Goal: Information Seeking & Learning: Learn about a topic

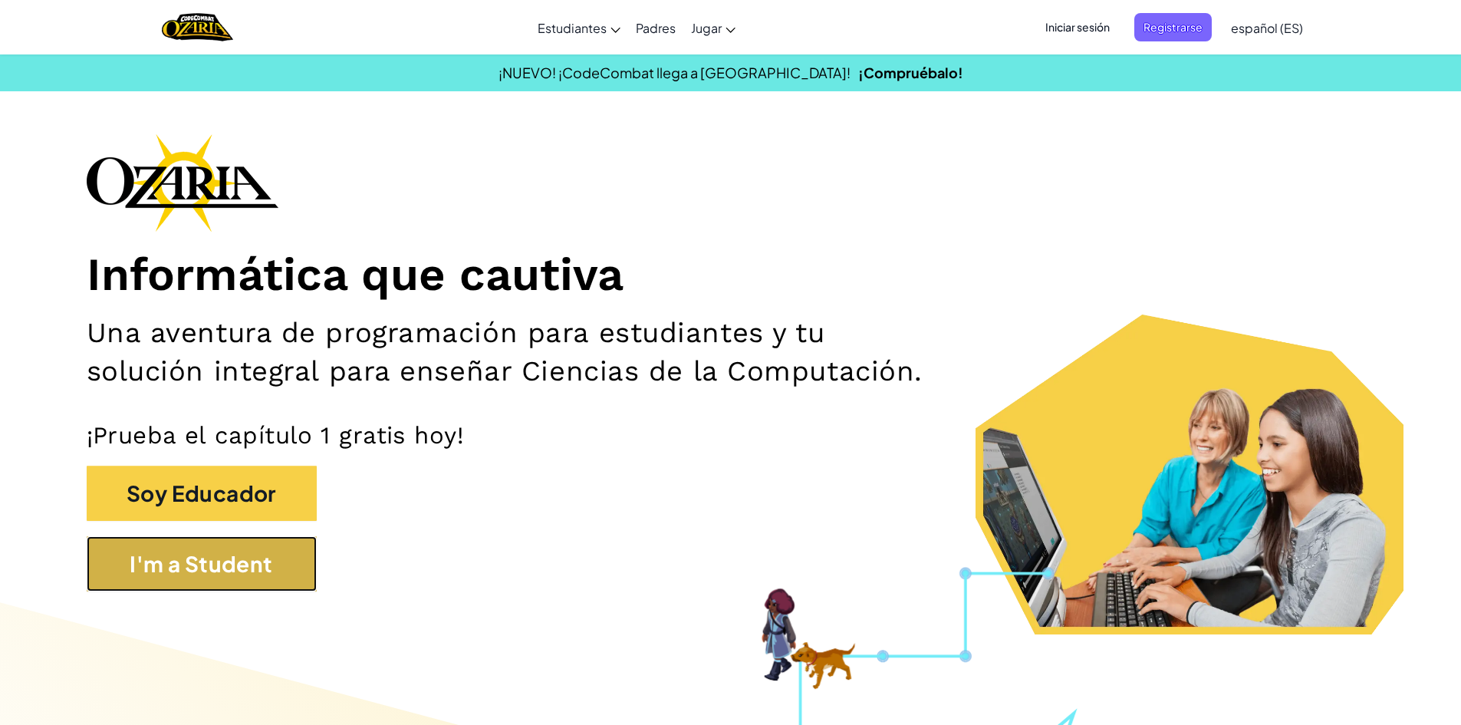
click at [237, 588] on button "I'm a Student" at bounding box center [202, 563] width 230 height 55
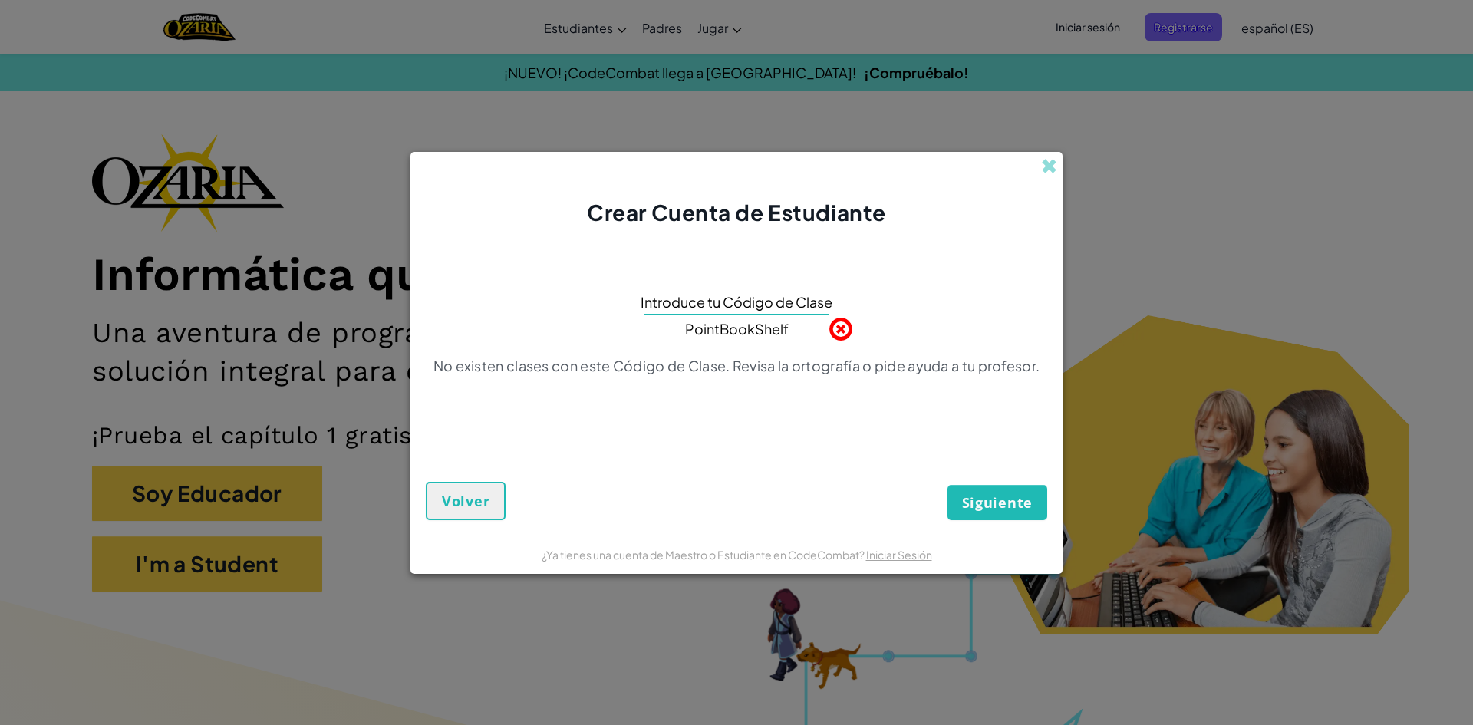
type input "PointBookShelf"
click at [1000, 516] on button "Siguiente" at bounding box center [997, 502] width 100 height 35
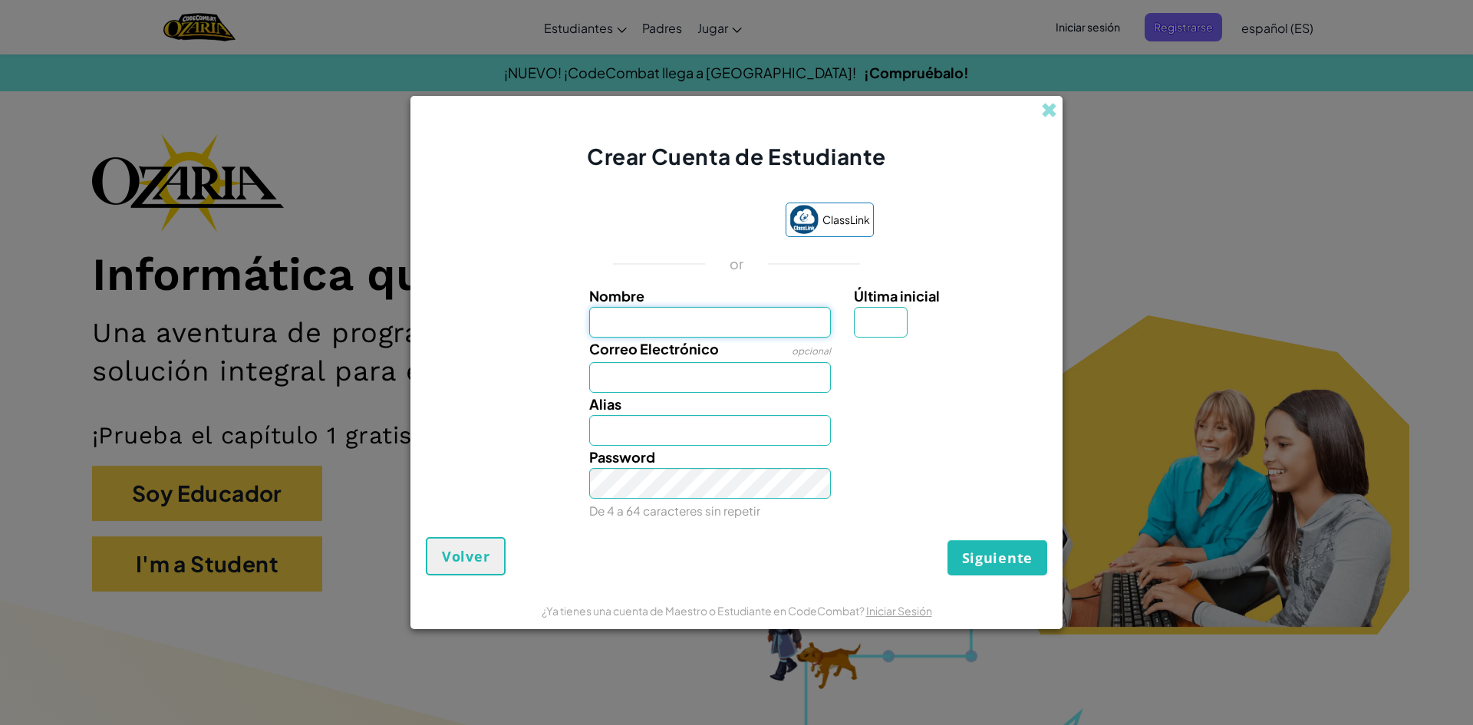
click at [644, 324] on input "Nombre" at bounding box center [710, 322] width 242 height 31
type input "[PERSON_NAME]"
click at [892, 317] on input "Última inicial" at bounding box center [881, 322] width 54 height 31
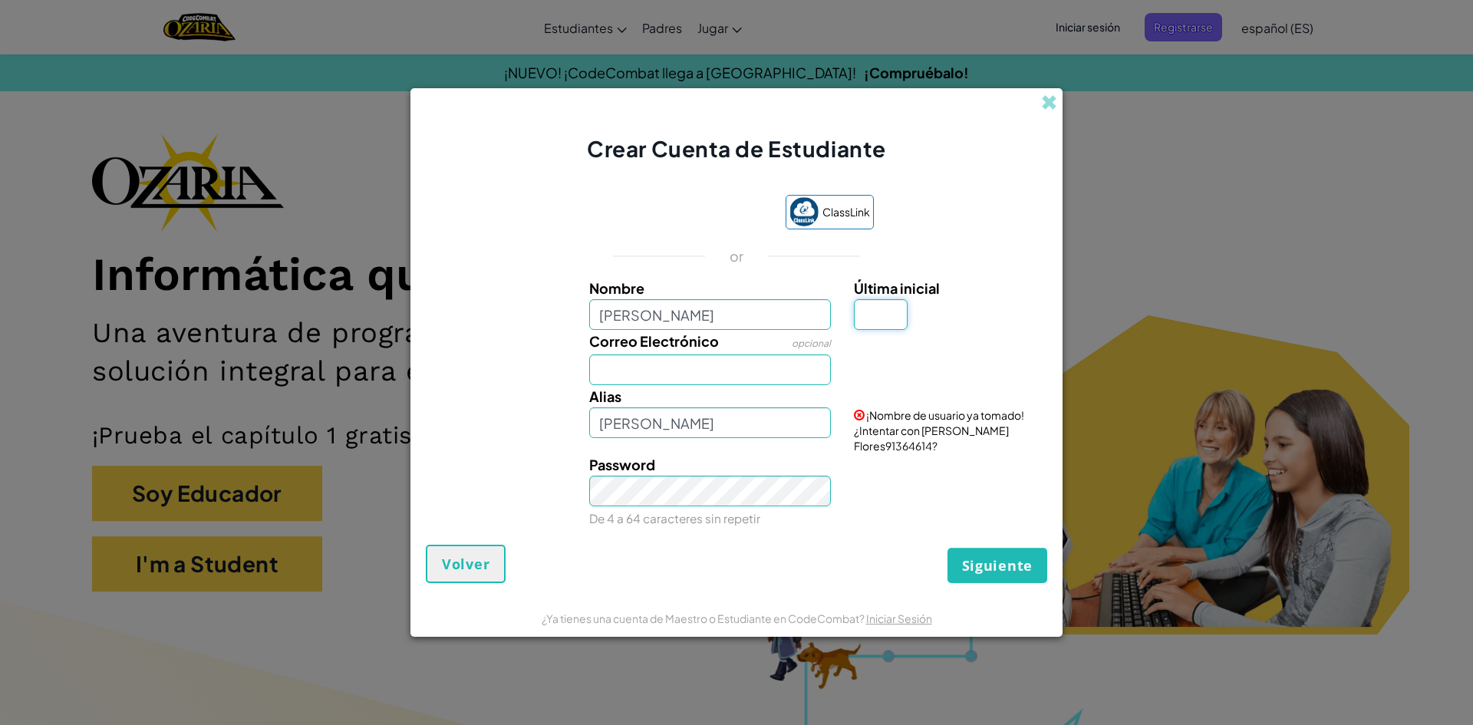
type input "F"
type input "[PERSON_NAME]"
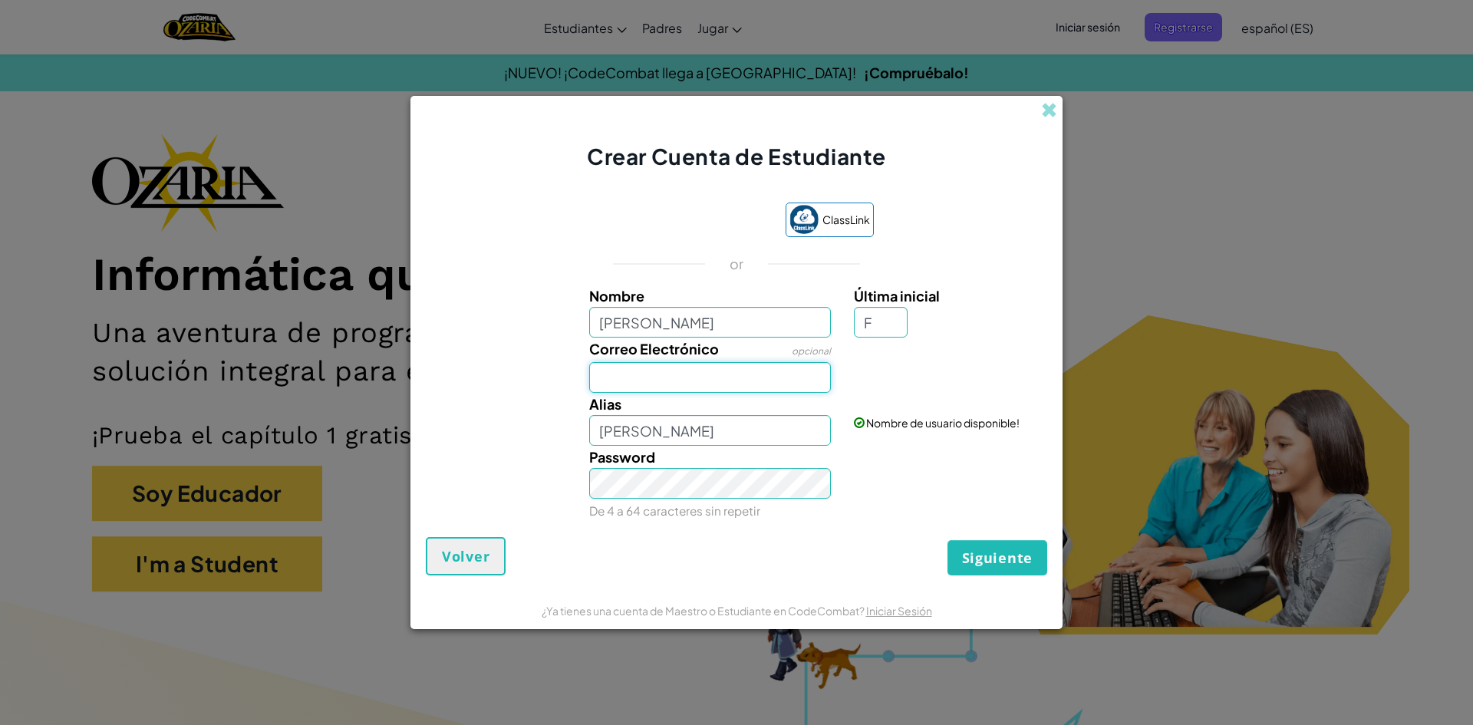
click at [713, 383] on input "Correo Electrónico" at bounding box center [710, 377] width 242 height 31
type input "[EMAIL_ADDRESS][DOMAIN_NAME]"
click at [779, 582] on form "ClassLink or Nombre Daniel Flores Última inicial F Correo Electrónico opcional …" at bounding box center [736, 382] width 652 height 420
click at [1000, 551] on span "Siguiente" at bounding box center [997, 557] width 71 height 18
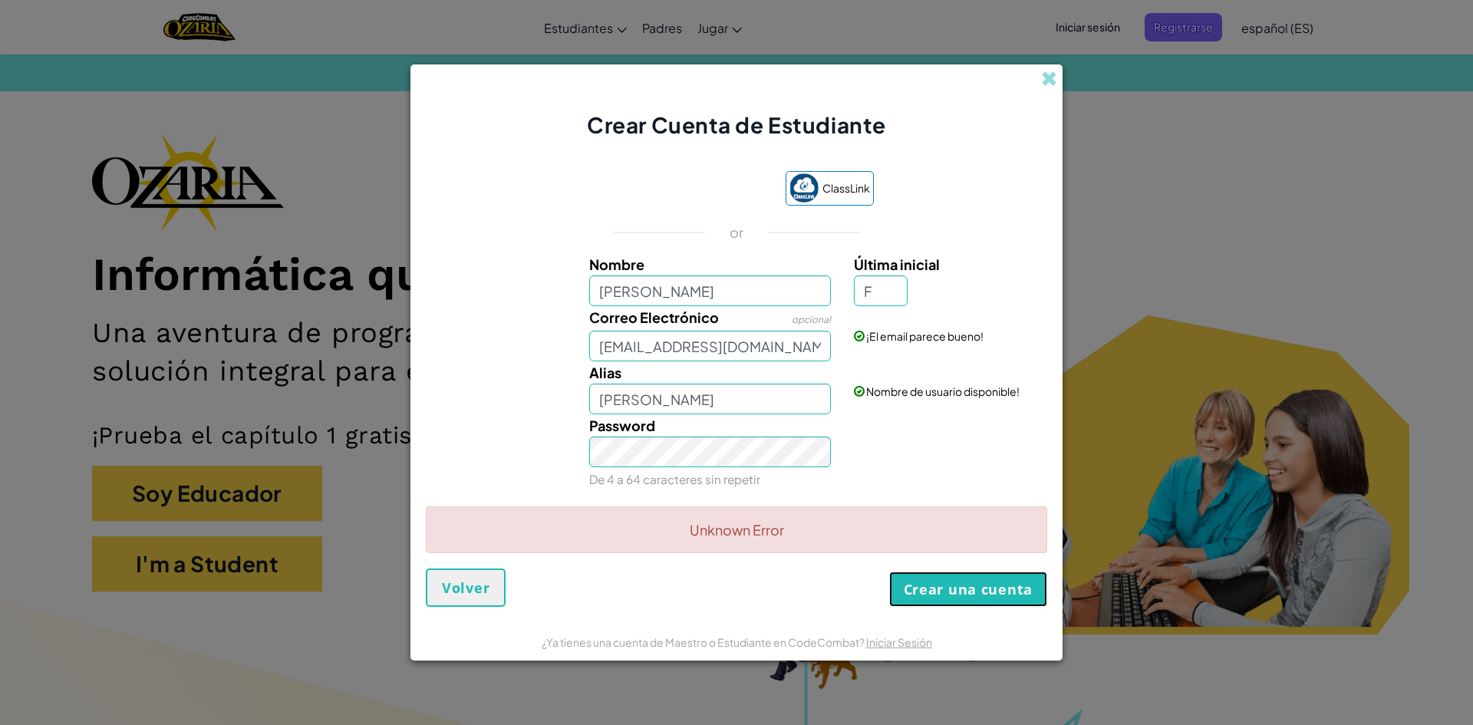
click at [977, 591] on button "Crear una cuenta" at bounding box center [968, 589] width 158 height 35
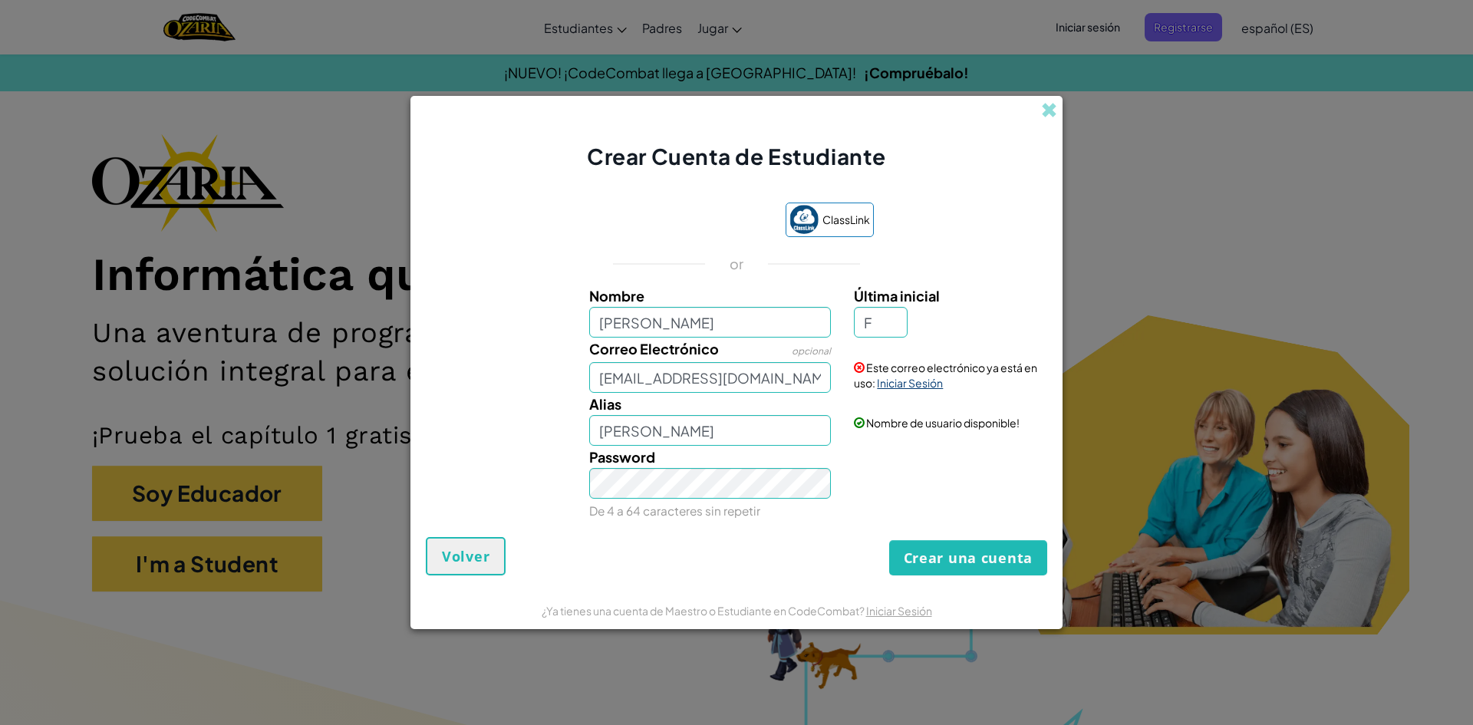
click at [924, 386] on link "Iniciar Sesión" at bounding box center [910, 383] width 66 height 14
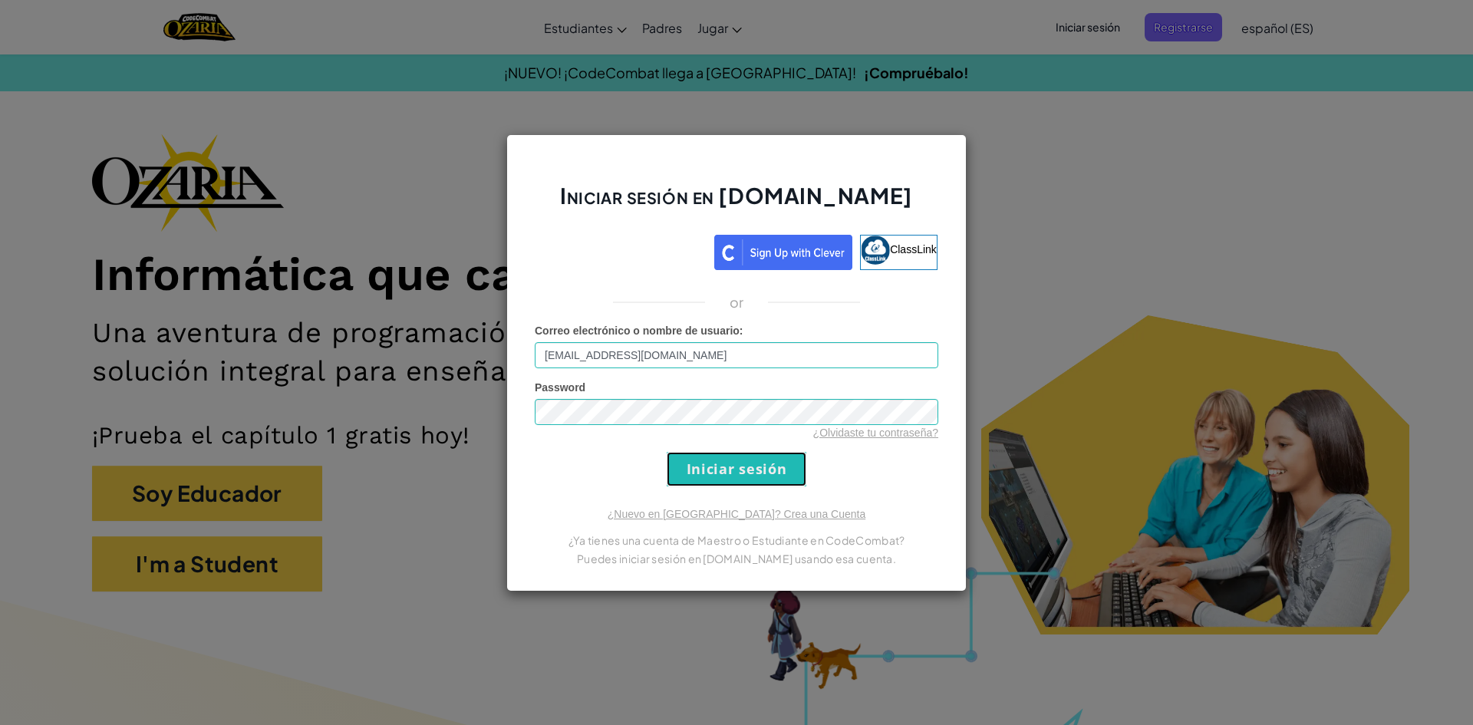
click at [714, 479] on input "Iniciar sesión" at bounding box center [737, 469] width 140 height 35
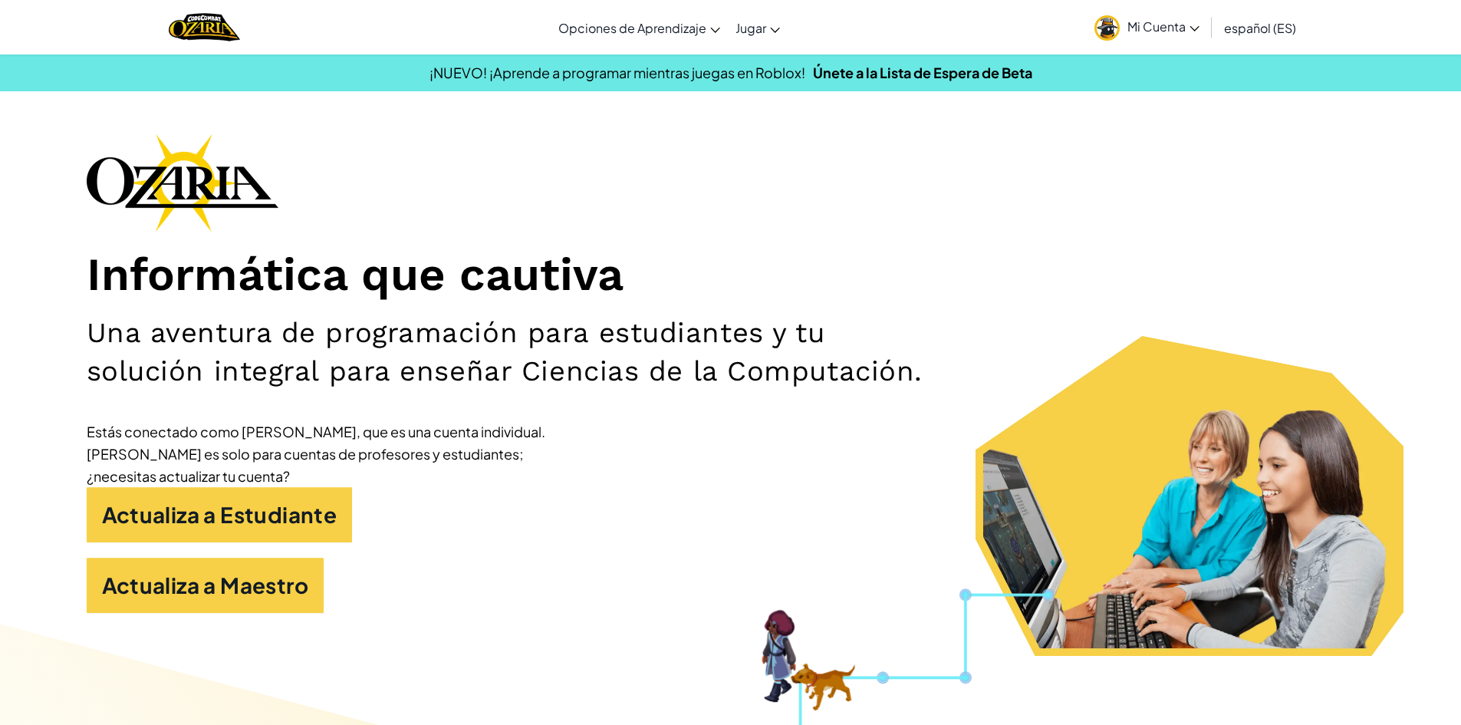
click at [1373, 88] on section "¡NUEVO! ¡Aprende a programar mientras juegas en Roblox! Únete a la Lista de Esp…" at bounding box center [730, 73] width 1461 height 38
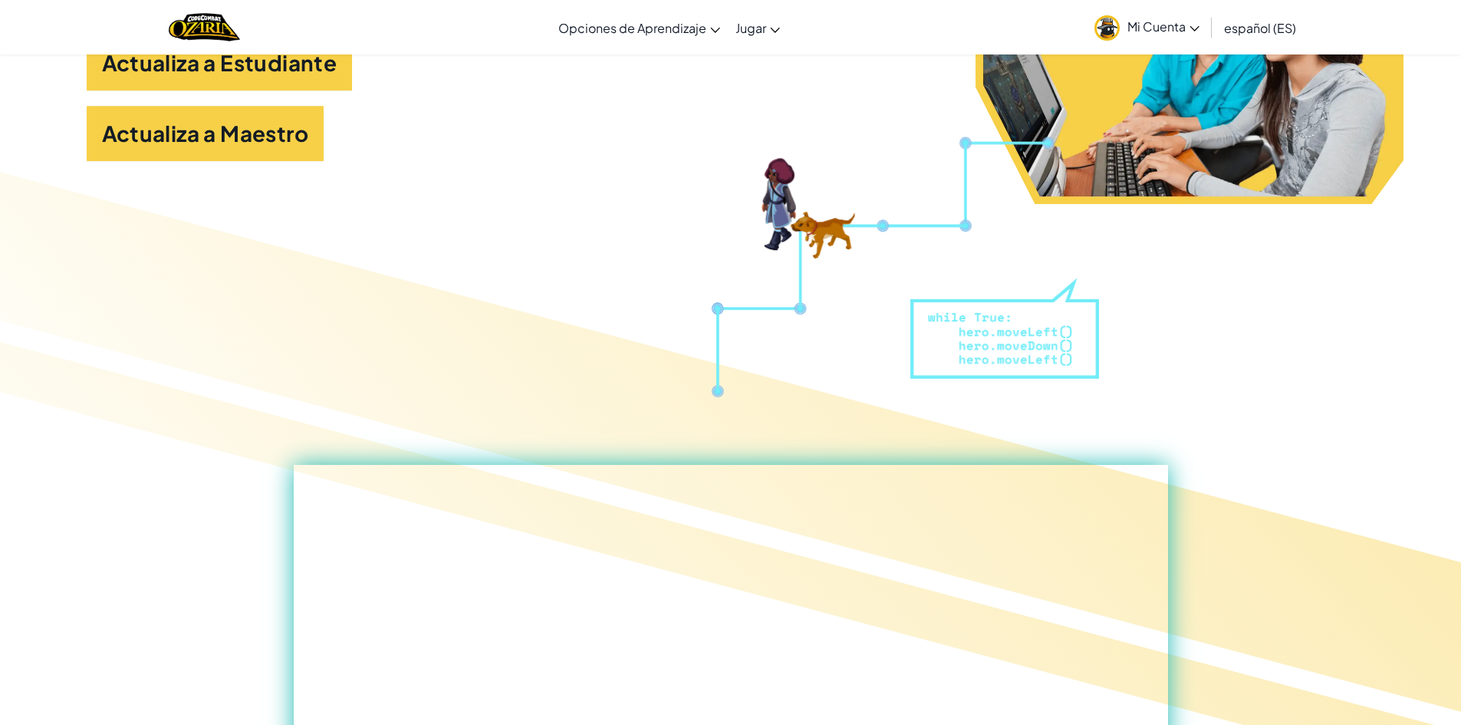
scroll to position [307, 0]
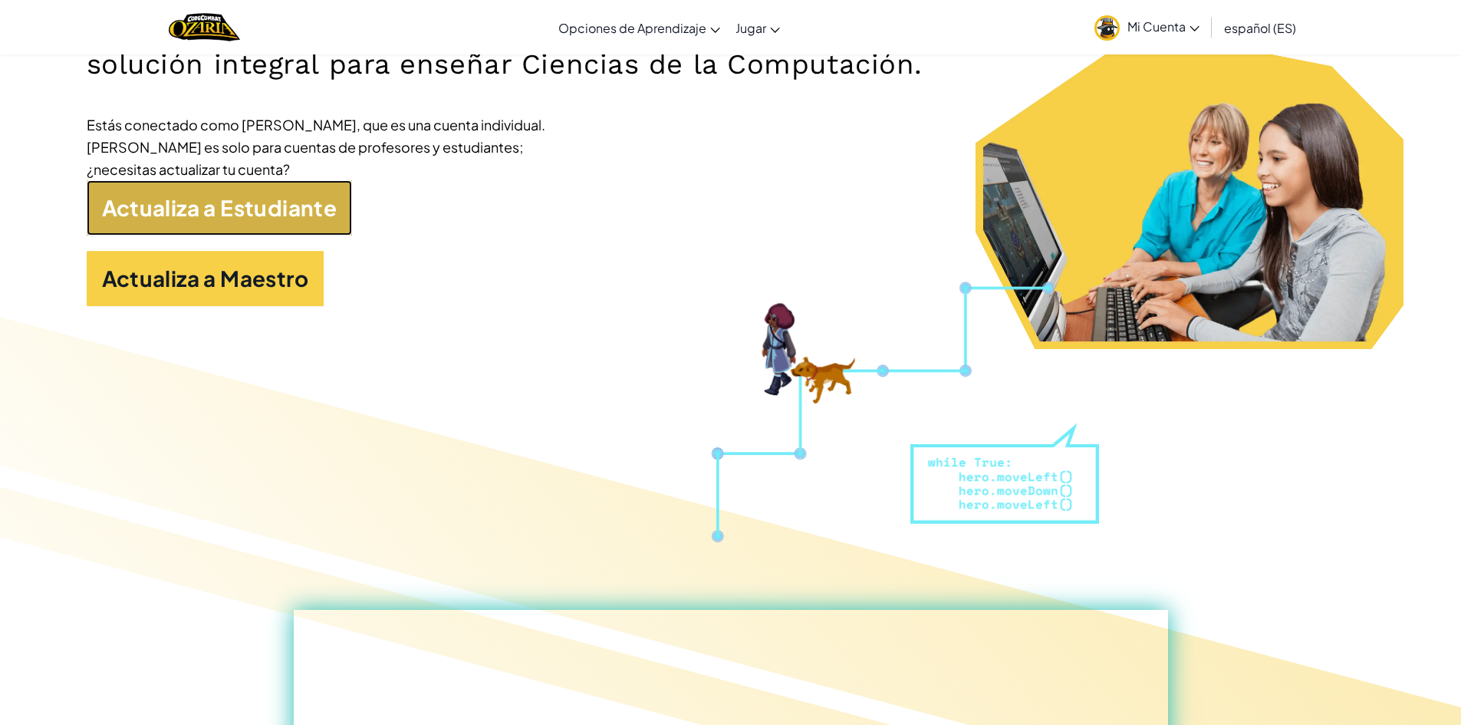
click at [278, 211] on link "Actualiza a Estudiante" at bounding box center [220, 207] width 266 height 55
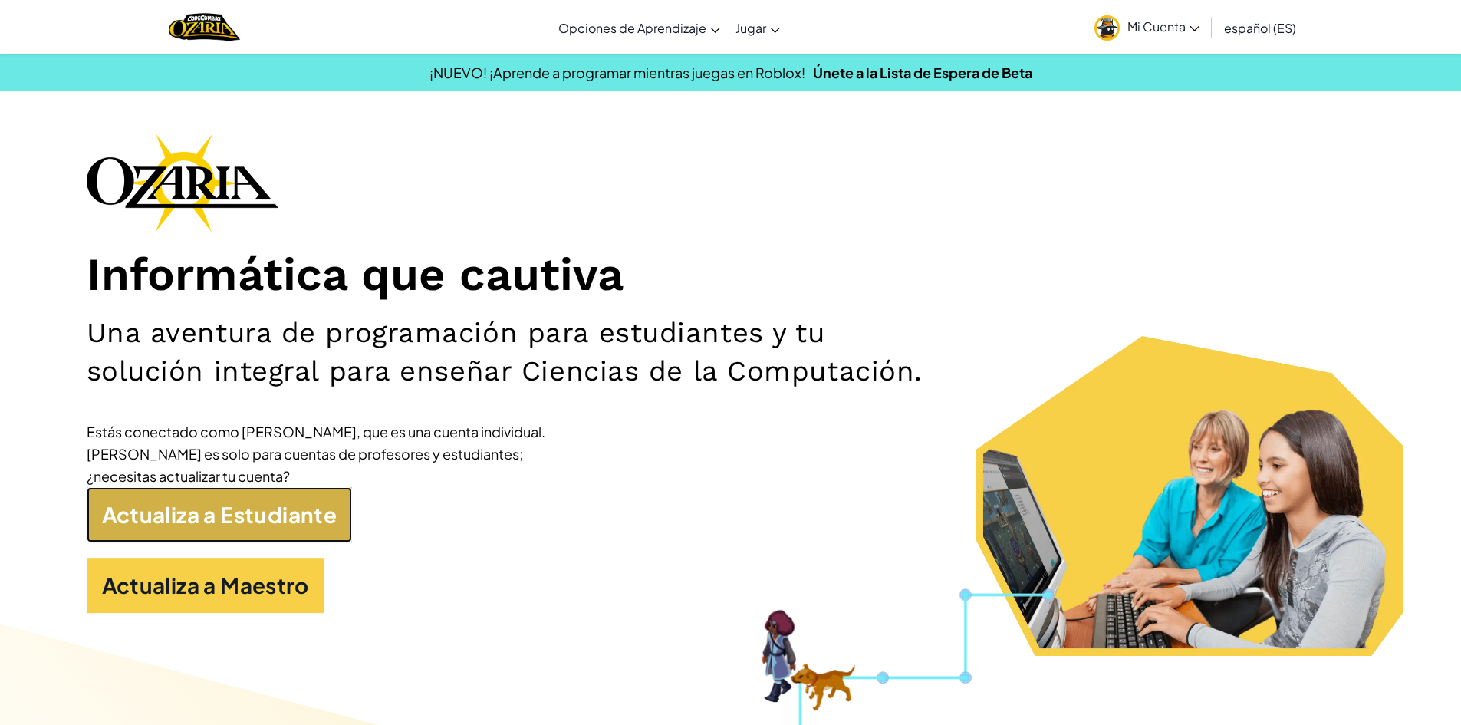
click at [235, 517] on link "Actualiza a Estudiante" at bounding box center [220, 514] width 266 height 55
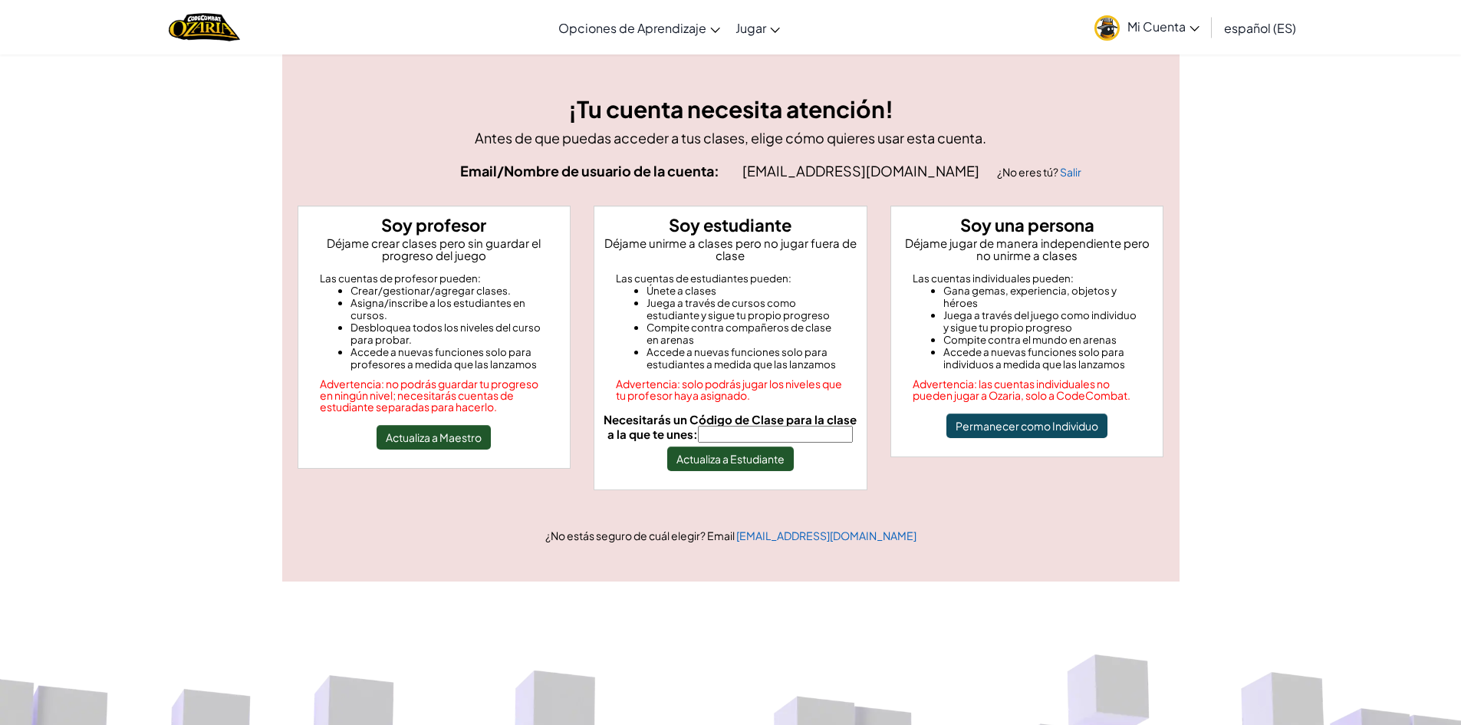
click at [819, 433] on input "Necesitarás un Código de Clase para la clase a la que te unes:" at bounding box center [775, 434] width 155 height 17
type input "PointBookShelf"
click at [762, 460] on button "Actualiza a Estudiante" at bounding box center [730, 458] width 127 height 25
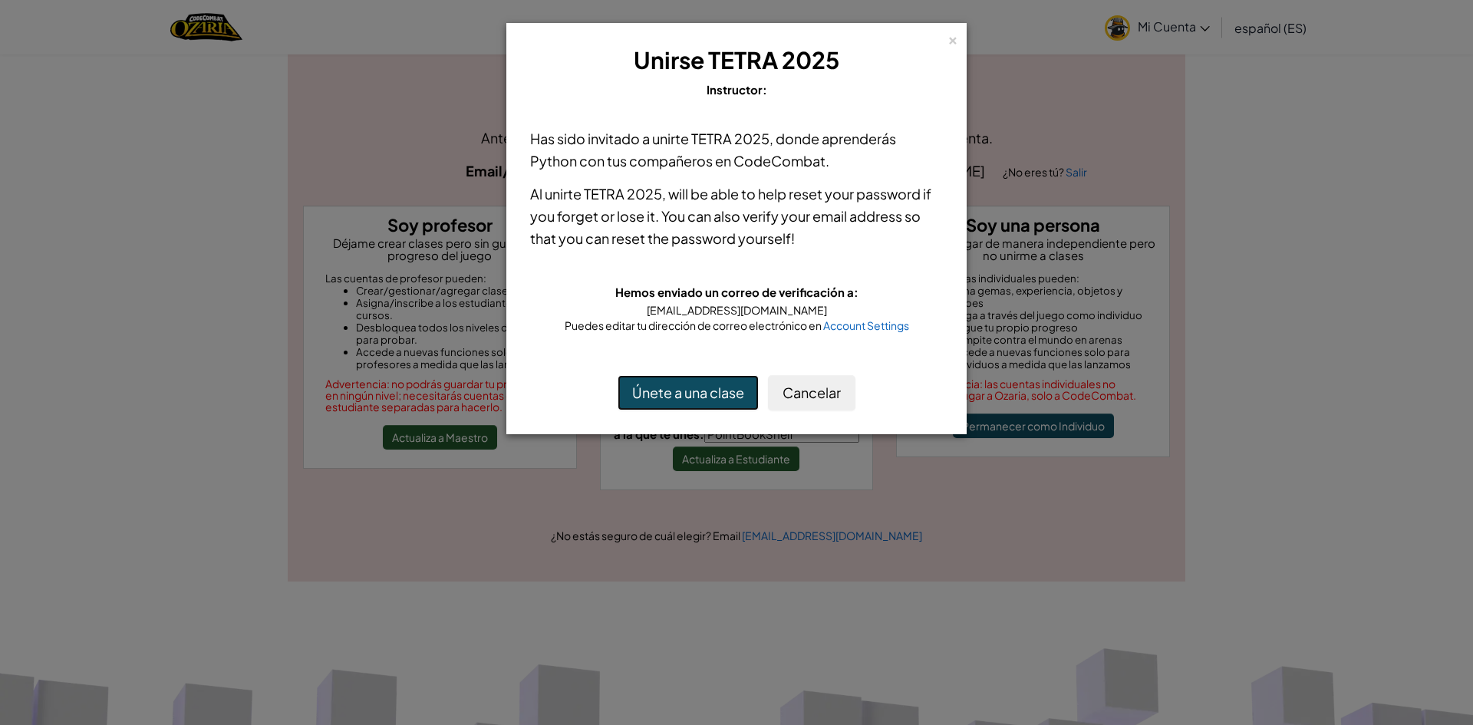
click at [696, 390] on button "Únete a una clase" at bounding box center [688, 392] width 141 height 35
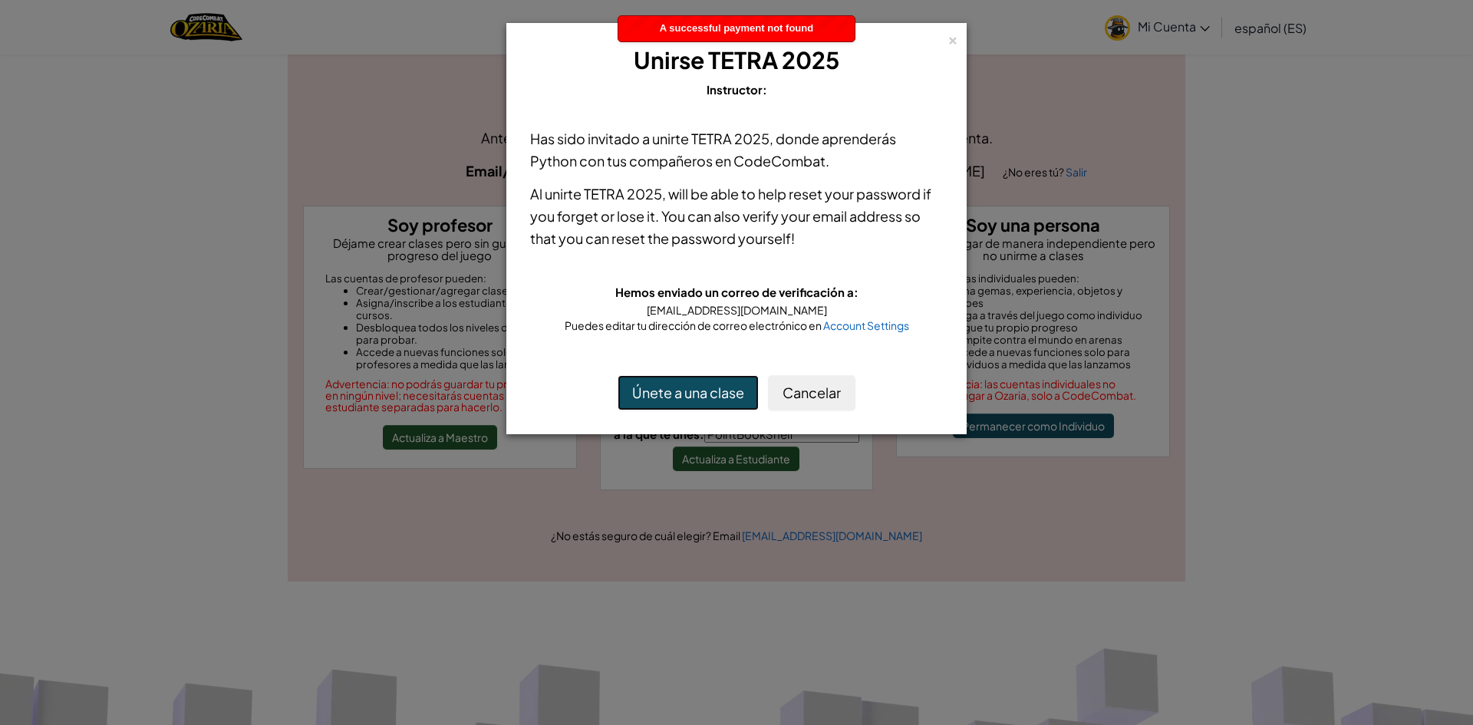
click at [697, 389] on button "Únete a una clase" at bounding box center [688, 392] width 141 height 35
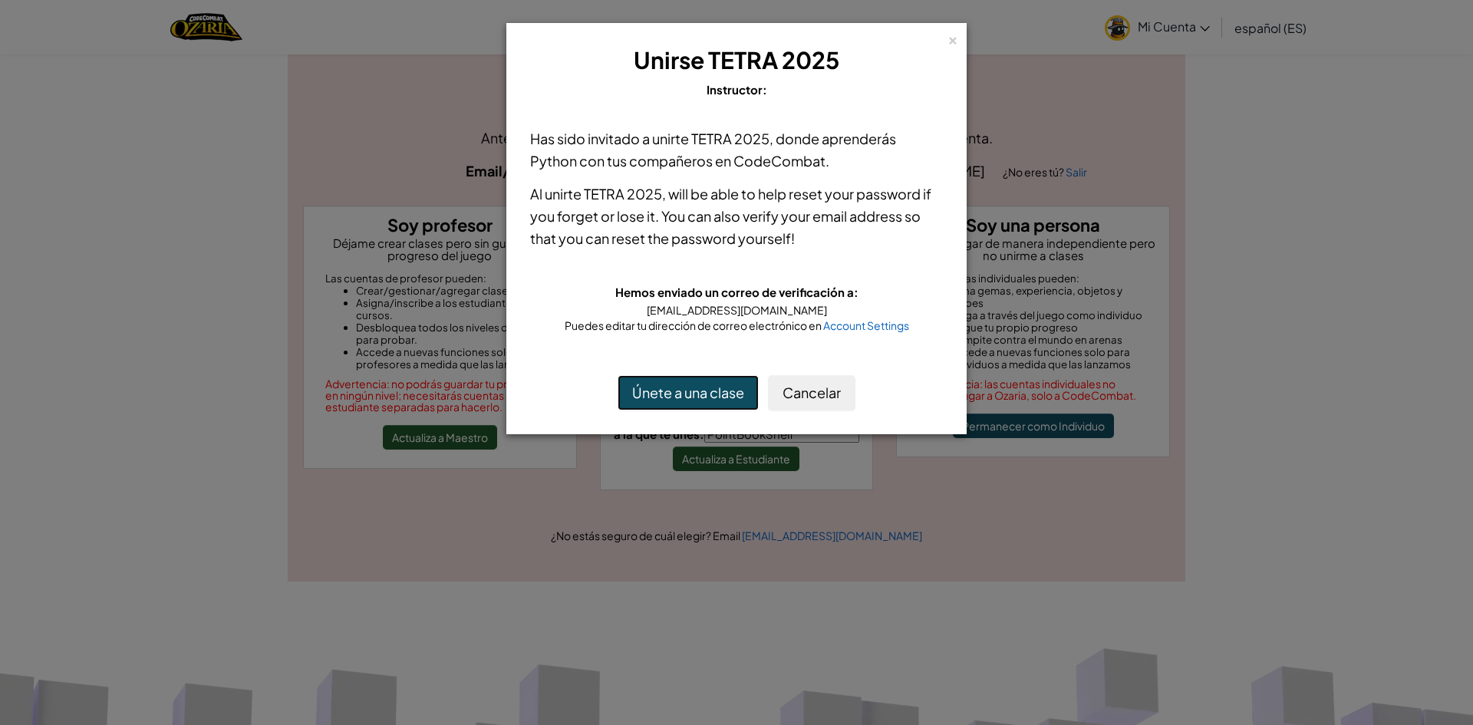
click at [700, 389] on button "Únete a una clase" at bounding box center [688, 392] width 141 height 35
click at [700, 390] on button "Únete a una clase" at bounding box center [688, 392] width 141 height 35
click at [812, 389] on button "Cancelar" at bounding box center [811, 392] width 87 height 35
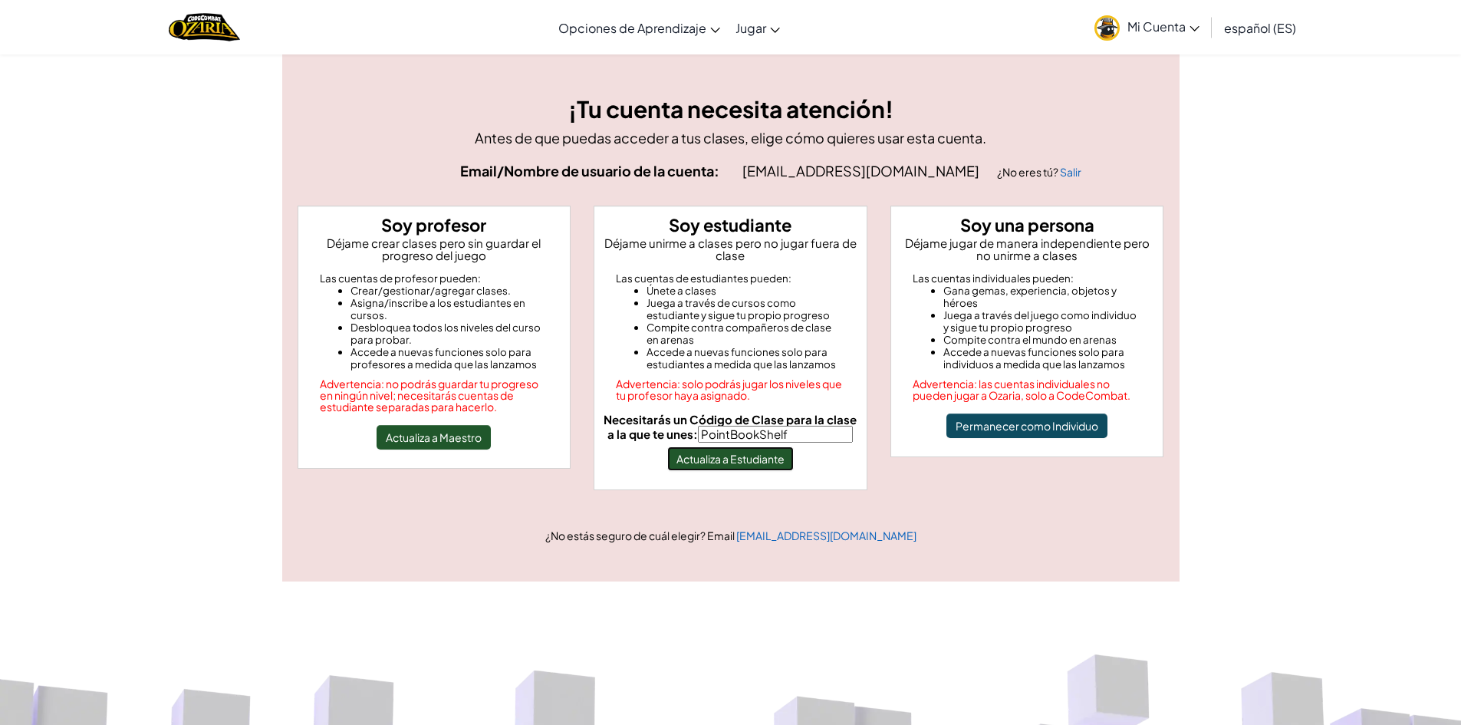
click at [749, 450] on button "Actualiza a Estudiante" at bounding box center [730, 458] width 127 height 25
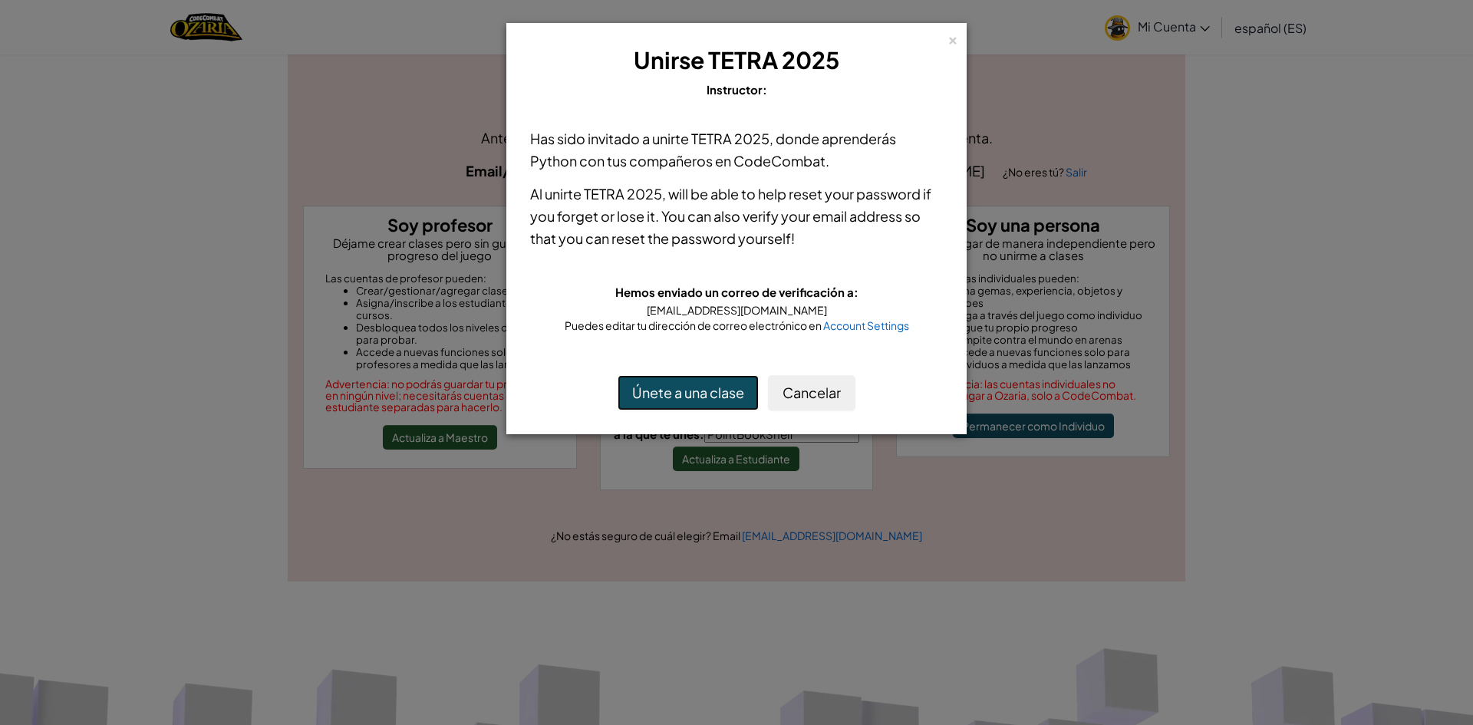
click at [700, 399] on button "Únete a una clase" at bounding box center [688, 392] width 141 height 35
click at [801, 396] on button "Cancelar" at bounding box center [811, 392] width 87 height 35
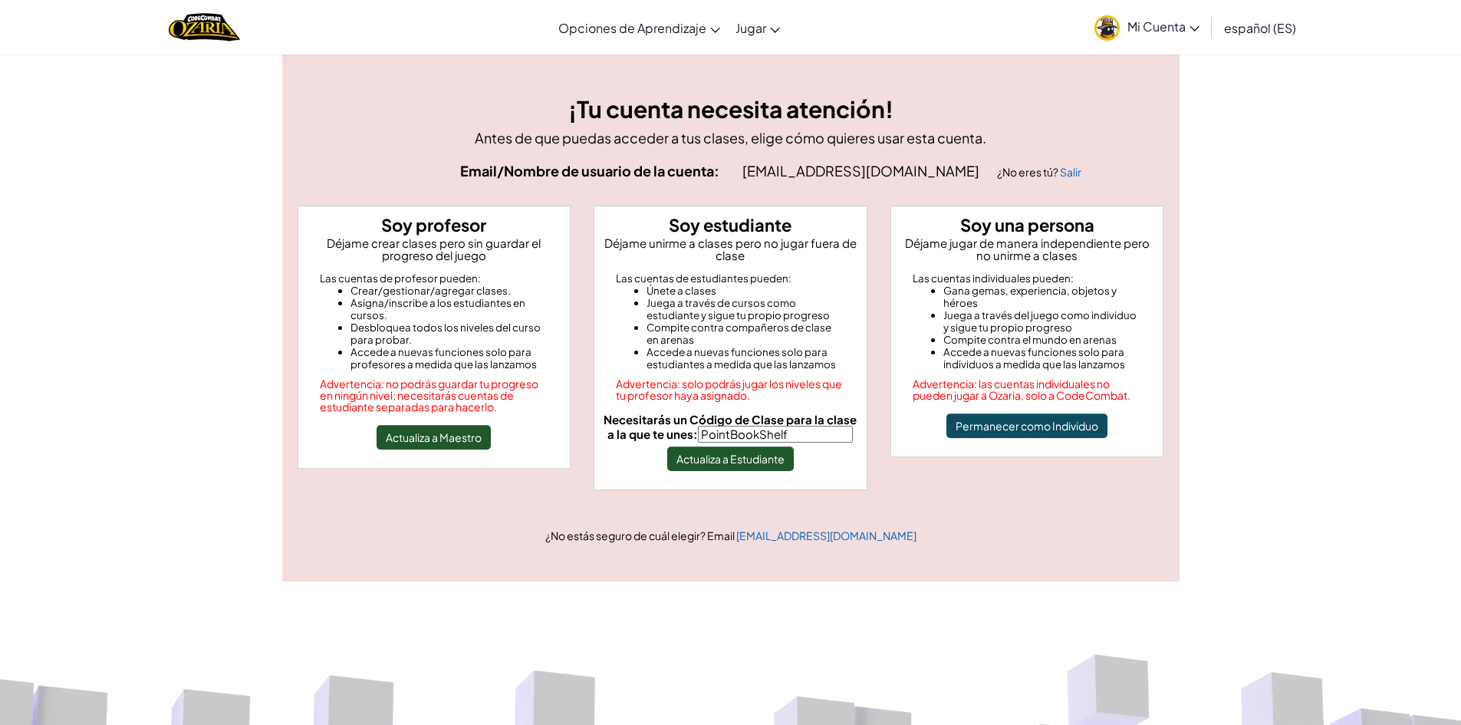
click at [1171, 11] on link "Mi Cuenta" at bounding box center [1147, 27] width 120 height 48
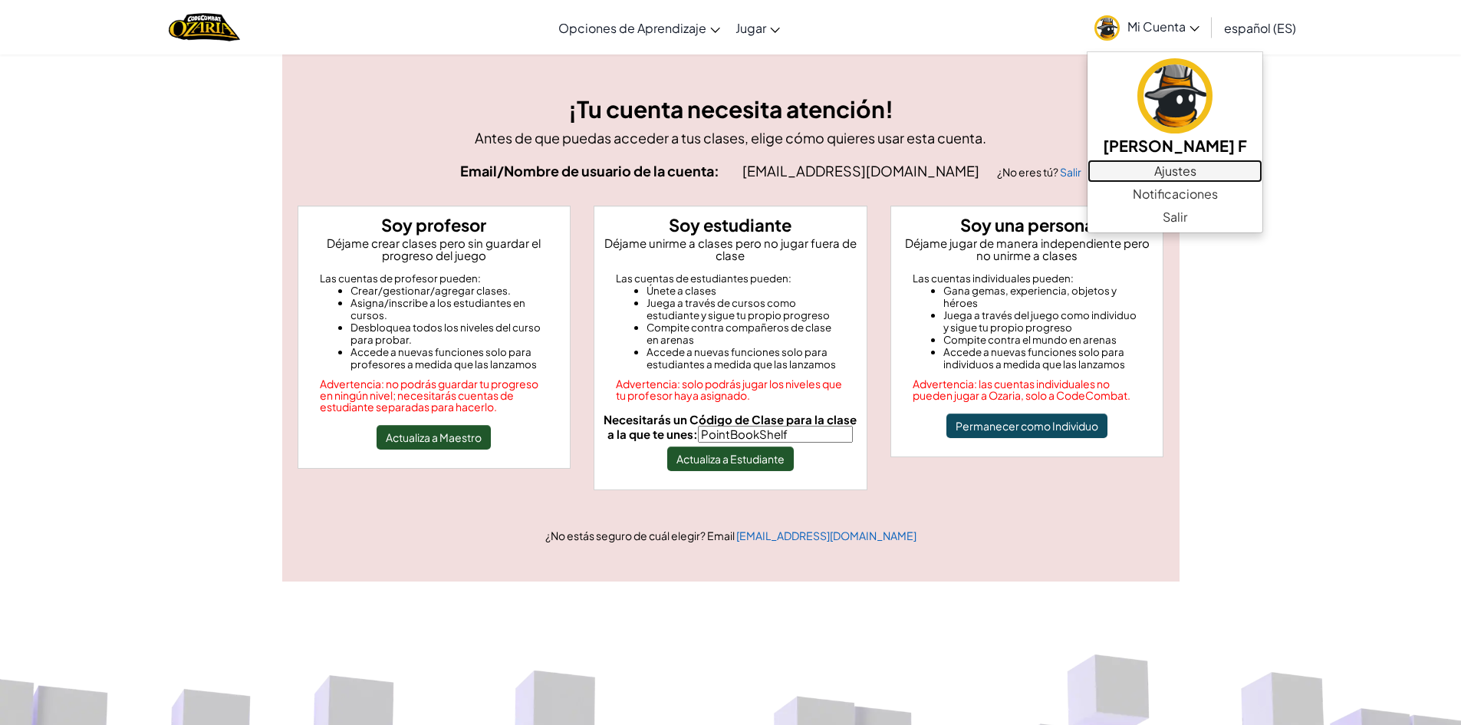
click at [1161, 174] on link "Ajustes" at bounding box center [1175, 171] width 175 height 23
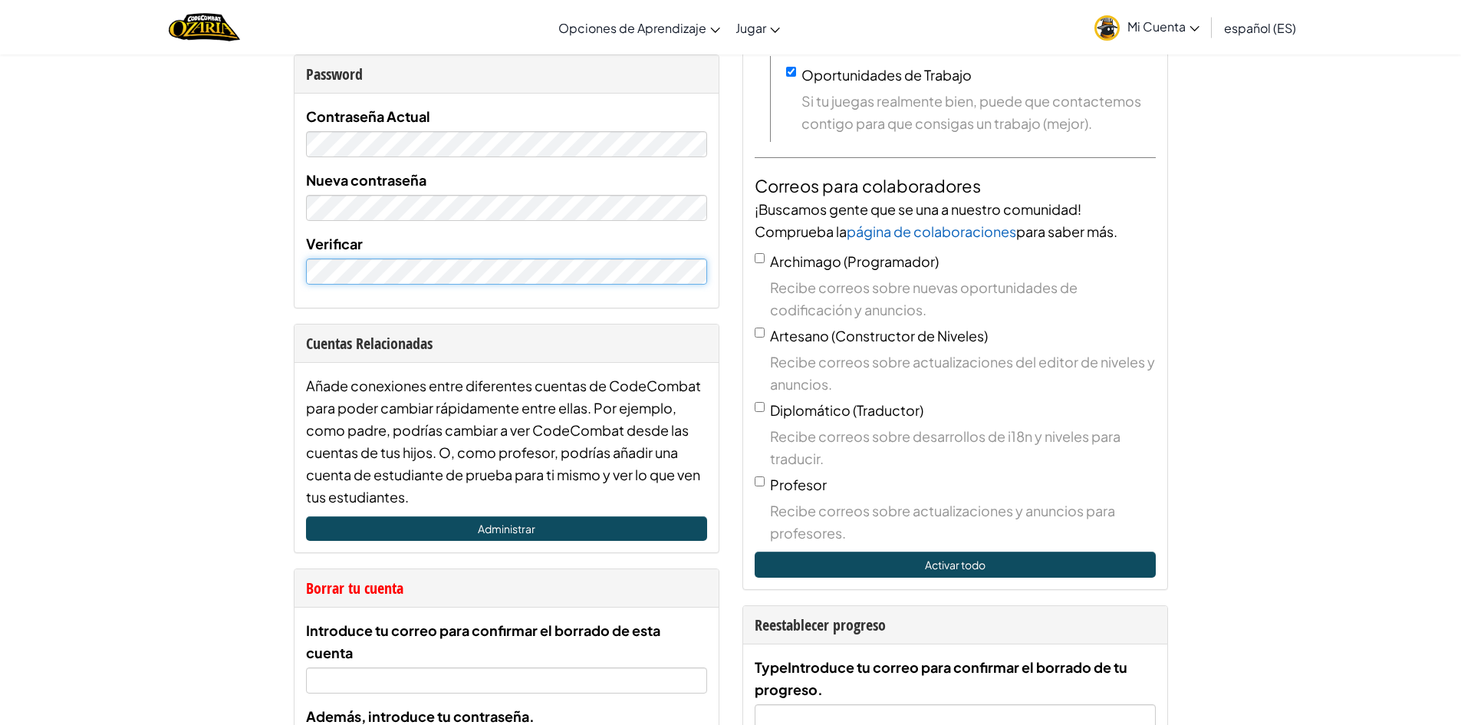
scroll to position [384, 0]
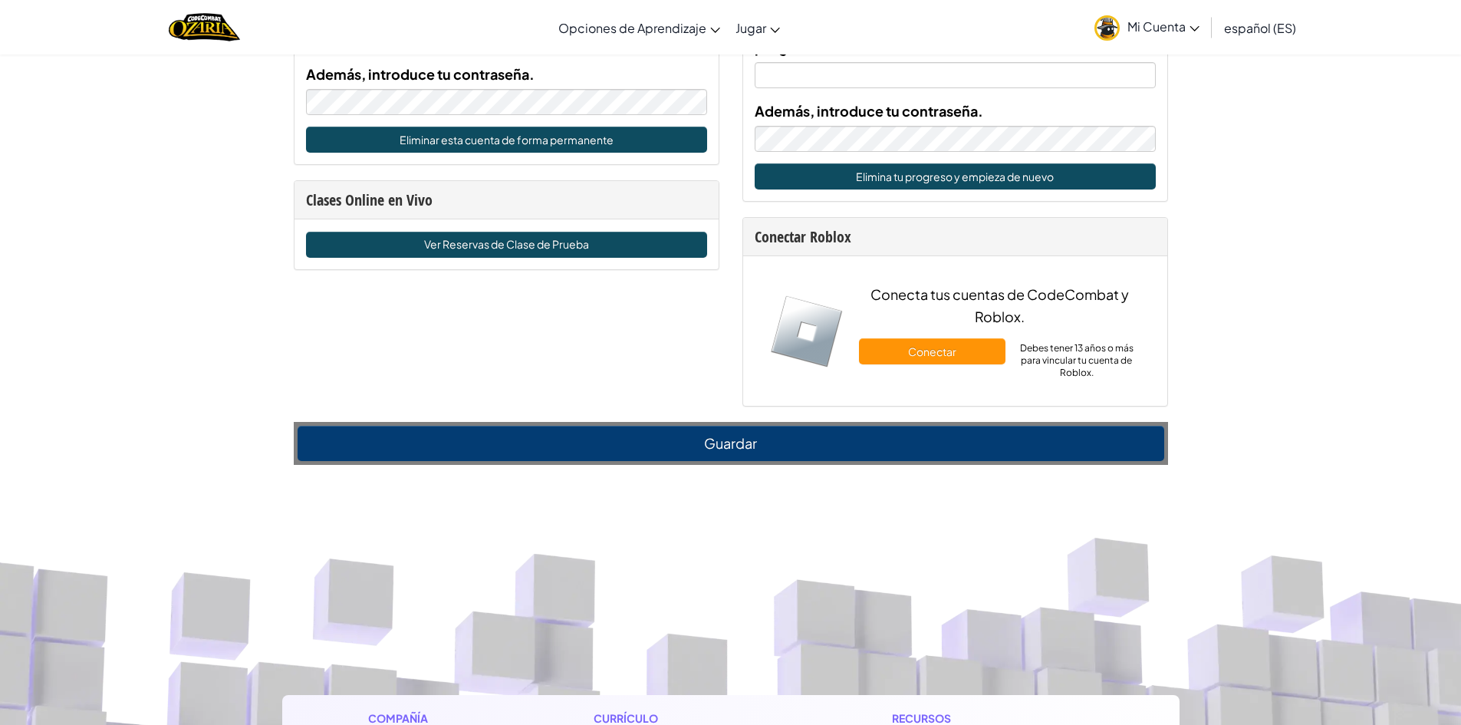
scroll to position [997, 0]
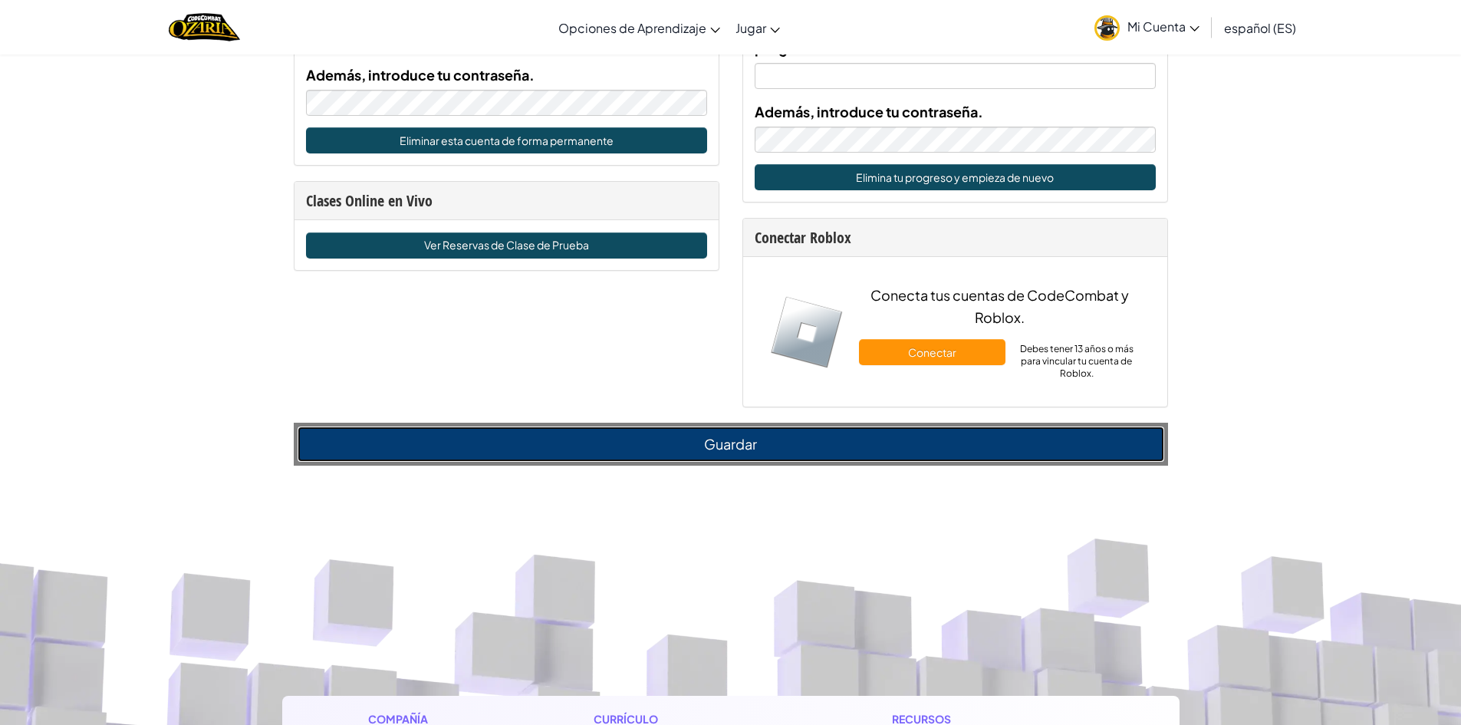
click at [573, 453] on button "Guardar" at bounding box center [731, 444] width 867 height 35
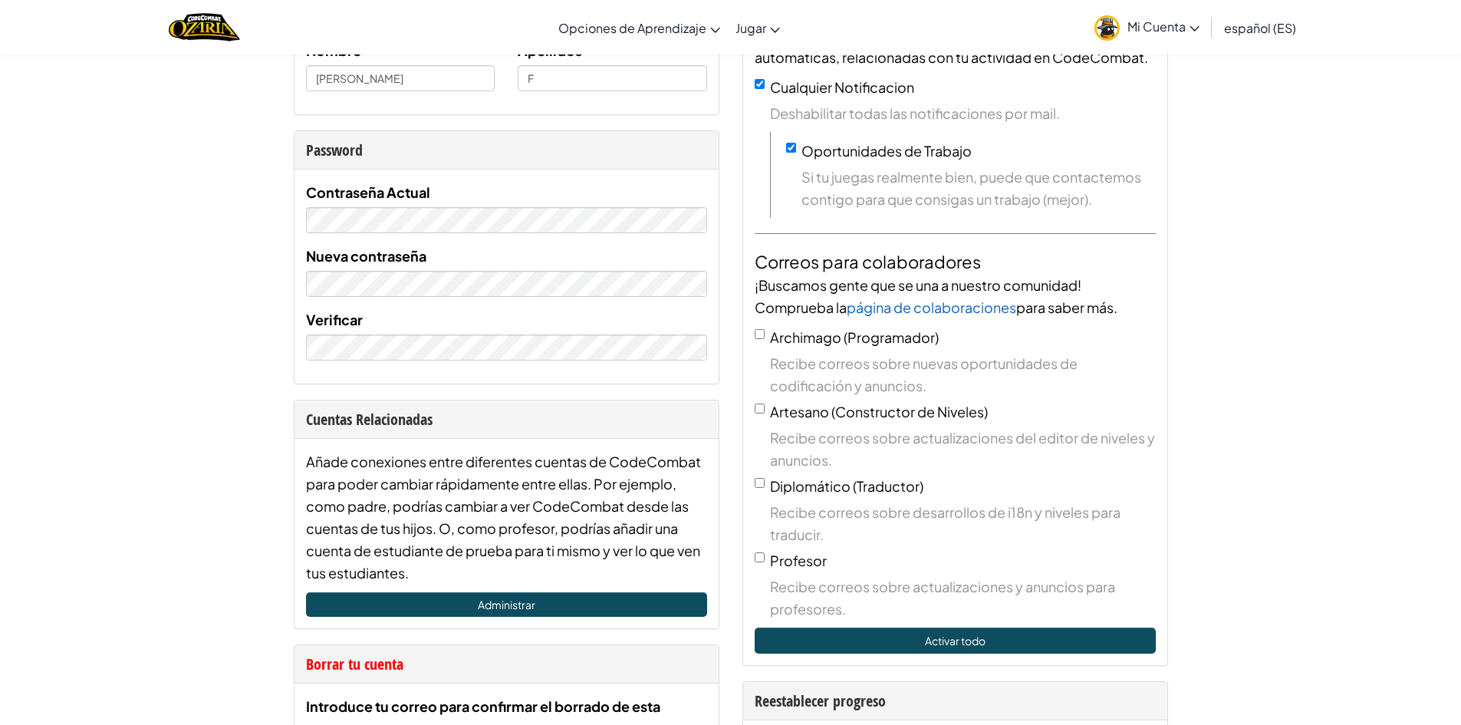
scroll to position [0, 0]
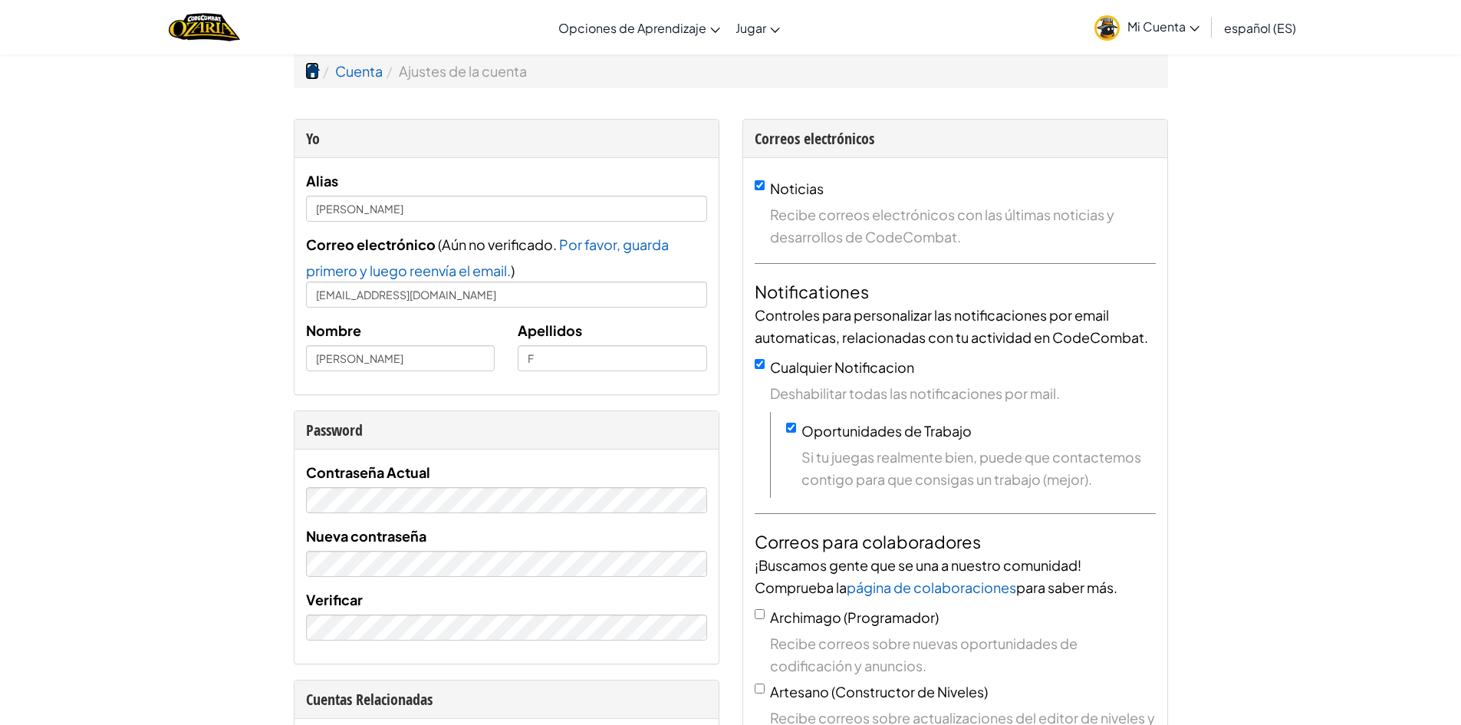
click at [312, 71] on span at bounding box center [312, 71] width 14 height 14
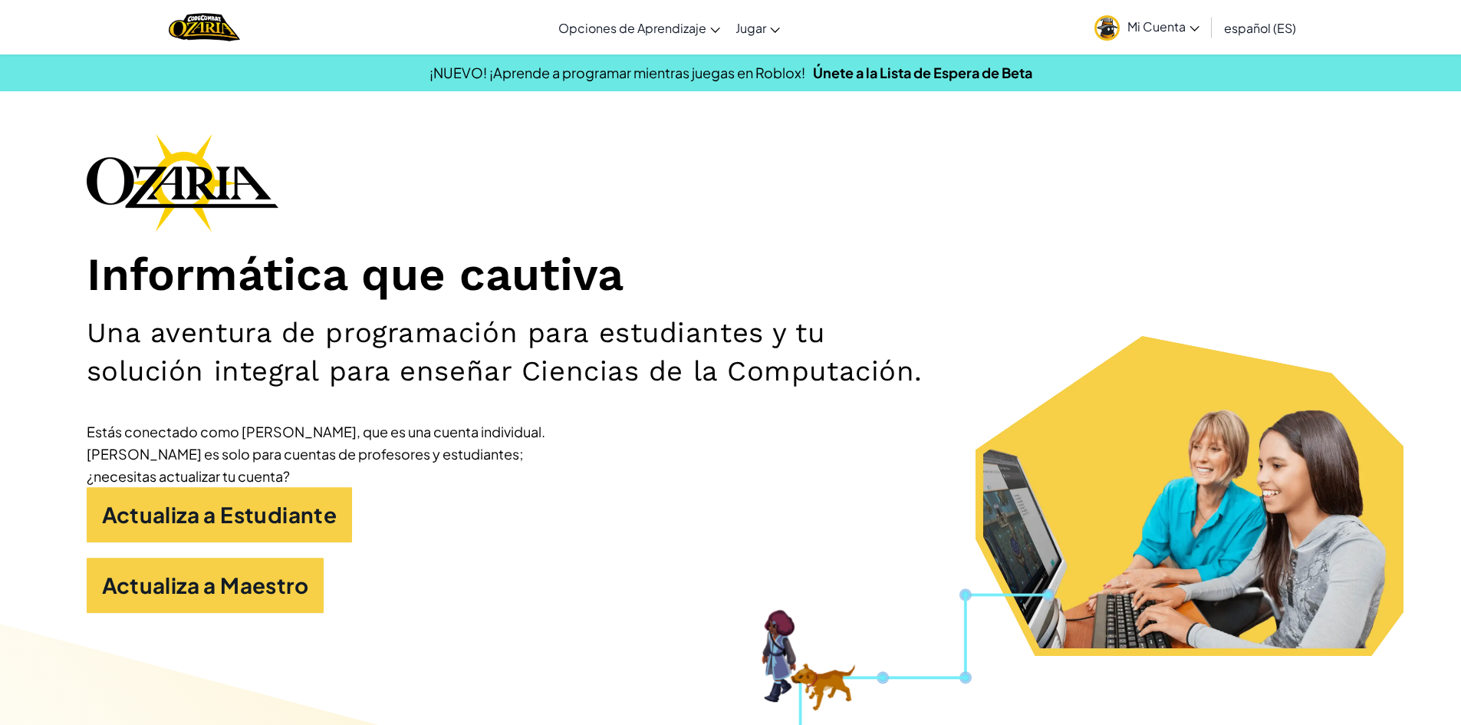
click at [759, 190] on div "Informática que cautiva Una aventura de programación para estudiantes y tu solu…" at bounding box center [731, 380] width 1289 height 495
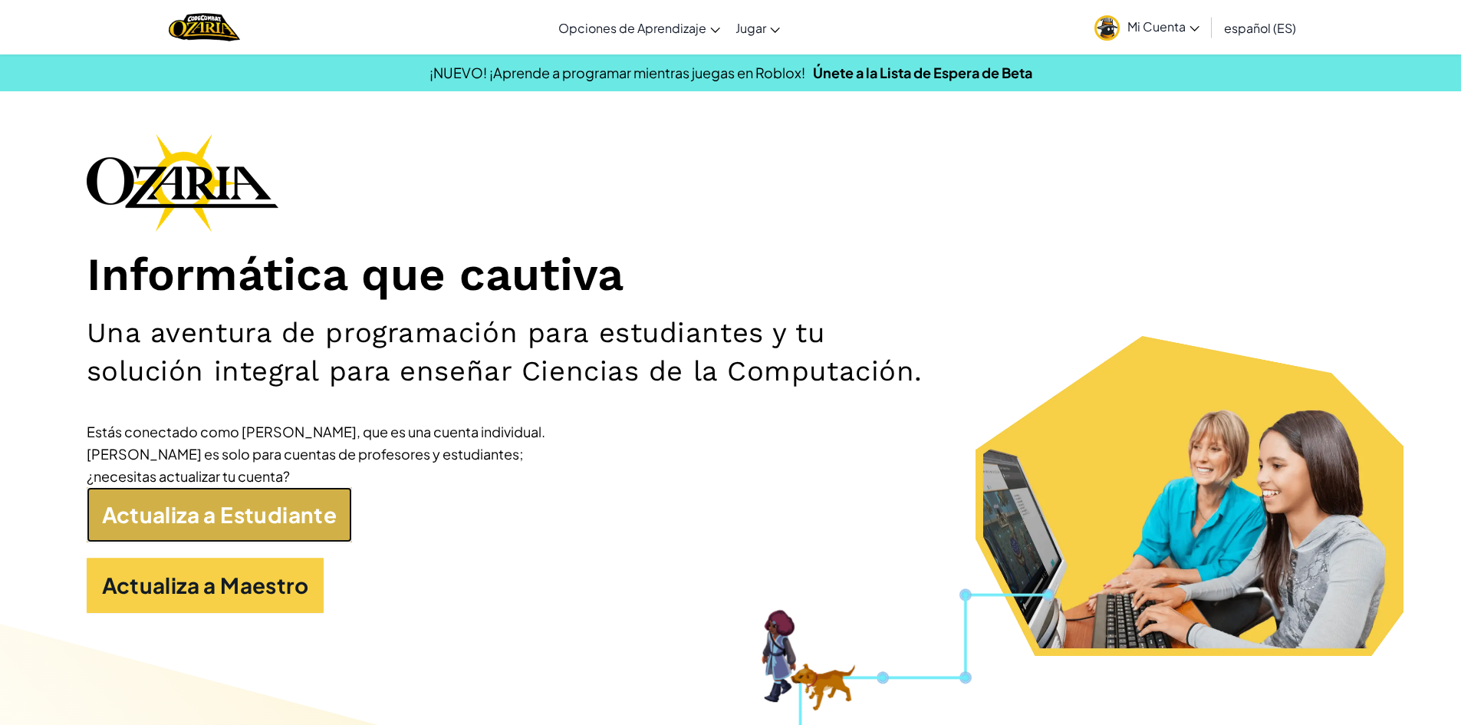
click at [181, 516] on link "Actualiza a Estudiante" at bounding box center [220, 514] width 266 height 55
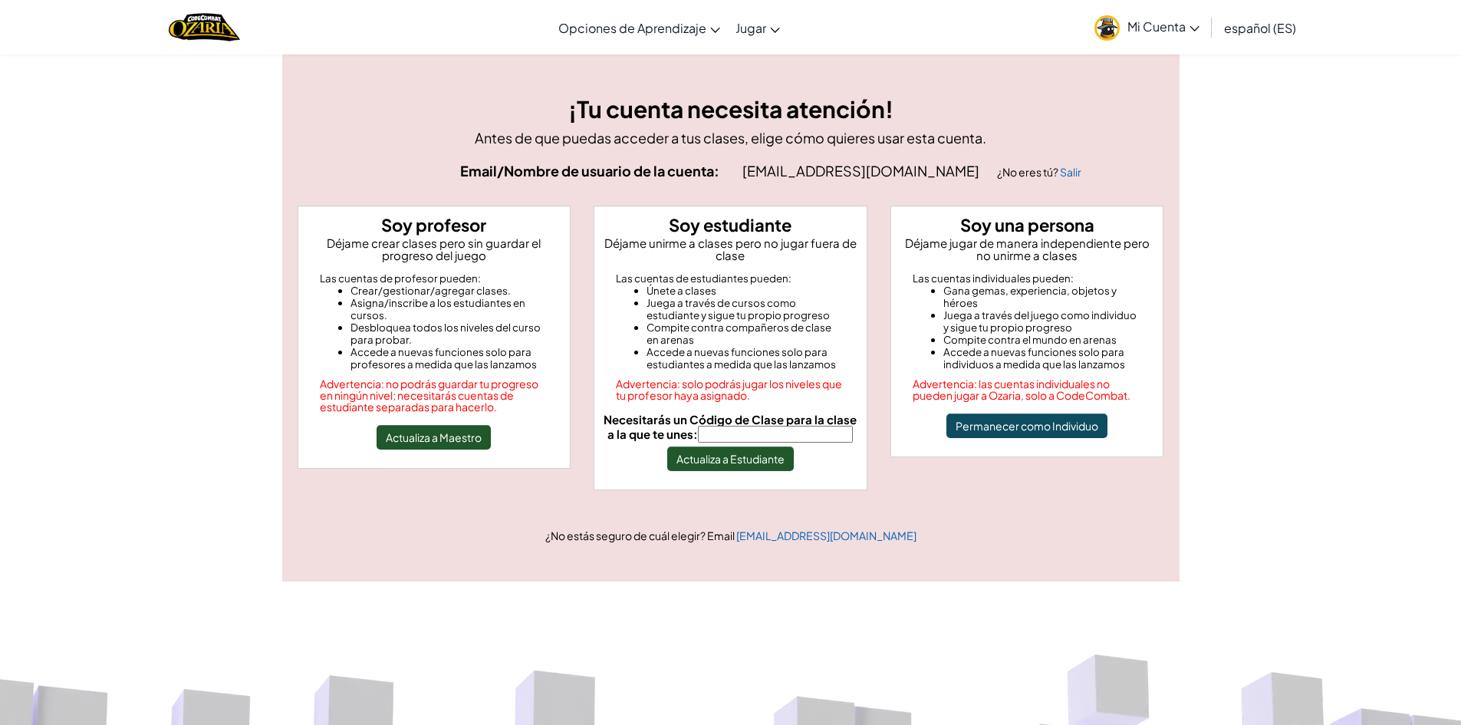
click at [781, 426] on input "Necesitarás un Código de Clase para la clase a la que te unes:" at bounding box center [775, 434] width 155 height 17
type input "PointBookShelf"
click at [756, 450] on button "Actualiza a Estudiante" at bounding box center [730, 458] width 127 height 25
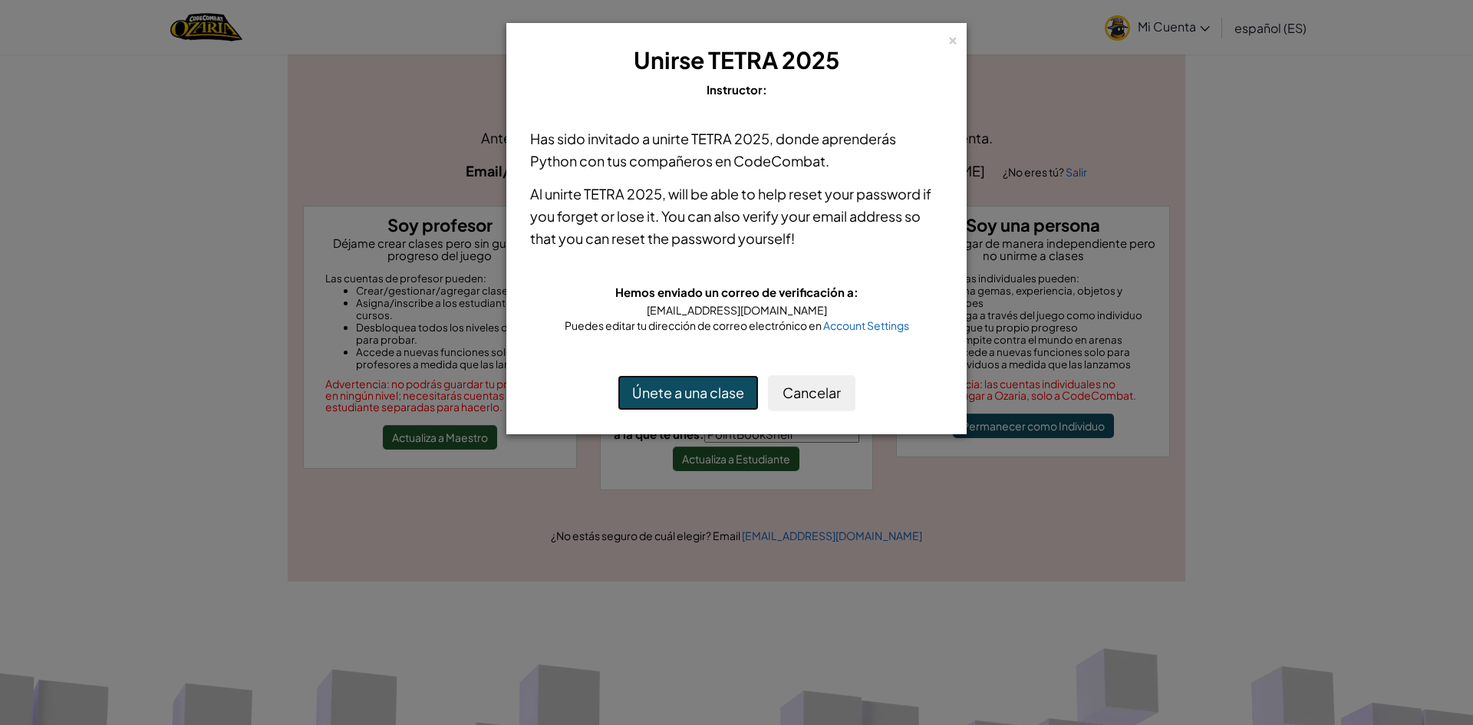
click at [695, 395] on button "Únete a una clase" at bounding box center [688, 392] width 141 height 35
click at [840, 393] on button "Cancelar" at bounding box center [811, 392] width 87 height 35
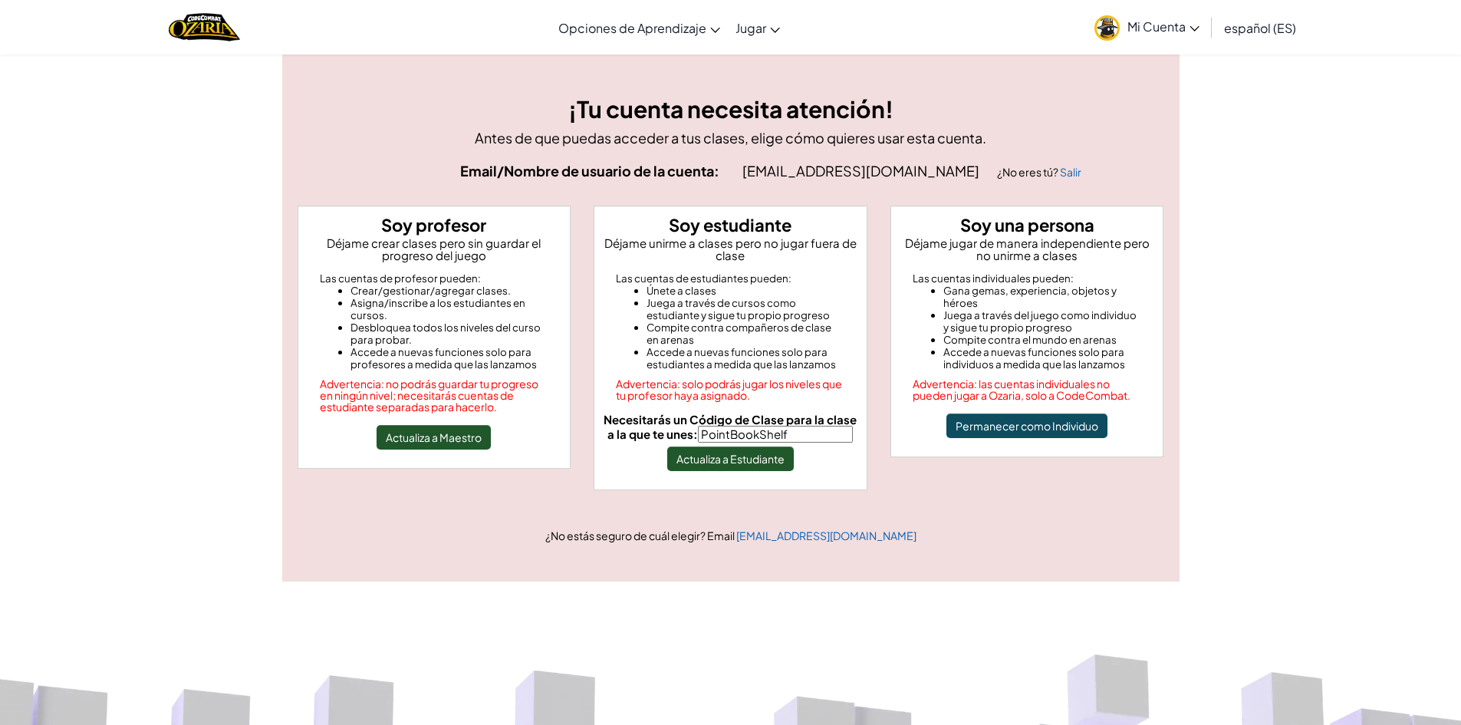
click at [1157, 20] on span "Mi Cuenta" at bounding box center [1164, 26] width 72 height 16
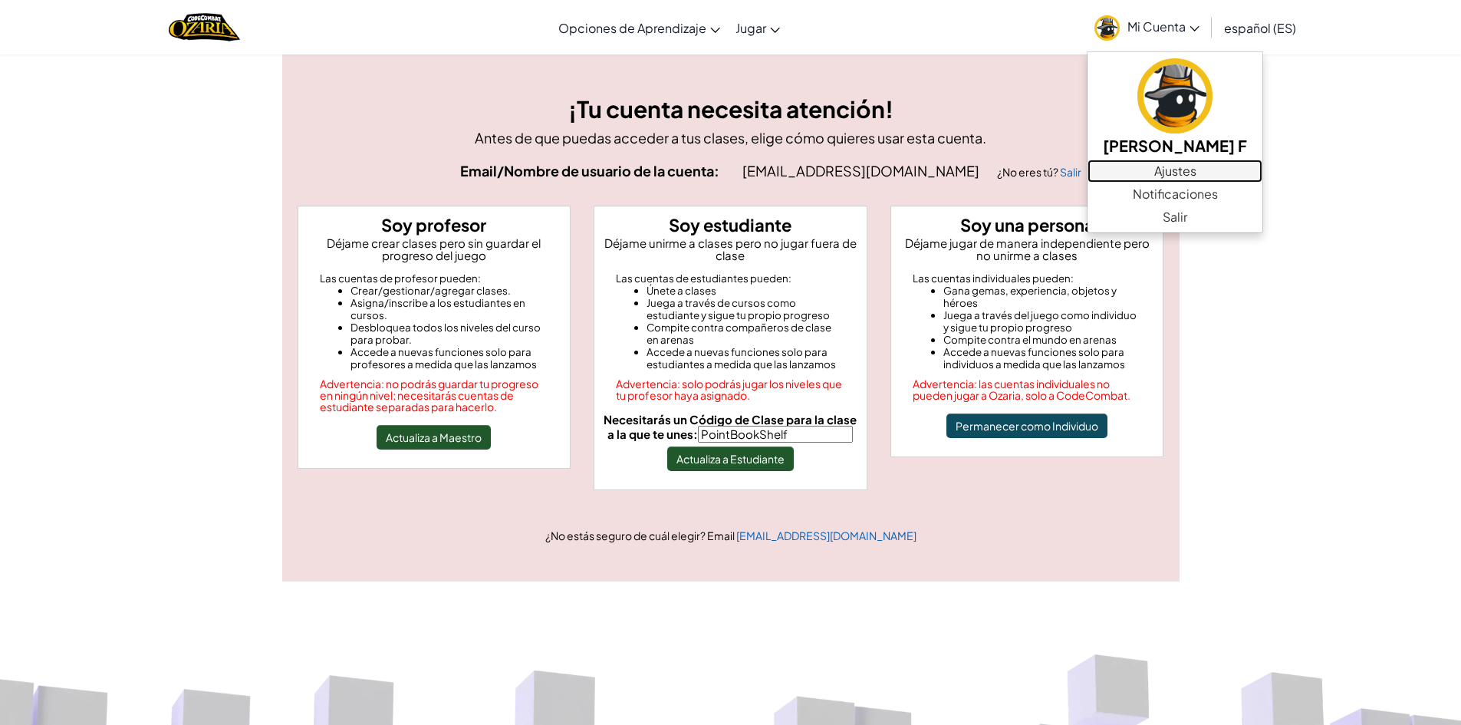
click at [1163, 170] on link "Ajustes" at bounding box center [1175, 171] width 175 height 23
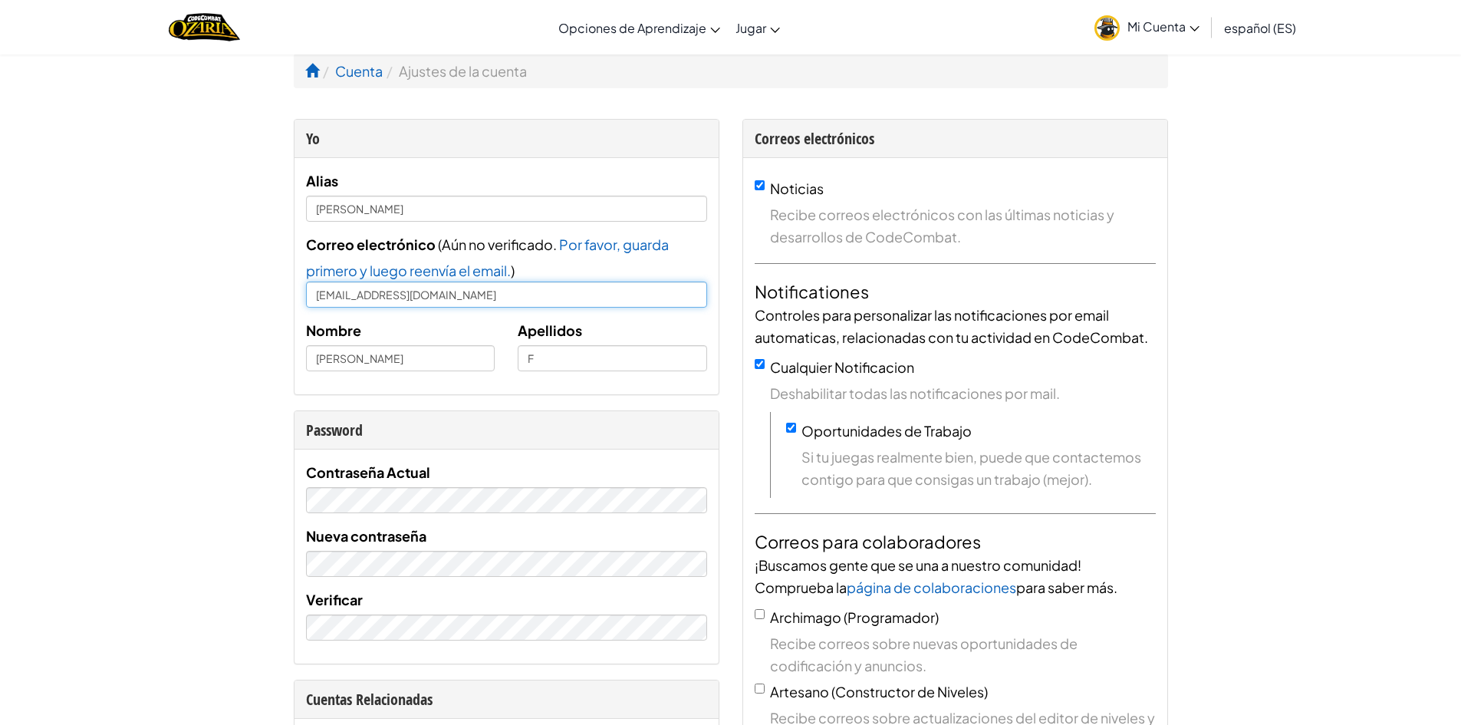
click at [326, 294] on input "[EMAIL_ADDRESS][DOMAIN_NAME]" at bounding box center [506, 295] width 401 height 26
type input "[EMAIL_ADDRESS][DOMAIN_NAME]"
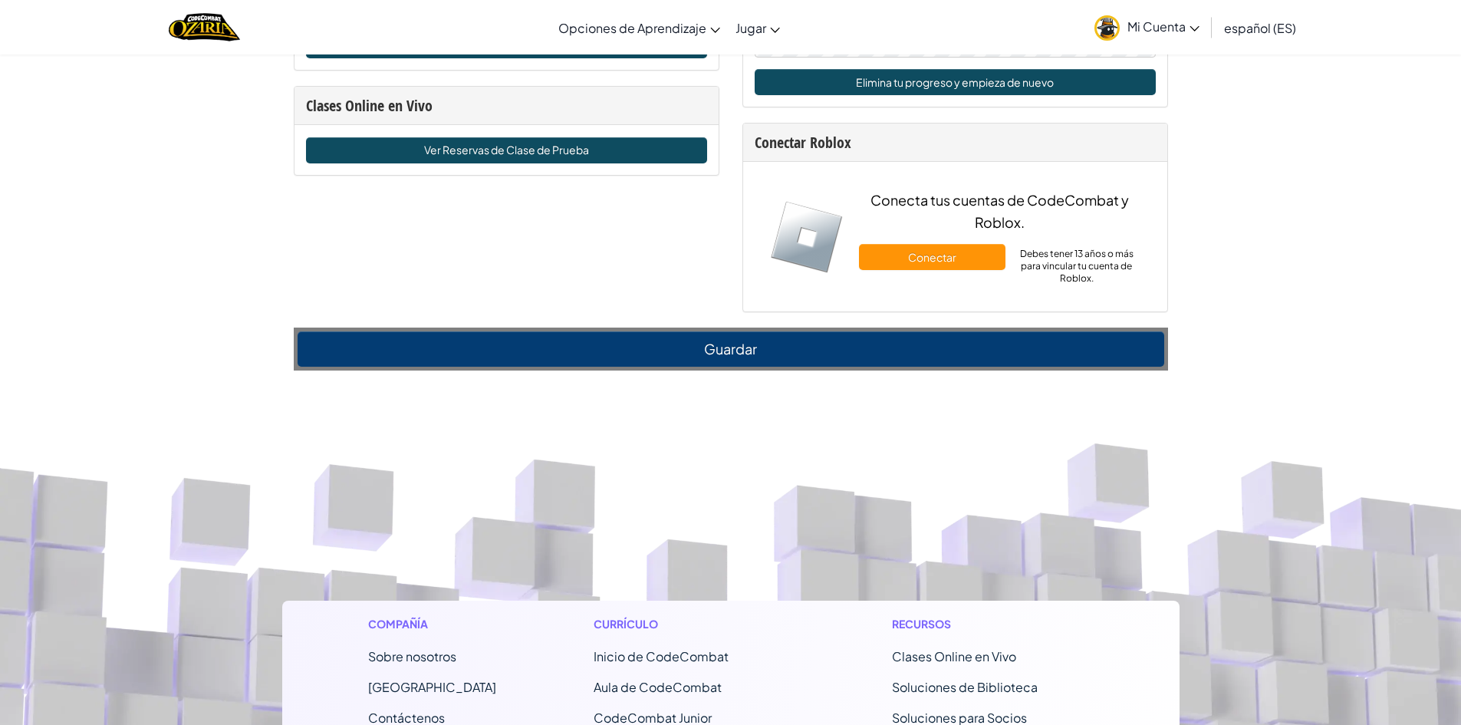
scroll to position [1197, 0]
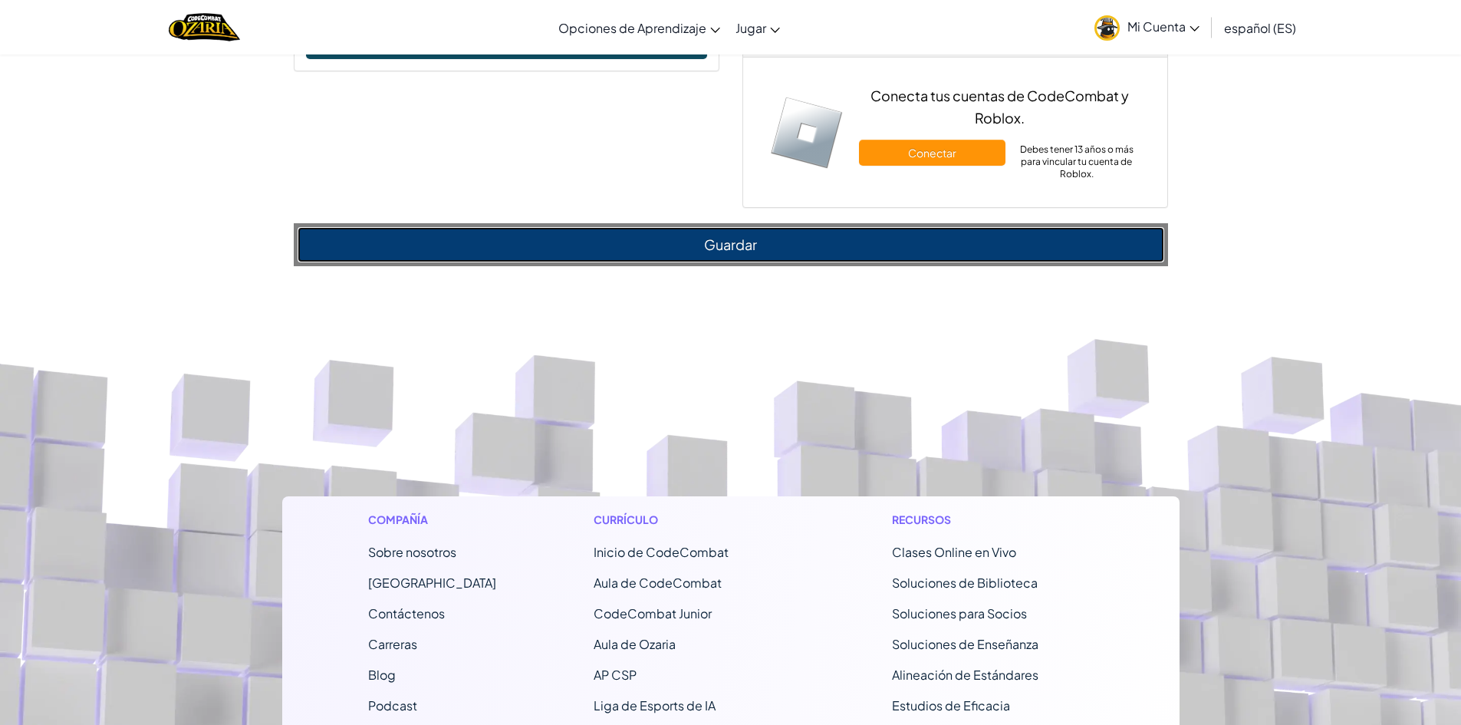
click at [952, 236] on button "Guardar" at bounding box center [731, 244] width 867 height 35
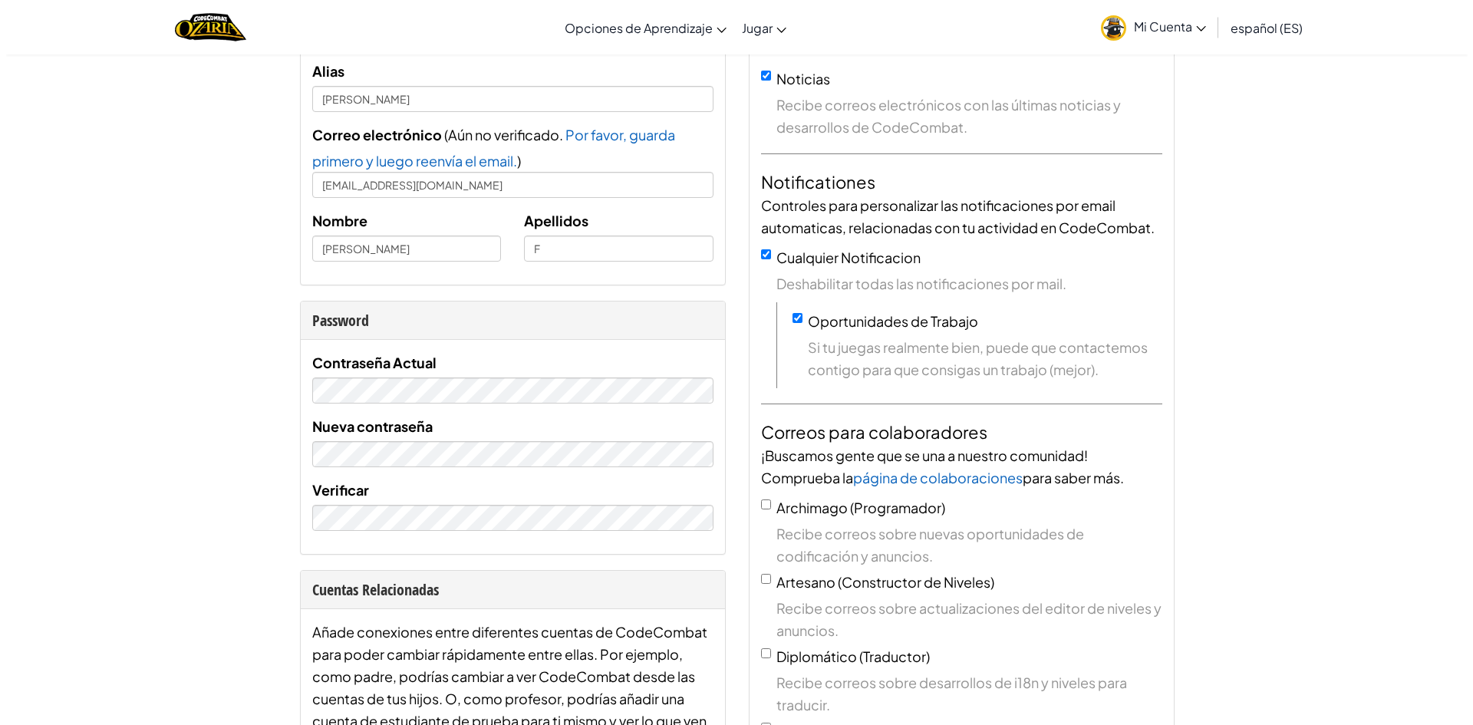
scroll to position [0, 0]
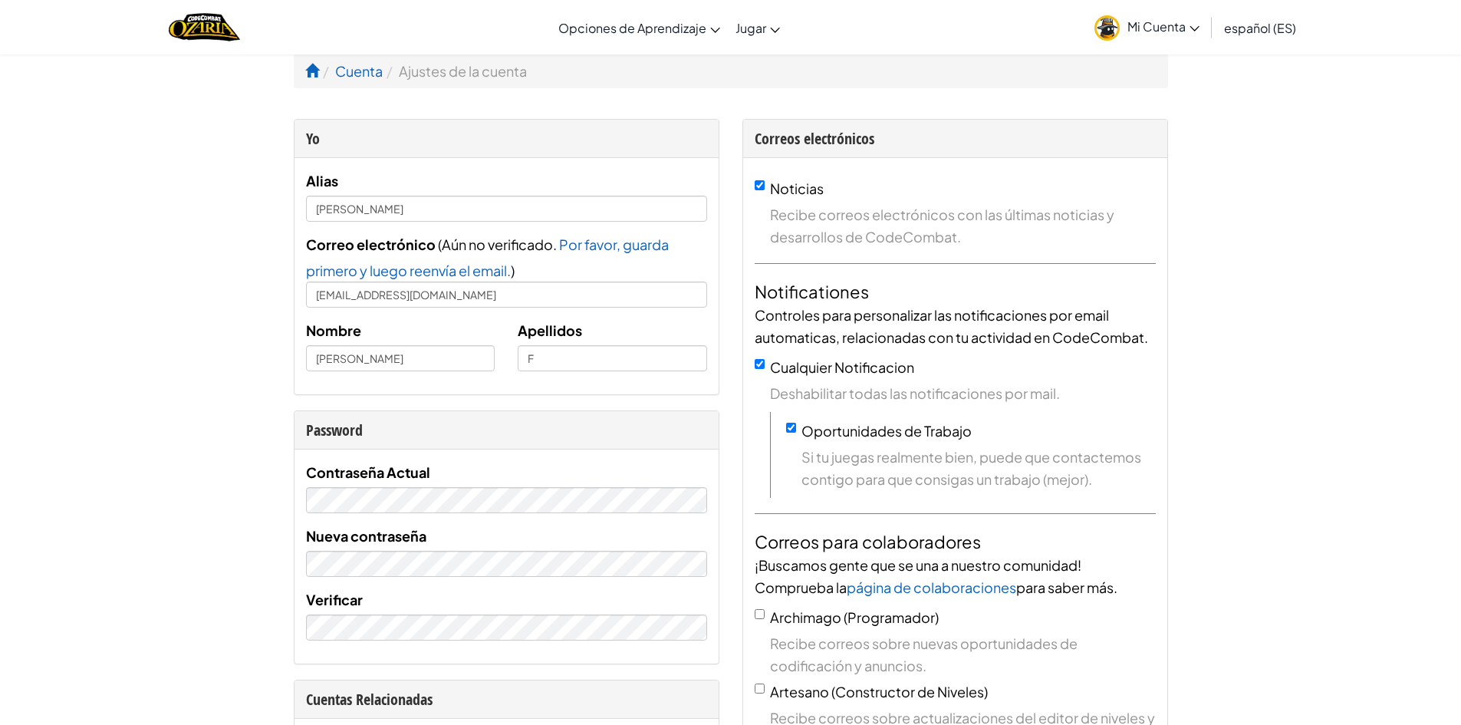
click at [319, 75] on li "Cuenta" at bounding box center [351, 71] width 64 height 22
click at [307, 79] on link at bounding box center [312, 71] width 14 height 18
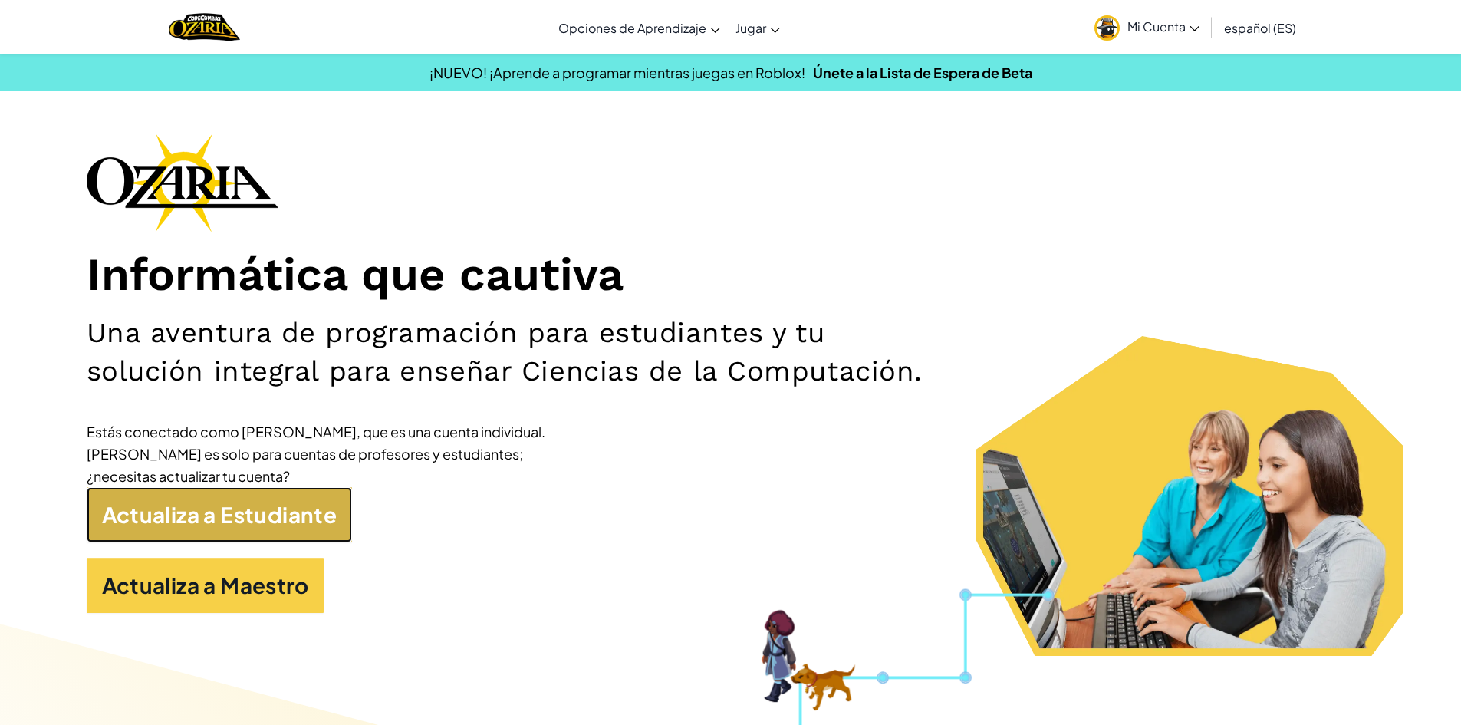
click at [194, 512] on link "Actualiza a Estudiante" at bounding box center [220, 514] width 266 height 55
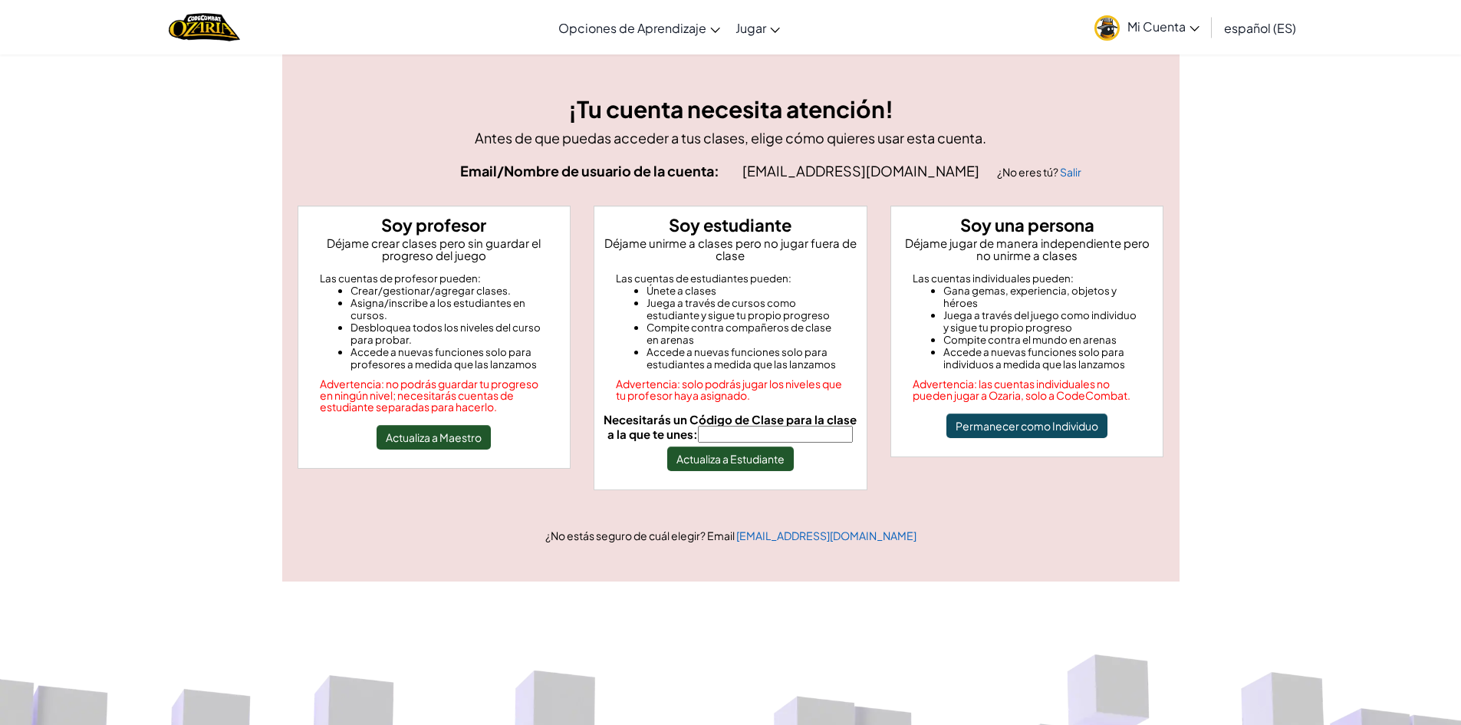
click at [793, 433] on input "Necesitarás un Código de Clase para la clase a la que te unes:" at bounding box center [775, 434] width 155 height 17
type input "PointBookShelf"
click at [764, 464] on button "Actualiza a Estudiante" at bounding box center [730, 458] width 127 height 25
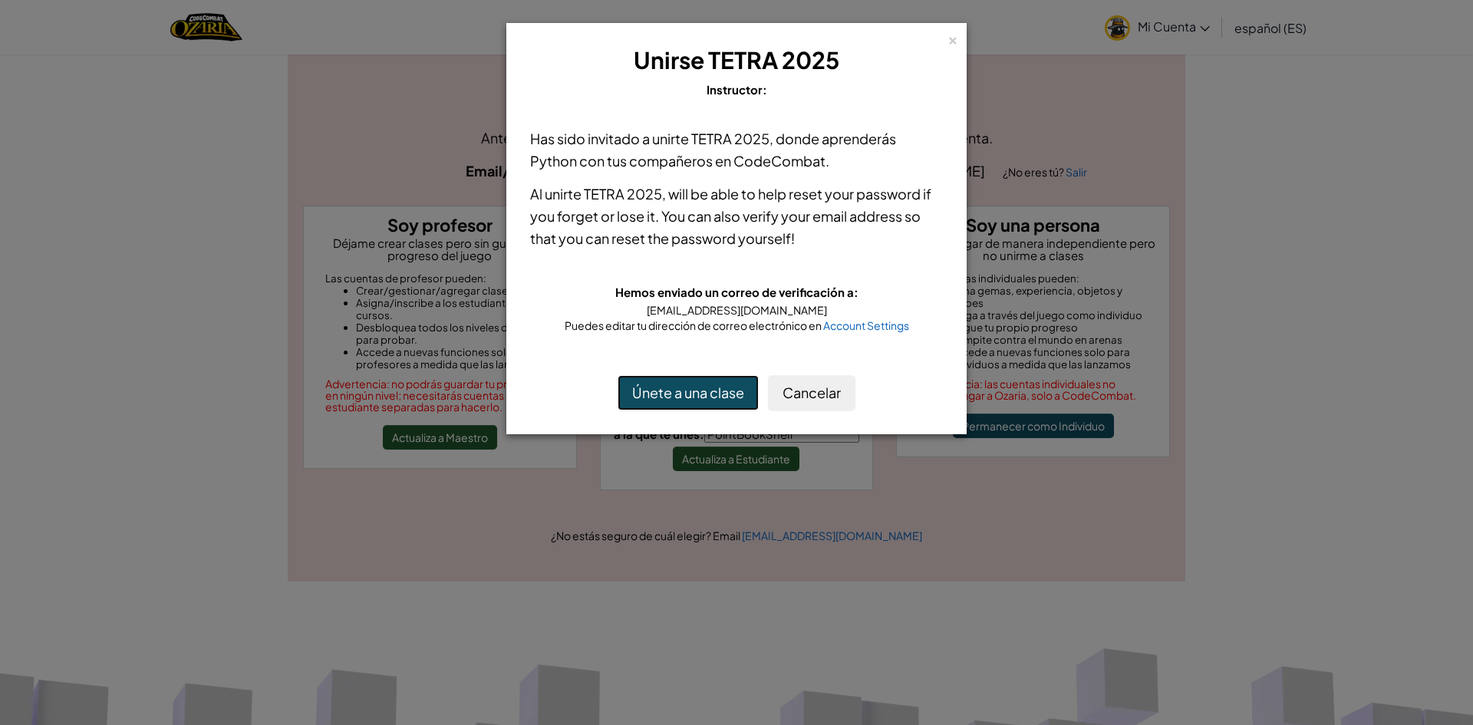
click at [707, 399] on button "Únete a una clase" at bounding box center [688, 392] width 141 height 35
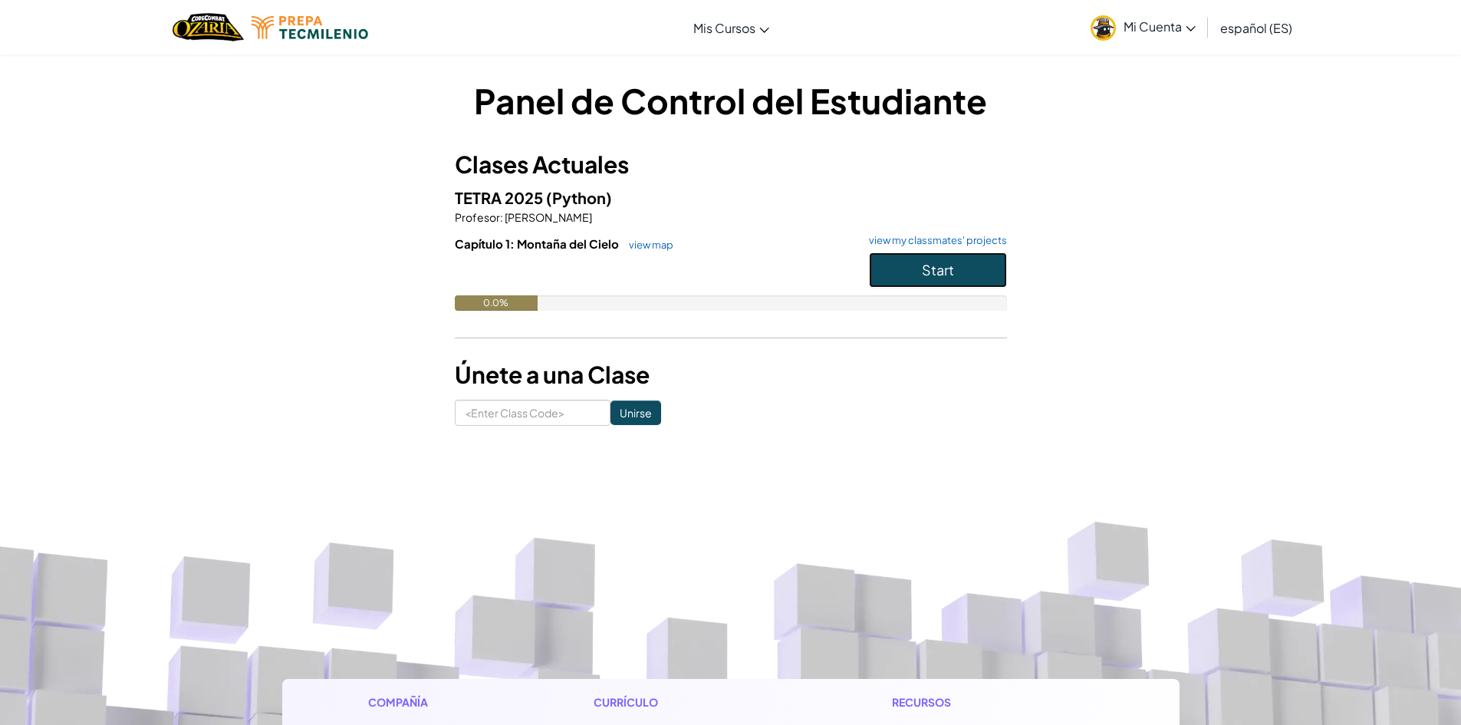
click at [944, 269] on span "Start" at bounding box center [938, 270] width 32 height 18
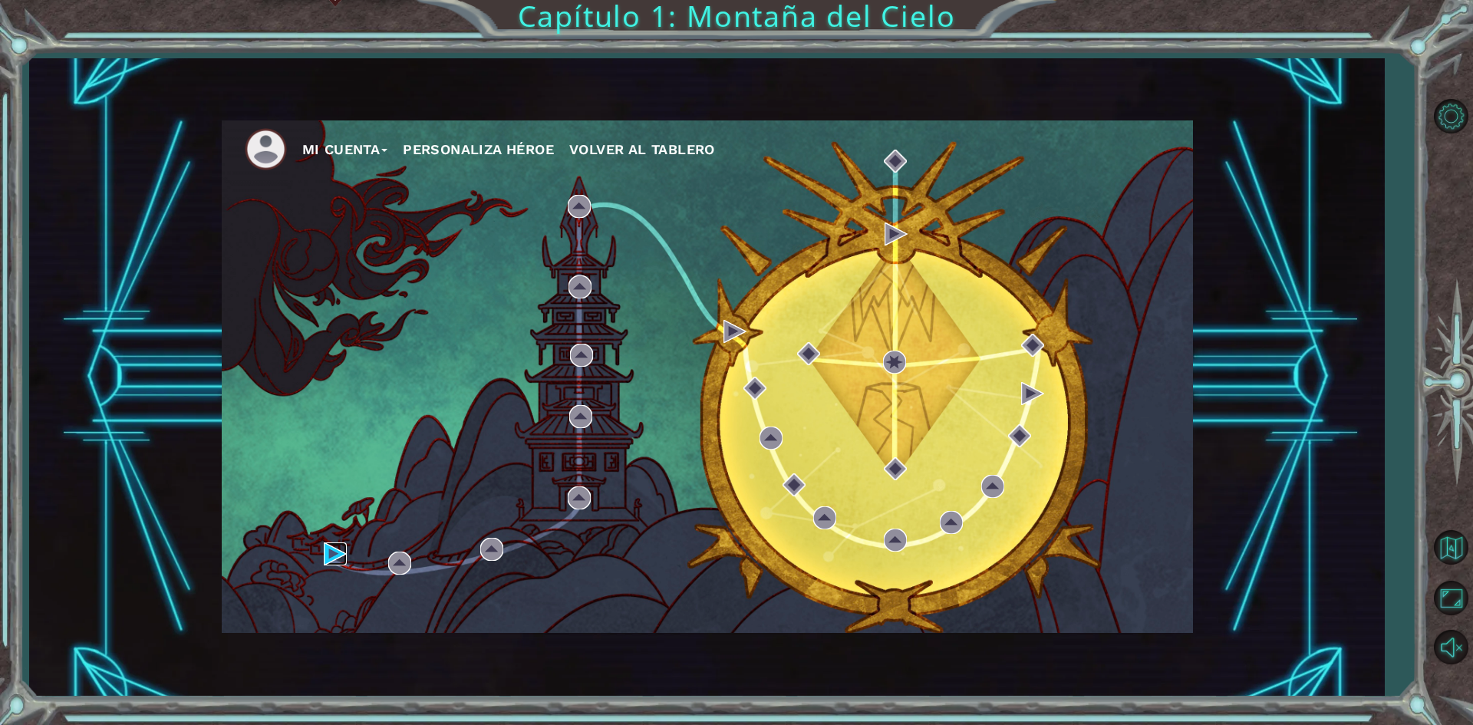
click at [326, 546] on img at bounding box center [335, 553] width 23 height 23
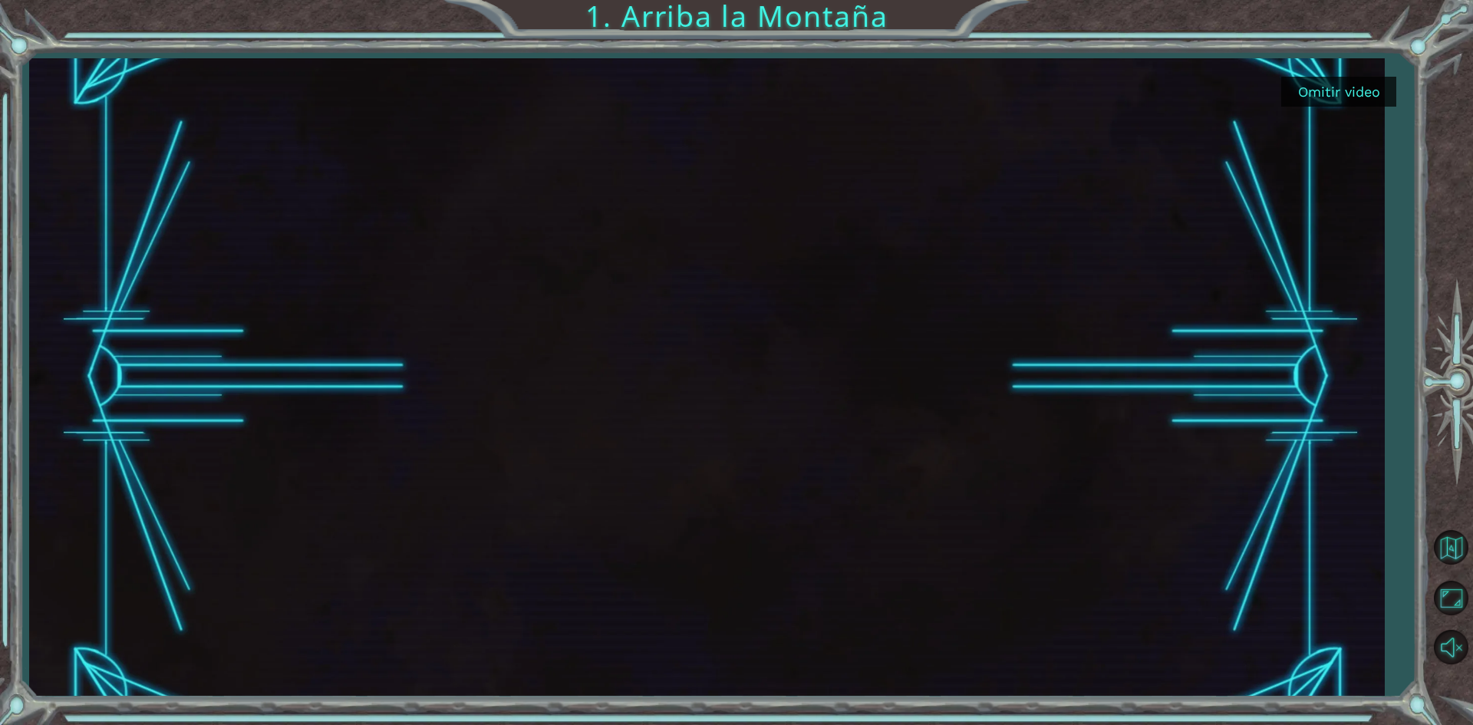
click at [1409, 276] on div "Omitir video 1. Arriba la Montaña" at bounding box center [736, 362] width 1473 height 725
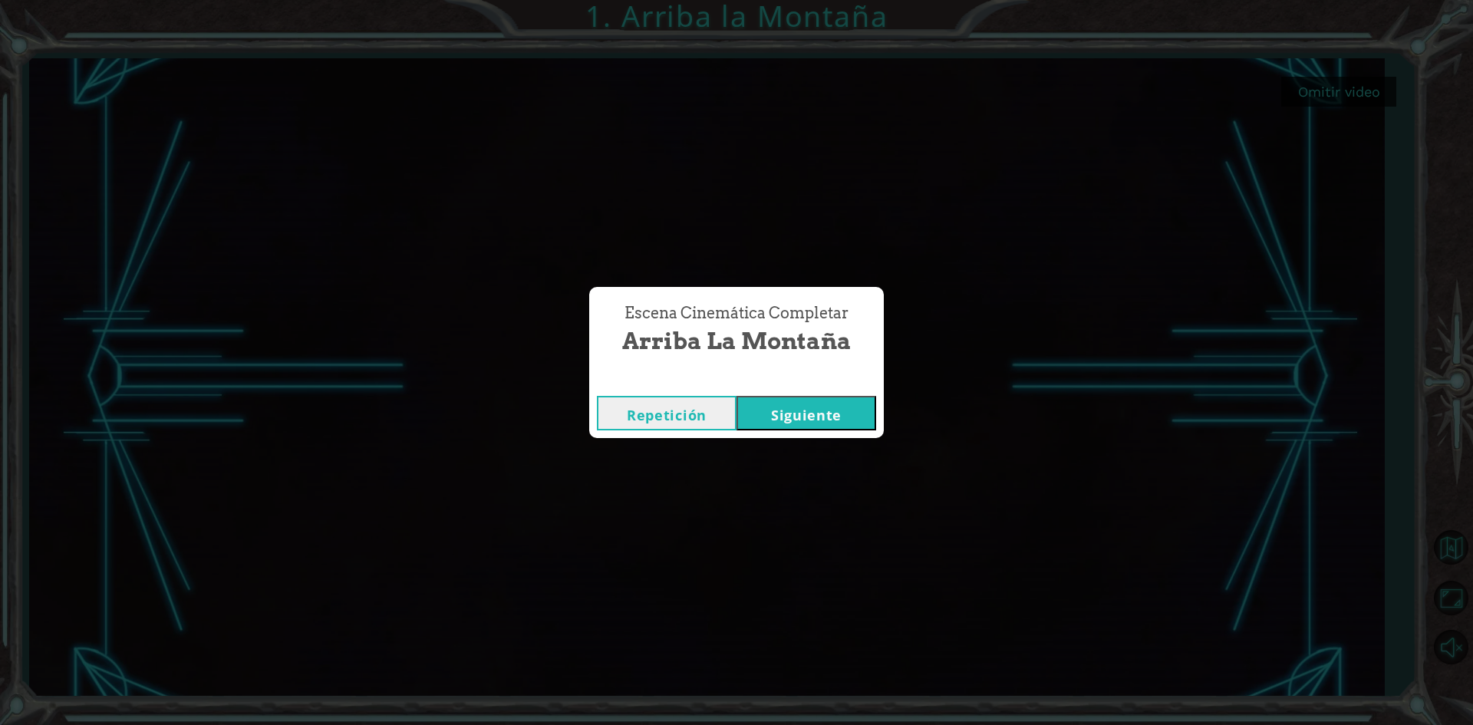
click at [819, 414] on button "Siguiente" at bounding box center [806, 413] width 140 height 35
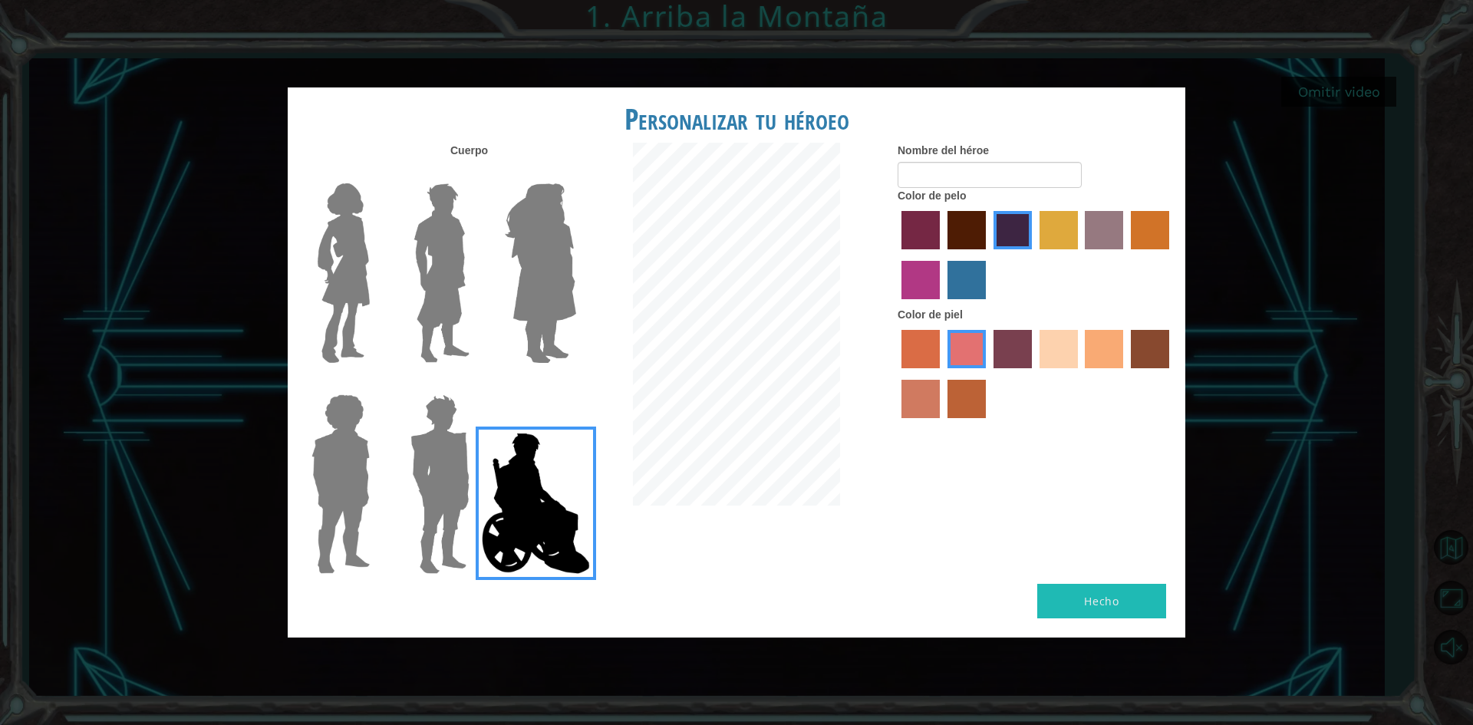
click at [967, 237] on label "maroon hair color" at bounding box center [966, 230] width 38 height 38
click at [942, 255] on input "maroon hair color" at bounding box center [942, 255] width 0 height 0
click at [1003, 354] on label "tosca skin color" at bounding box center [1012, 349] width 38 height 38
click at [988, 374] on input "tosca skin color" at bounding box center [988, 374] width 0 height 0
click at [551, 267] on img at bounding box center [541, 273] width 84 height 192
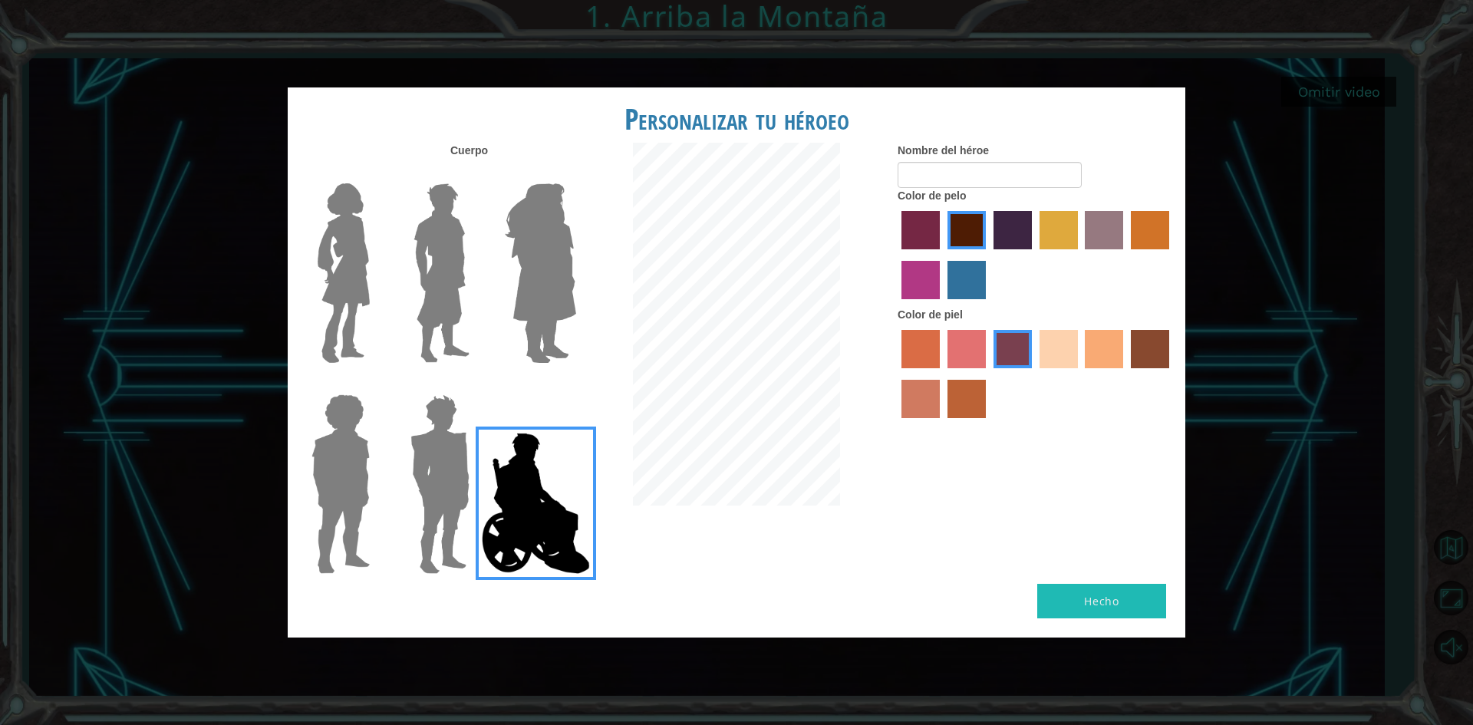
click at [575, 173] on input "Hero Amethyst" at bounding box center [575, 173] width 0 height 0
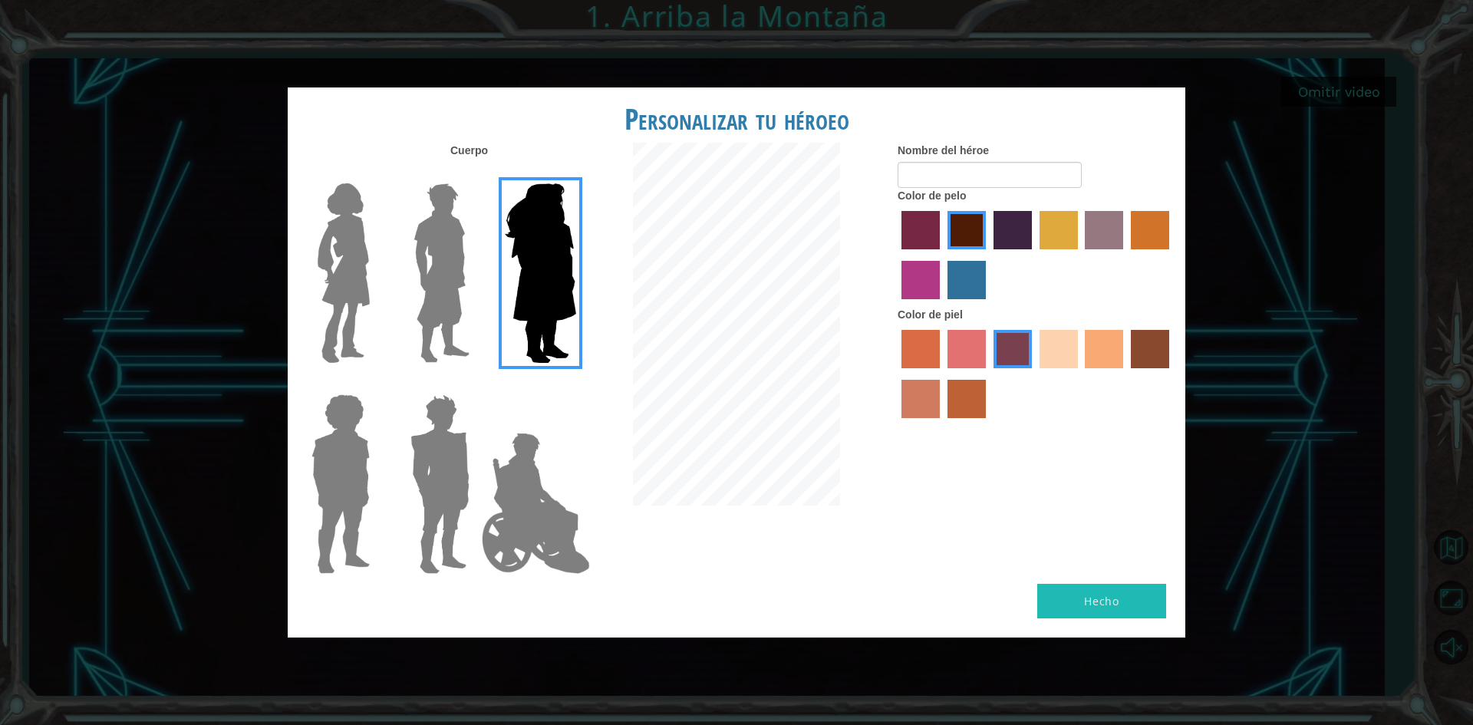
click at [441, 268] on img at bounding box center [441, 273] width 68 height 192
click at [476, 173] on input "Hero Lars" at bounding box center [476, 173] width 0 height 0
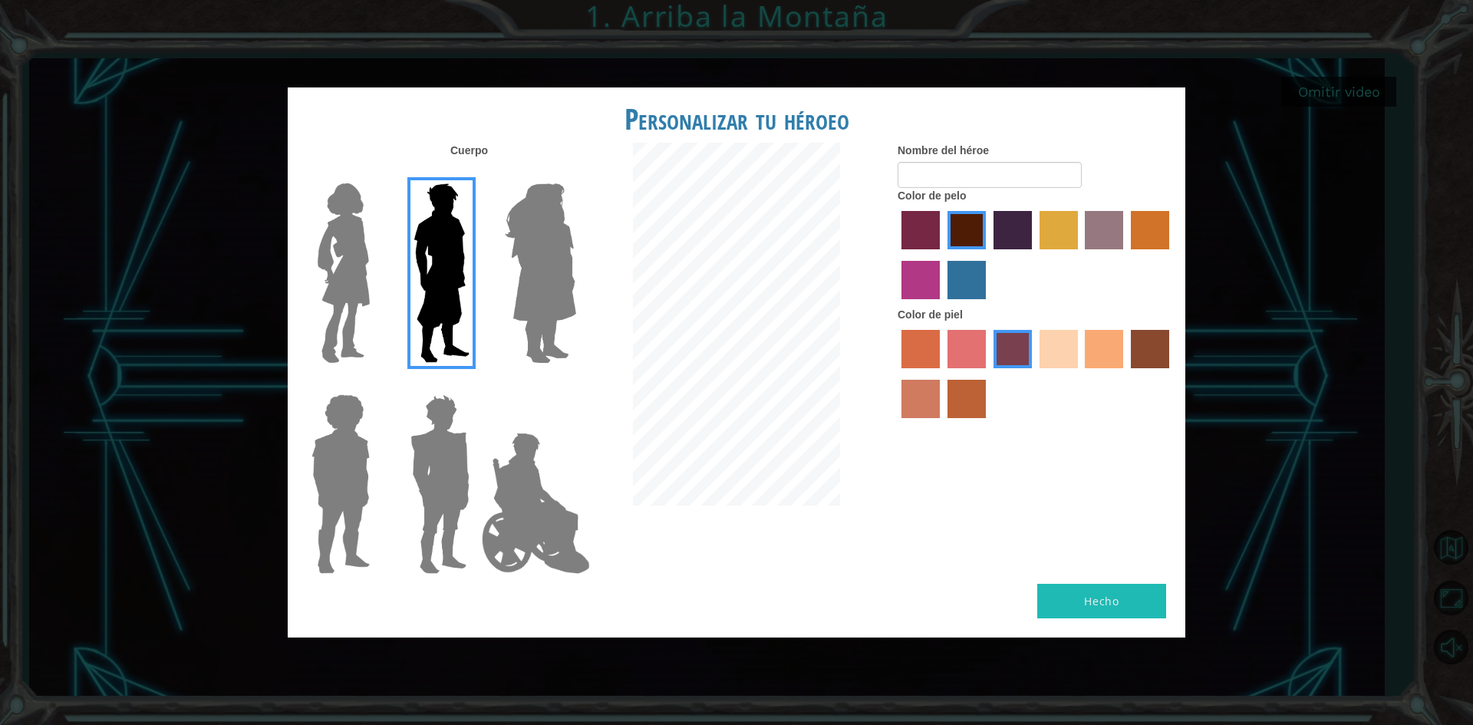
click at [361, 259] on img at bounding box center [343, 273] width 64 height 192
click at [376, 173] on input "Hero Connie" at bounding box center [376, 173] width 0 height 0
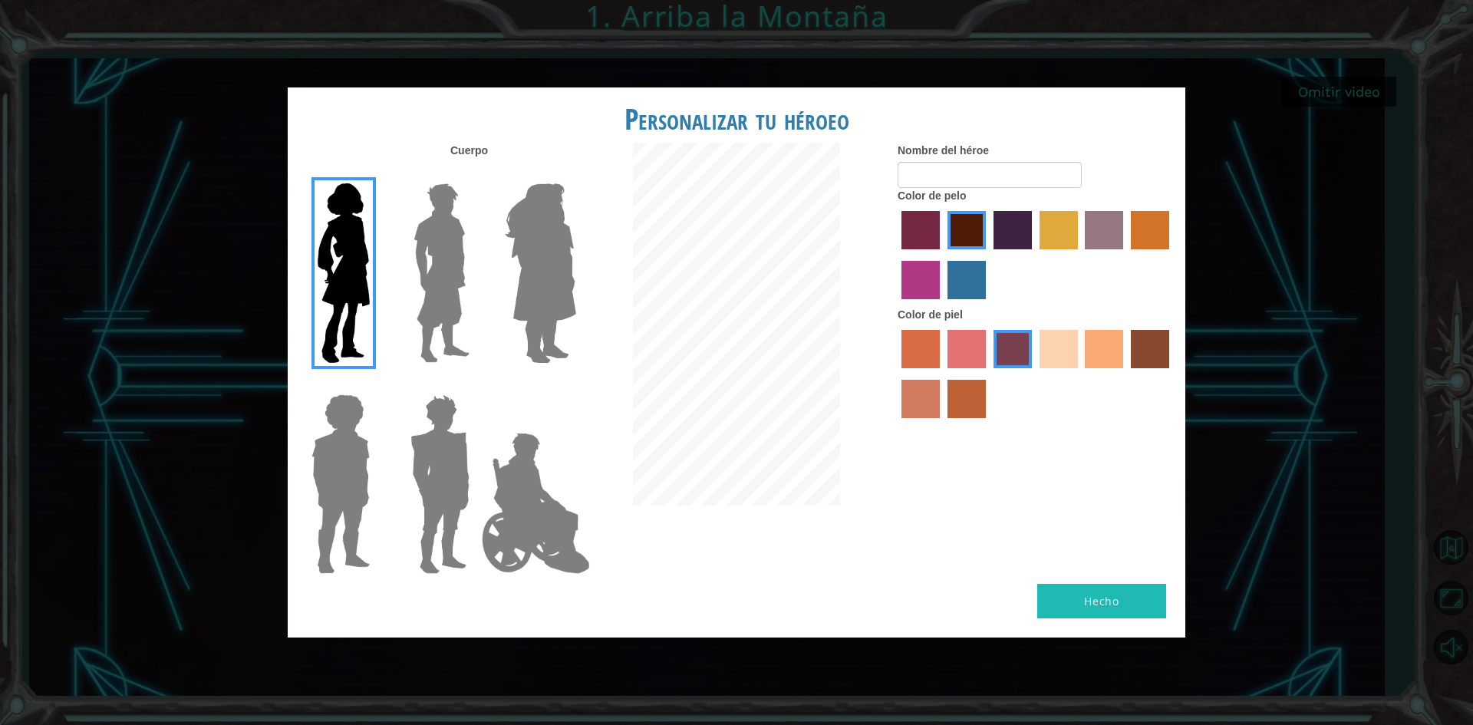
click at [323, 470] on img at bounding box center [340, 484] width 71 height 192
click at [376, 384] on input "Hero Steven" at bounding box center [376, 384] width 0 height 0
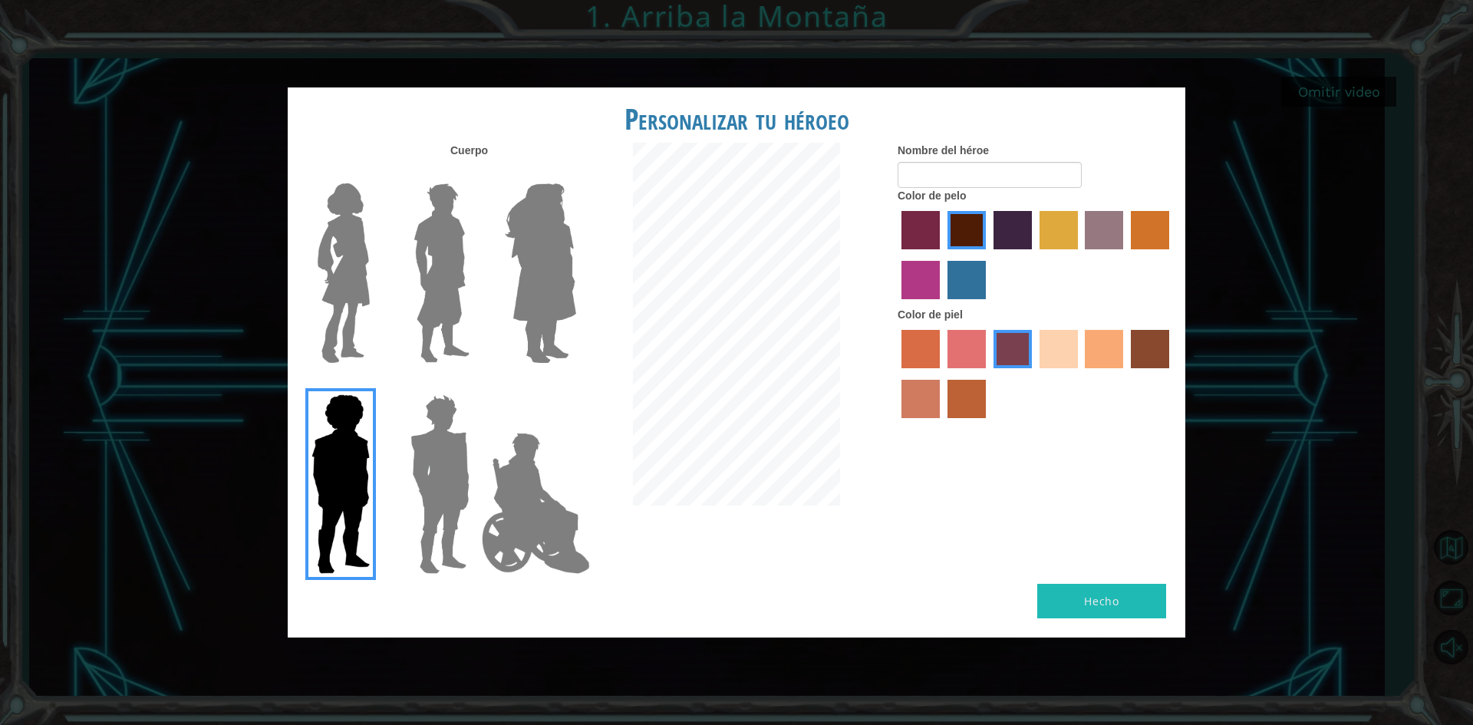
click at [412, 458] on img at bounding box center [439, 484] width 71 height 192
click at [476, 384] on input "Hero Garnet" at bounding box center [476, 384] width 0 height 0
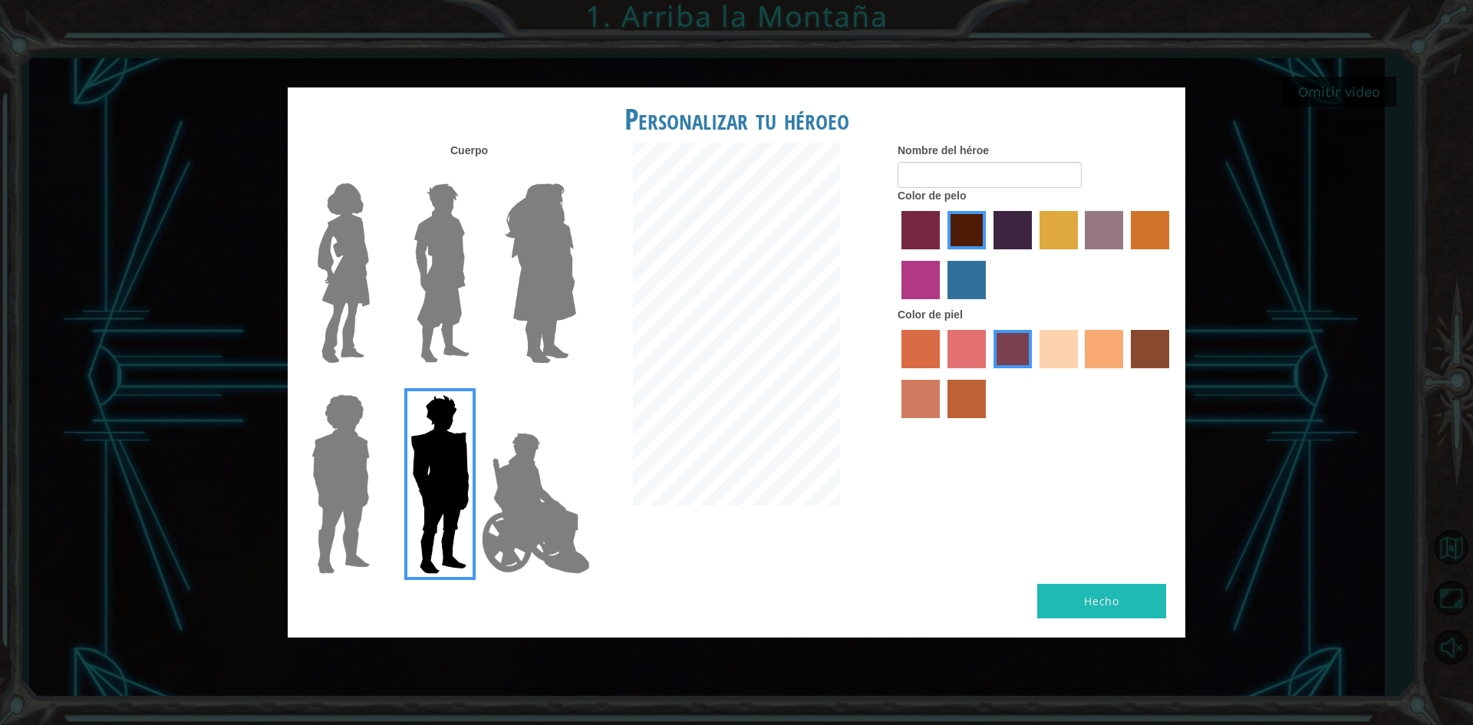
click at [339, 473] on img at bounding box center [340, 484] width 71 height 192
click at [376, 384] on input "Hero Steven" at bounding box center [376, 384] width 0 height 0
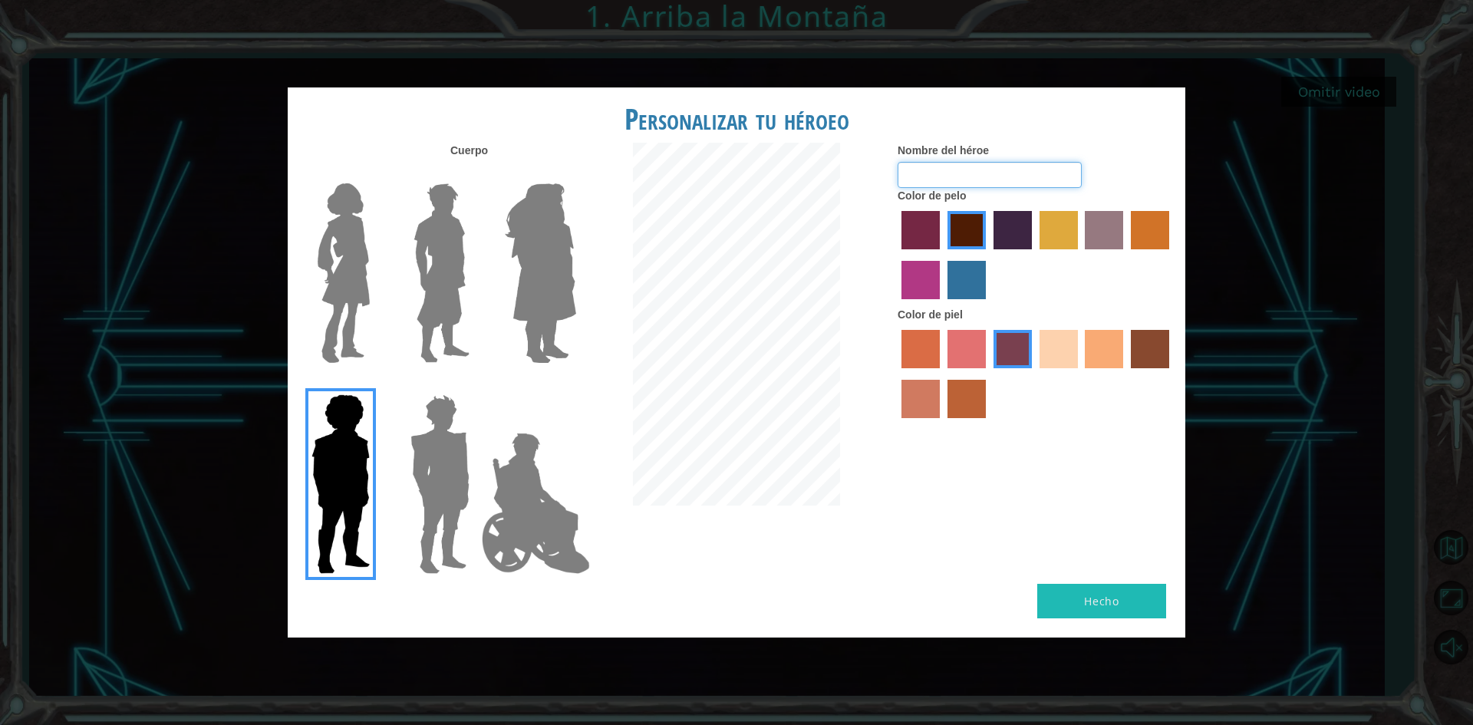
click at [969, 178] on input "Nombre del héroe" at bounding box center [990, 175] width 184 height 26
type input "[PERSON_NAME]"
click at [1082, 602] on button "Hecho" at bounding box center [1101, 601] width 129 height 35
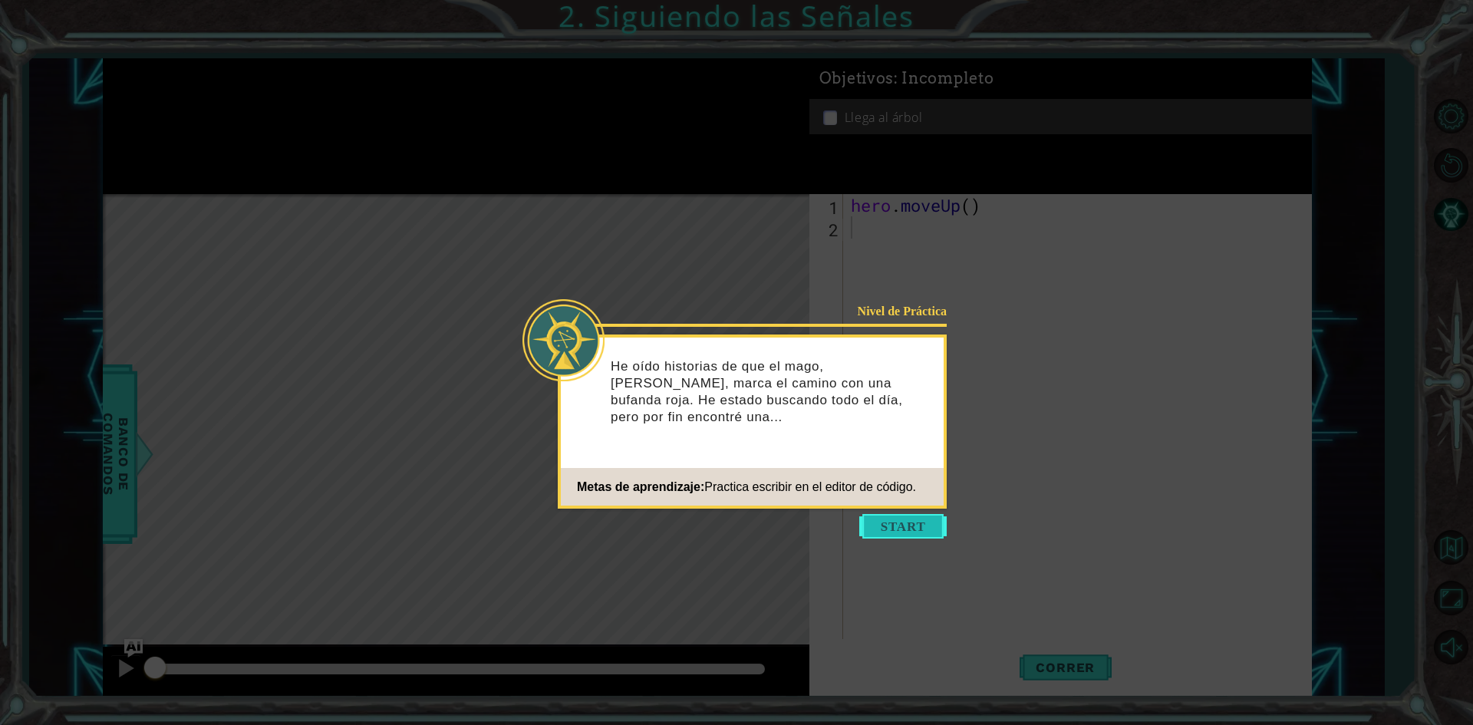
click at [915, 517] on button "Start" at bounding box center [902, 526] width 87 height 25
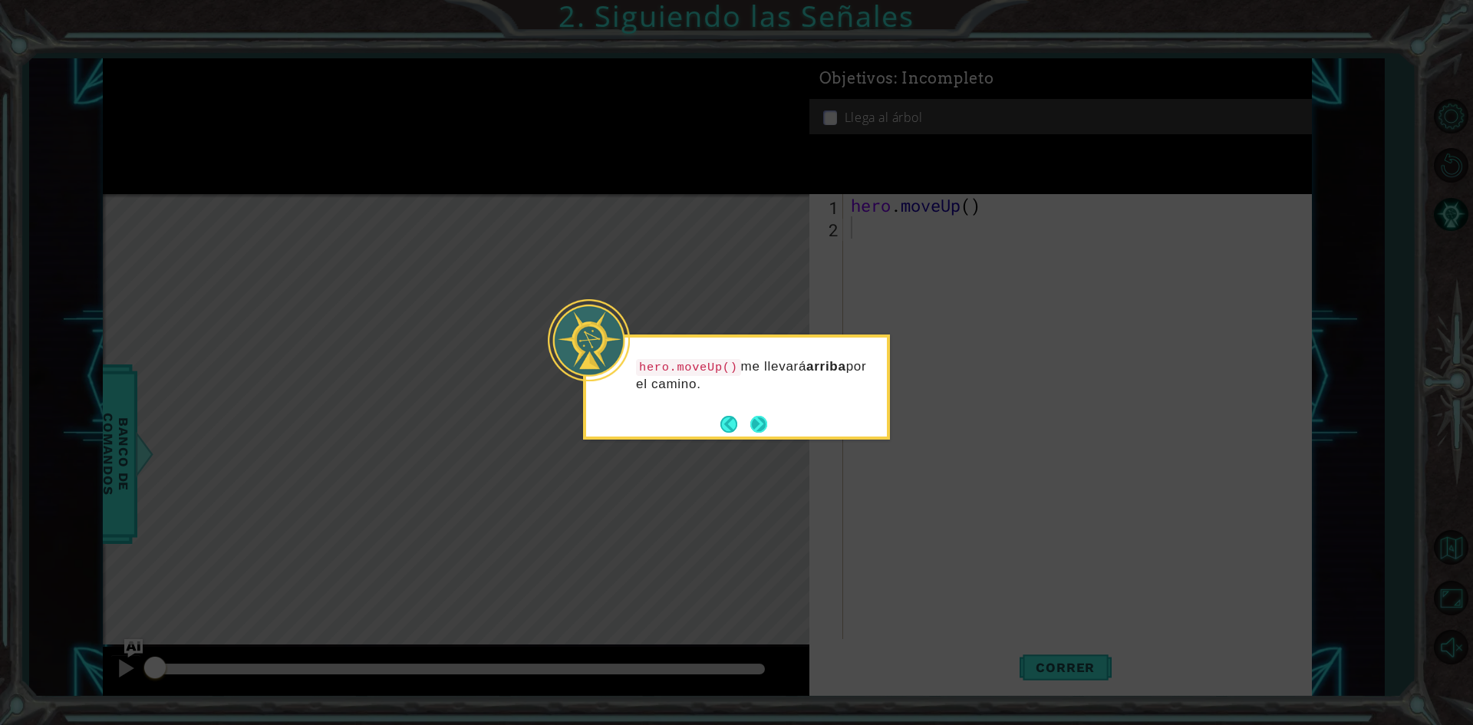
click at [757, 426] on button "Next" at bounding box center [758, 424] width 17 height 17
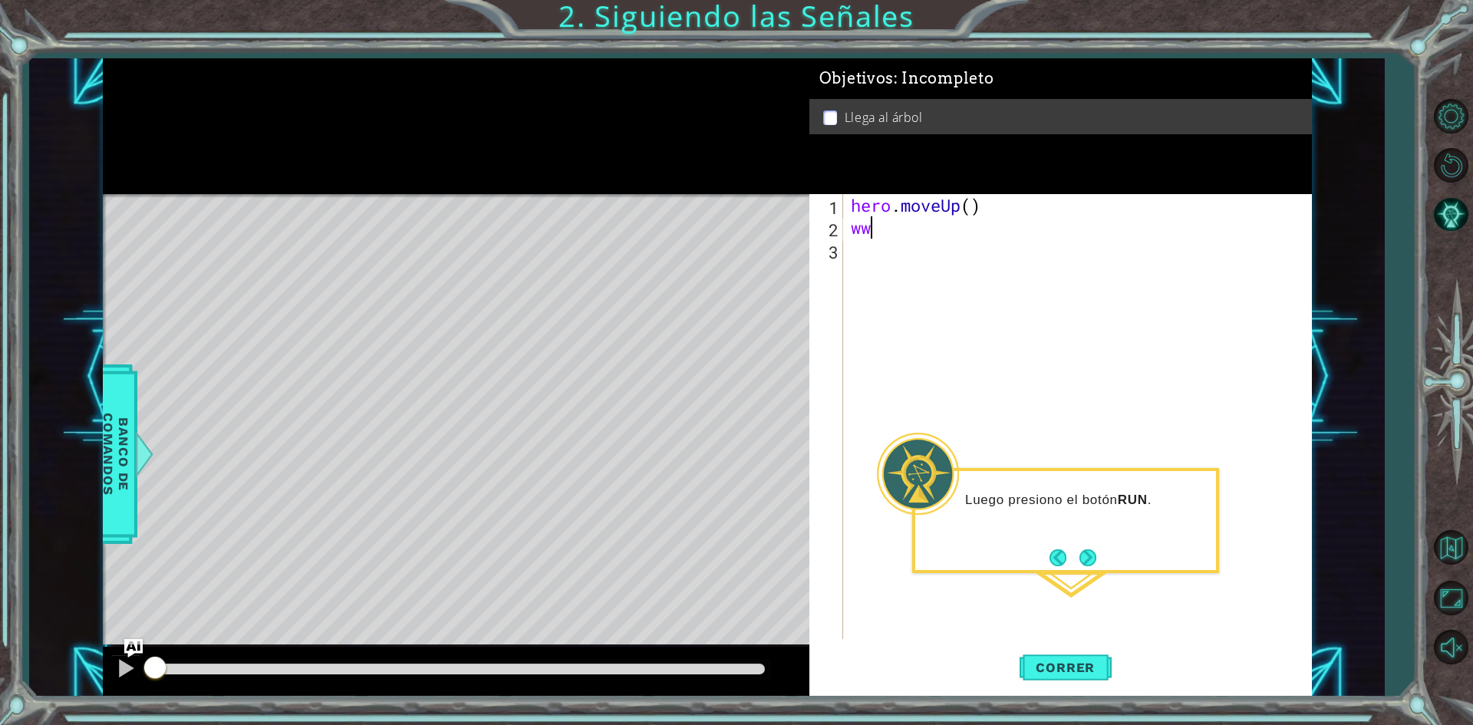
type textarea "w"
click at [866, 621] on div "hero . moveUp ( )" at bounding box center [1081, 438] width 466 height 489
click at [871, 224] on div "hero . moveUp ( )" at bounding box center [1081, 438] width 466 height 489
type textarea "hero"
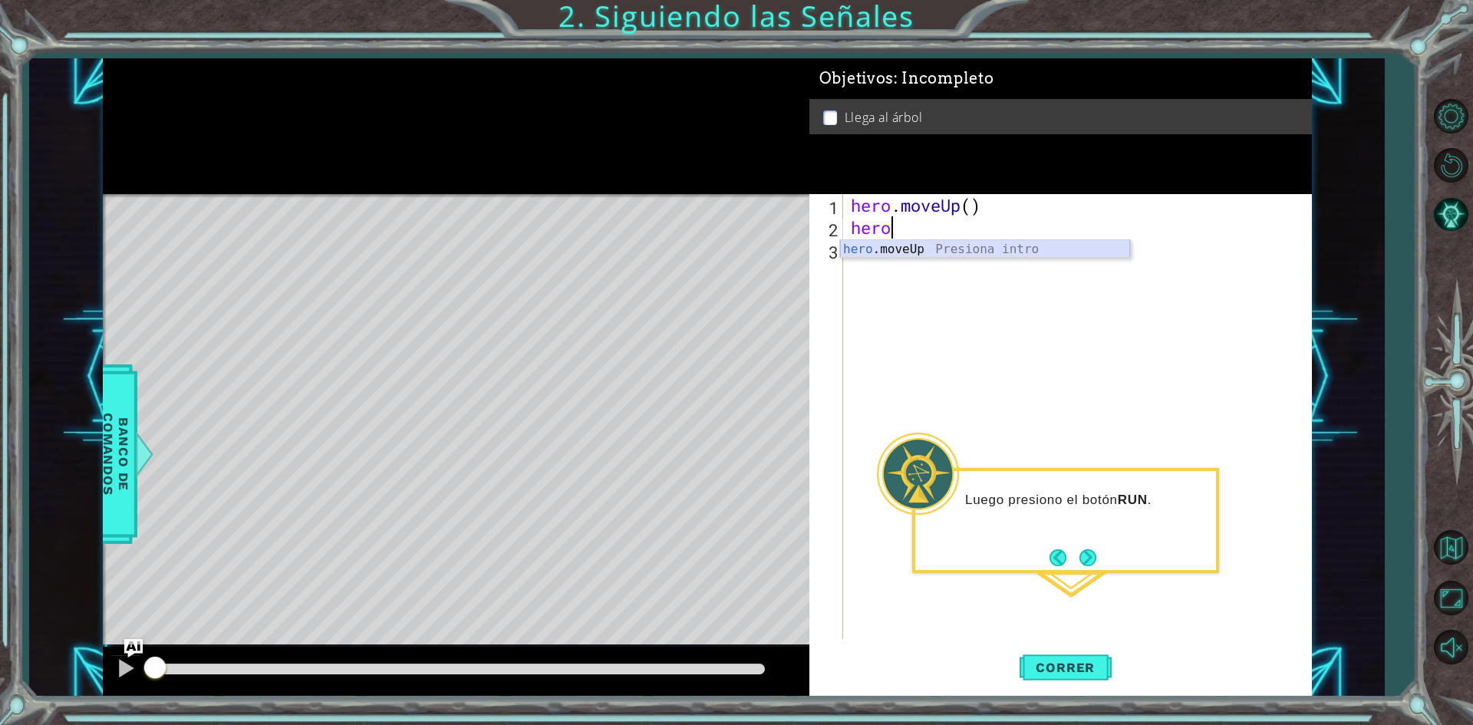
click at [945, 249] on div "hero .moveUp Presiona intro" at bounding box center [985, 267] width 290 height 55
click at [1089, 559] on button "Next" at bounding box center [1087, 557] width 17 height 17
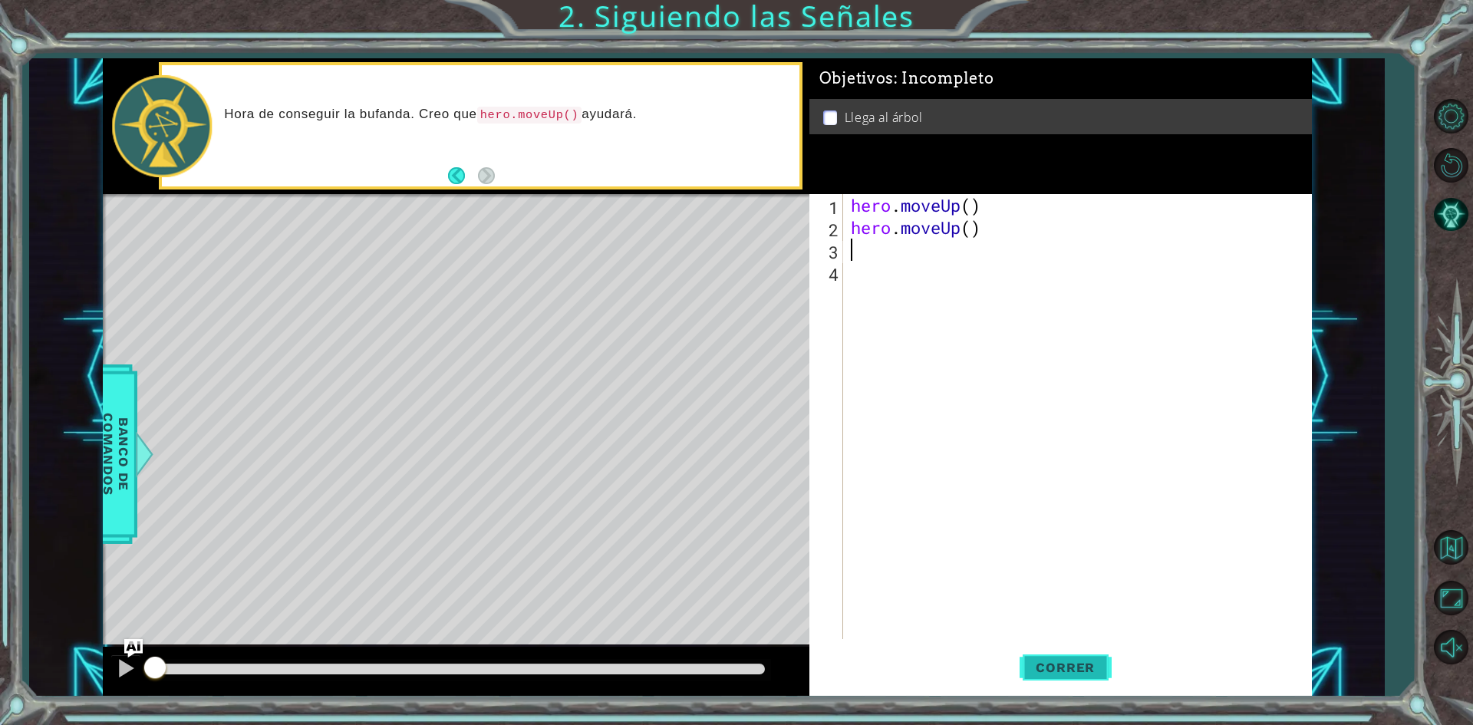
click at [1063, 658] on button "Correr" at bounding box center [1066, 668] width 92 height 50
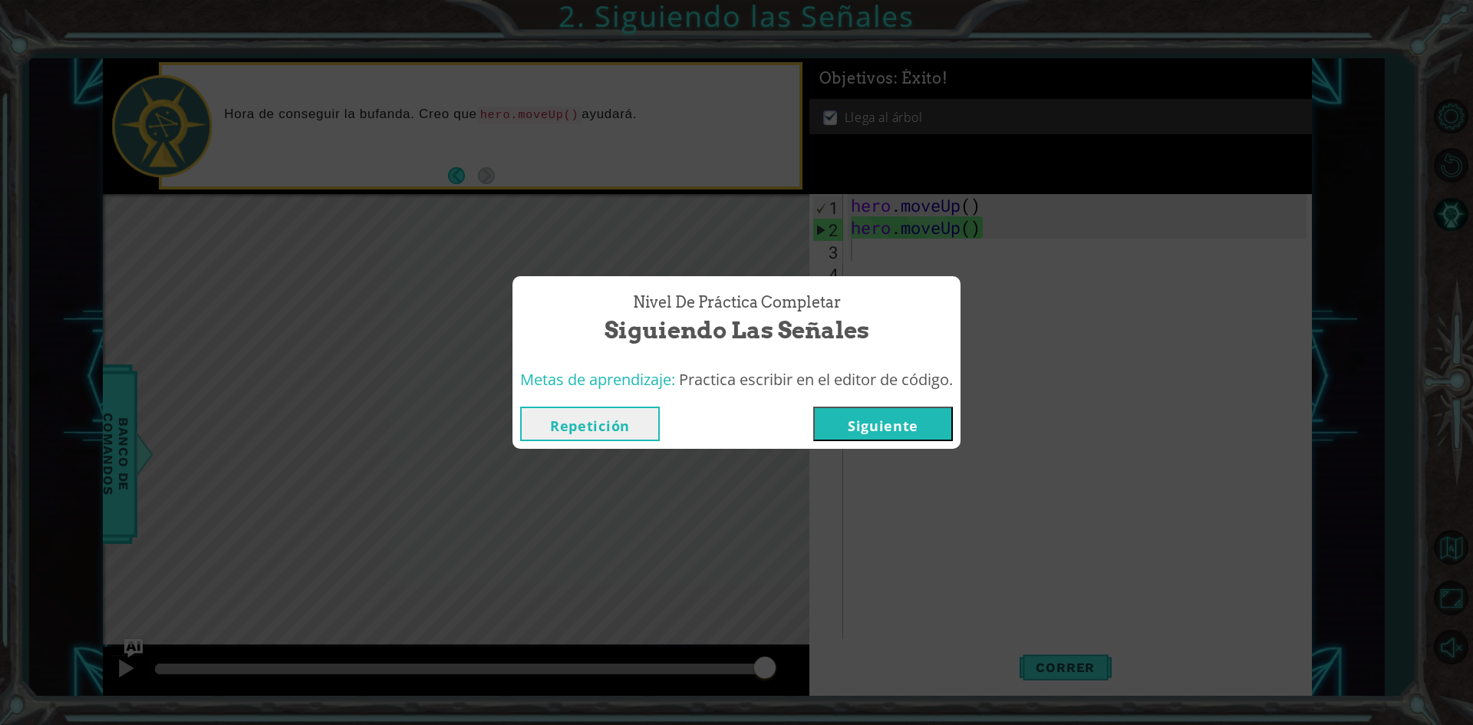
click at [878, 413] on button "Siguiente" at bounding box center [883, 424] width 140 height 35
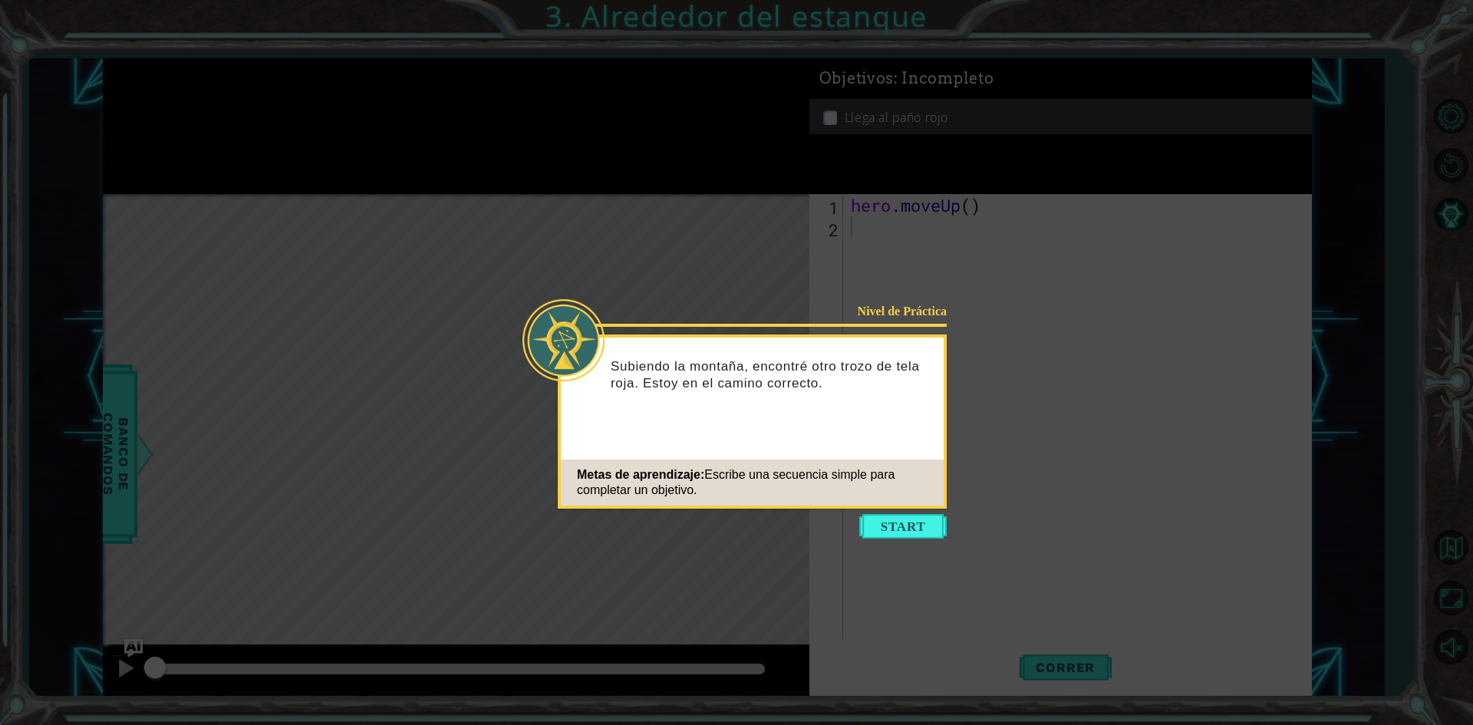
click at [889, 511] on icon at bounding box center [736, 362] width 1473 height 725
click at [896, 524] on button "Start" at bounding box center [902, 526] width 87 height 25
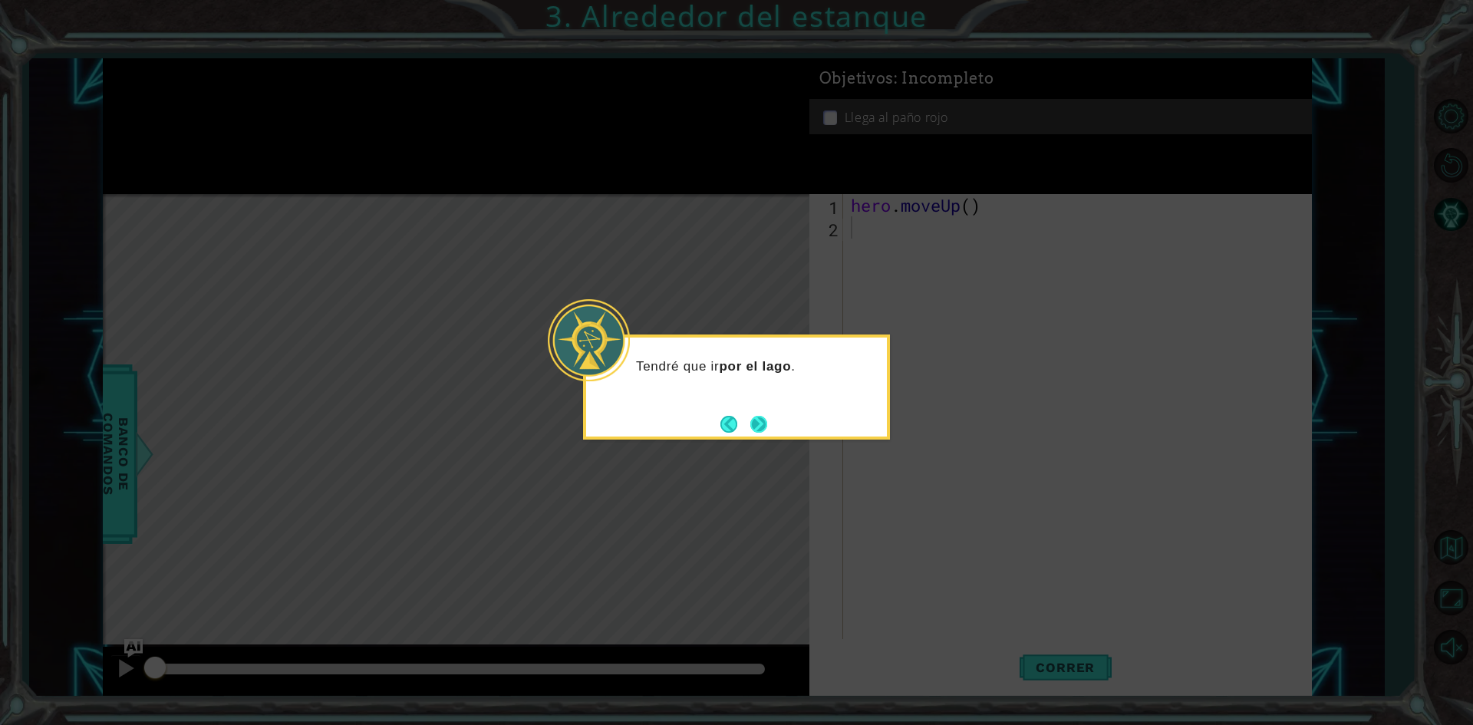
click at [766, 418] on button "Next" at bounding box center [758, 424] width 17 height 17
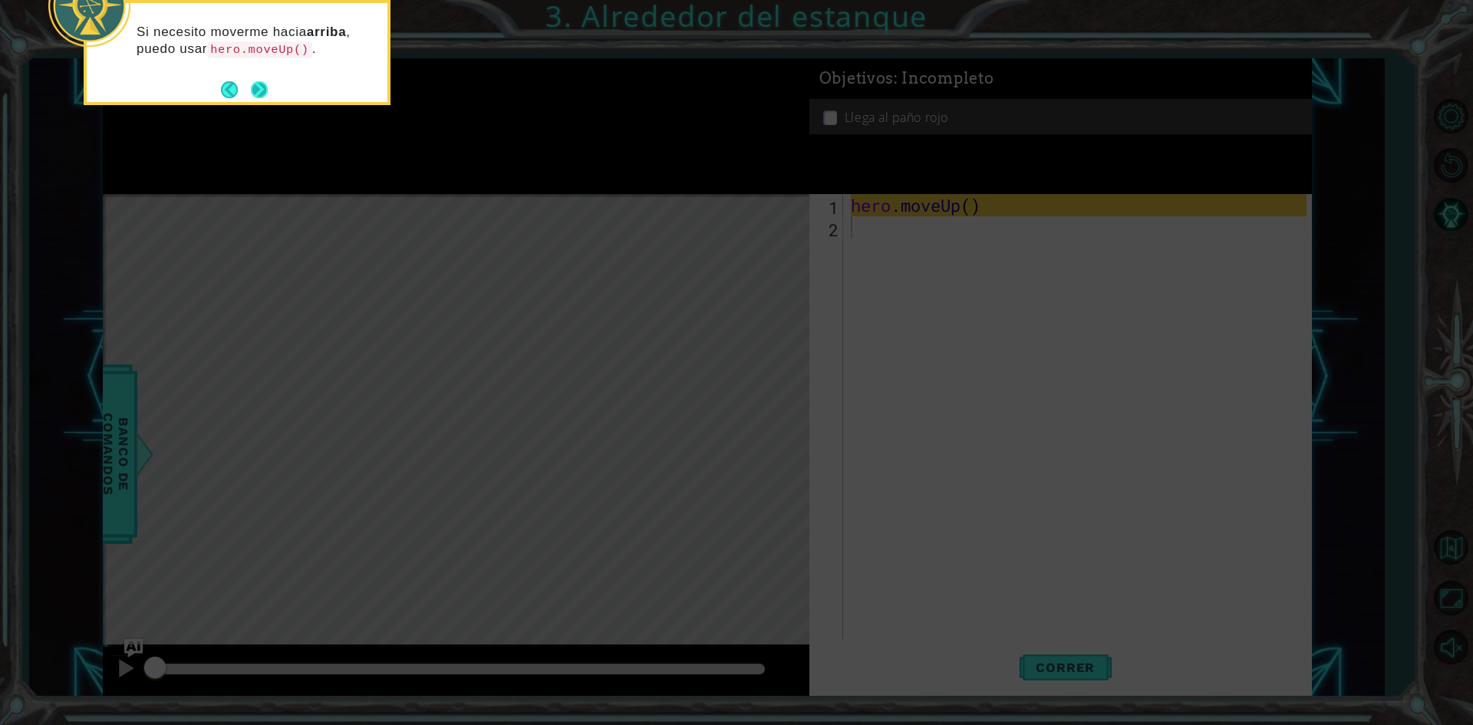
click at [263, 84] on button "Next" at bounding box center [259, 89] width 17 height 17
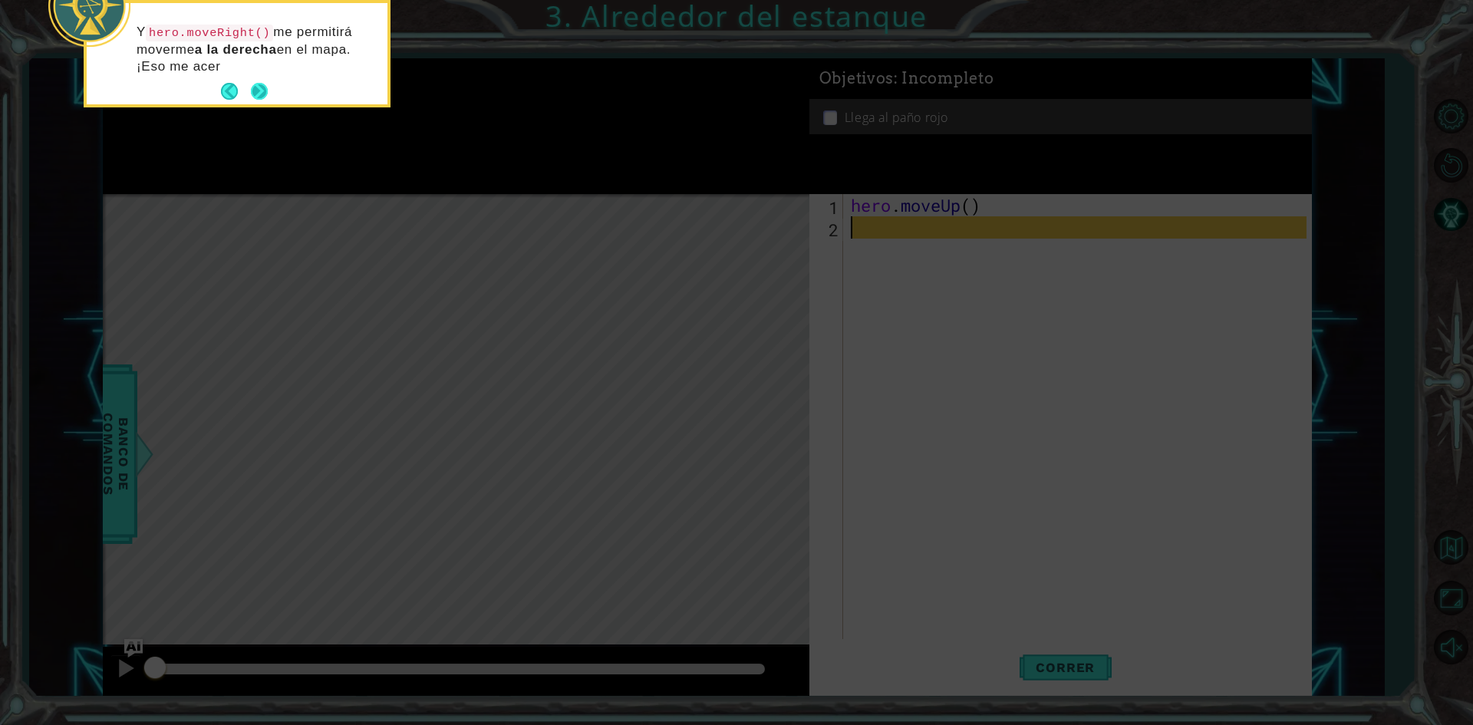
click at [264, 83] on button "Next" at bounding box center [259, 91] width 17 height 17
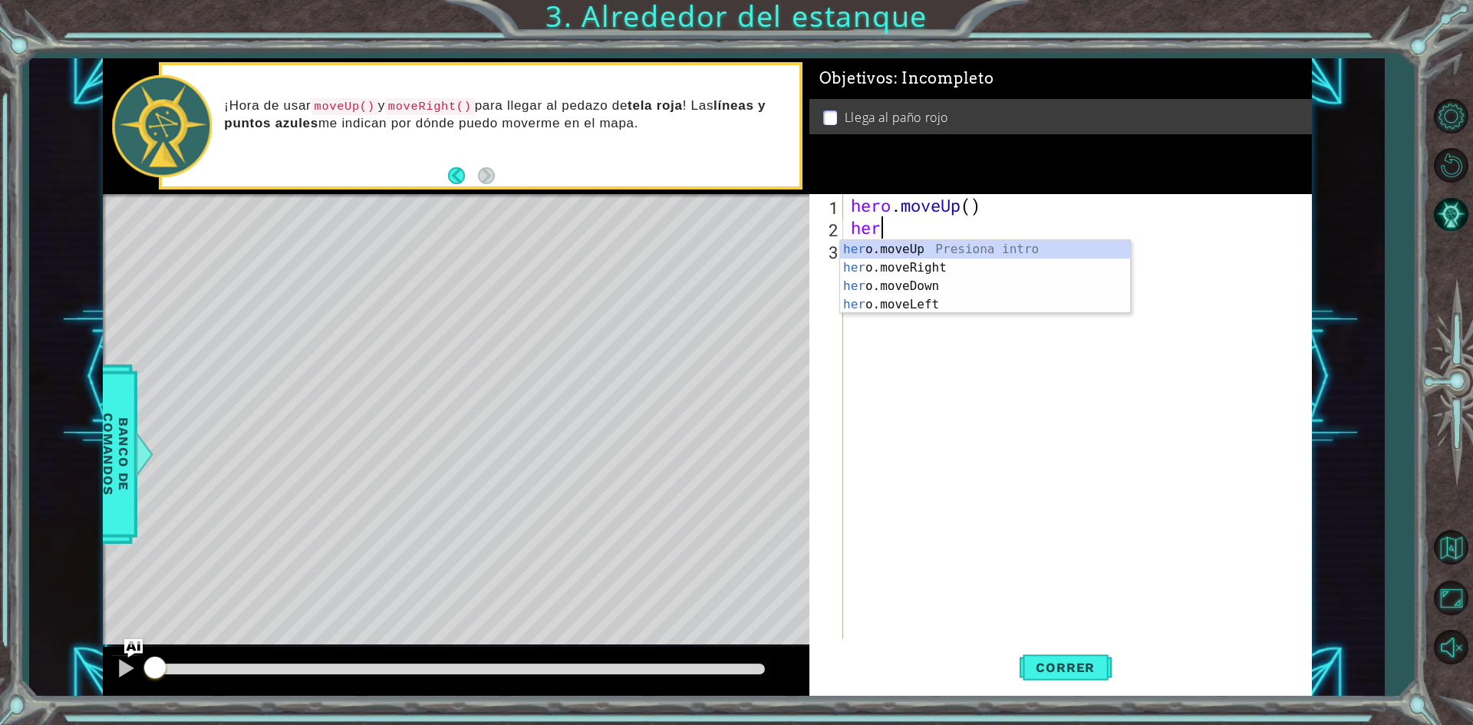
type textarea "hero"
click at [911, 249] on div "hero .moveUp Presiona intro hero .moveRight Presiona intro hero .moveDown Presi…" at bounding box center [985, 295] width 290 height 110
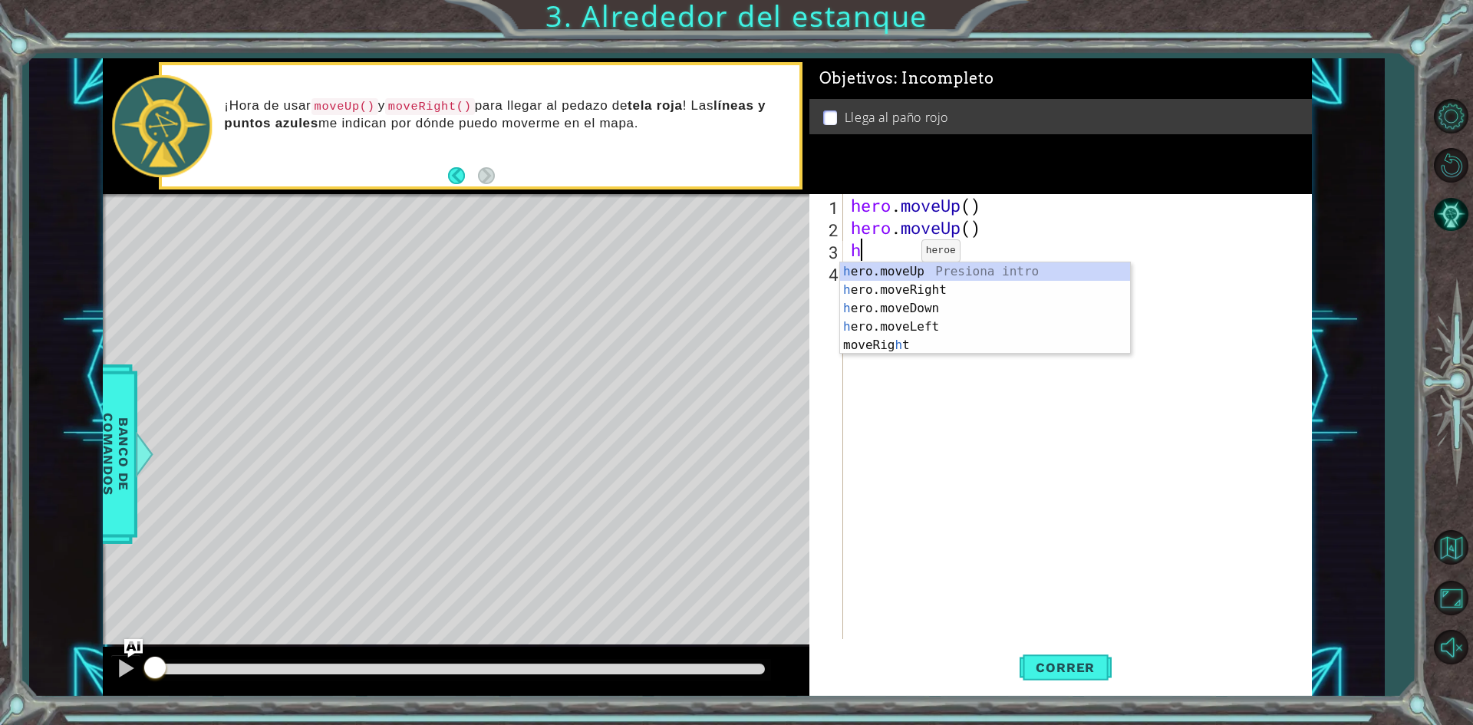
type textarea "hero"
click at [918, 283] on div "hero .moveUp Presiona intro hero .moveRight Presiona intro hero .moveDown Presi…" at bounding box center [985, 317] width 290 height 110
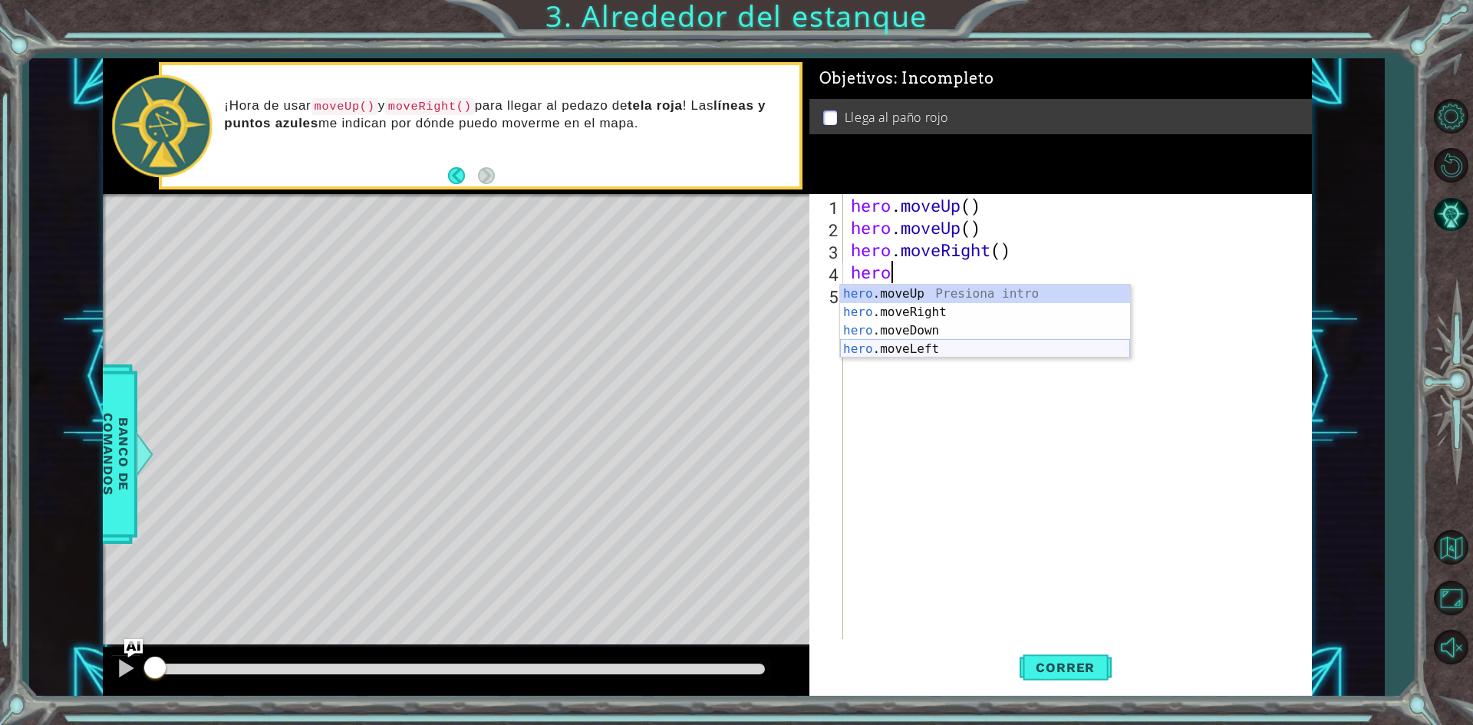
click at [962, 344] on div "hero .moveUp Presiona intro hero .moveRight Presiona intro hero .moveDown Presi…" at bounding box center [985, 340] width 290 height 110
type textarea "hero.moveLeft(1)"
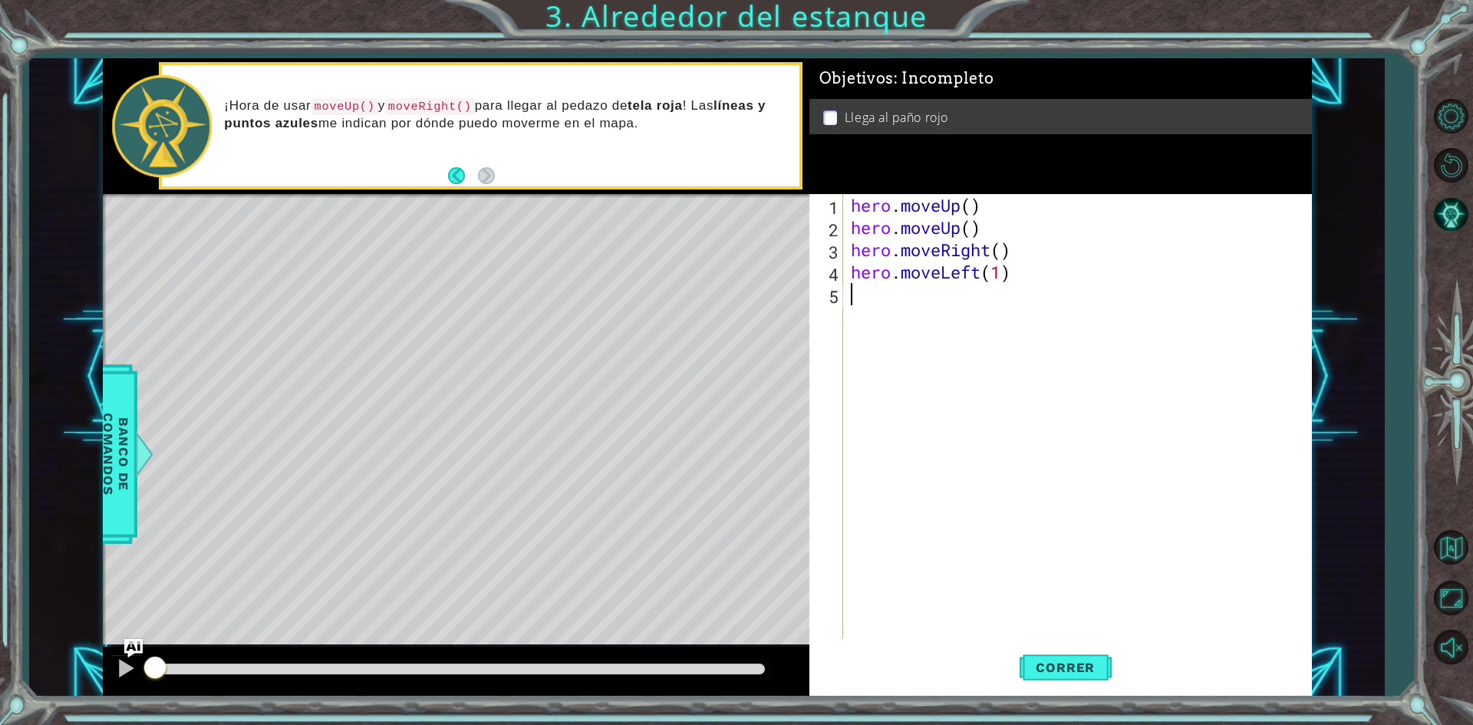
click at [892, 308] on div "hero . moveUp ( ) hero . moveUp ( ) hero . moveRight ( ) hero . moveLeft ( 1 )" at bounding box center [1081, 438] width 466 height 489
type textarea "her"
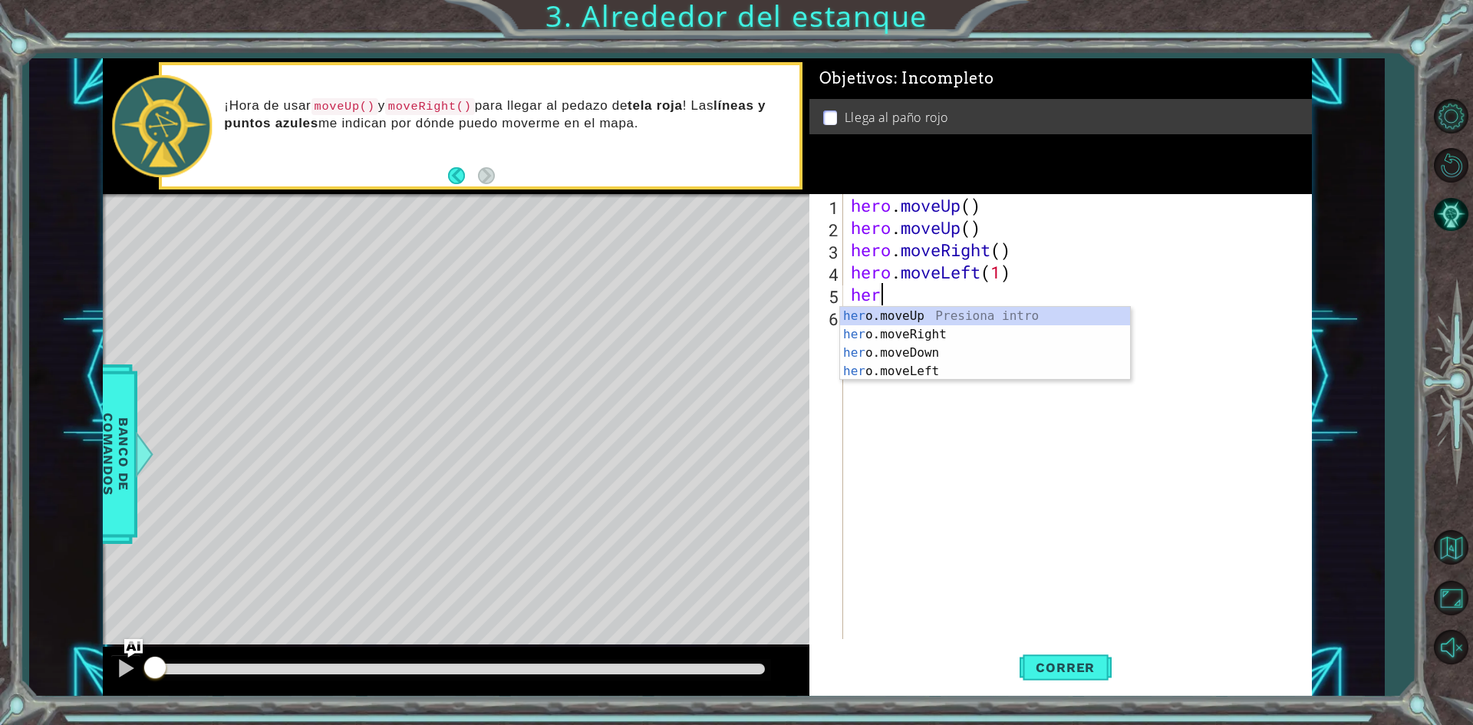
click at [894, 308] on div "her o.moveUp Presiona intro her o.moveRight Presiona intro her o.moveDown Presi…" at bounding box center [985, 362] width 290 height 110
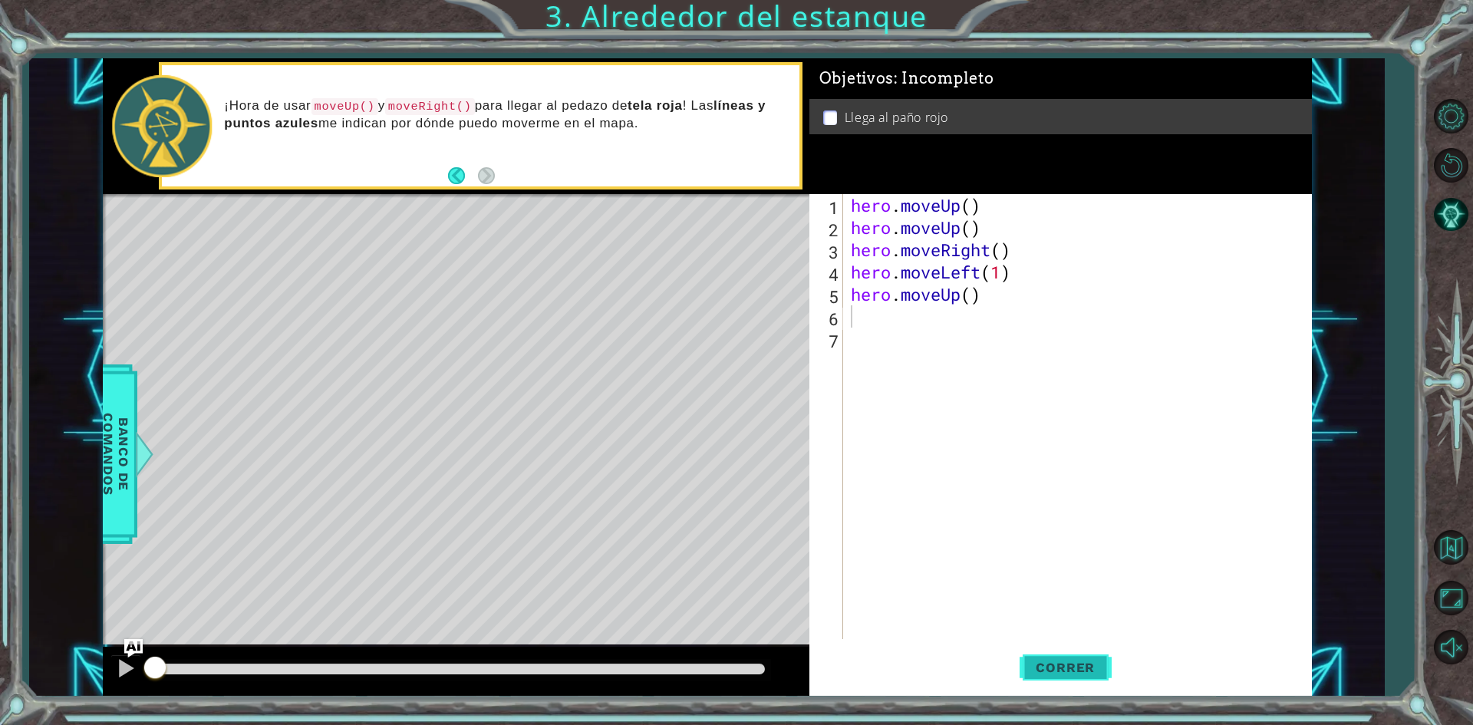
click at [1095, 664] on span "Correr" at bounding box center [1065, 667] width 90 height 15
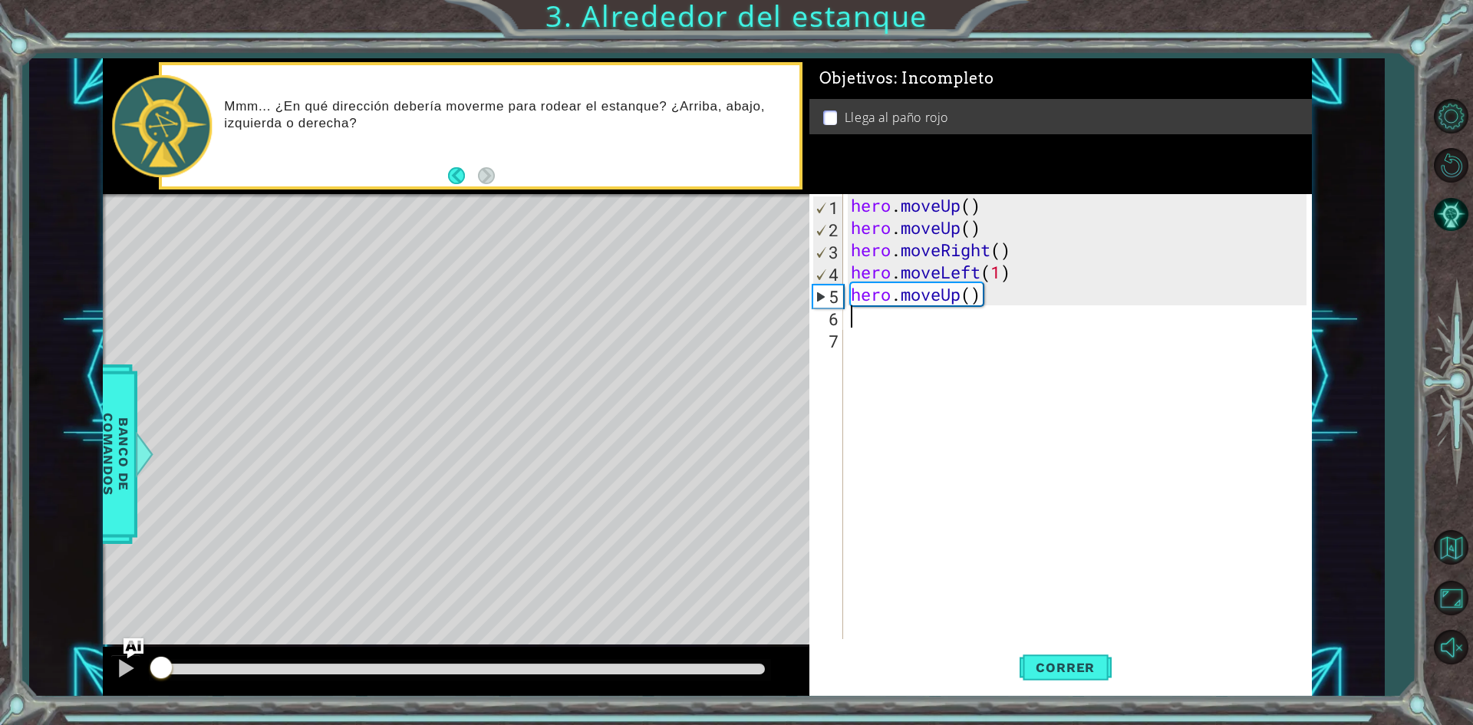
drag, startPoint x: 654, startPoint y: 657, endPoint x: 124, endPoint y: 650, distance: 530.1
click at [124, 650] on div "1 ההההההההההההההההההההההההההההההההההההההההההההההההההההההההההההההההההההההההההההה…" at bounding box center [707, 377] width 1209 height 638
click at [120, 658] on div at bounding box center [126, 668] width 20 height 20
drag, startPoint x: 196, startPoint y: 664, endPoint x: 67, endPoint y: 637, distance: 131.6
click at [67, 637] on div "1 ההההההההההההההההההההההההההההההההההההההההההההההההההההההההההההההההההההההההההההה…" at bounding box center [706, 377] width 1355 height 638
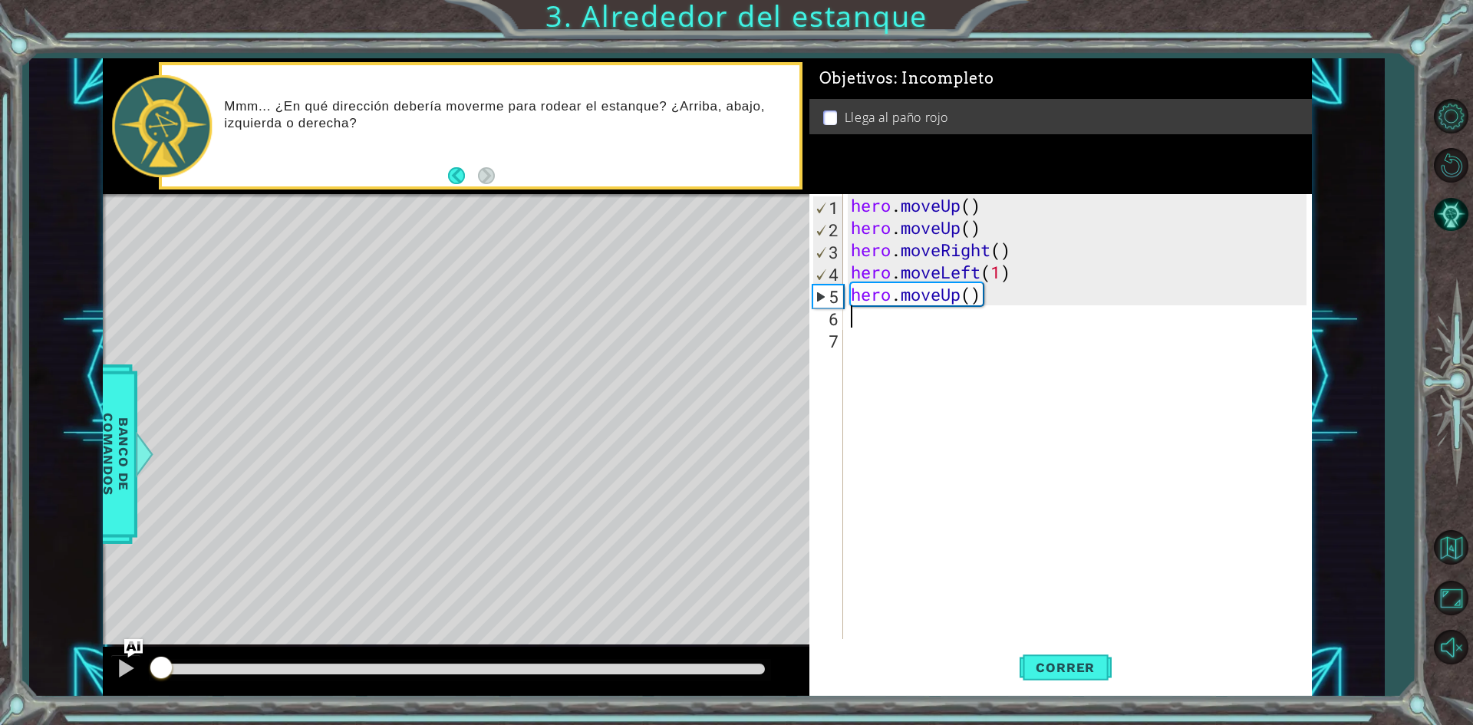
type textarea "}"
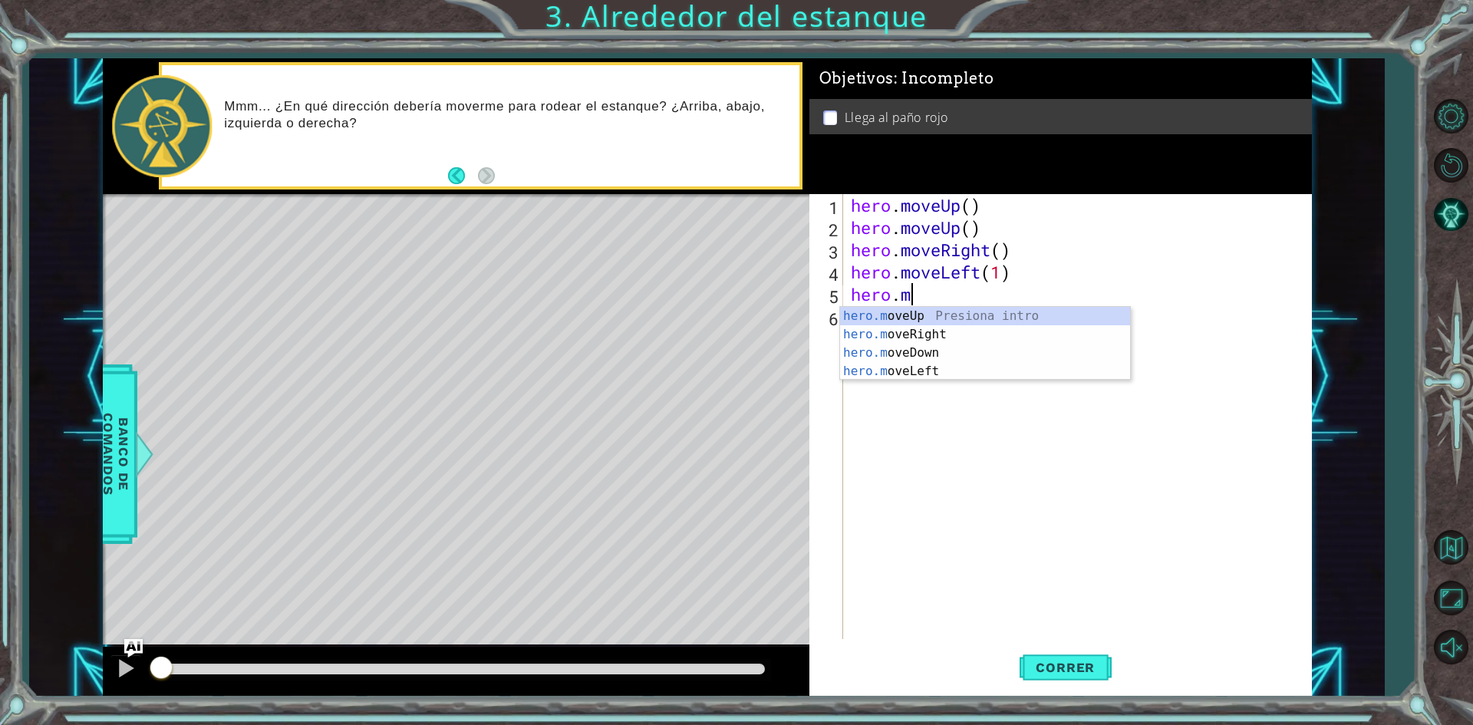
type textarea "h"
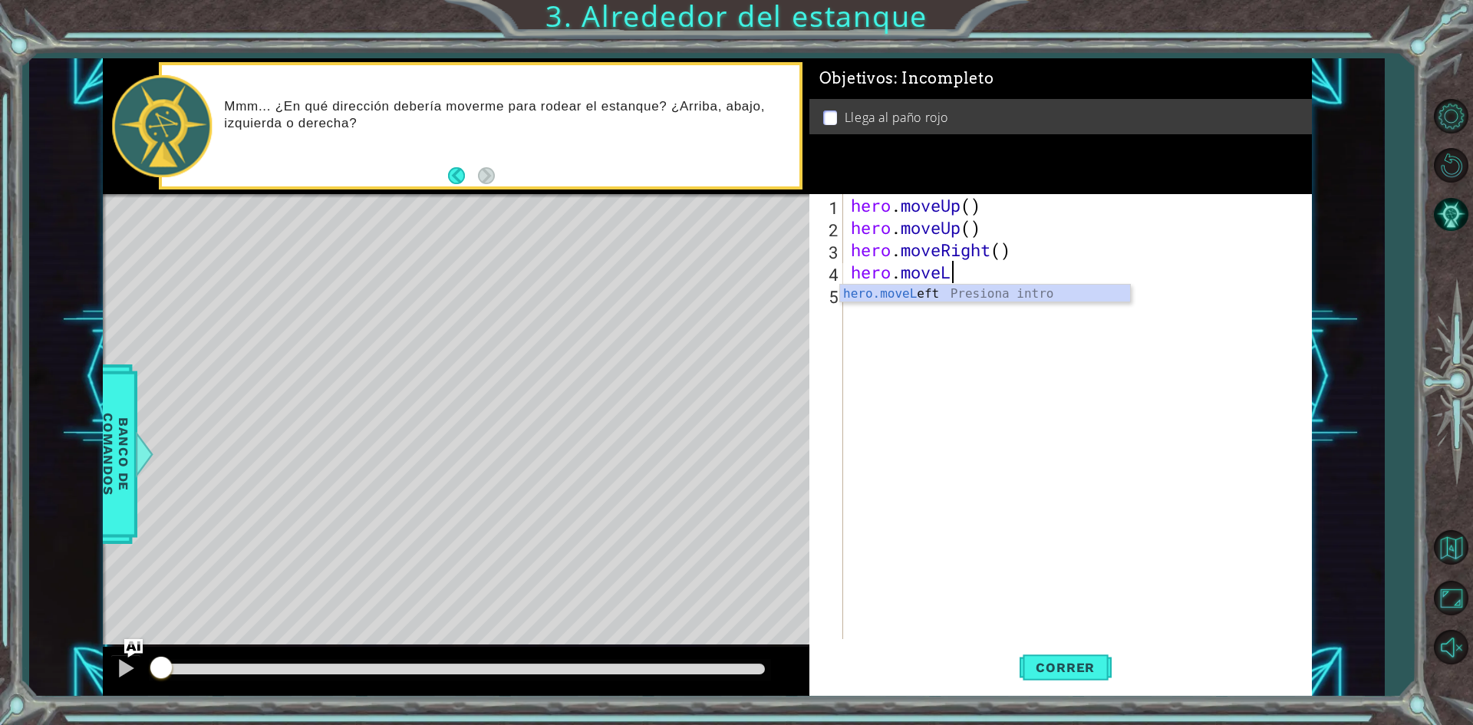
type textarea "hero.move"
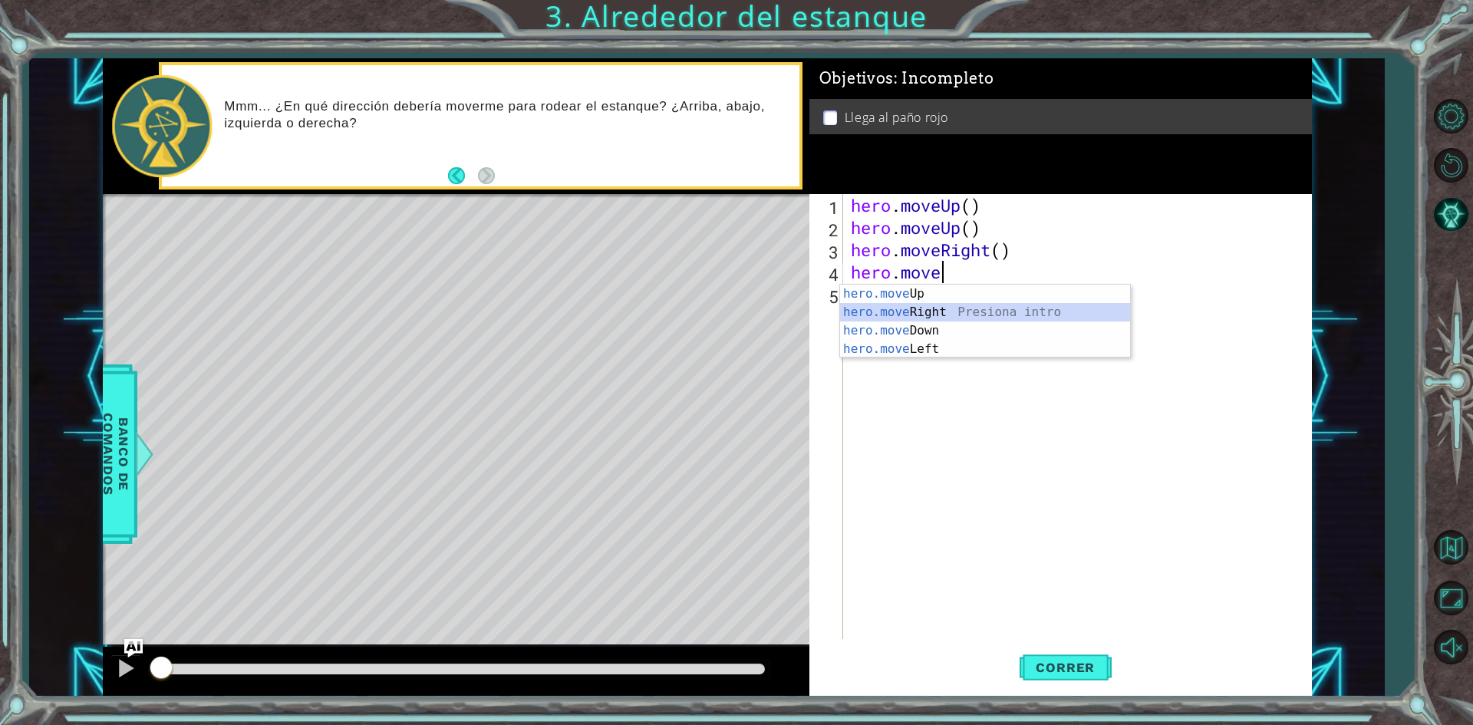
click at [967, 309] on div "hero.move Up Presiona intro hero.move Right Presiona intro hero.move Down Presi…" at bounding box center [985, 340] width 290 height 110
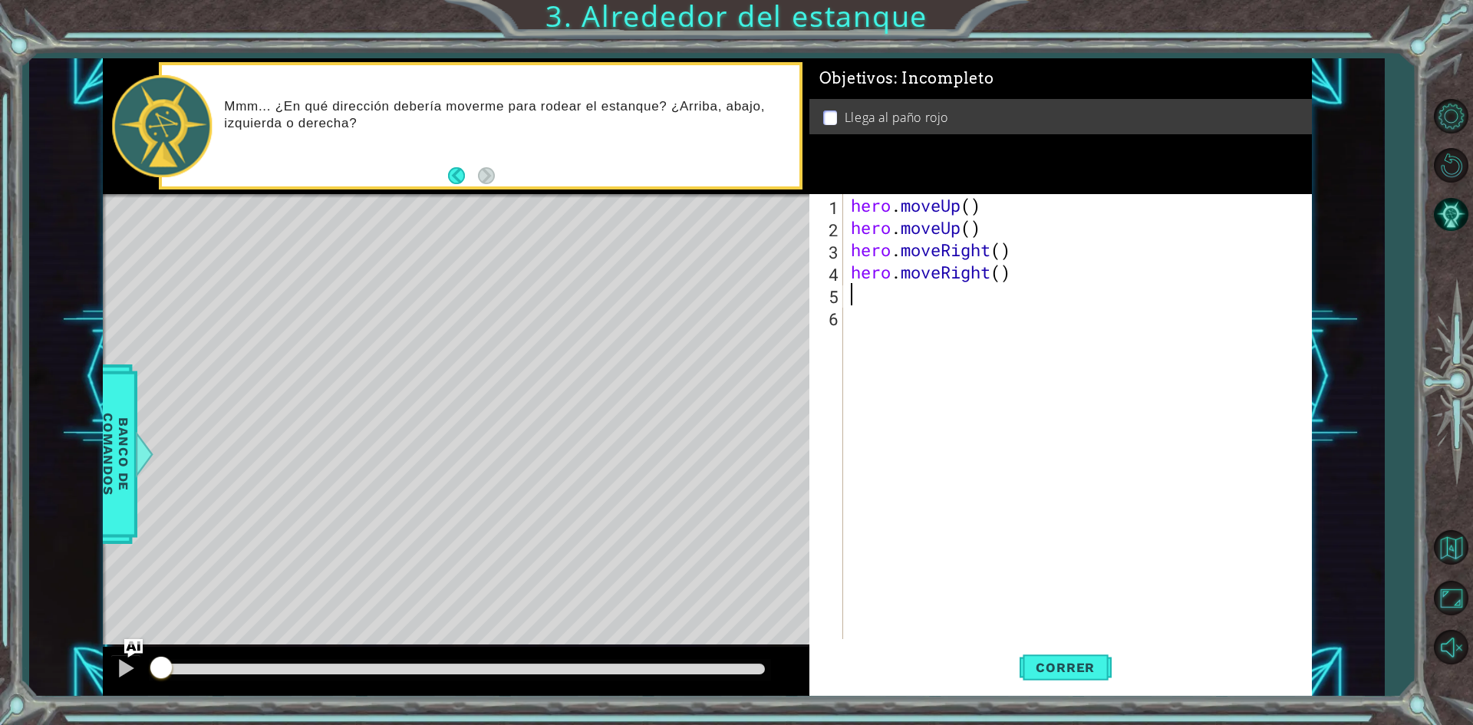
click at [1020, 277] on div "hero . moveUp ( ) hero . moveUp ( ) hero . moveRight ( ) hero . moveRight ( )" at bounding box center [1081, 438] width 466 height 489
type textarea "[DOMAIN_NAME]"
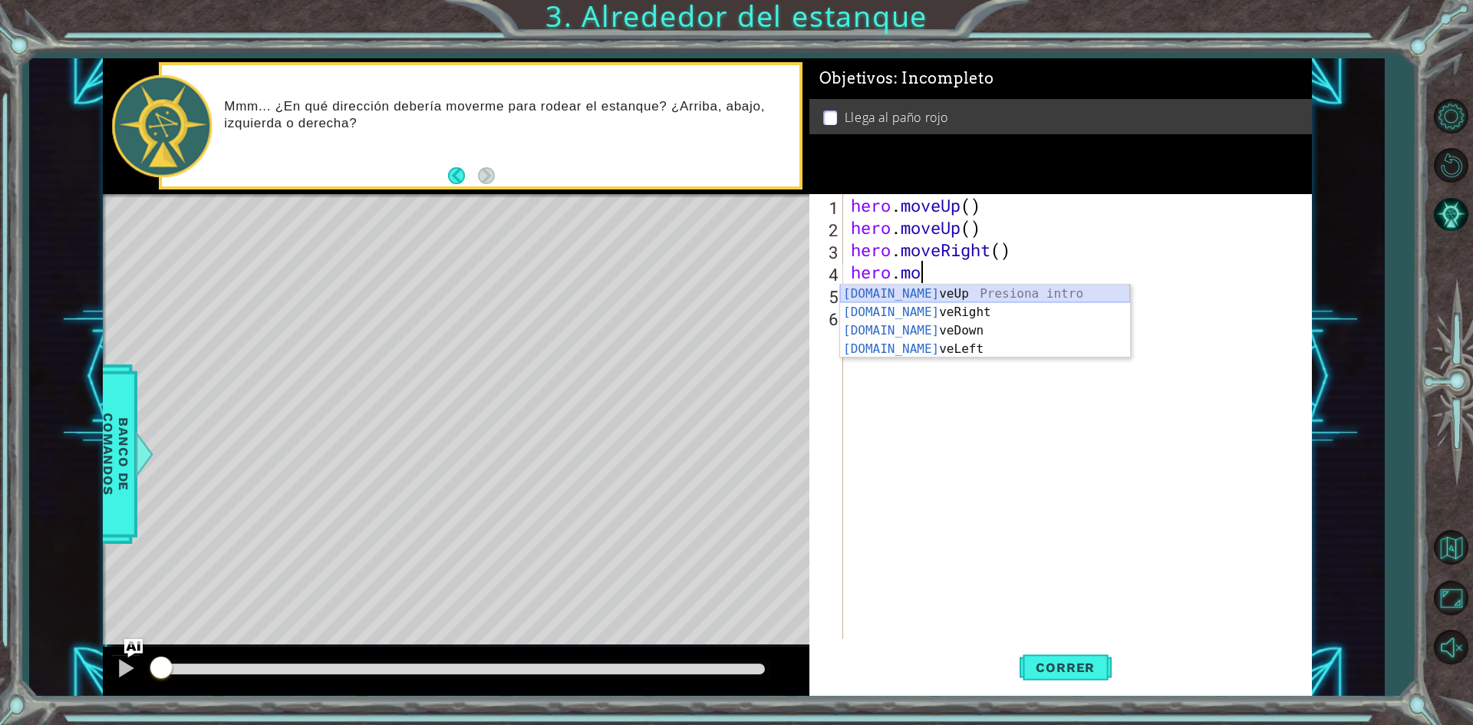
click at [934, 290] on div "[DOMAIN_NAME] veUp Presiona intro [DOMAIN_NAME] veRight Presiona intro [DOMAIN_…" at bounding box center [985, 340] width 290 height 110
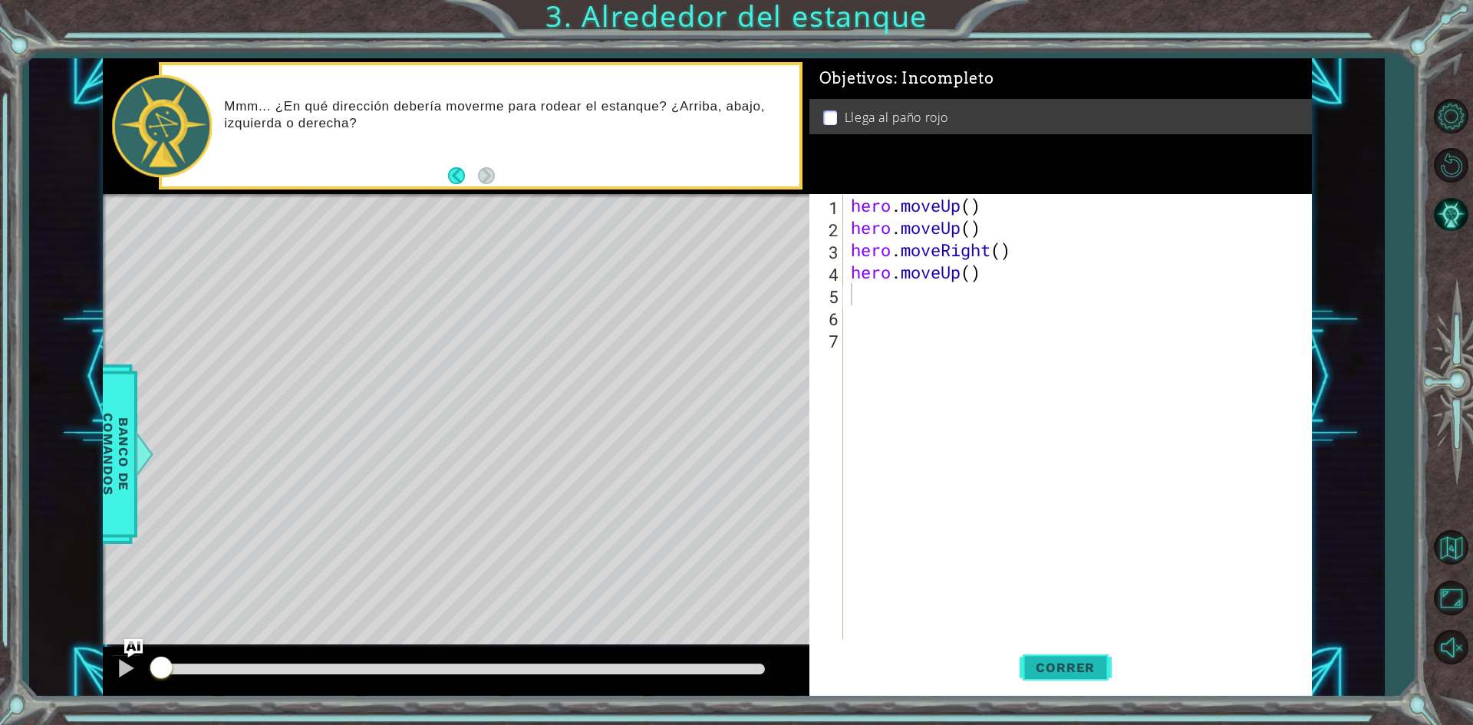
click at [1085, 667] on span "Correr" at bounding box center [1065, 667] width 90 height 15
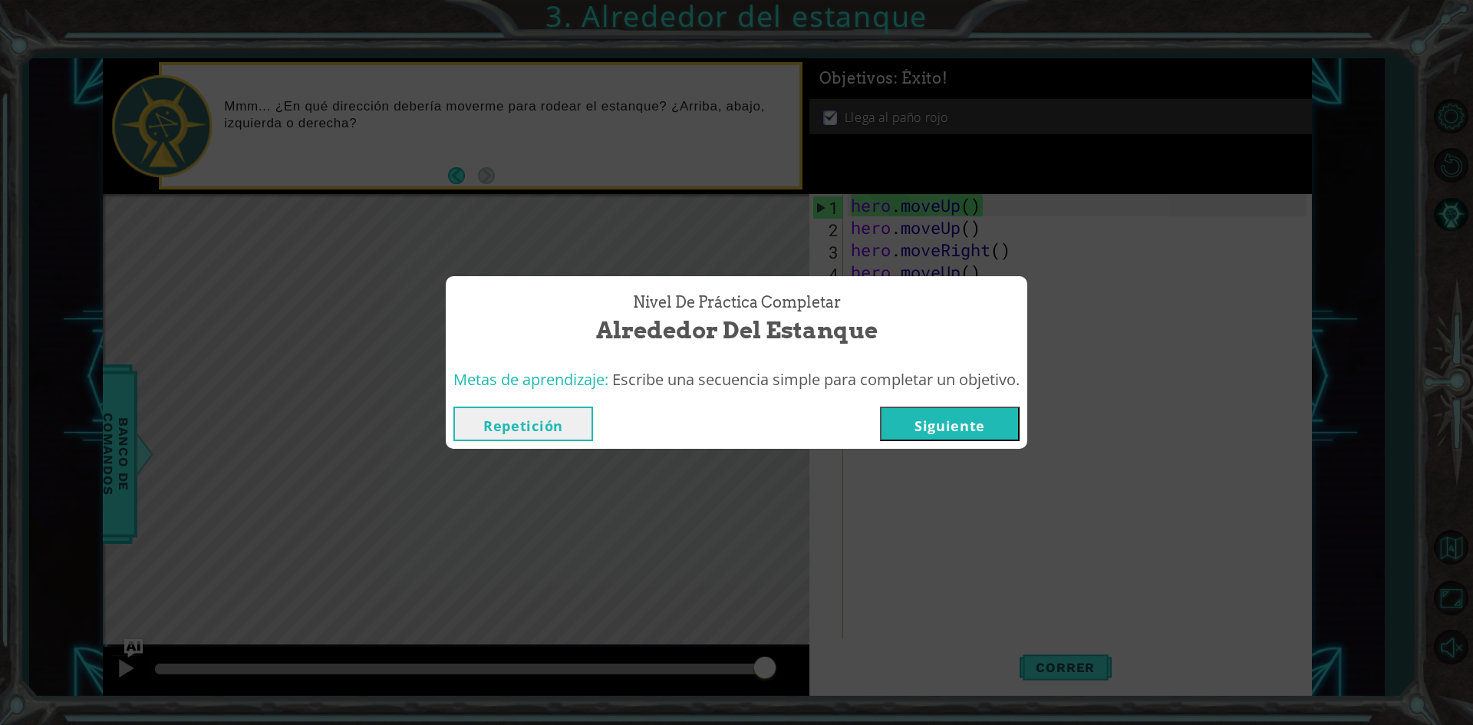
click at [987, 425] on button "Siguiente" at bounding box center [950, 424] width 140 height 35
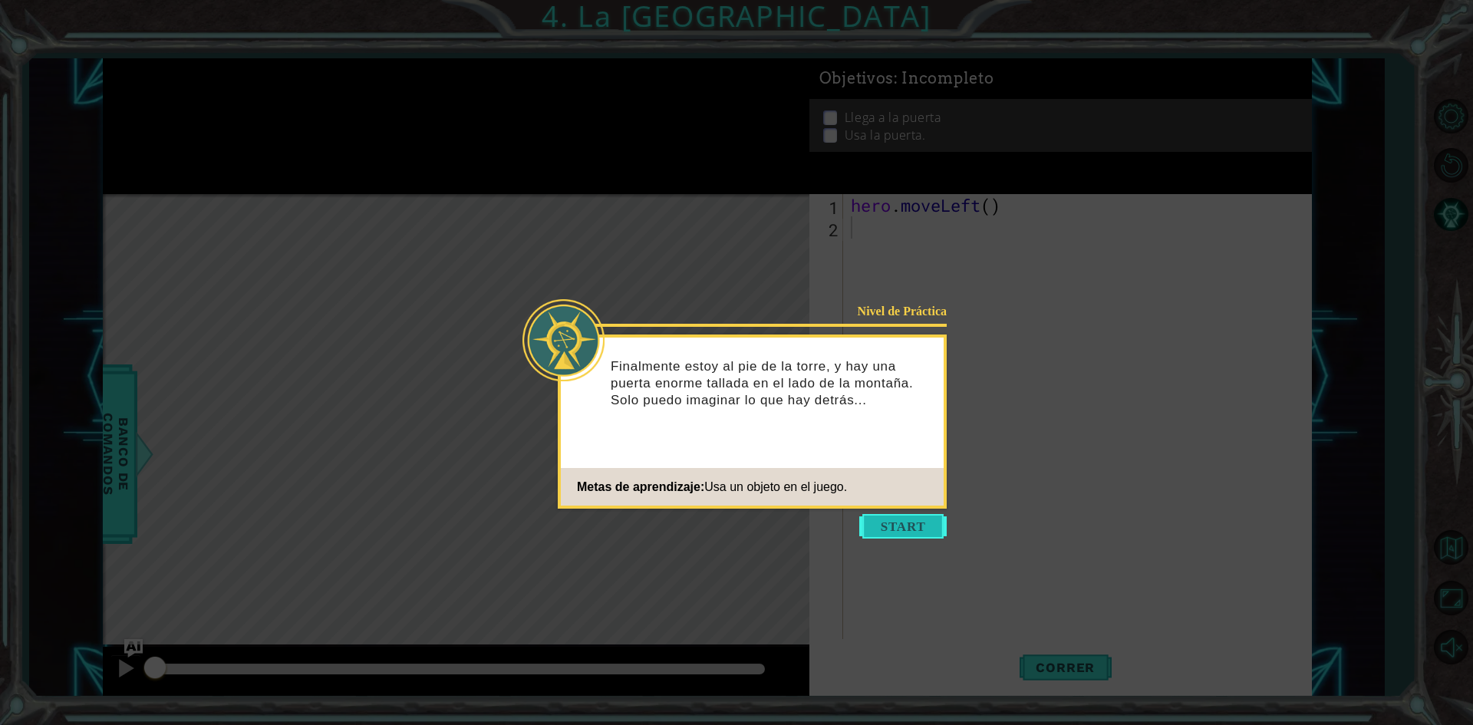
click at [894, 518] on button "Start" at bounding box center [902, 526] width 87 height 25
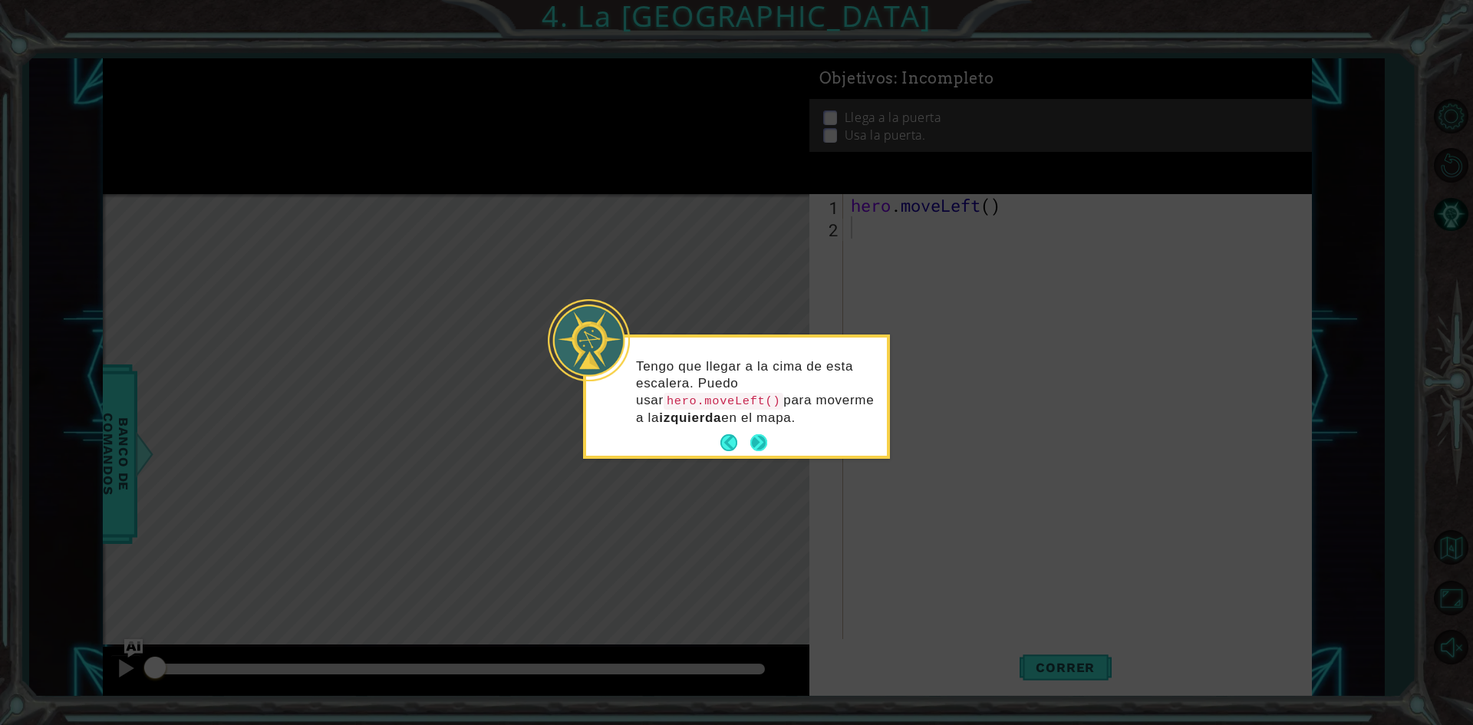
click at [755, 434] on button "Next" at bounding box center [758, 442] width 17 height 17
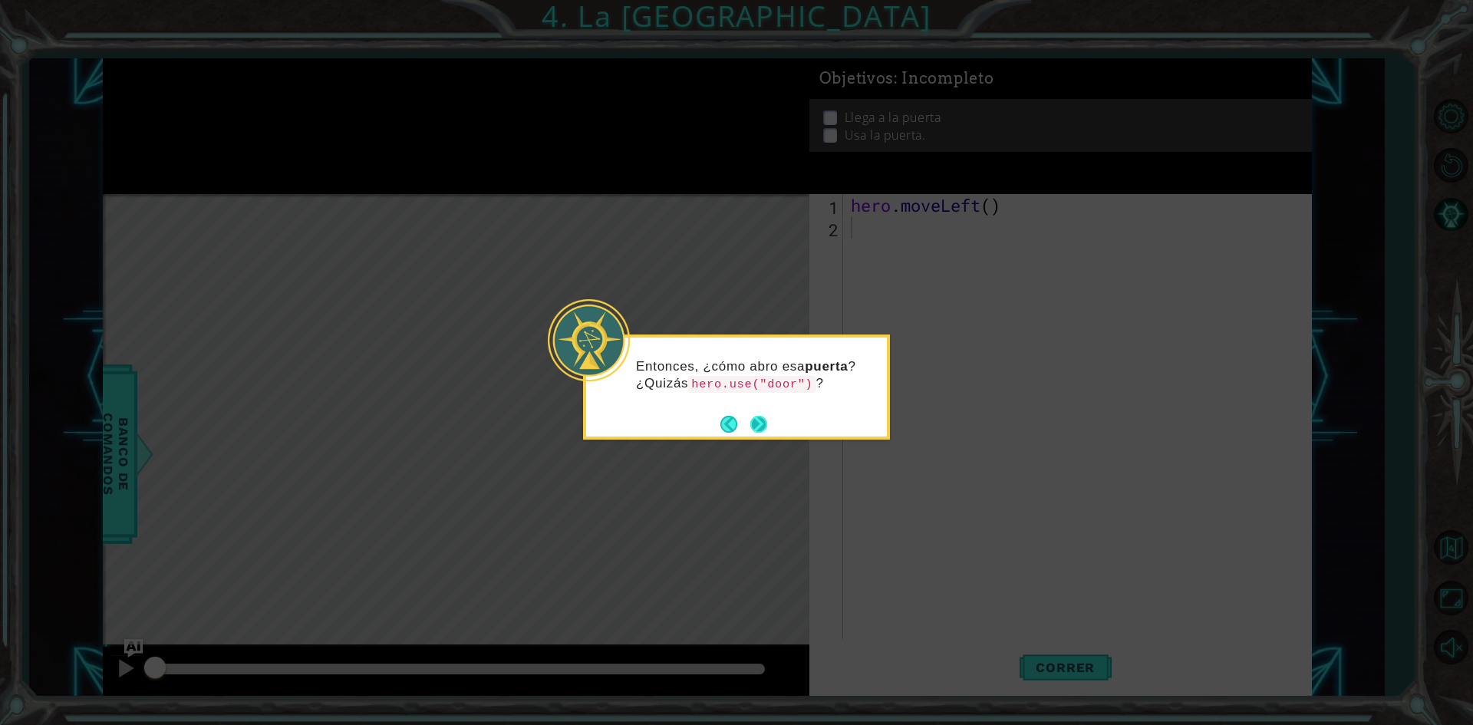
click at [760, 420] on button "Next" at bounding box center [758, 424] width 17 height 17
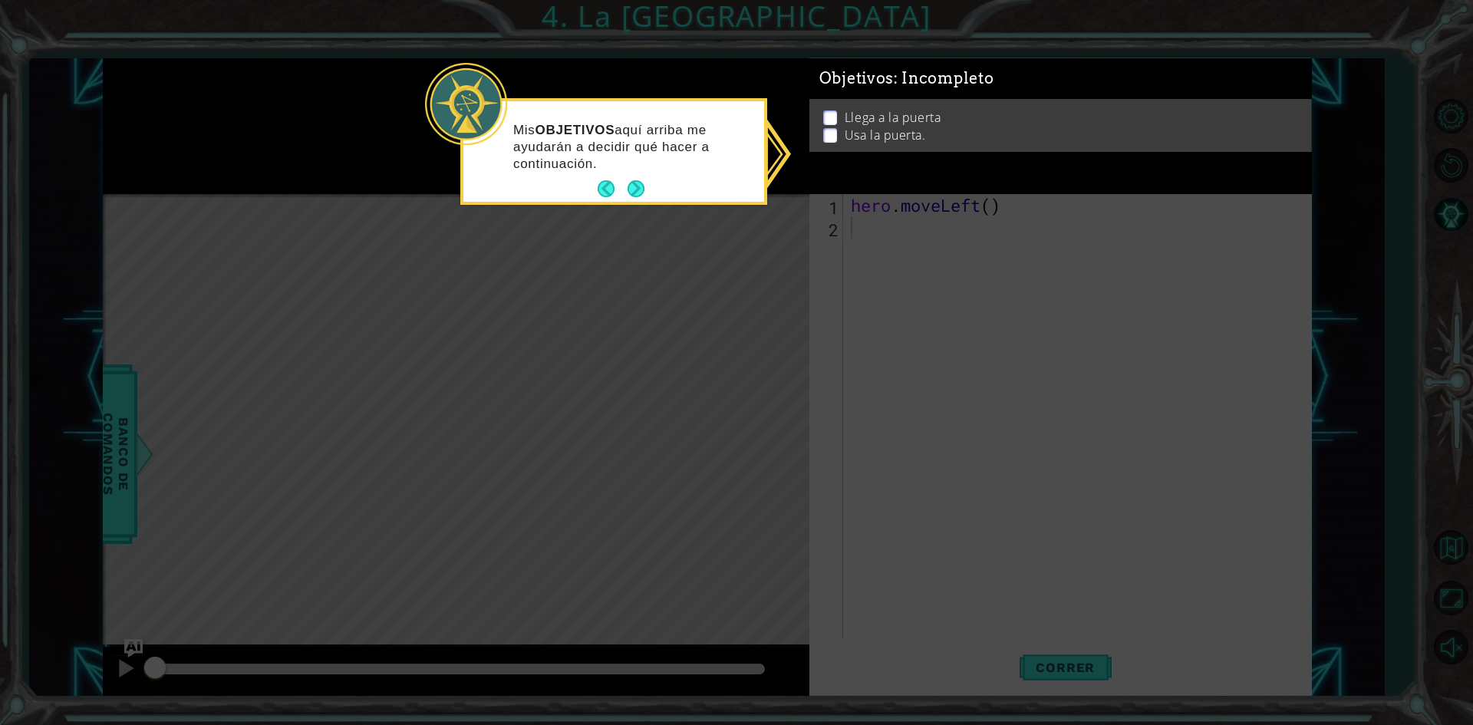
click at [864, 139] on p "Usa la puerta." at bounding box center [885, 135] width 81 height 17
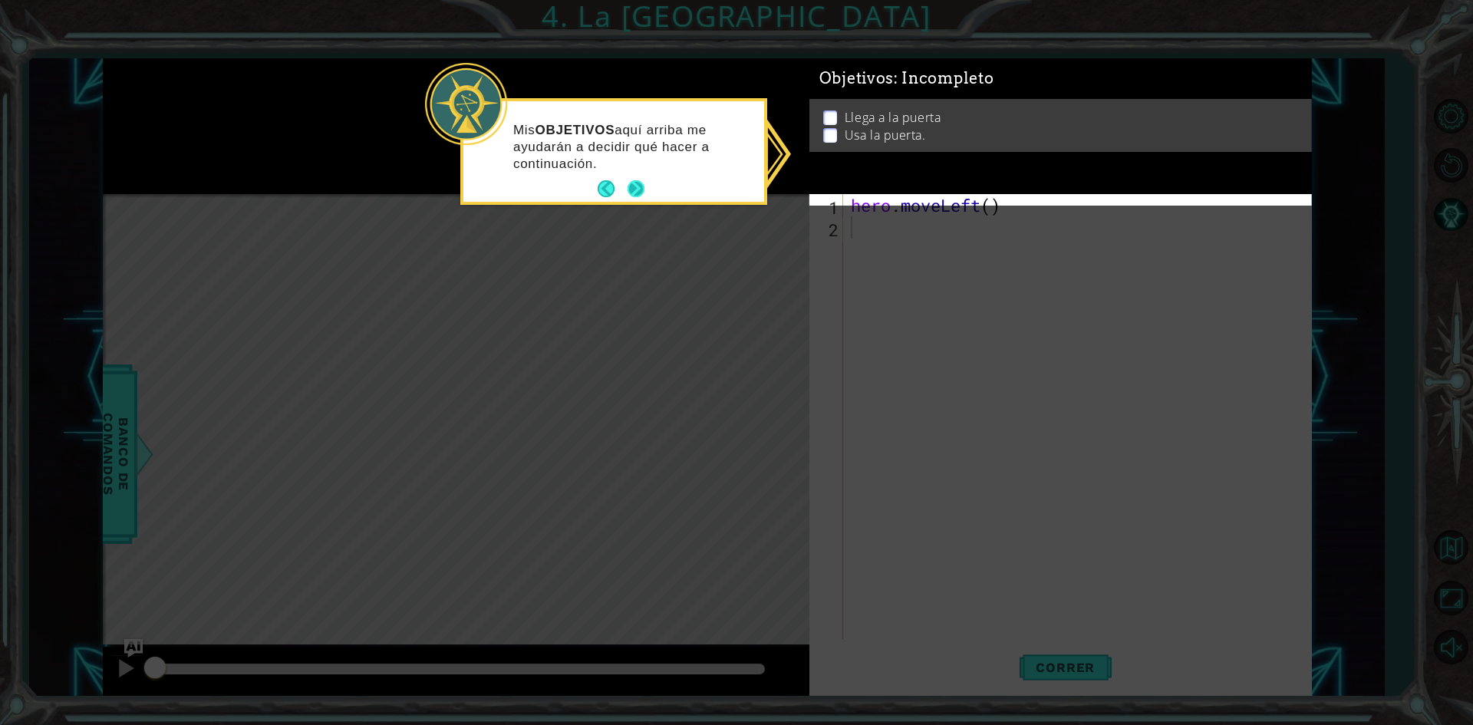
click at [638, 188] on button "Next" at bounding box center [636, 188] width 17 height 17
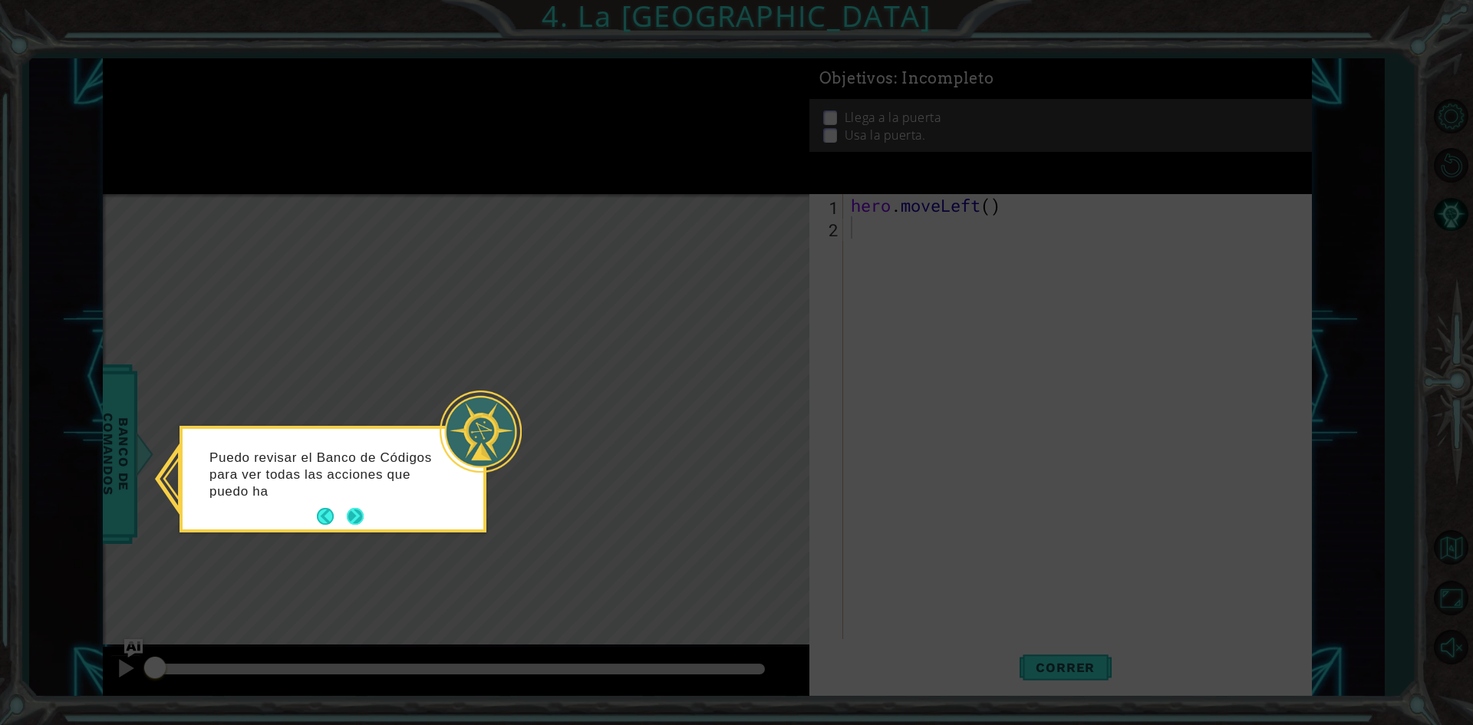
click at [350, 509] on button "Next" at bounding box center [355, 516] width 17 height 17
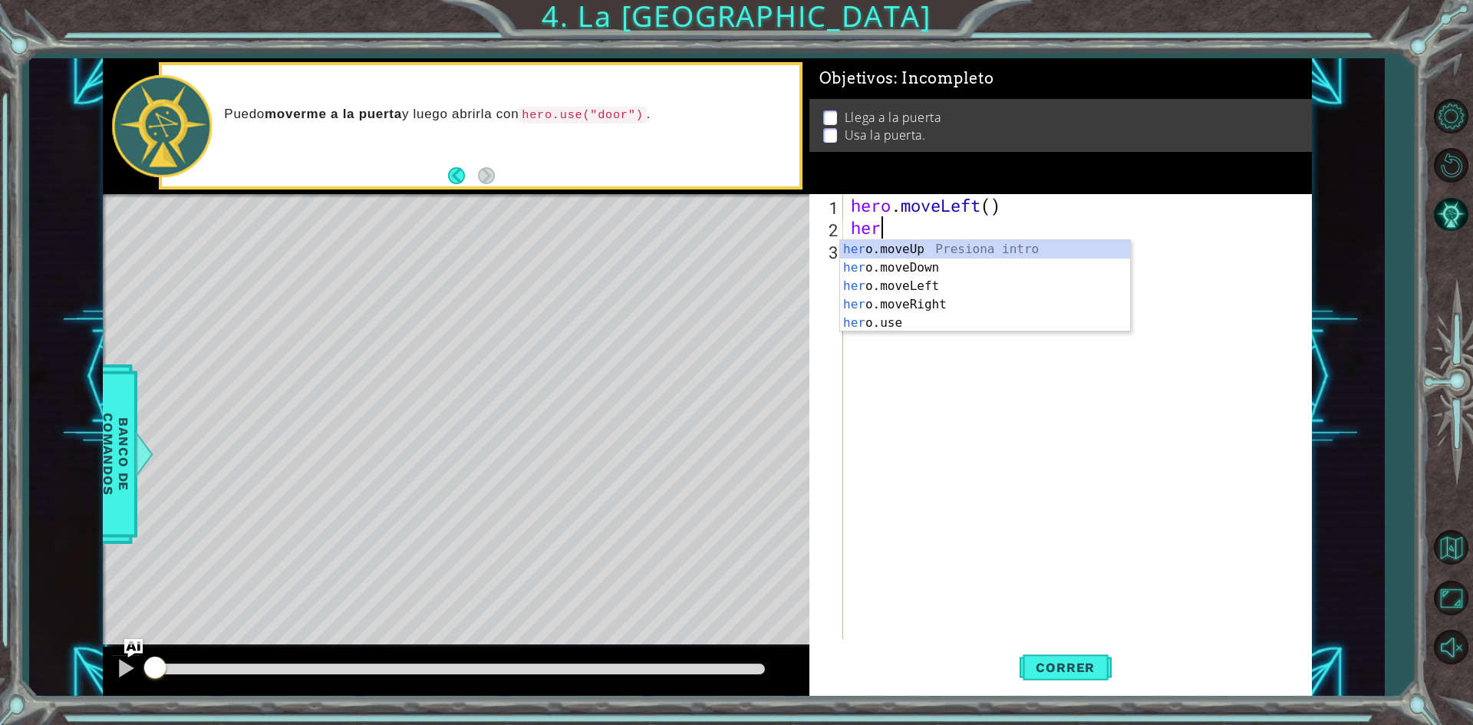
type textarea "hero"
click at [918, 287] on div "hero .moveUp Presiona intro hero .moveDown Presiona intro hero .moveLeft Presio…" at bounding box center [985, 304] width 290 height 129
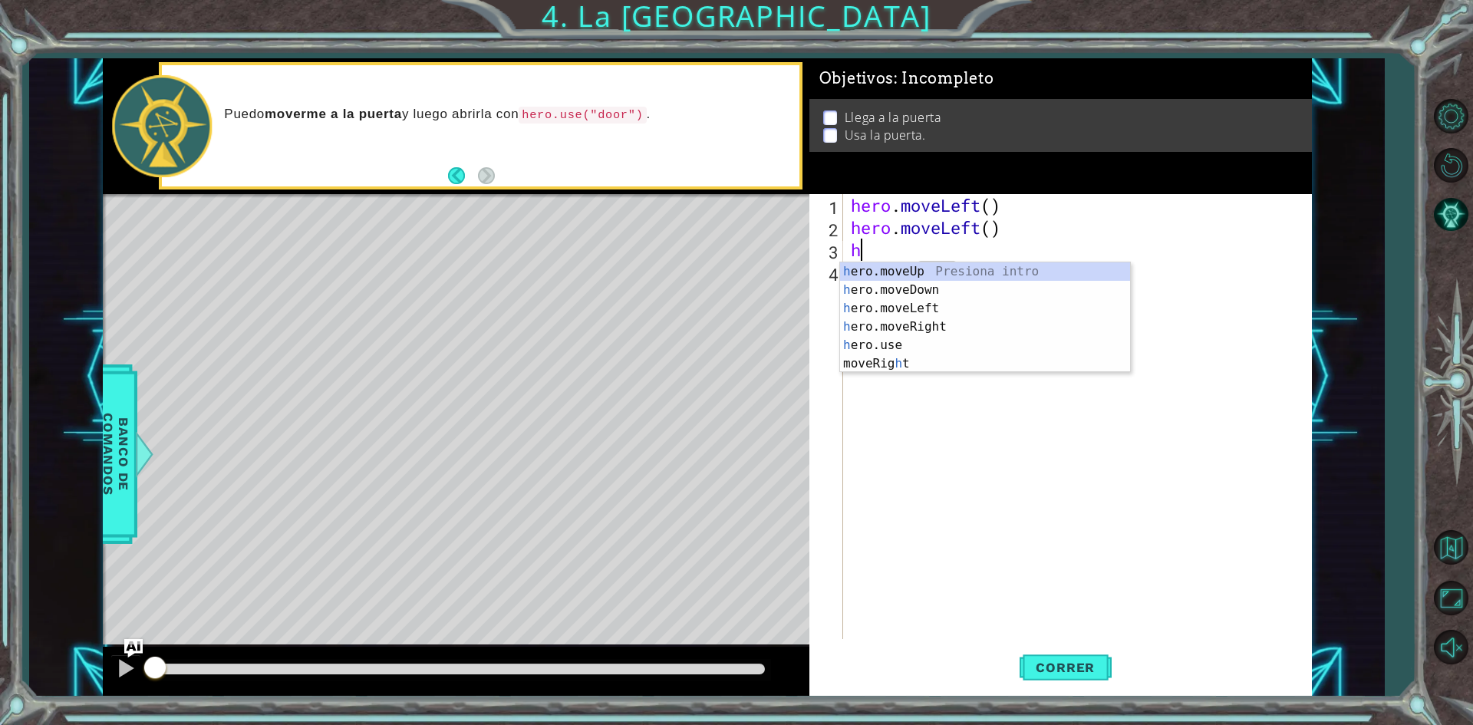
type textarea "her"
click at [897, 307] on div "her o.moveUp Presiona intro her o.moveDown Presiona intro her o.moveLeft Presio…" at bounding box center [985, 326] width 290 height 129
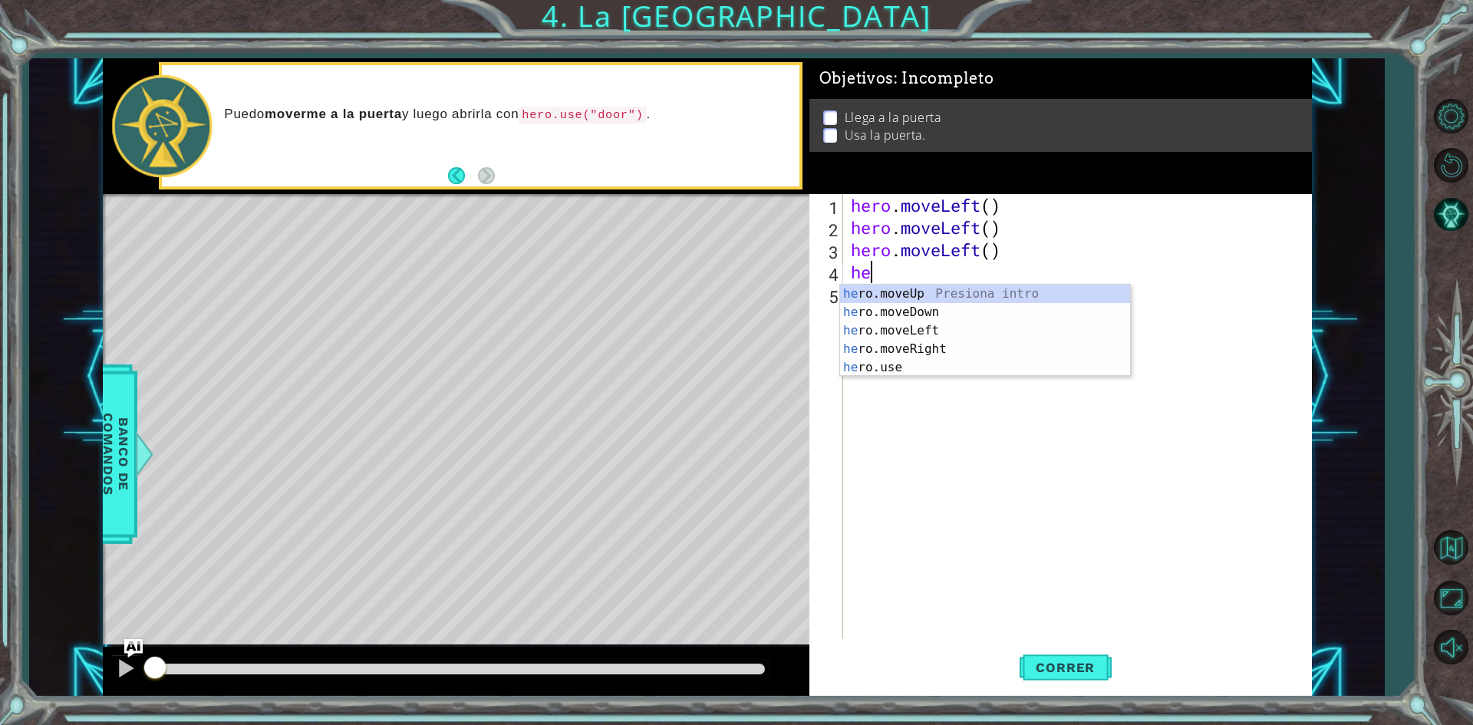
type textarea "her"
click at [912, 294] on div "her o.moveUp Presiona intro her o.moveDown Presiona intro her o.moveLeft Presio…" at bounding box center [985, 349] width 290 height 129
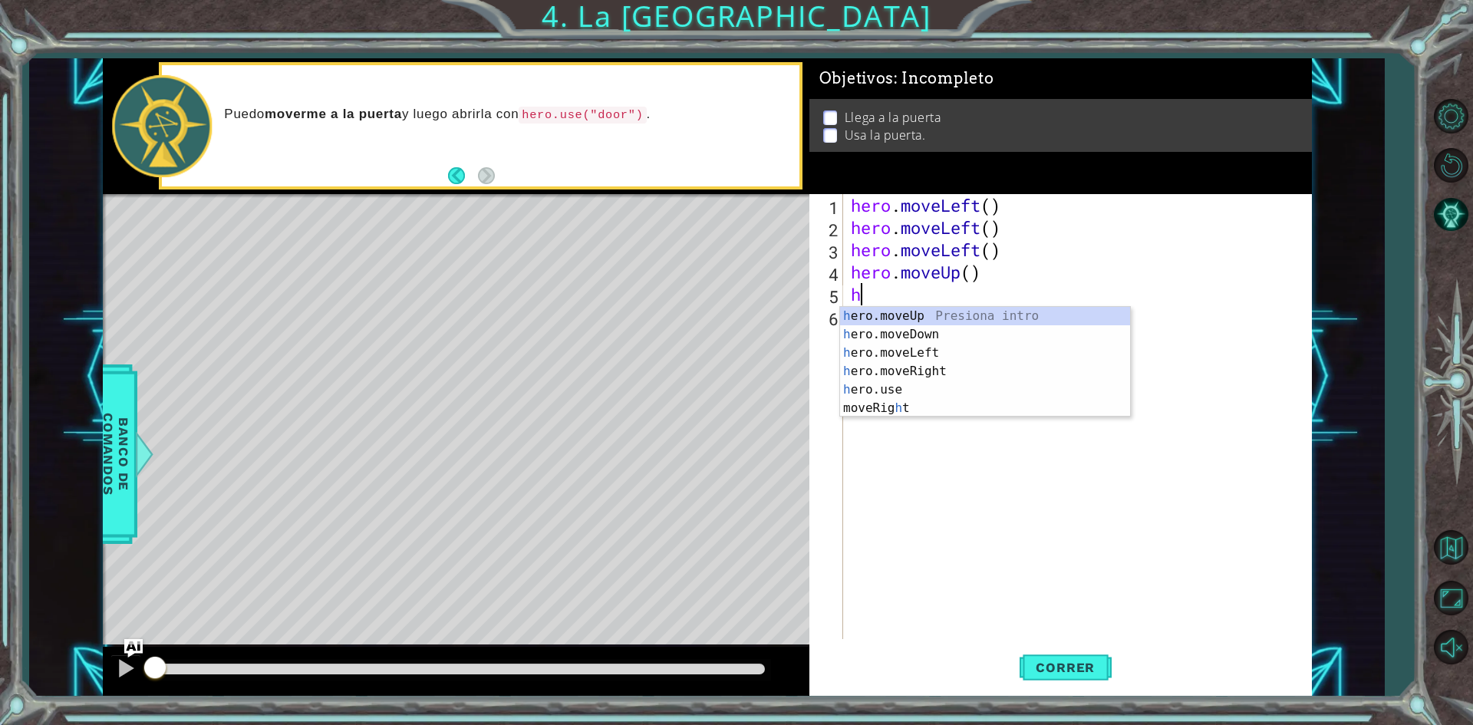
type textarea "her"
click at [901, 316] on div "her o.moveUp Presiona intro her o.moveDown Presiona intro her o.moveLeft Presio…" at bounding box center [985, 371] width 290 height 129
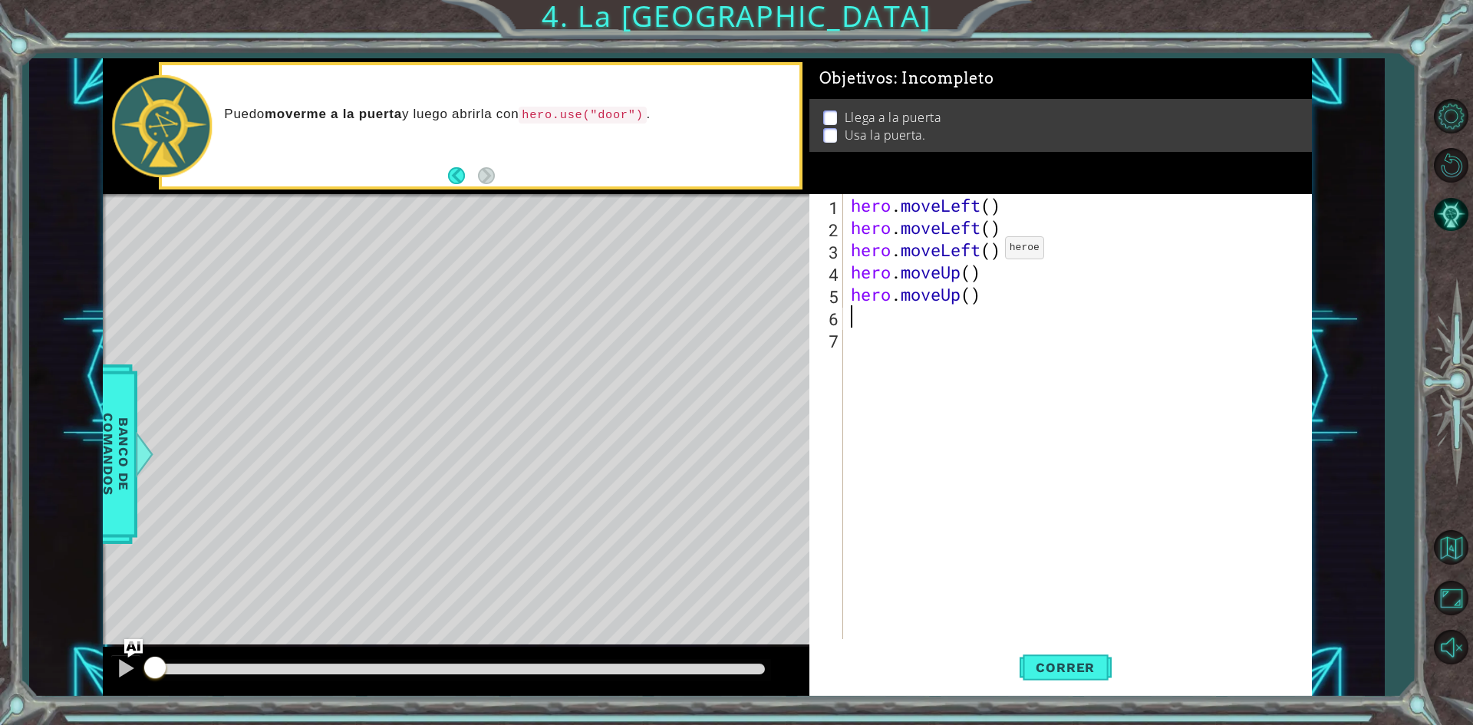
click at [982, 252] on div "hero . moveLeft ( ) hero . moveLeft ( ) hero . moveLeft ( ) hero . moveUp ( ) h…" at bounding box center [1081, 438] width 466 height 489
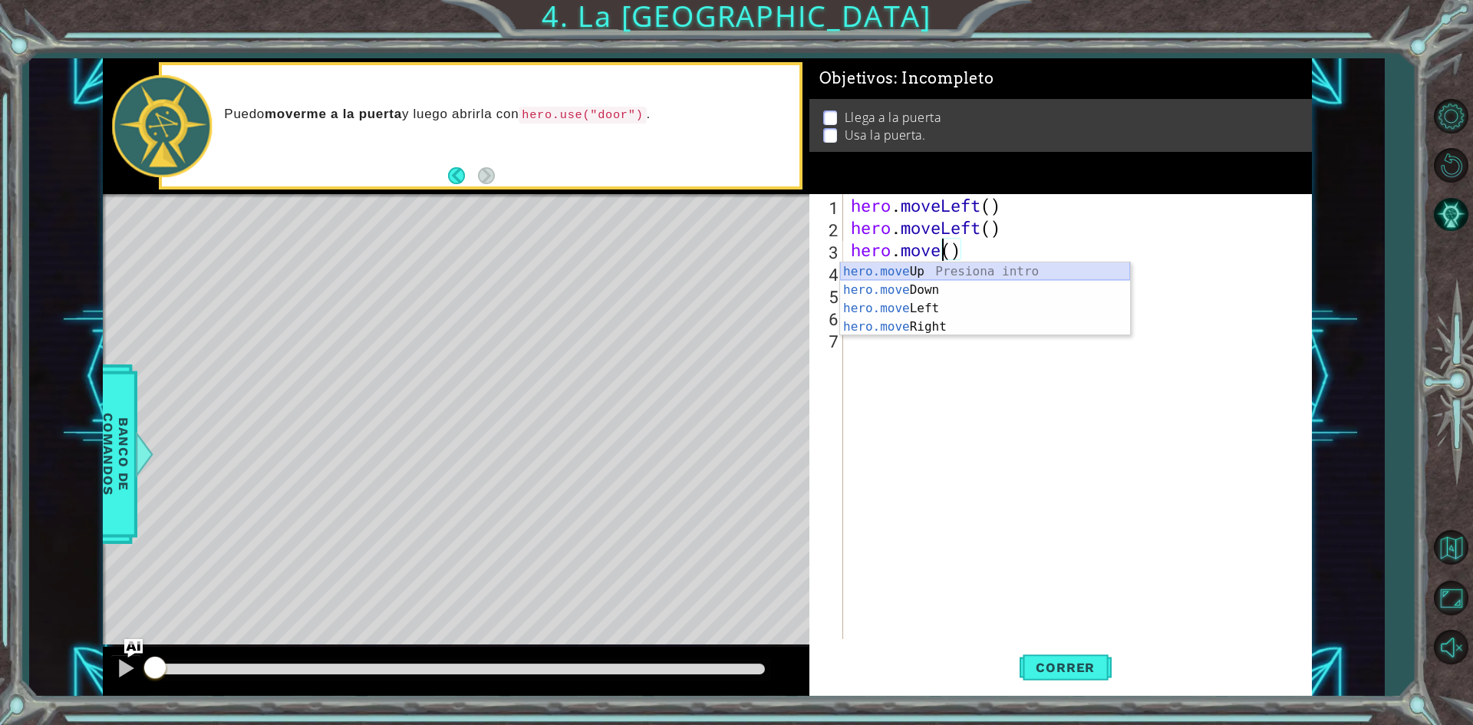
click at [962, 270] on div "hero.move Up Presiona intro hero.move Down Presiona intro hero.move Left Presio…" at bounding box center [985, 317] width 290 height 110
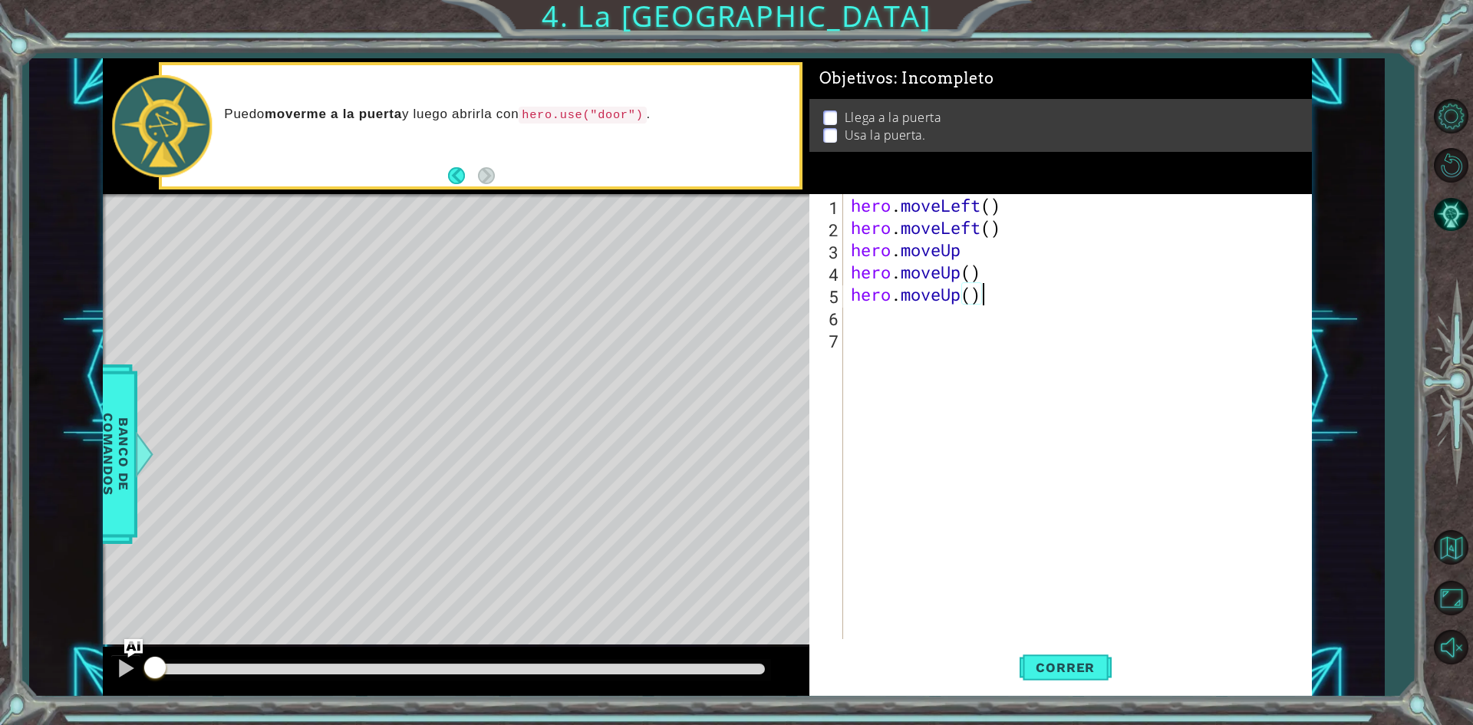
click at [993, 298] on div "hero . moveLeft ( ) hero . moveLeft ( ) hero . moveUp hero . moveUp ( ) hero . …" at bounding box center [1081, 438] width 466 height 489
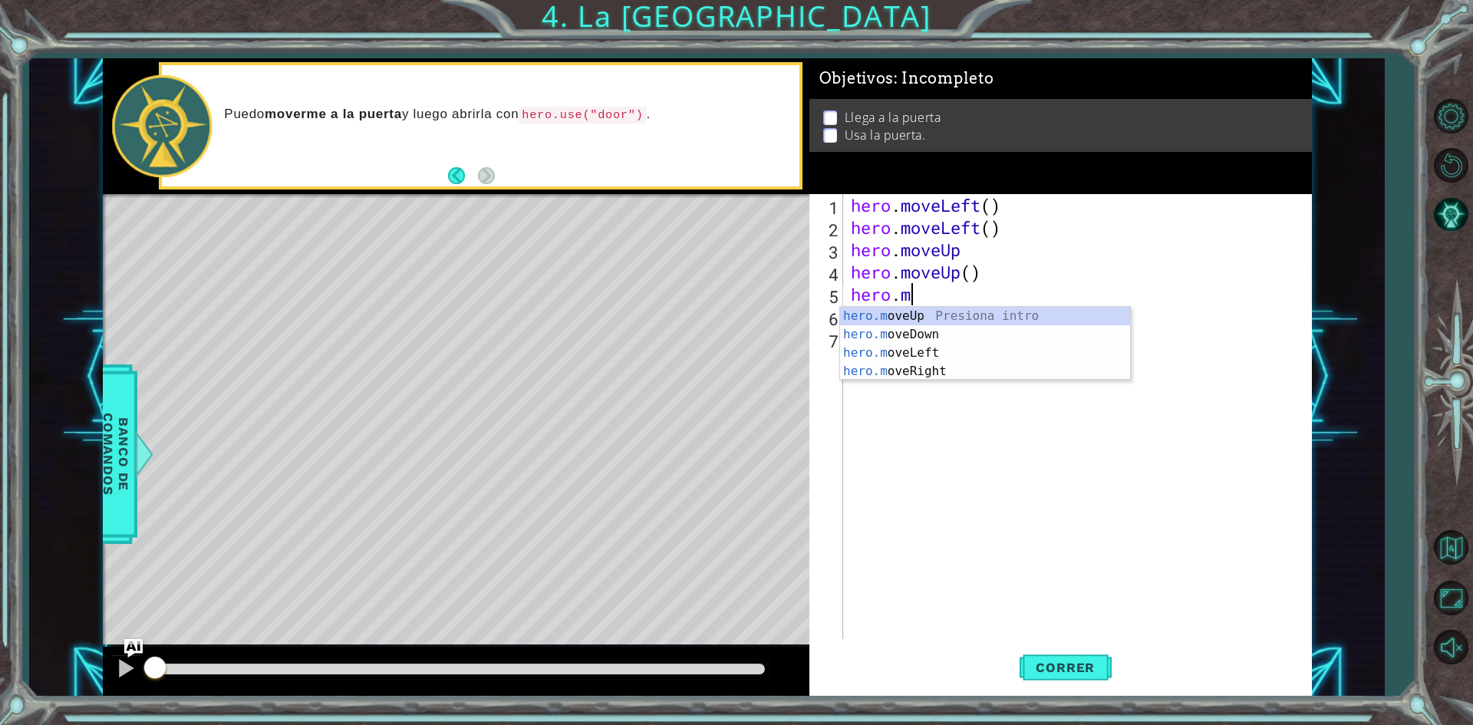
type textarea "hero."
click at [924, 365] on div "hero. moveUp Presiona intro hero. moveDown Presiona intro hero. moveLeft Presio…" at bounding box center [985, 371] width 290 height 129
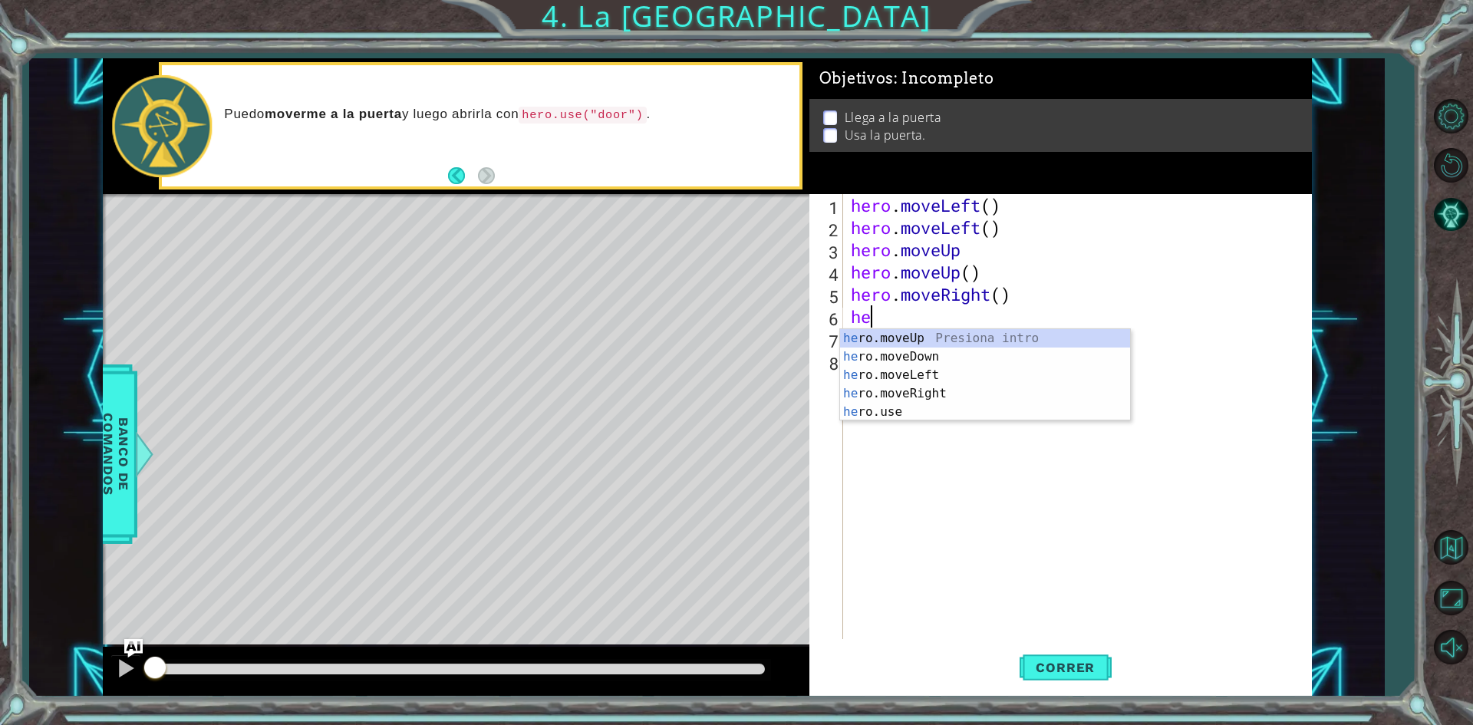
type textarea "her"
click at [921, 390] on div "her o.moveUp Presiona intro her o.moveDown Presiona intro her o.moveLeft Presio…" at bounding box center [985, 393] width 290 height 129
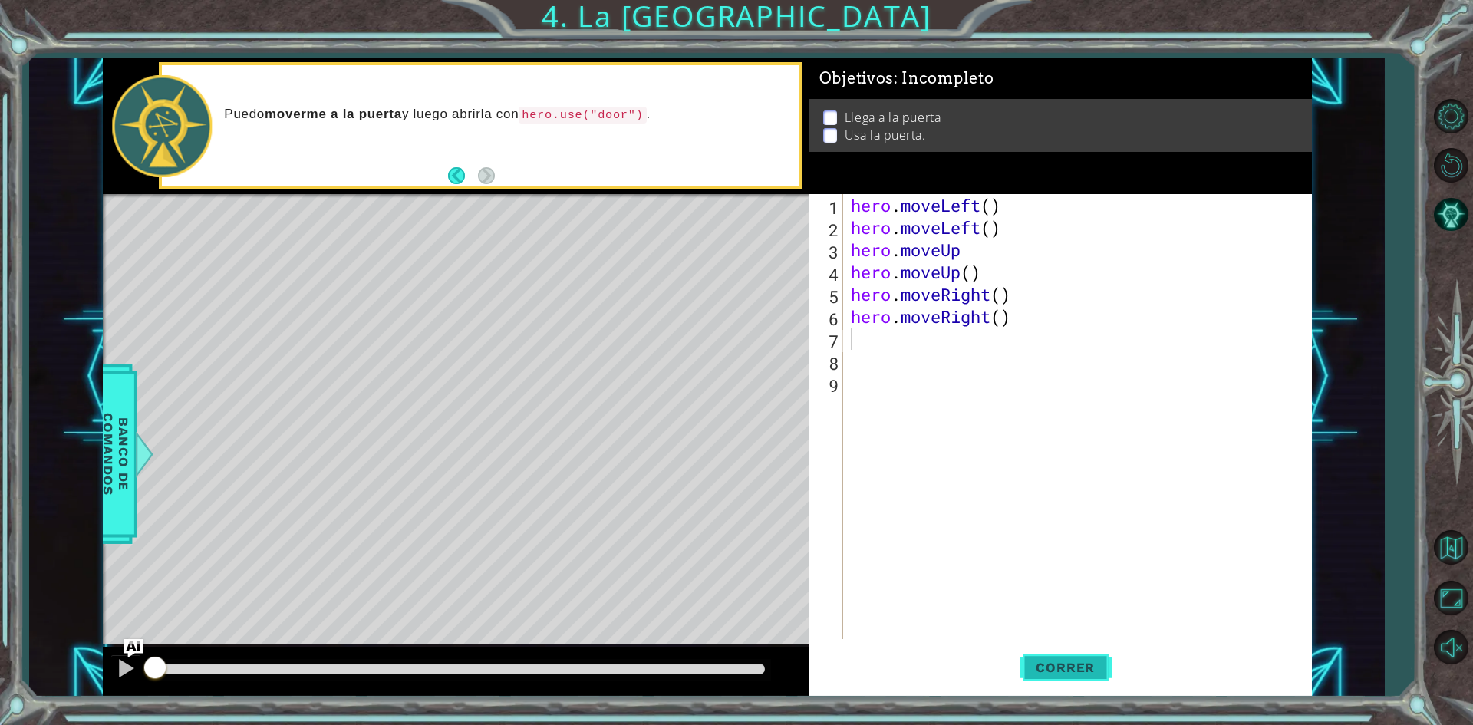
click at [1057, 659] on button "Correr" at bounding box center [1066, 668] width 92 height 50
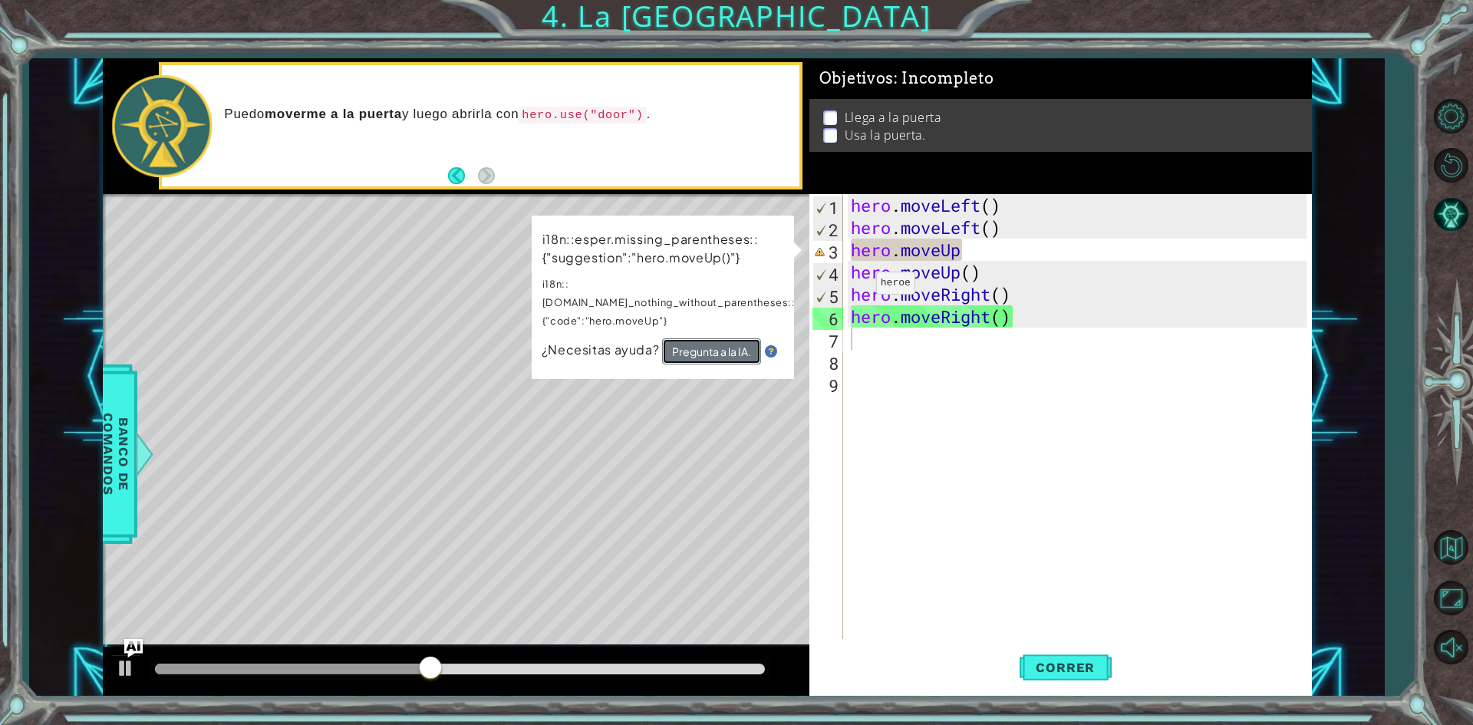
click at [703, 338] on button "Pregunta a la IA." at bounding box center [711, 351] width 99 height 26
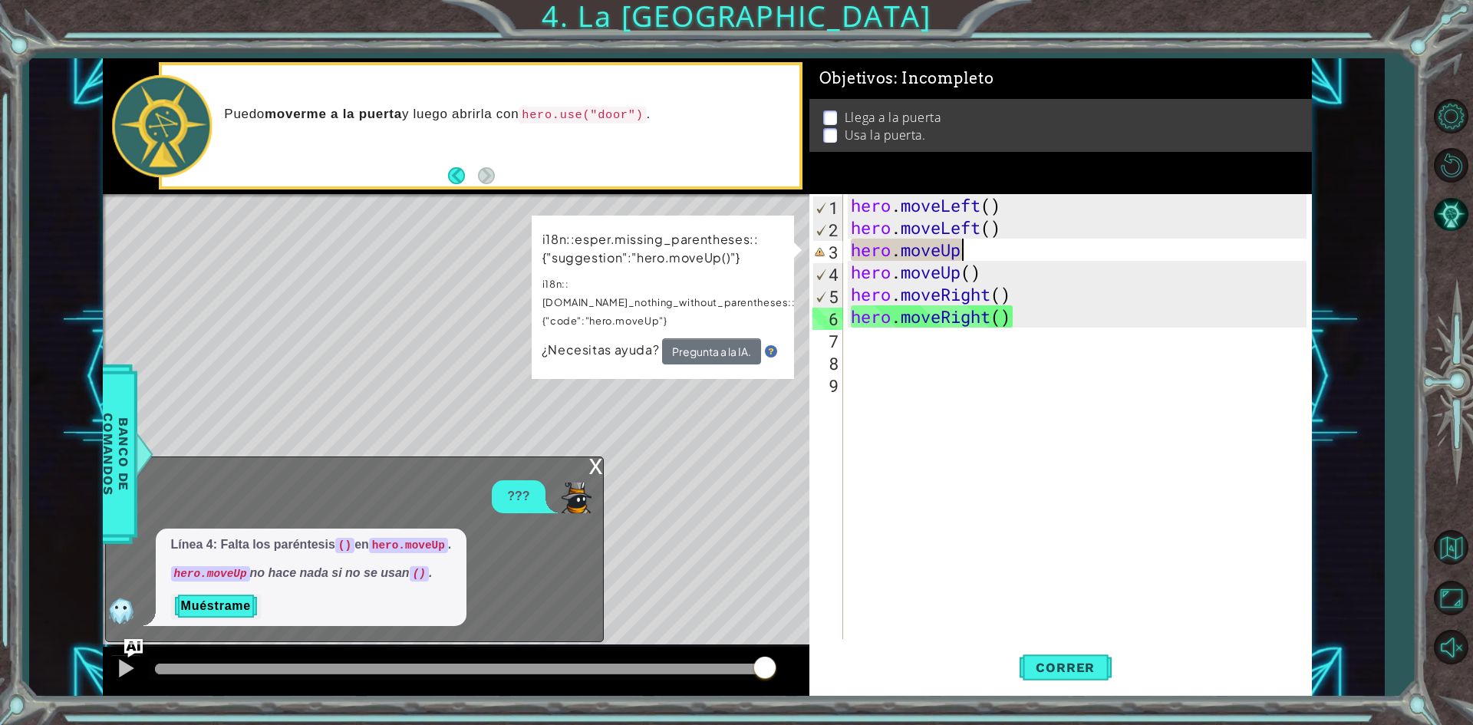
click at [974, 250] on div "hero . moveLeft ( ) hero . moveLeft ( ) hero . moveUp hero . moveUp ( ) hero . …" at bounding box center [1081, 438] width 466 height 489
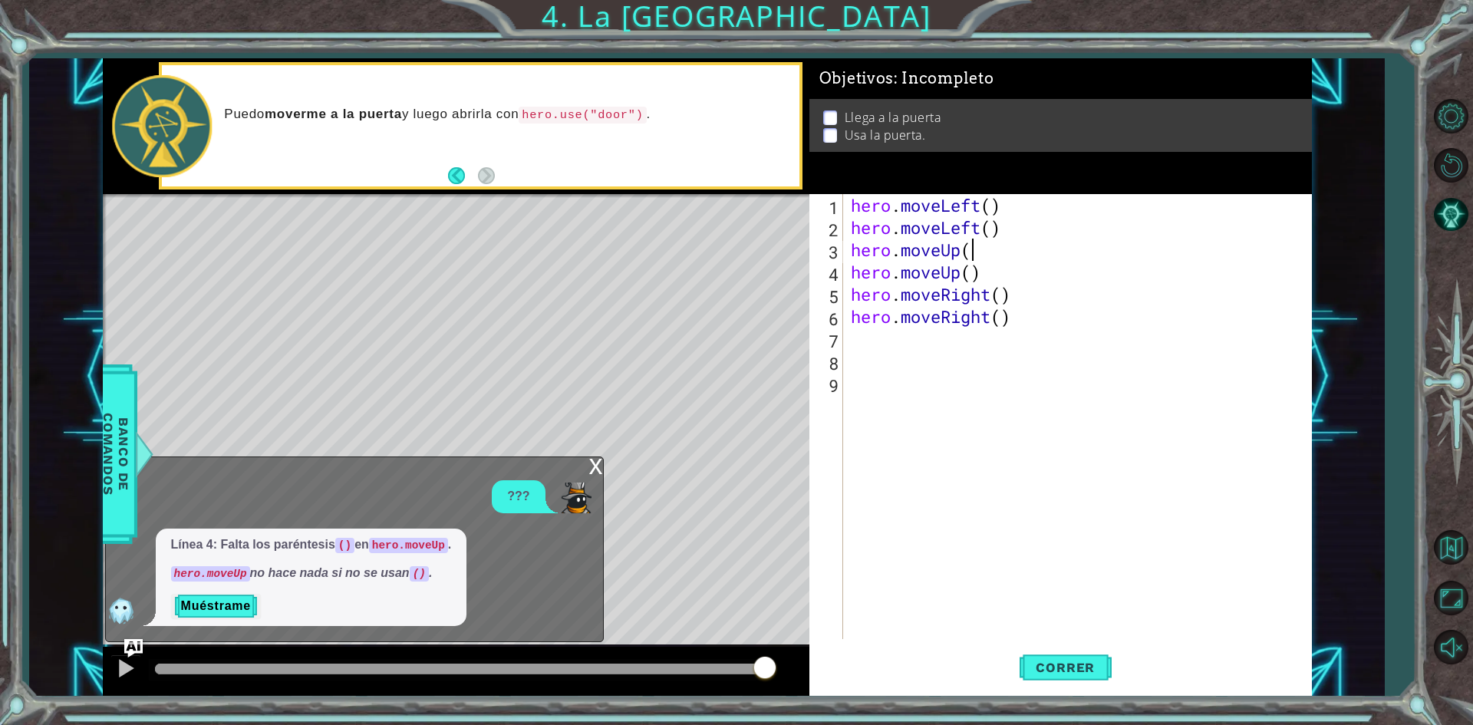
scroll to position [0, 5]
type textarea "hero.moveUp()"
click at [1052, 660] on span "Correr" at bounding box center [1065, 667] width 90 height 15
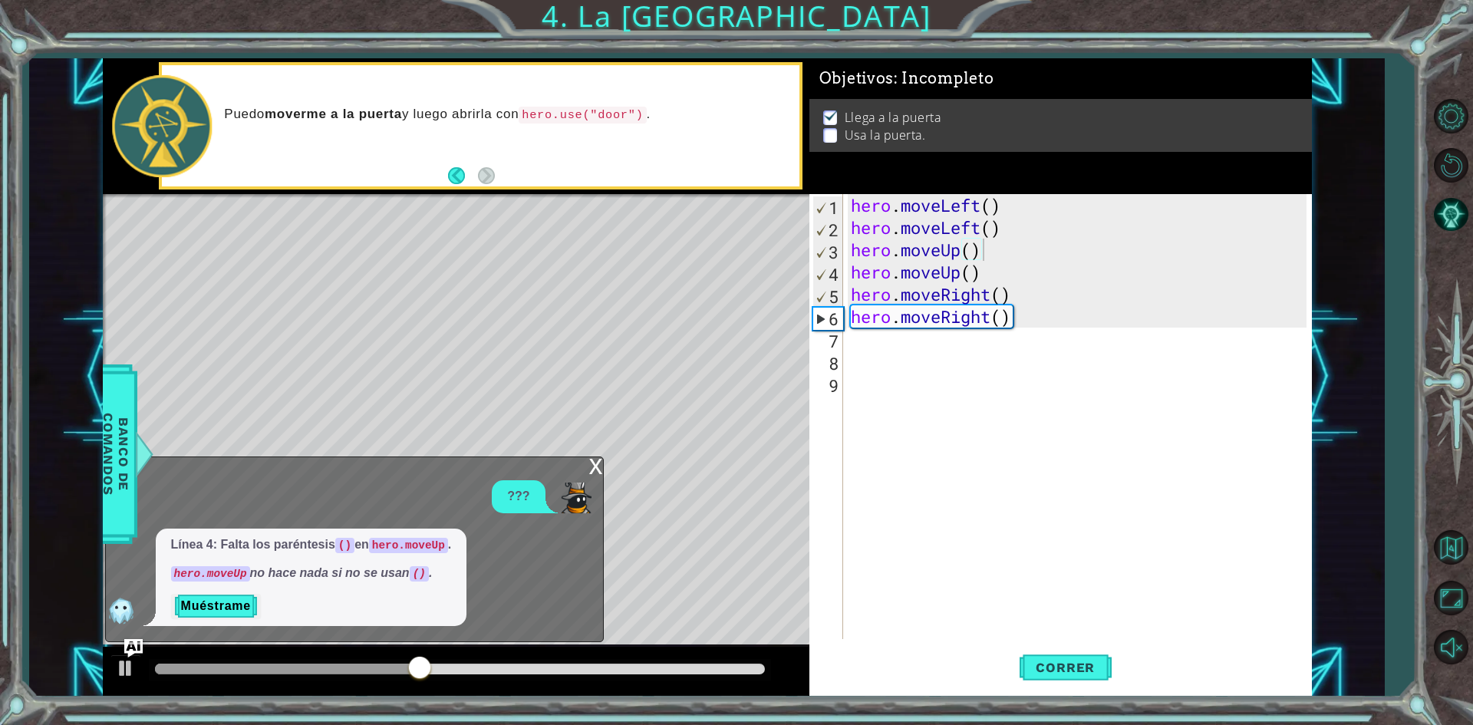
click at [598, 457] on div "x" at bounding box center [596, 464] width 14 height 15
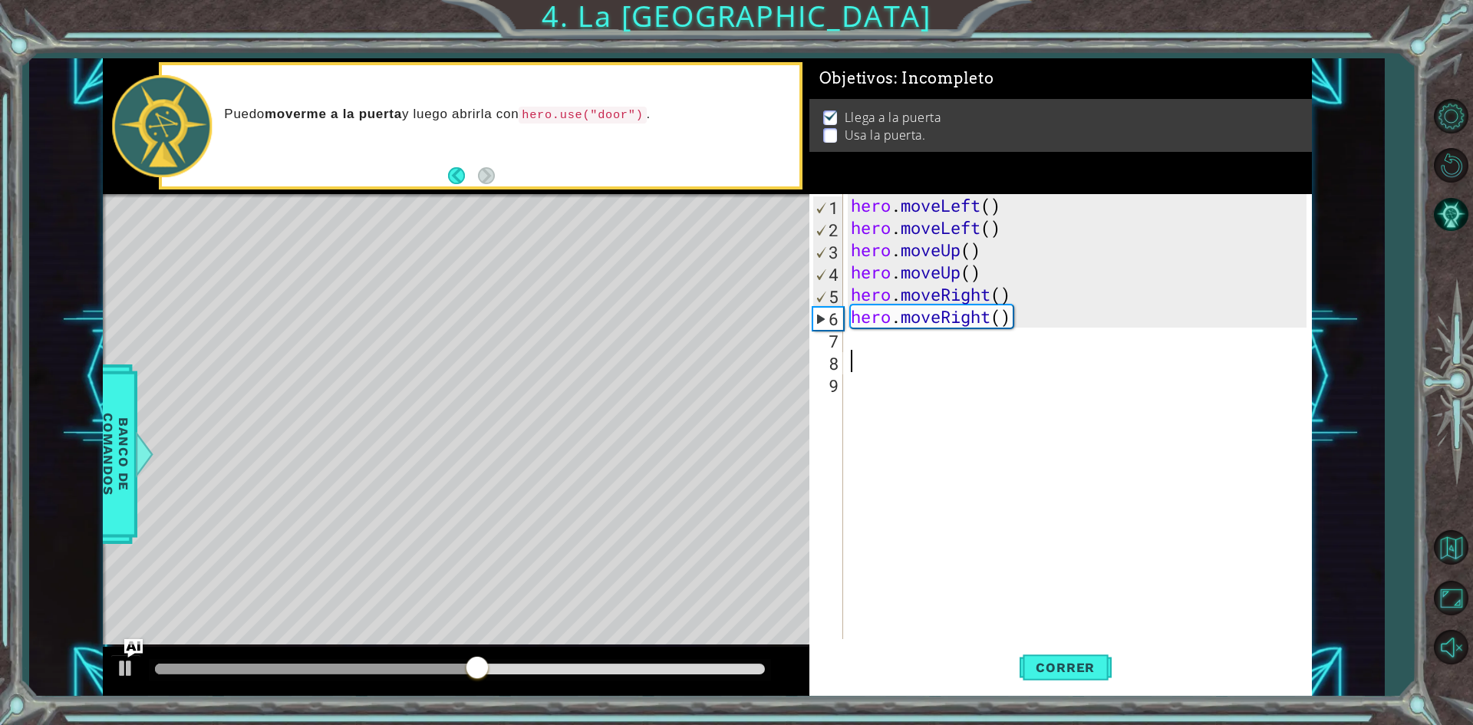
scroll to position [0, 0]
click at [913, 361] on div "hero . moveLeft ( ) hero . moveLeft ( ) hero . moveUp ( ) hero . moveUp ( ) her…" at bounding box center [1081, 438] width 466 height 489
click at [886, 334] on div "hero . moveLeft ( ) hero . moveLeft ( ) hero . moveUp ( ) hero . moveUp ( ) her…" at bounding box center [1081, 438] width 466 height 489
type textarea "o"
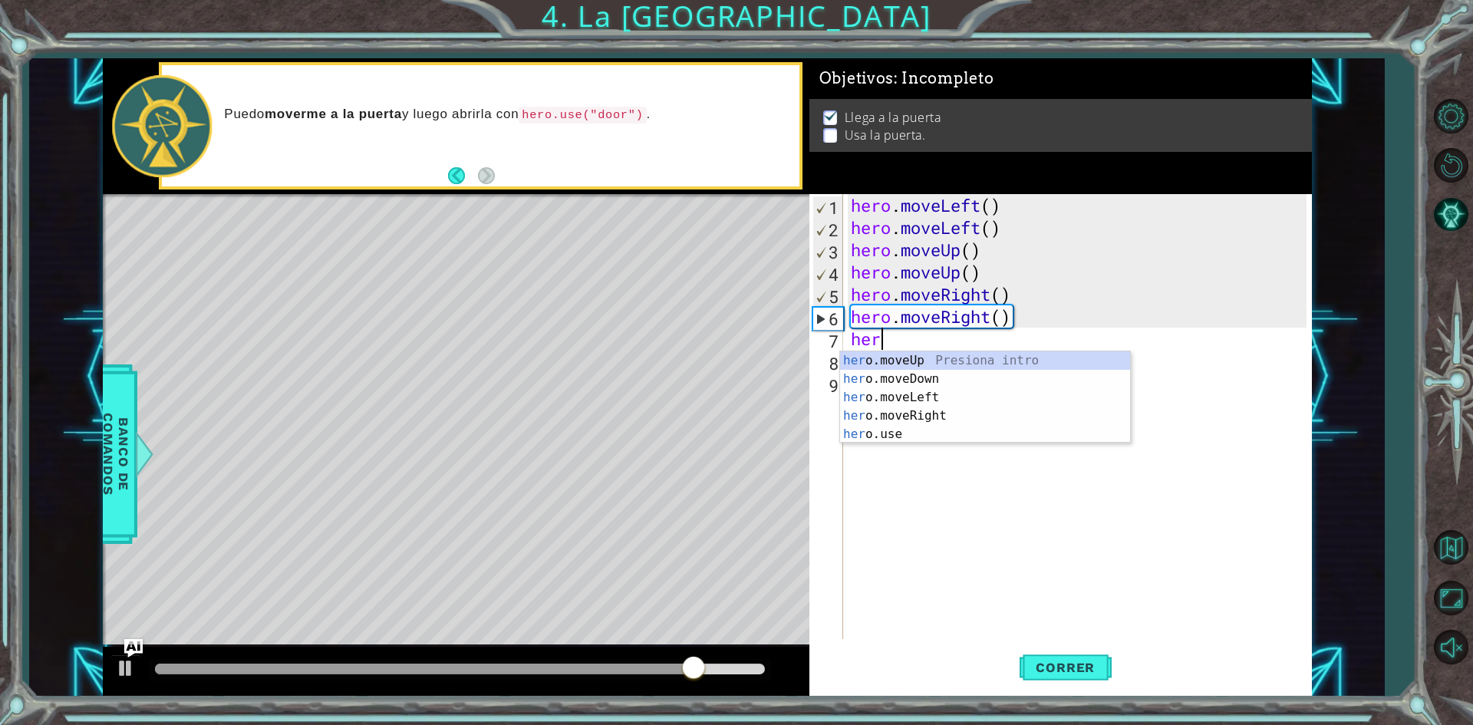
scroll to position [0, 1]
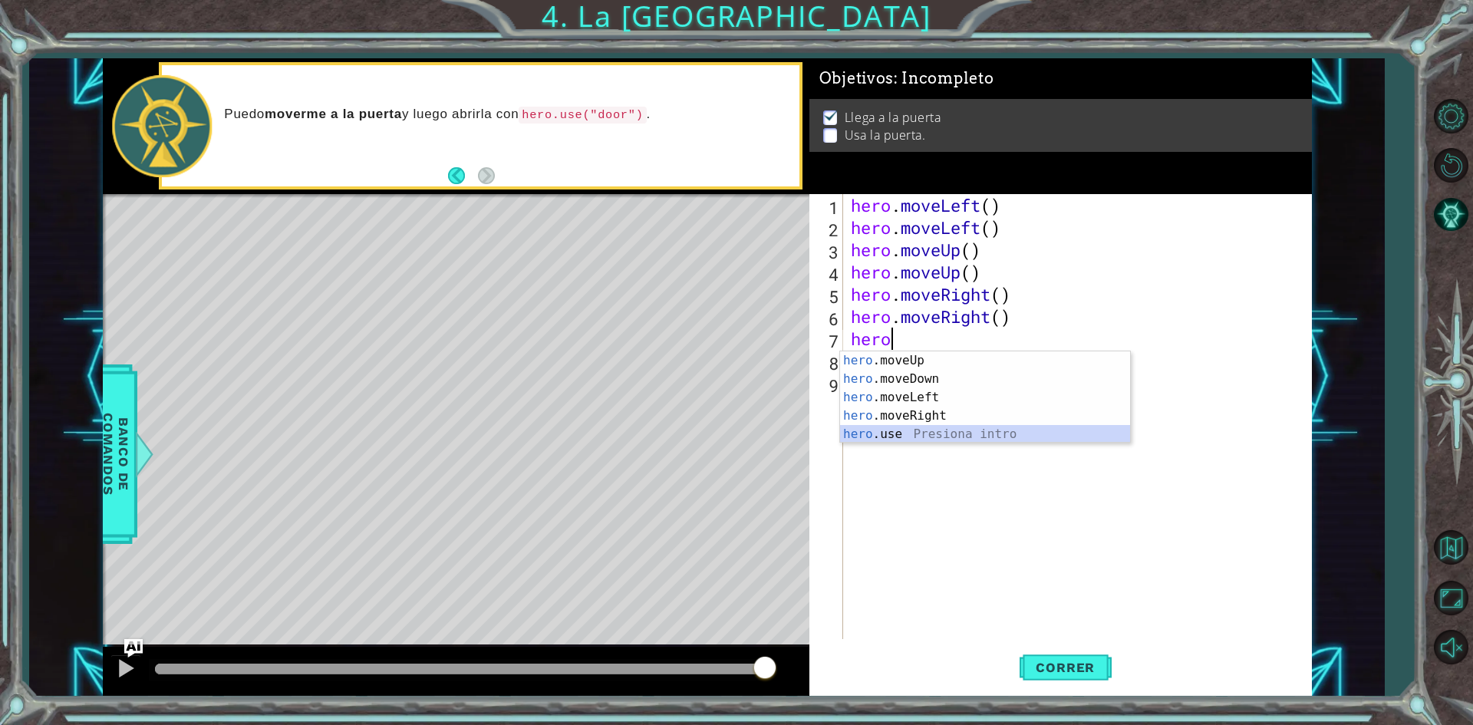
click at [933, 428] on div "hero .moveUp Presiona intro hero .moveDown Presiona intro hero .moveLeft Presio…" at bounding box center [985, 415] width 290 height 129
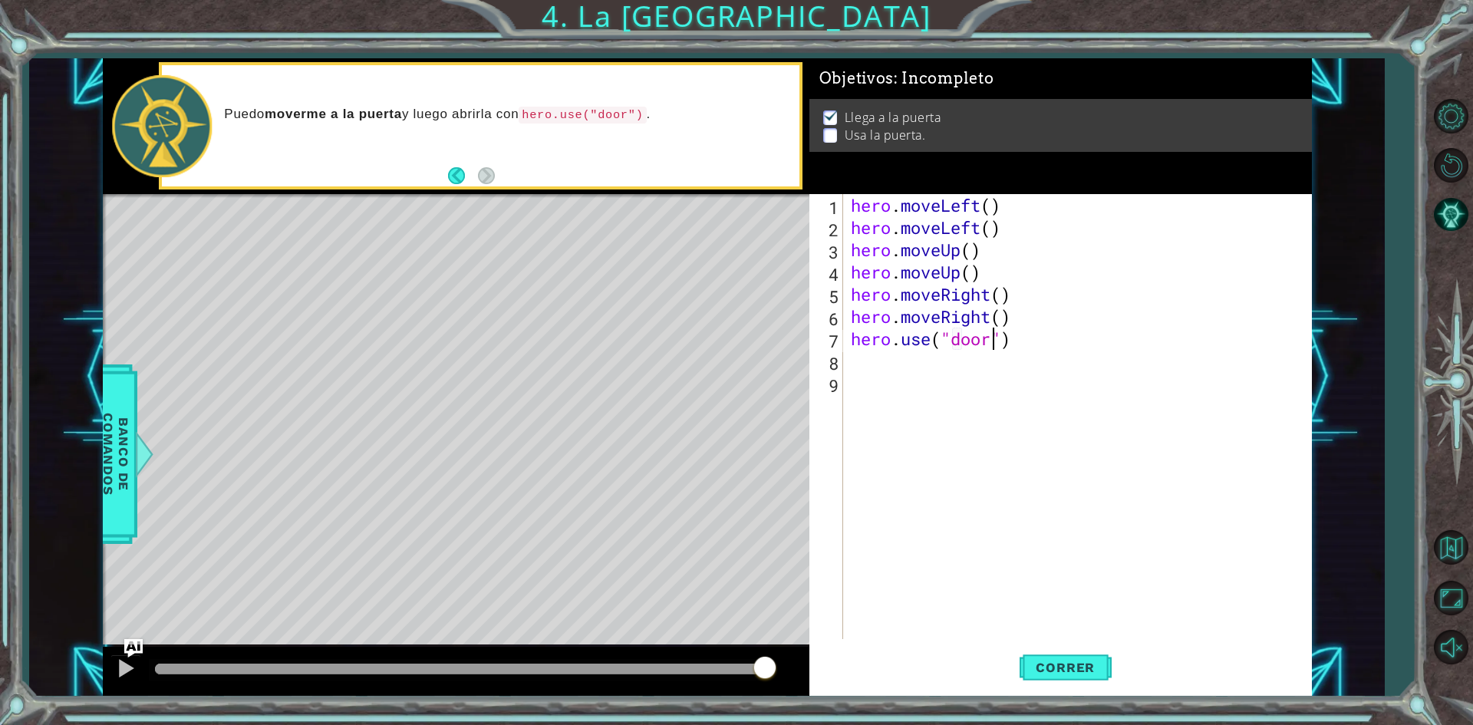
scroll to position [0, 6]
type textarea "hero.use("door")"
click at [1078, 667] on span "Correr" at bounding box center [1065, 667] width 90 height 15
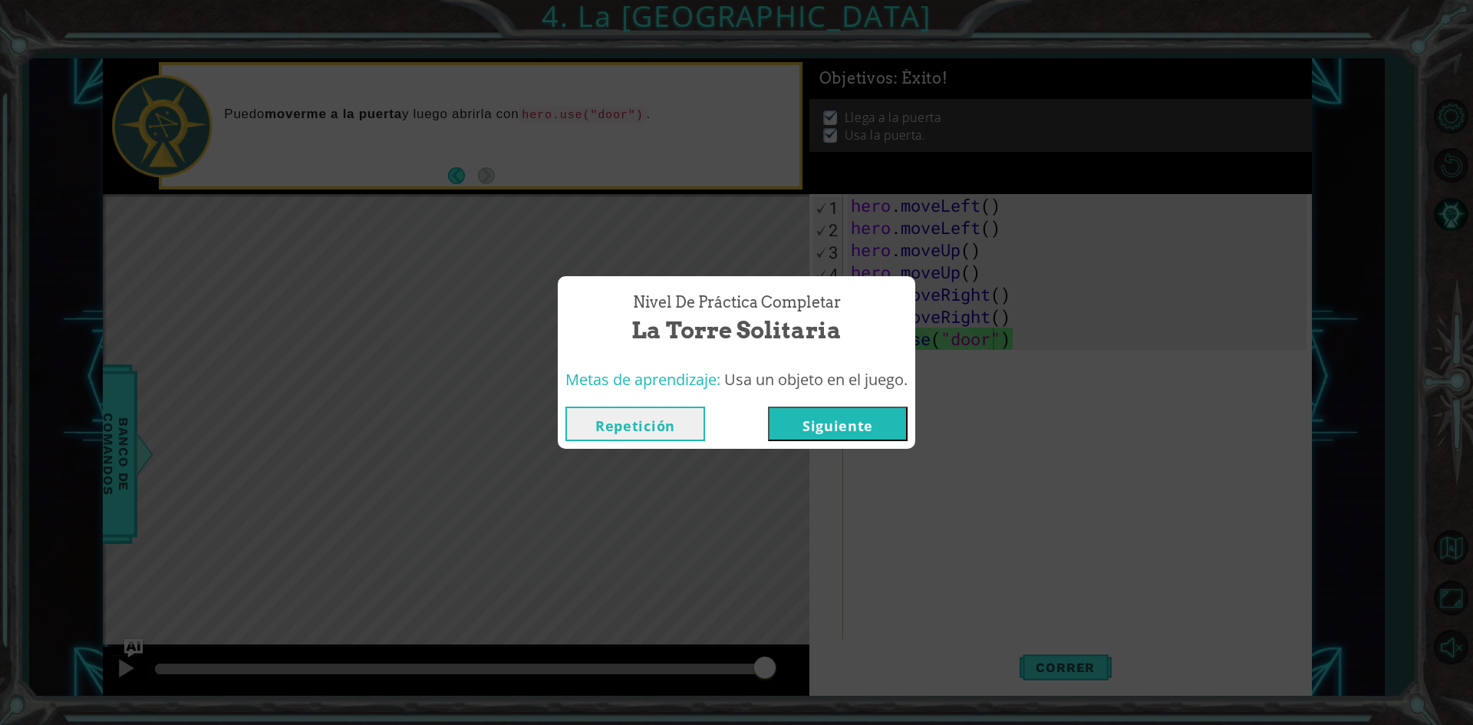
click at [825, 417] on button "Siguiente" at bounding box center [838, 424] width 140 height 35
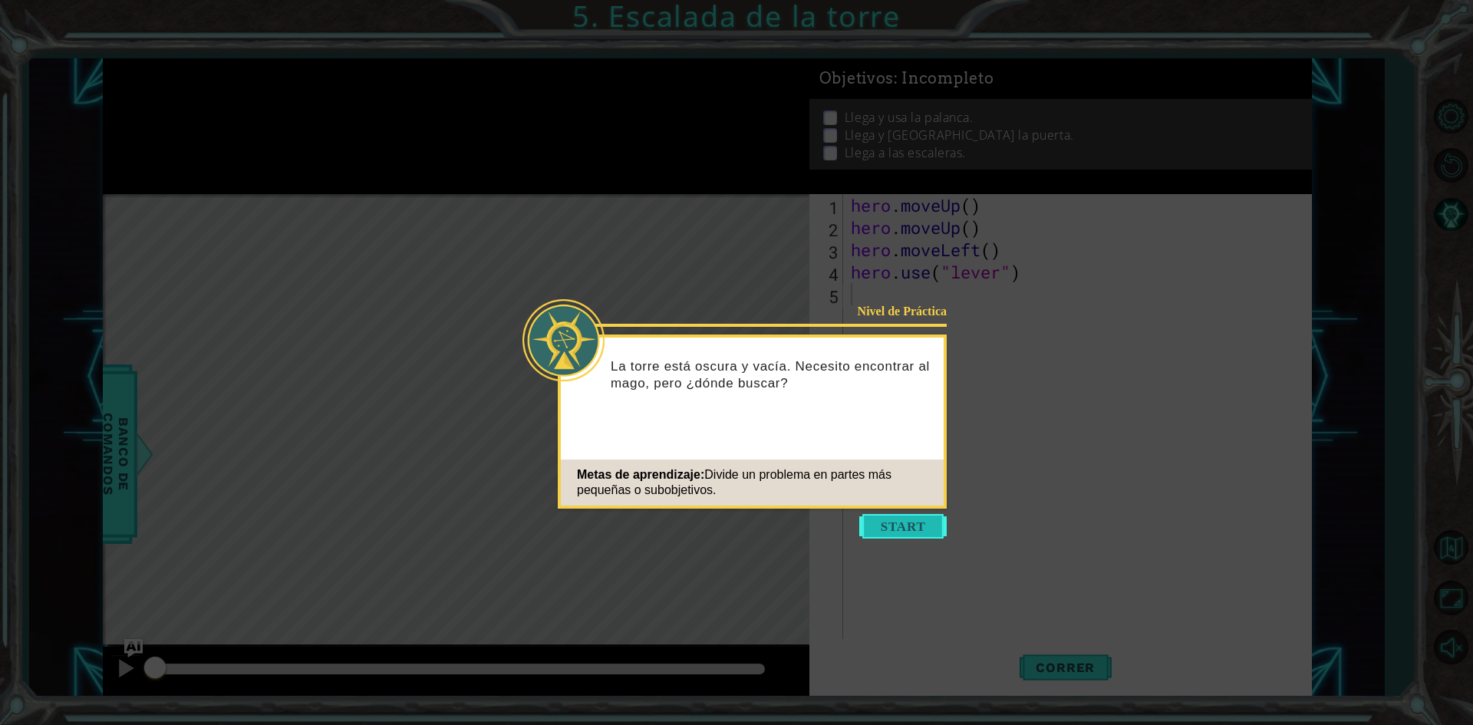
click at [912, 516] on button "Start" at bounding box center [902, 526] width 87 height 25
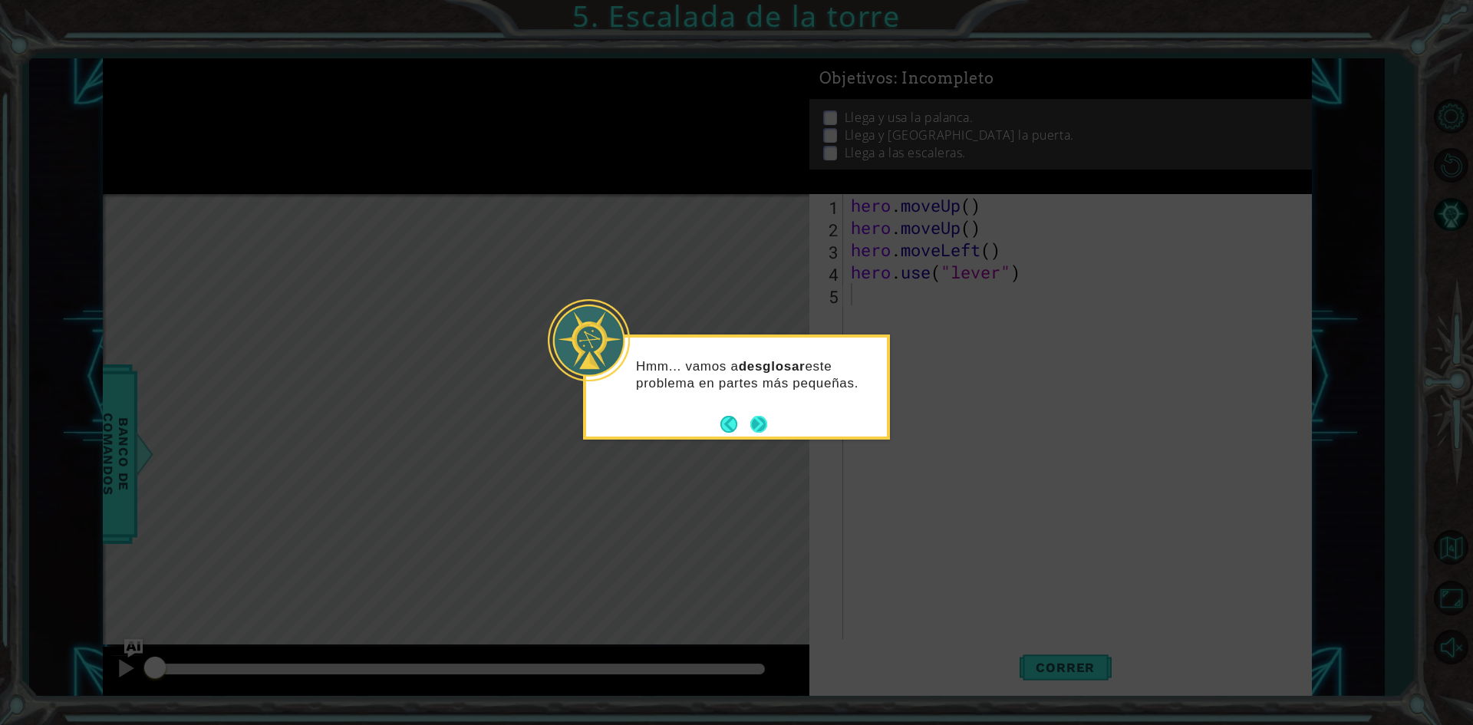
click at [763, 420] on button "Next" at bounding box center [758, 424] width 17 height 17
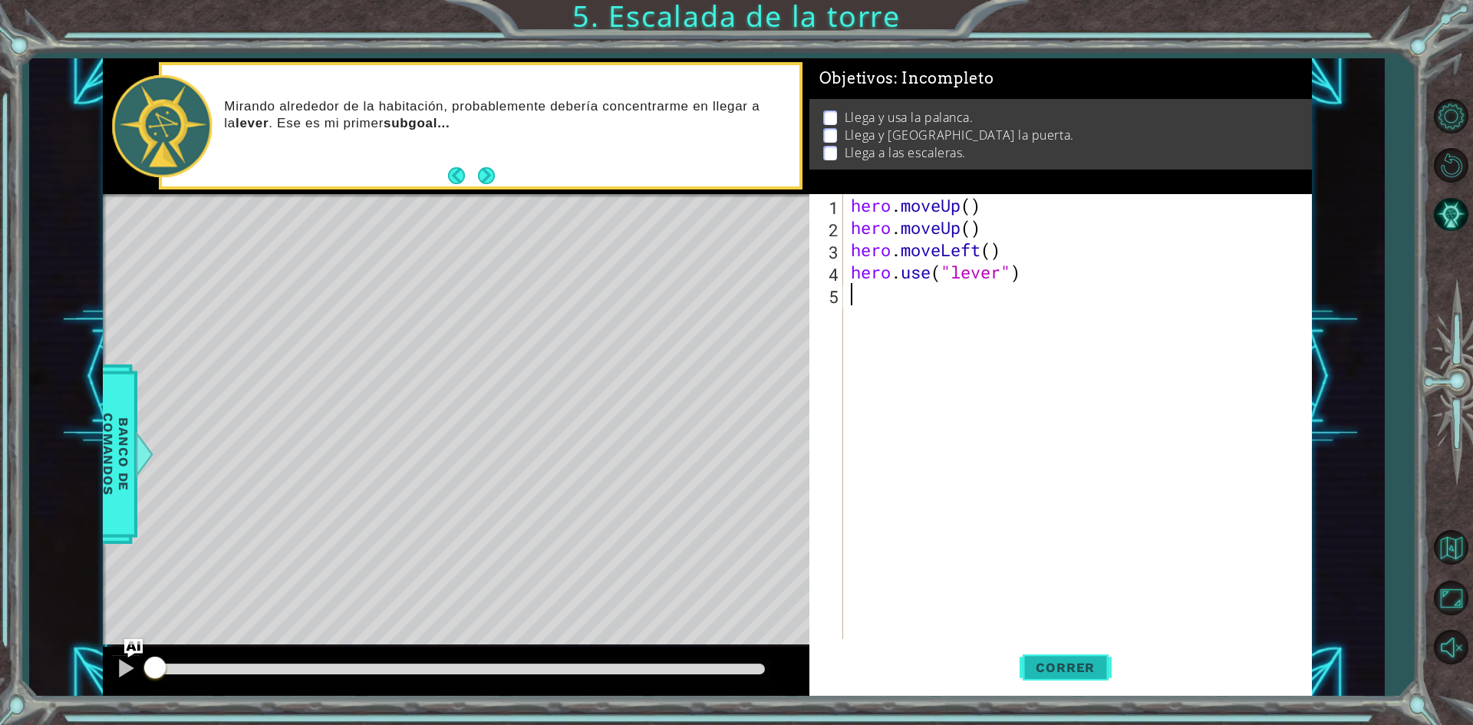
click at [1089, 669] on span "Correr" at bounding box center [1065, 667] width 90 height 15
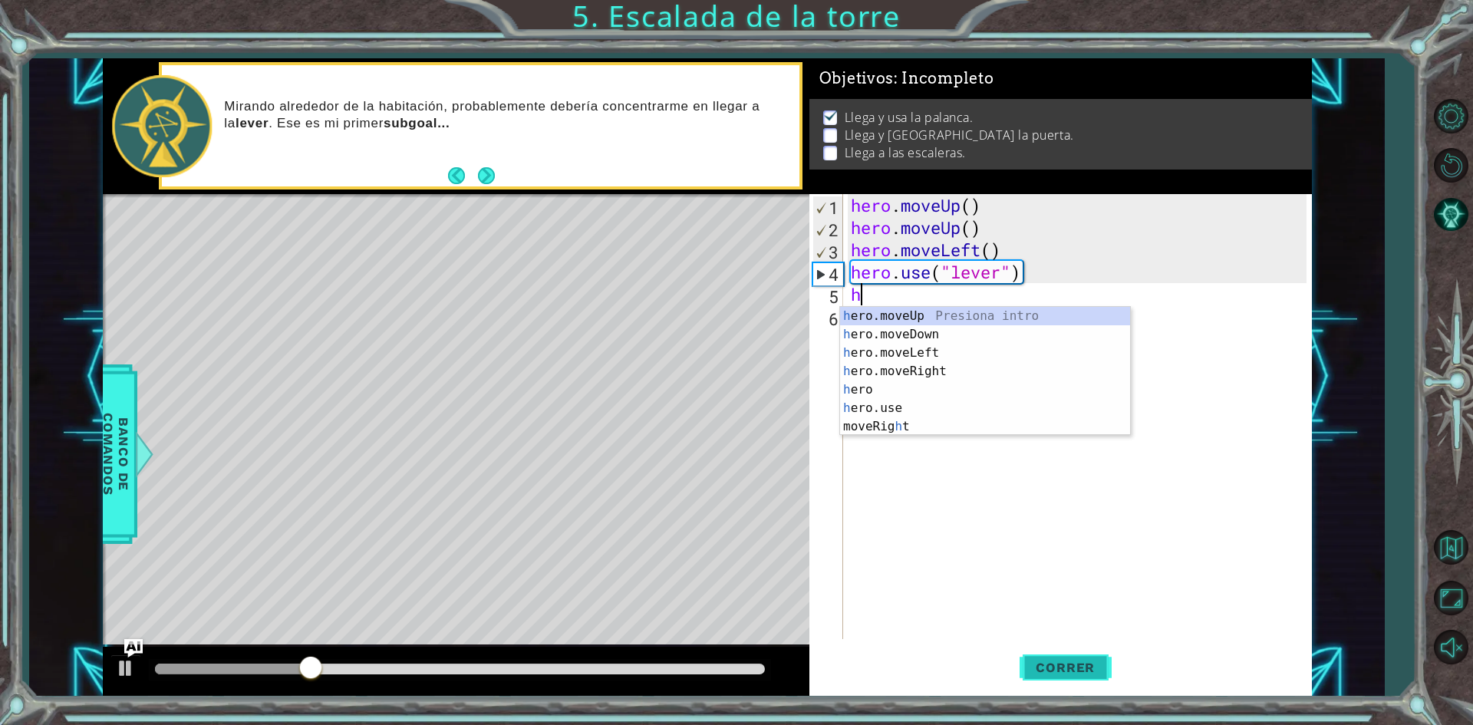
type textarea "hero"
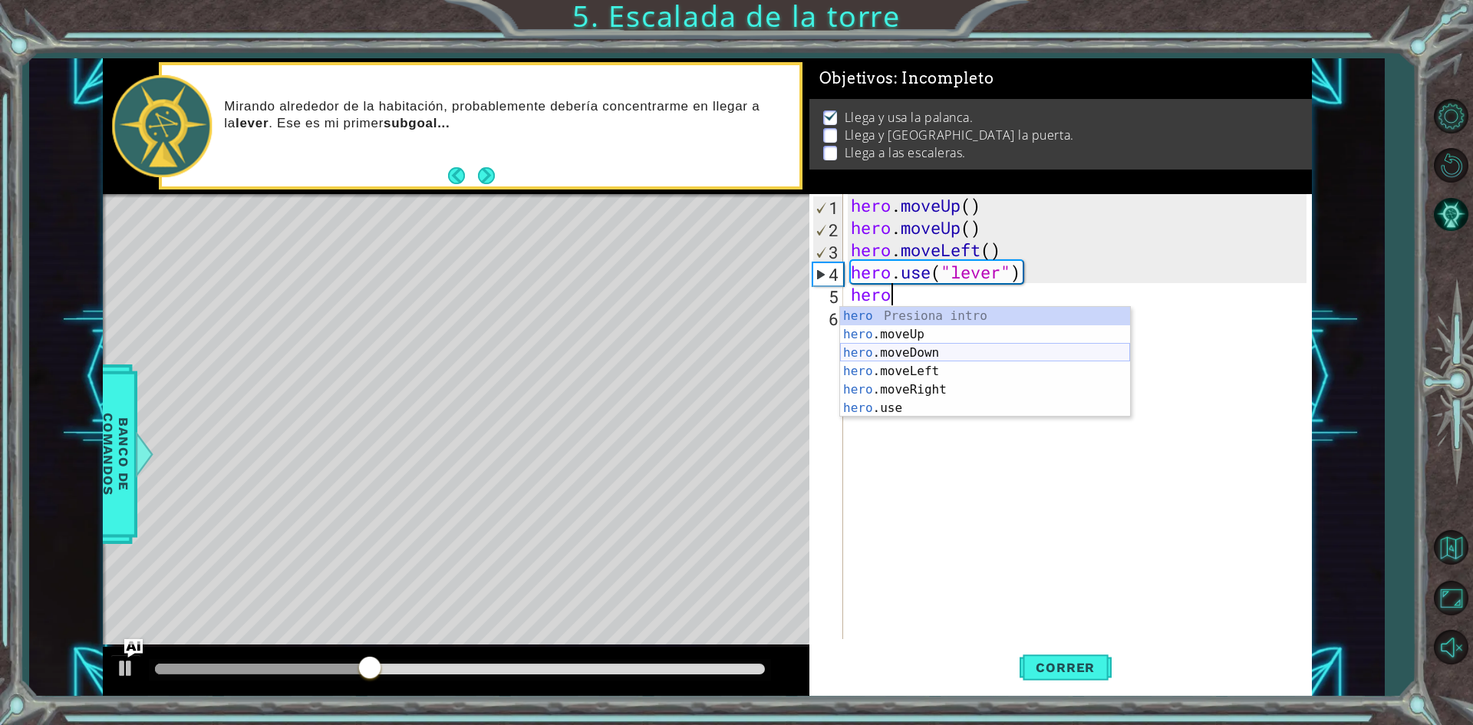
click at [911, 348] on div "hero Presiona intro hero .moveUp Presiona intro hero .moveDown Presiona intro h…" at bounding box center [985, 380] width 290 height 147
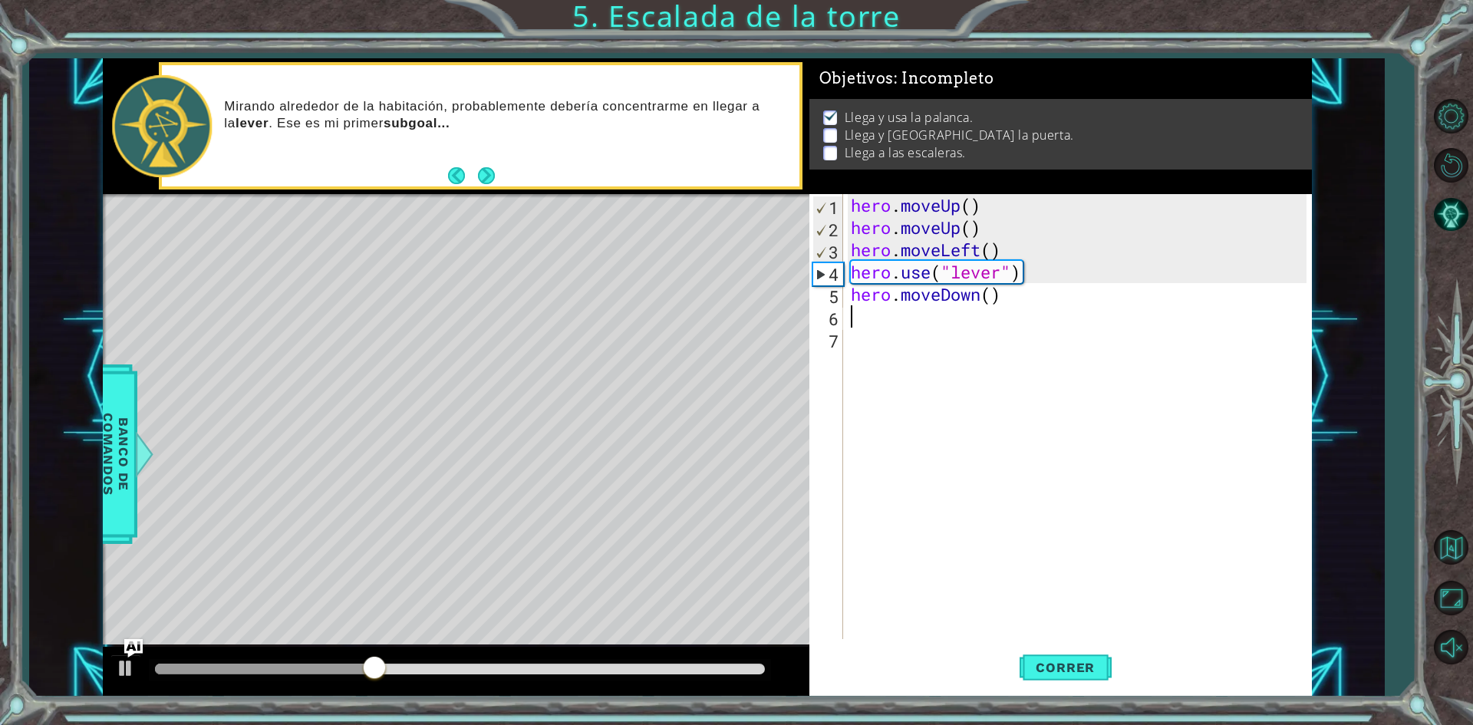
scroll to position [0, 0]
click at [1067, 663] on span "Correr" at bounding box center [1065, 667] width 90 height 15
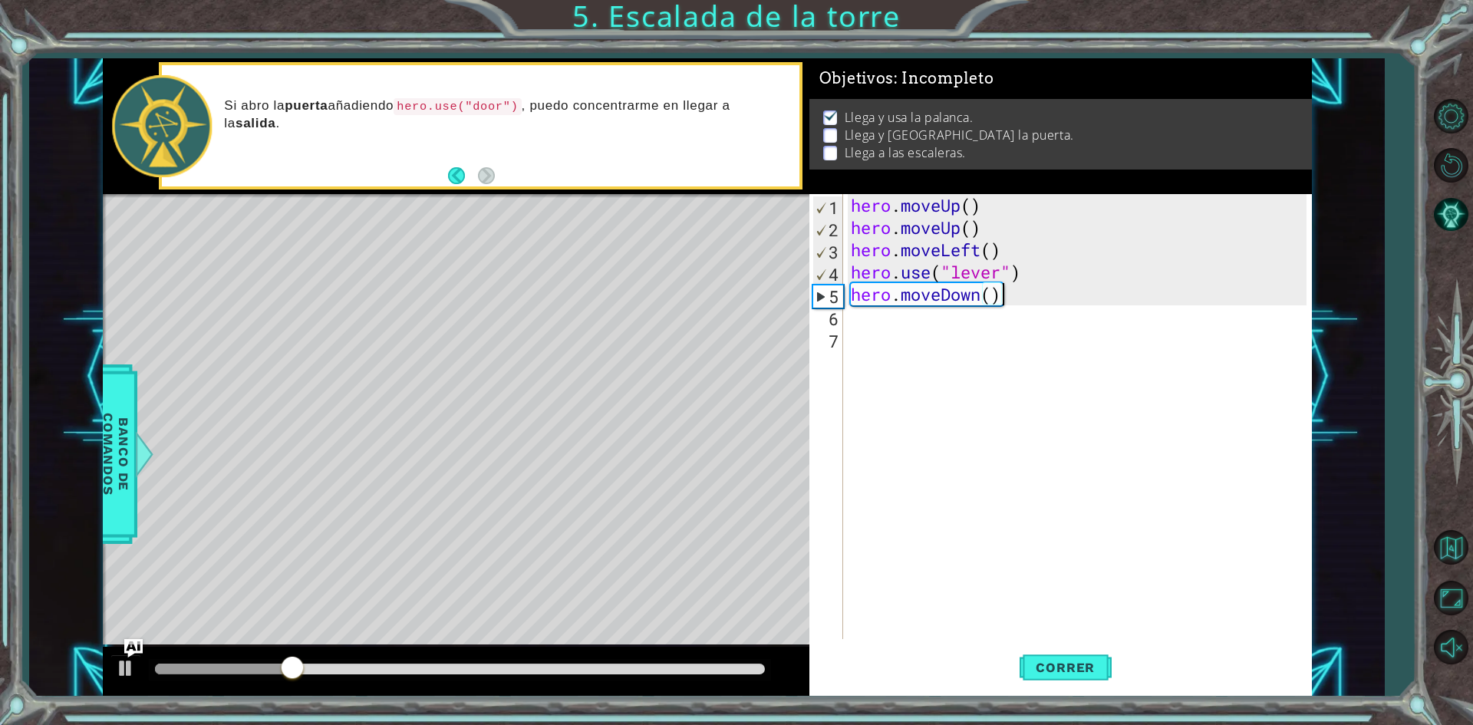
click at [1027, 304] on div "hero . moveUp ( ) hero . moveUp ( ) hero . moveLeft ( ) hero . use ( "lever" ) …" at bounding box center [1081, 438] width 466 height 489
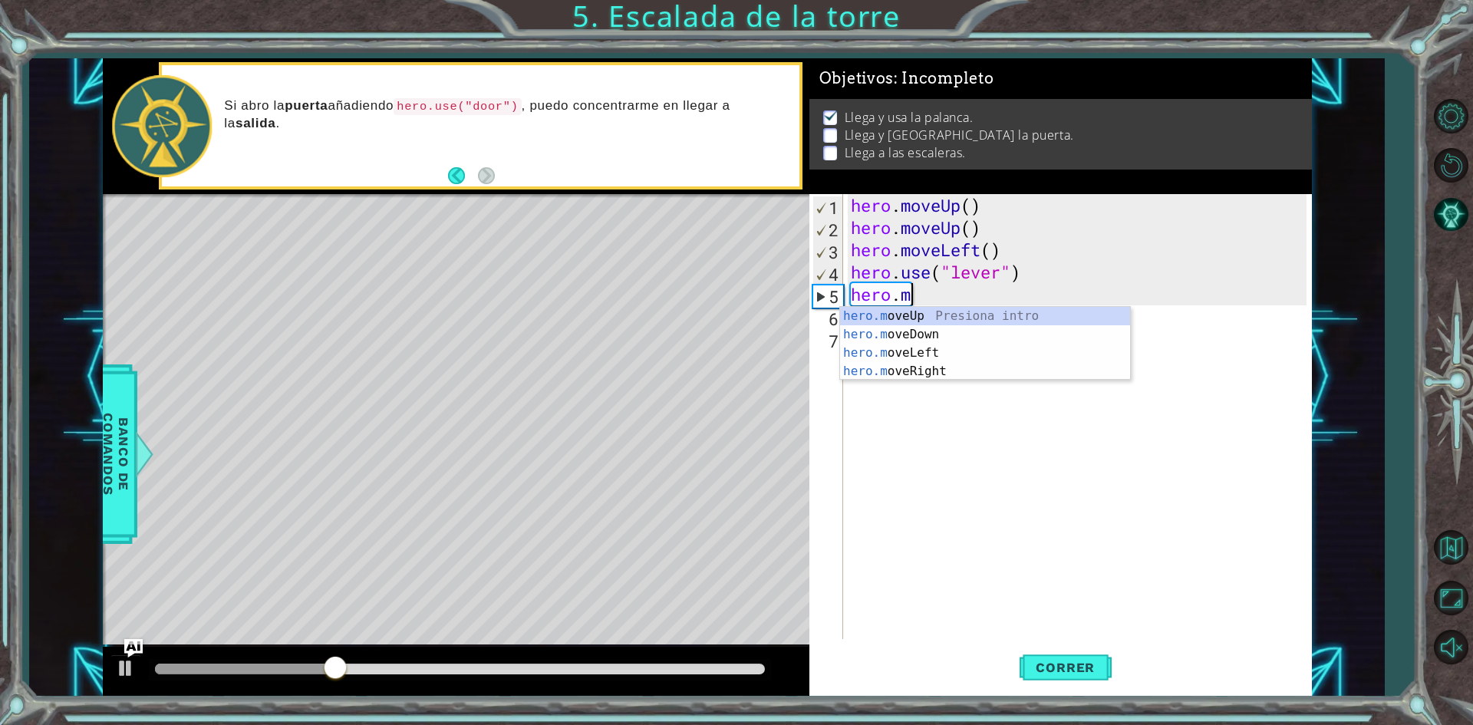
type textarea "hero."
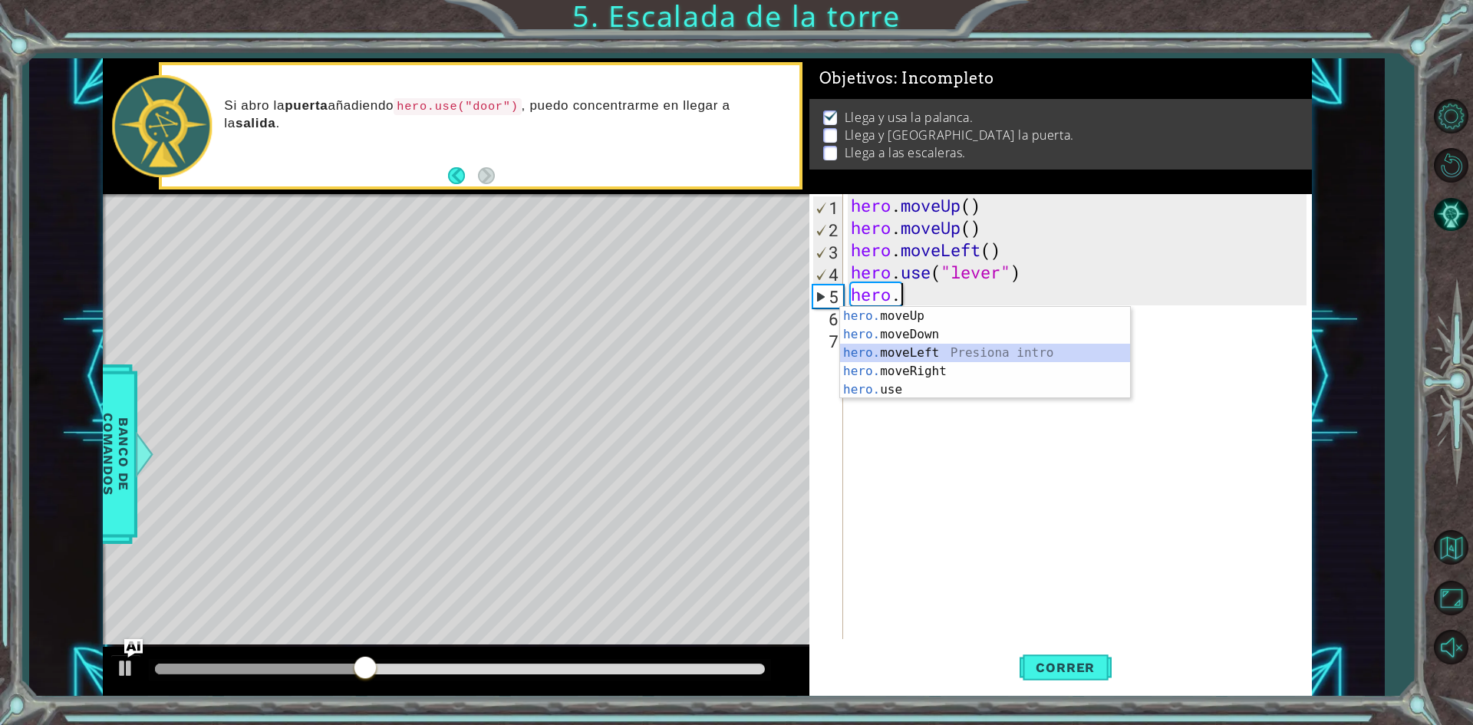
click at [927, 360] on div "hero. moveUp Presiona intro hero. moveDown Presiona intro hero. moveLeft Presio…" at bounding box center [985, 371] width 290 height 129
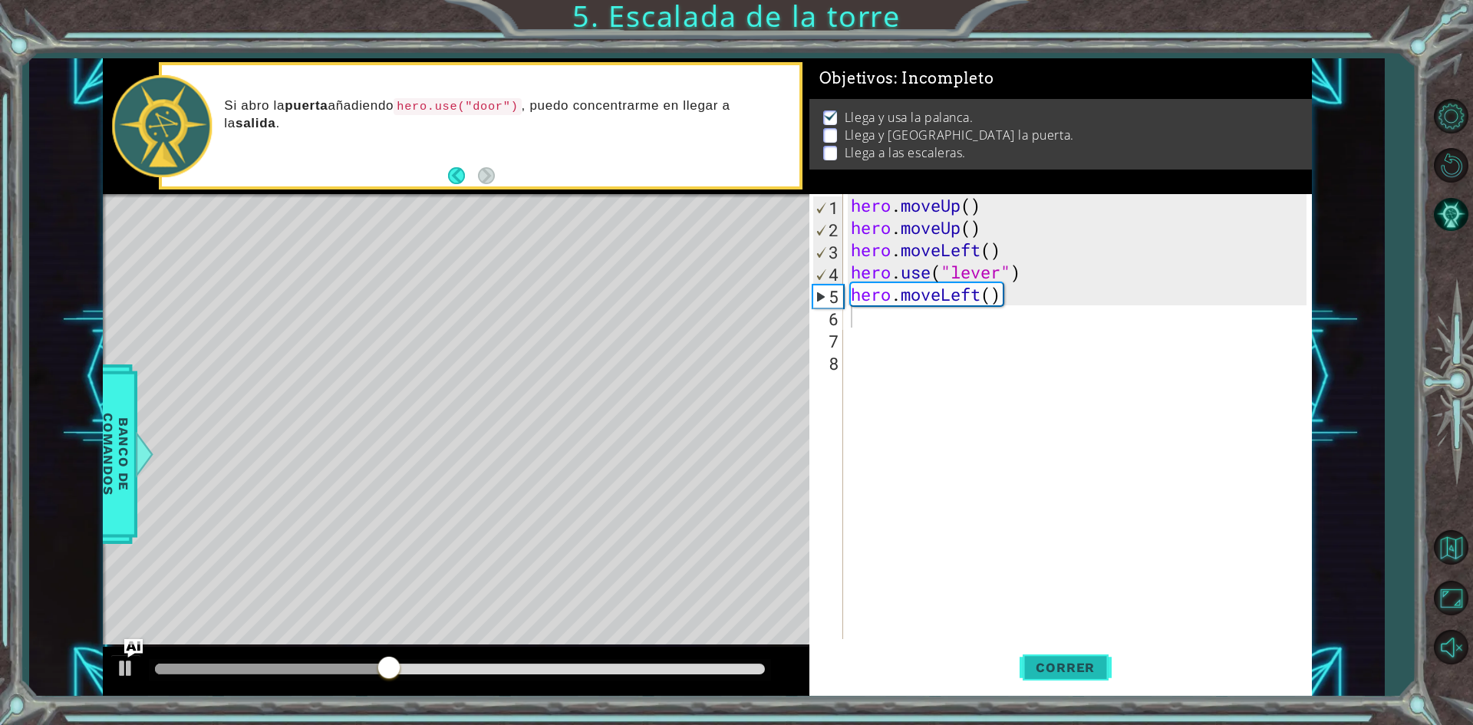
click at [1055, 661] on span "Correr" at bounding box center [1065, 667] width 90 height 15
click at [953, 310] on div "hero . moveUp ( ) hero . moveUp ( ) hero . moveLeft ( ) hero . use ( "lever" ) …" at bounding box center [1081, 438] width 466 height 489
click at [965, 292] on div "hero . moveUp ( ) hero . moveUp ( ) hero . moveLeft ( ) hero . use ( "lever" ) …" at bounding box center [1081, 438] width 466 height 489
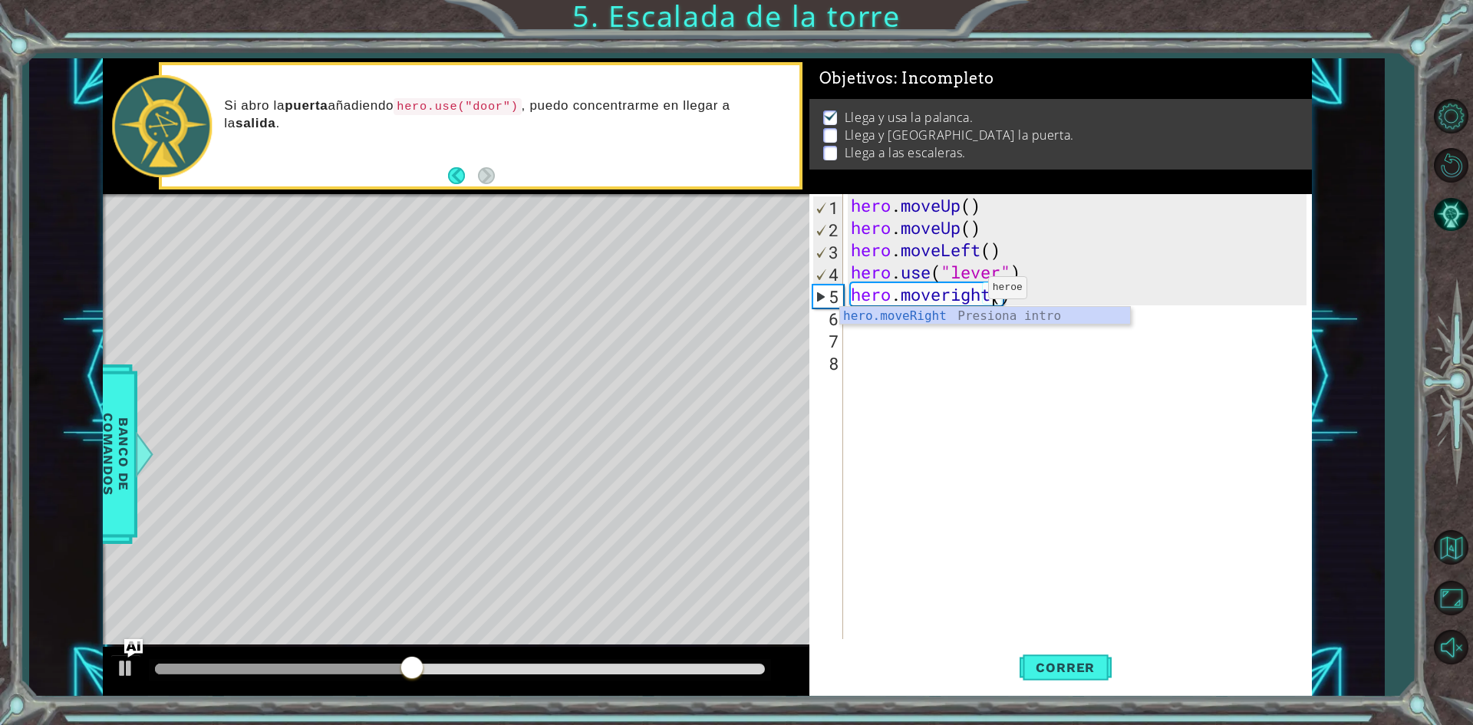
scroll to position [0, 6]
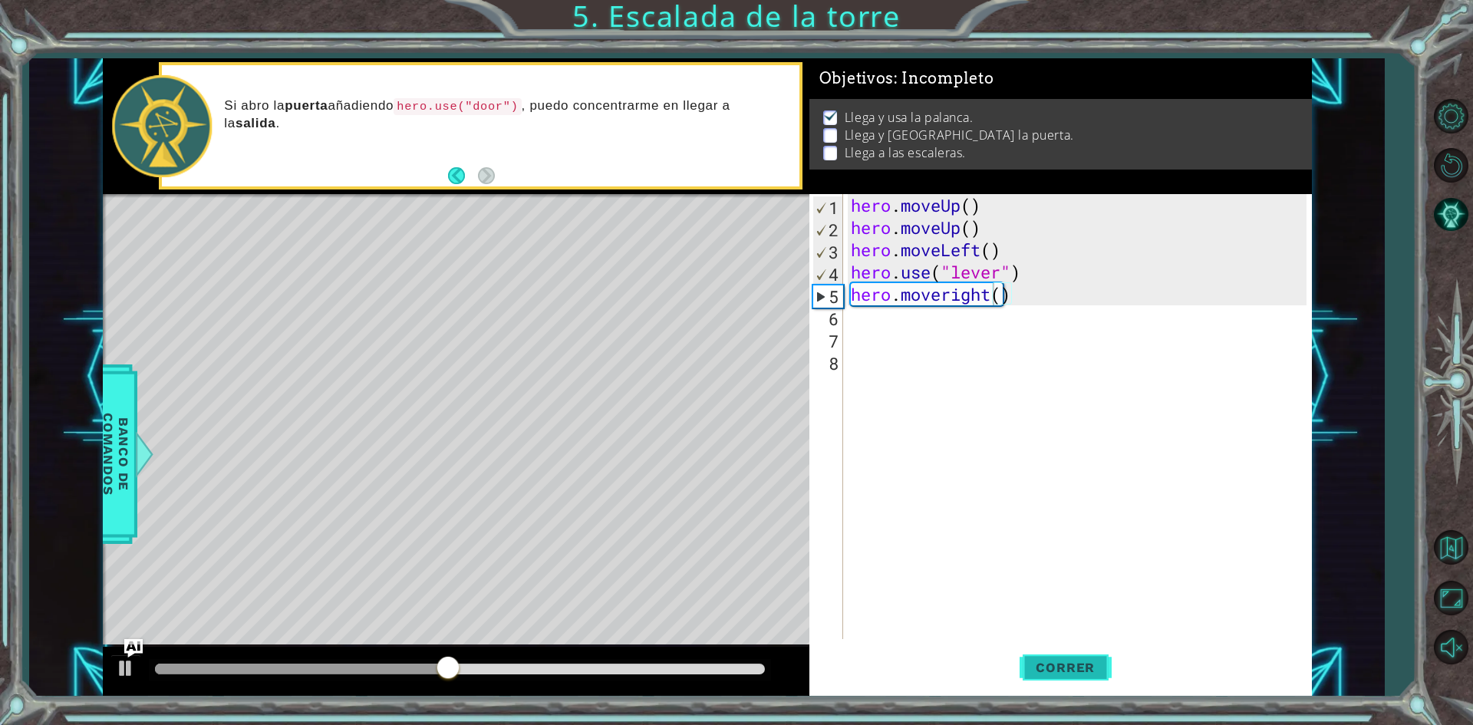
click at [1051, 675] on span "Correr" at bounding box center [1065, 667] width 90 height 15
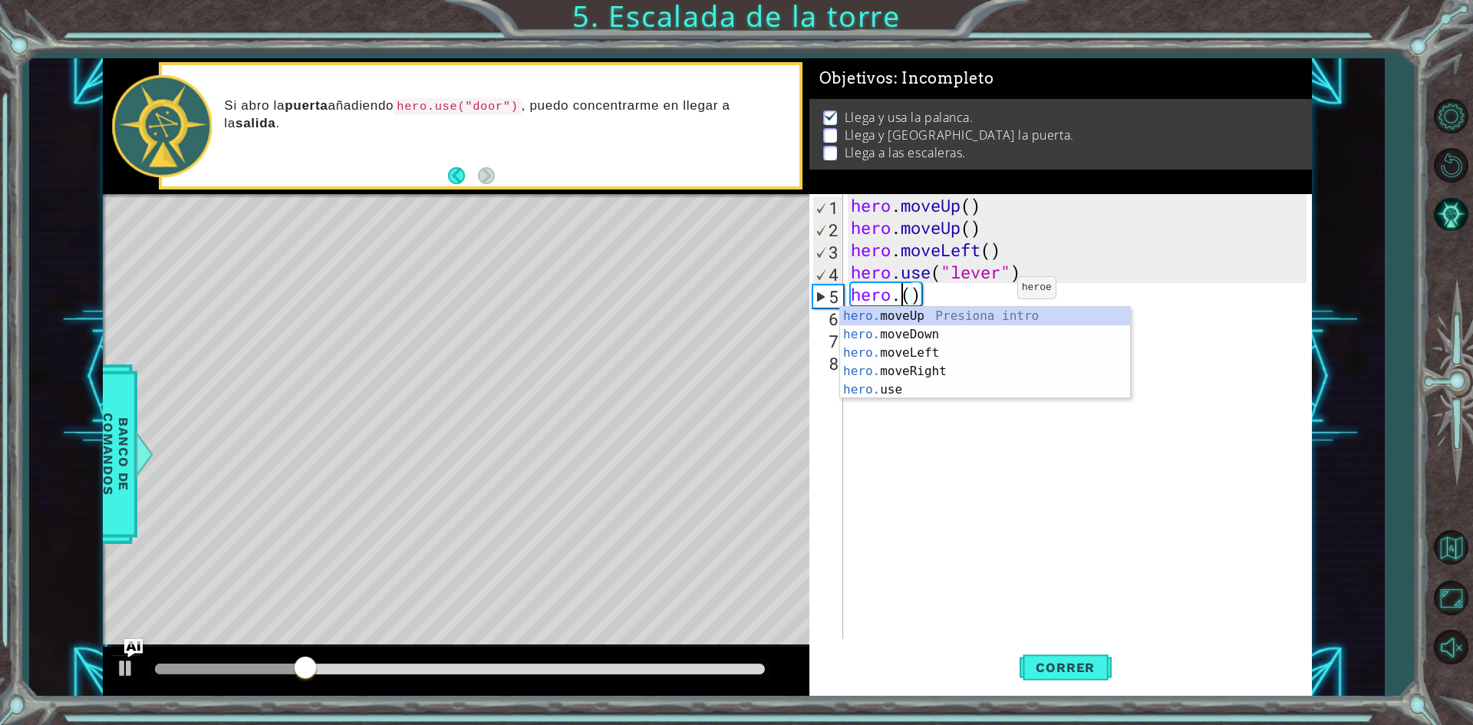
scroll to position [0, 2]
click at [951, 345] on div "hero. moveUp Presiona intro hero. moveDown Presiona intro hero. moveLeft Presio…" at bounding box center [985, 371] width 290 height 129
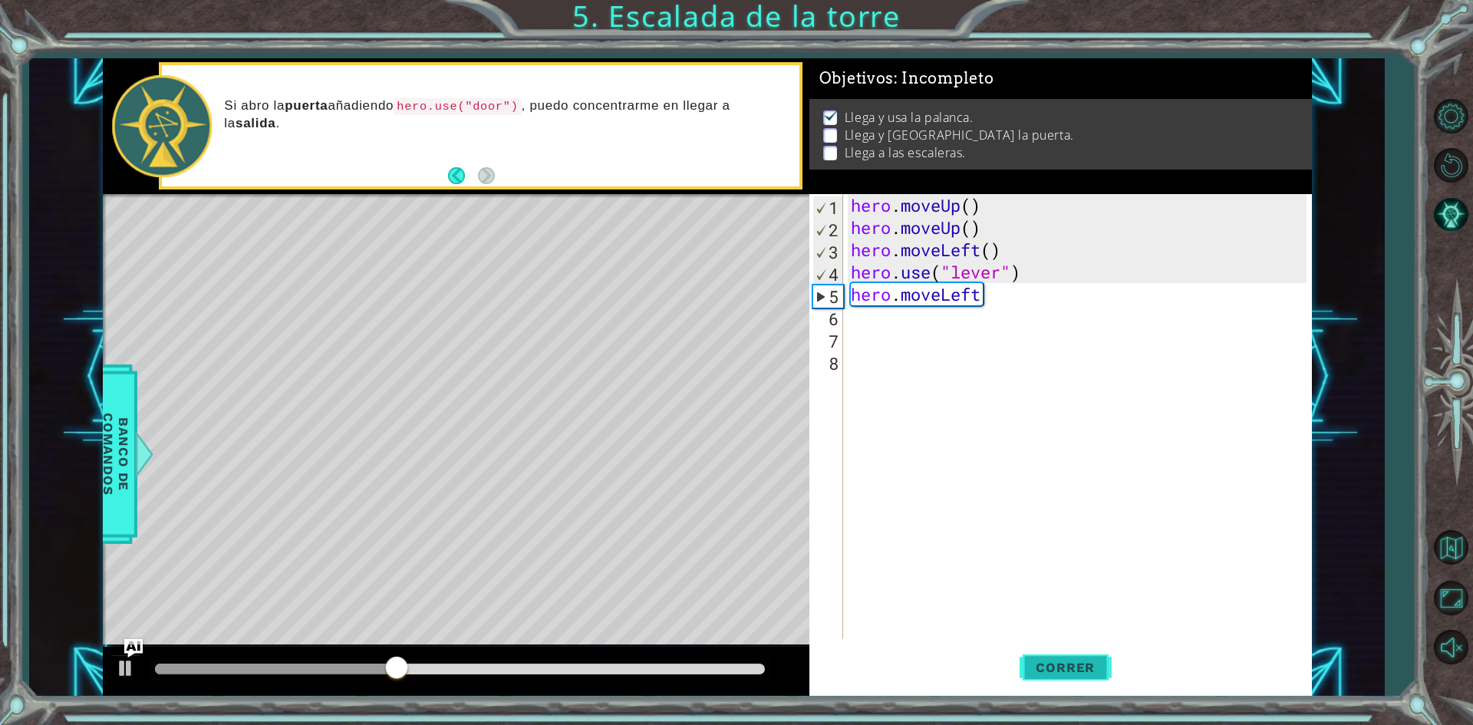
click at [1046, 668] on span "Correr" at bounding box center [1065, 667] width 90 height 15
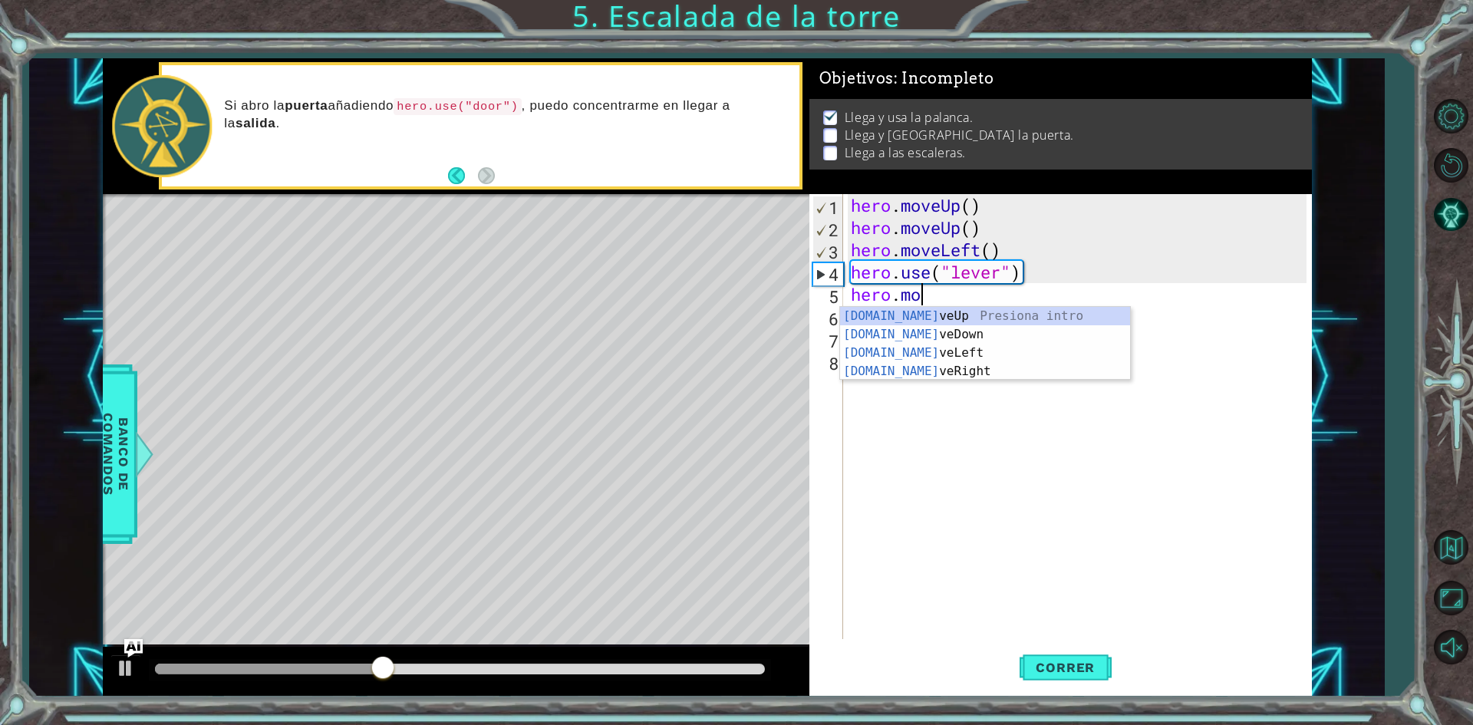
type textarea "hero."
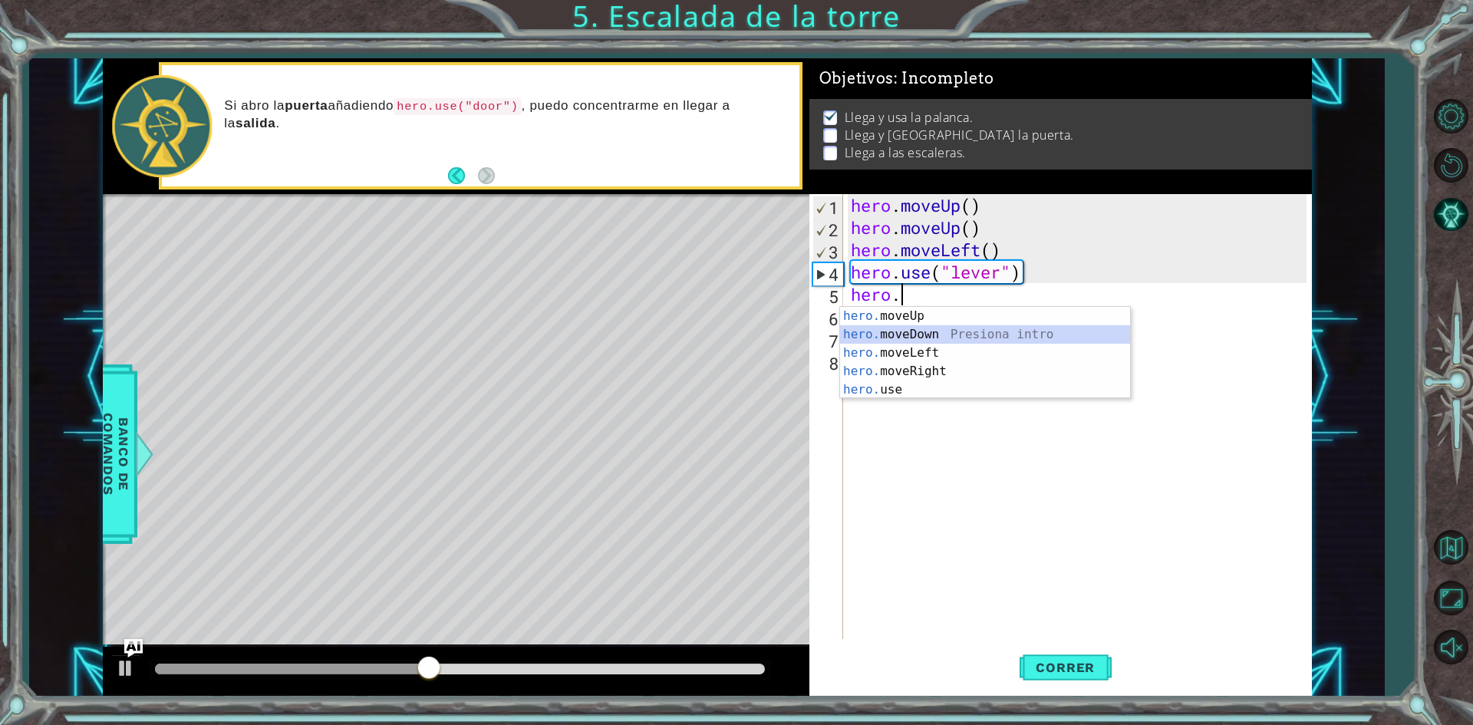
click at [956, 336] on div "hero. moveUp Presiona intro hero. moveDown Presiona intro hero. moveLeft Presio…" at bounding box center [985, 371] width 290 height 129
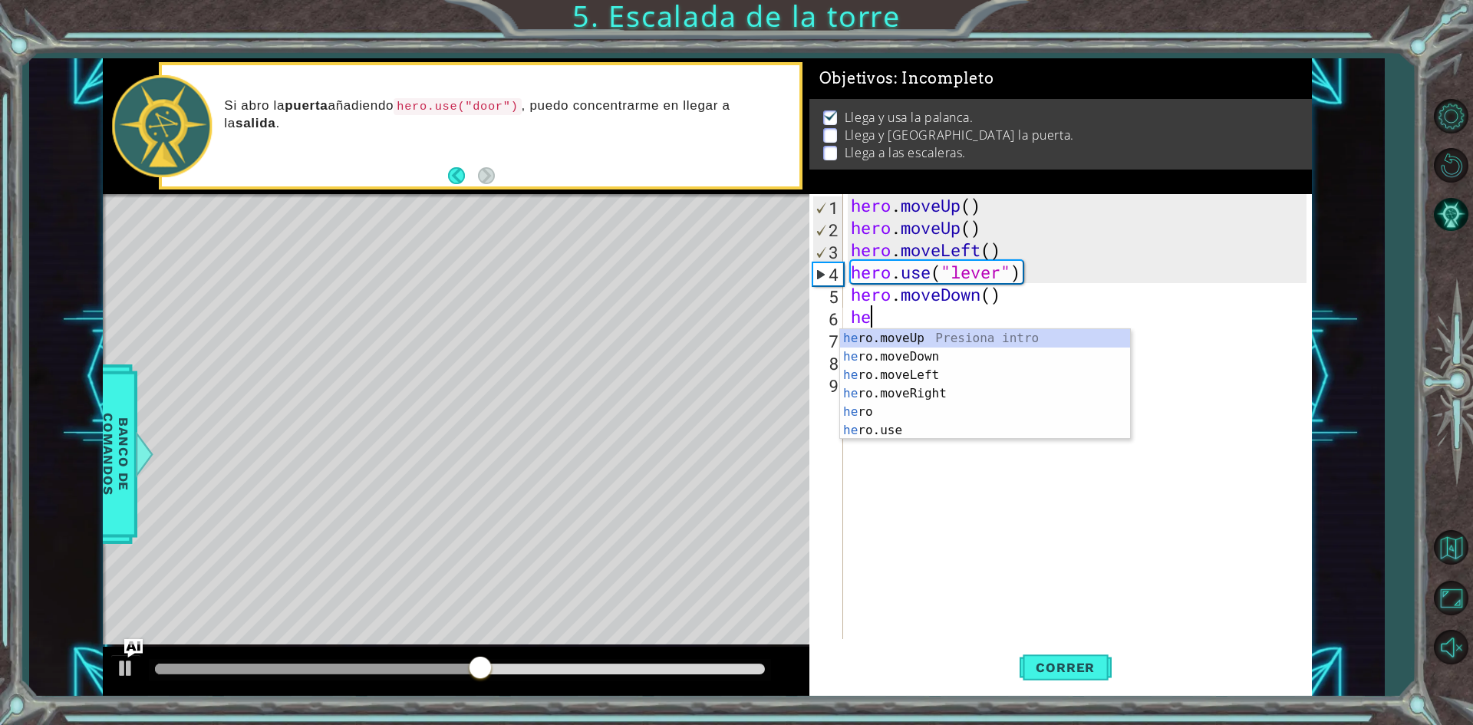
type textarea "hero"
click at [954, 392] on div "hero Presiona intro hero .moveUp Presiona intro hero .moveDown Presiona intro h…" at bounding box center [985, 402] width 290 height 147
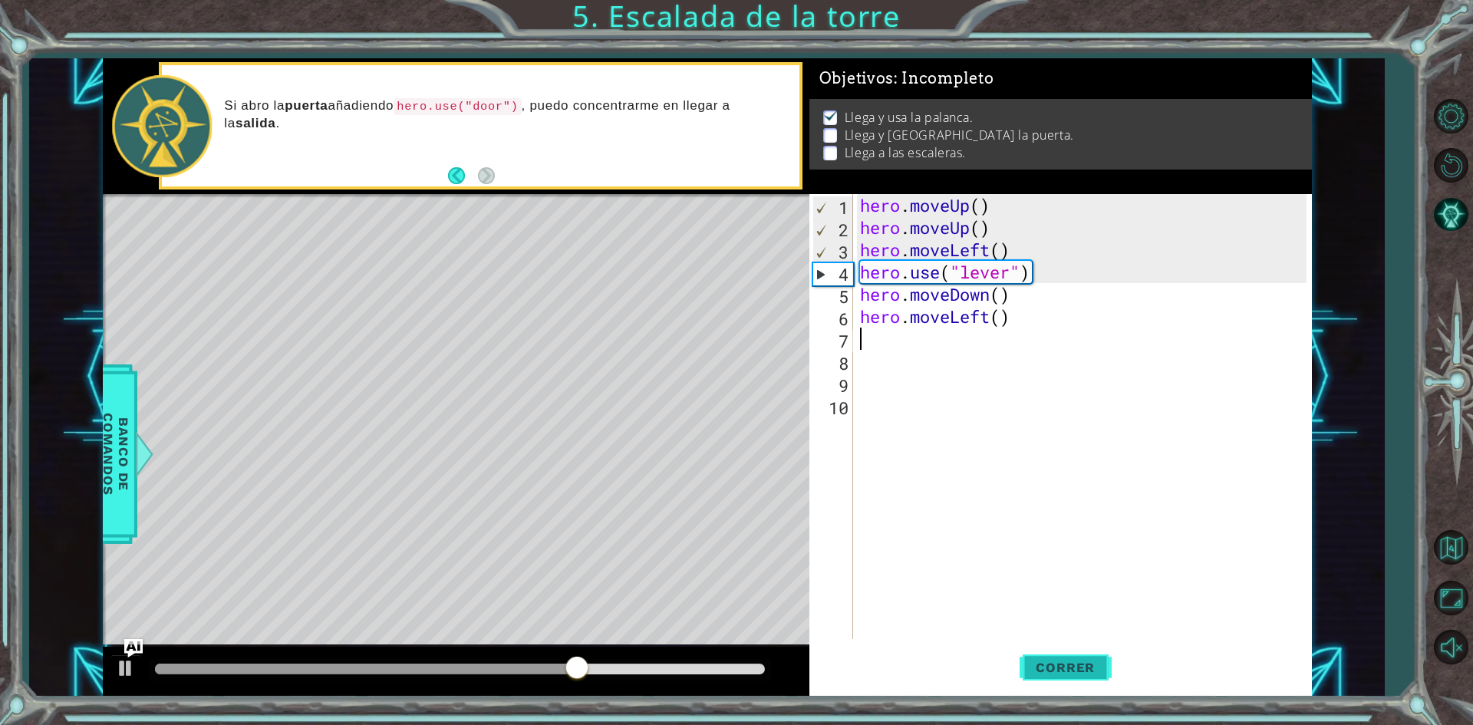
click at [1062, 670] on span "Correr" at bounding box center [1065, 667] width 90 height 15
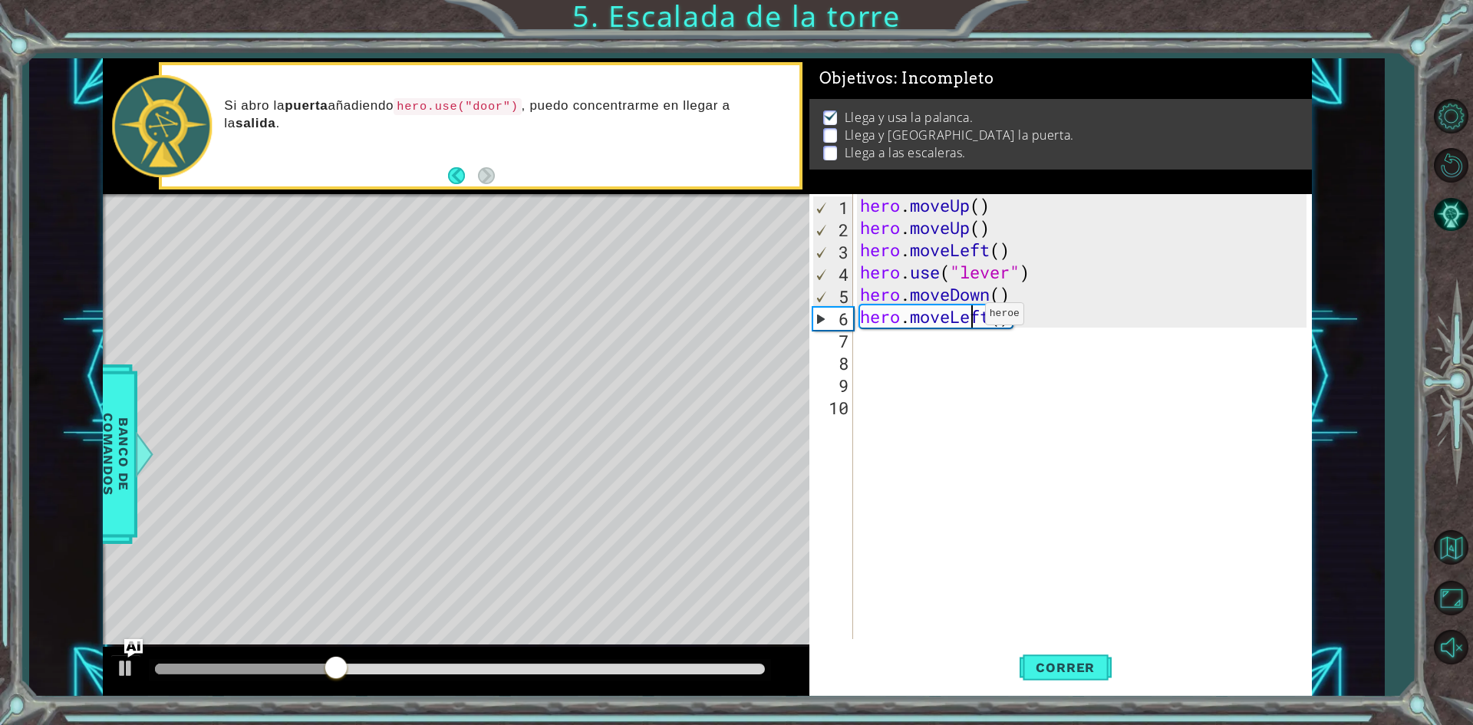
click at [971, 318] on div "hero . moveUp ( ) hero . moveUp ( ) hero . moveLeft ( ) hero . use ( "lever" ) …" at bounding box center [1085, 438] width 457 height 489
click at [993, 322] on div "hero . moveUp ( ) hero . moveUp ( ) hero . moveLeft ( ) hero . use ( "lever" ) …" at bounding box center [1085, 438] width 457 height 489
click at [963, 336] on div "hero.moveRight Presiona intro" at bounding box center [994, 356] width 290 height 55
type textarea "hero.moveRight"
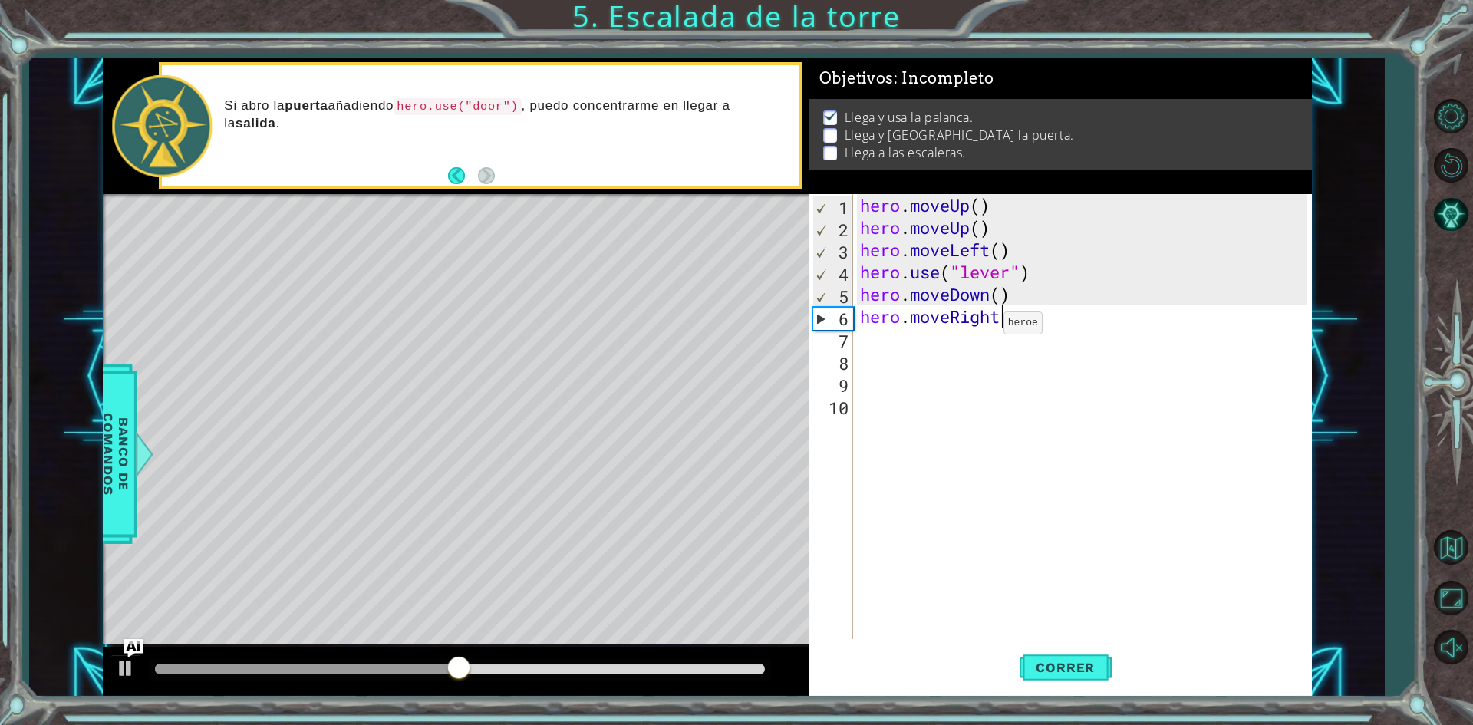
scroll to position [0, 5]
click at [923, 346] on div "hero . moveUp ( ) hero . moveUp ( ) hero . moveLeft ( ) hero . use ( "lever" ) …" at bounding box center [1085, 438] width 457 height 489
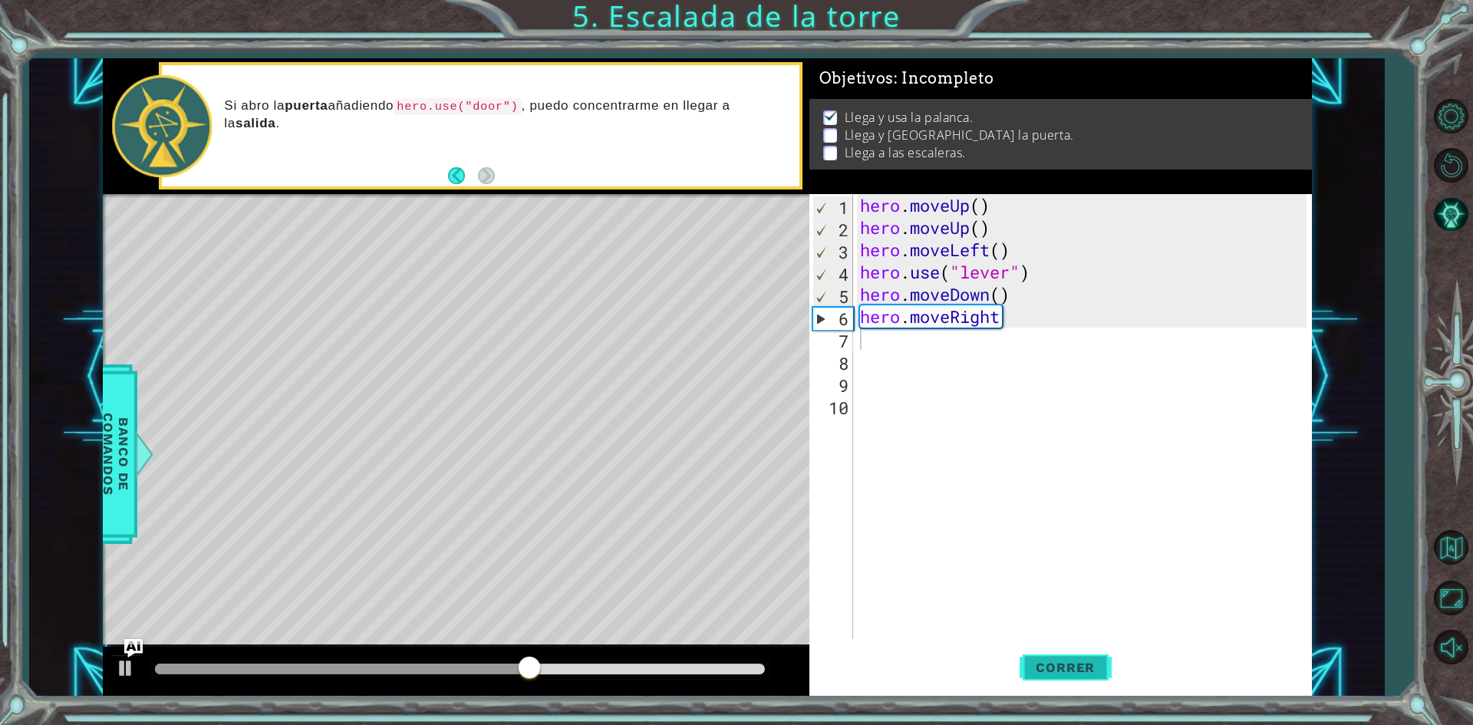
click at [1070, 665] on span "Correr" at bounding box center [1065, 667] width 90 height 15
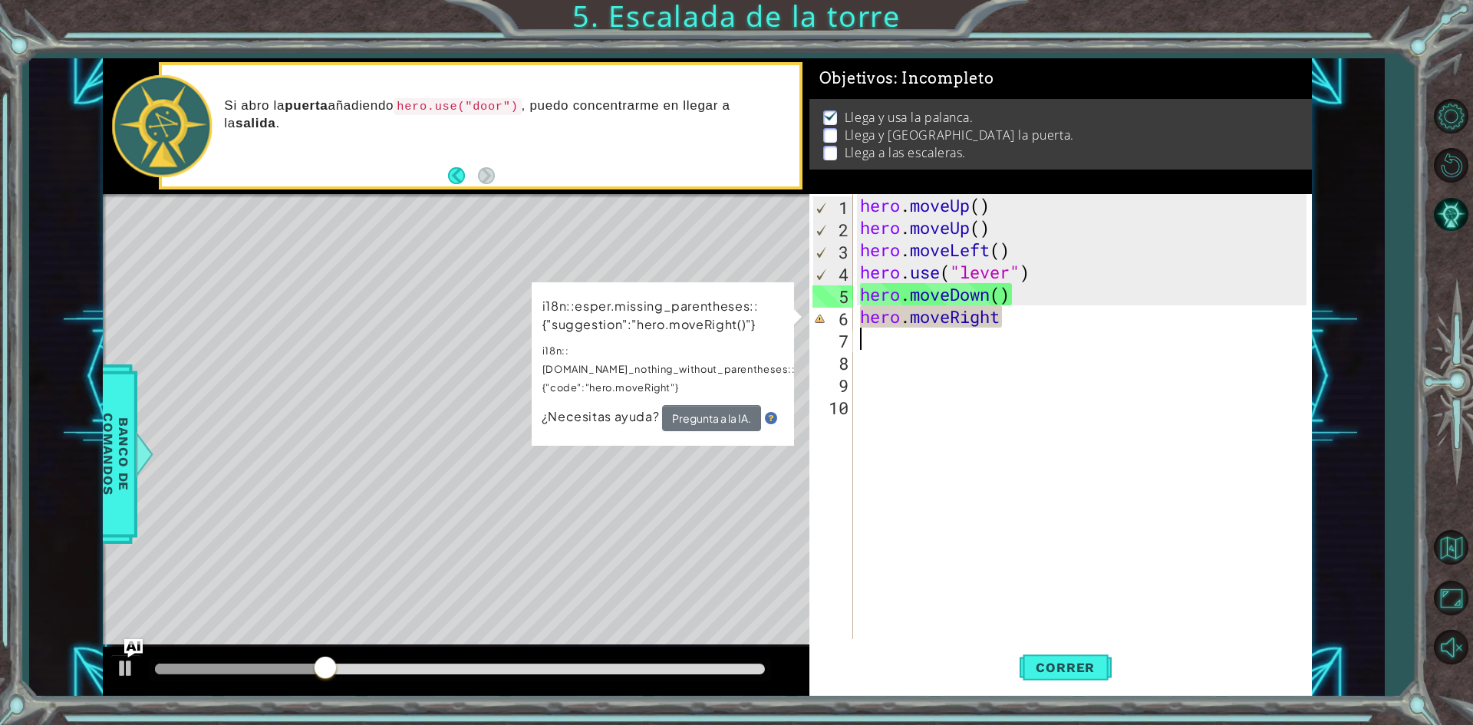
click at [1035, 323] on div "hero . moveUp ( ) hero . moveUp ( ) hero . moveLeft ( ) hero . use ( "lever" ) …" at bounding box center [1085, 438] width 457 height 489
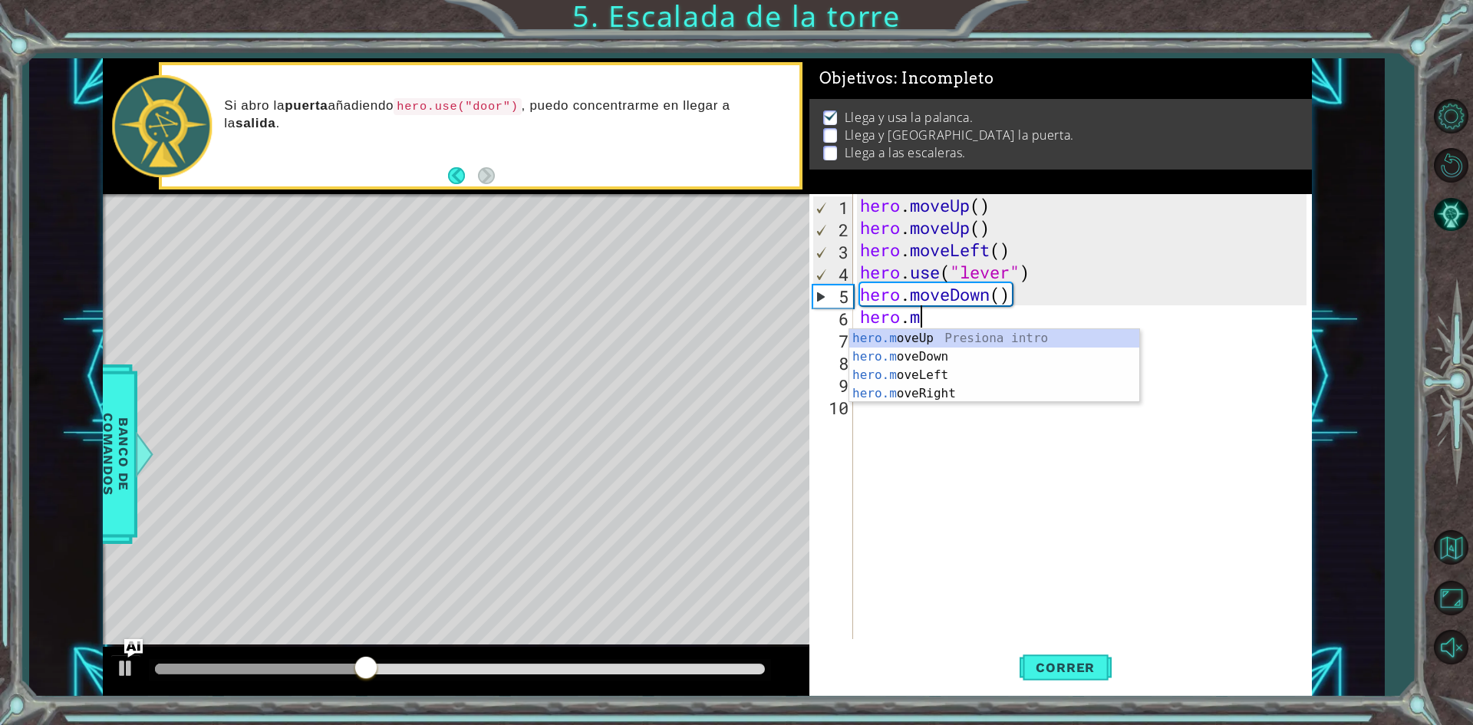
type textarea "hero."
click at [917, 361] on div "hero. moveUp Presiona intro hero. moveDown Presiona intro hero. moveLeft Presio…" at bounding box center [994, 393] width 290 height 129
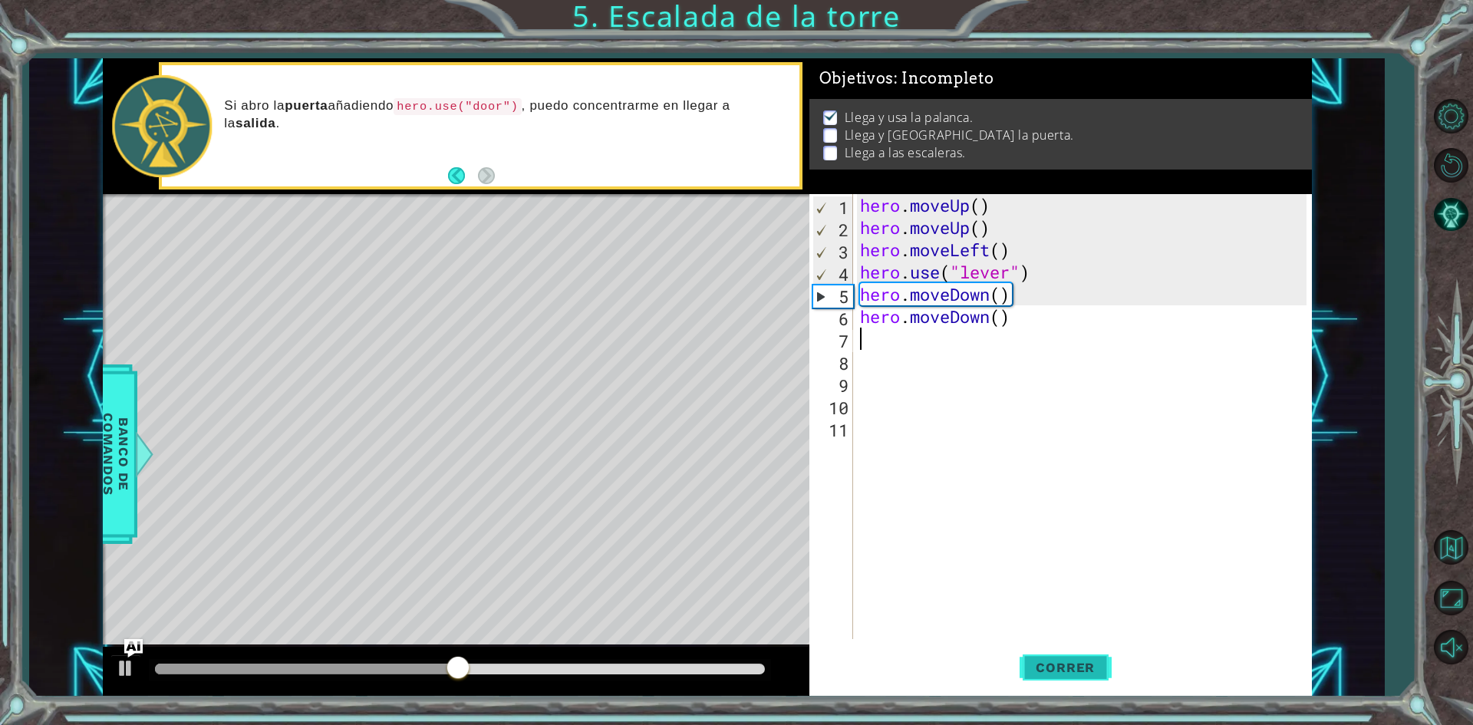
click at [1072, 687] on button "Correr" at bounding box center [1066, 668] width 92 height 50
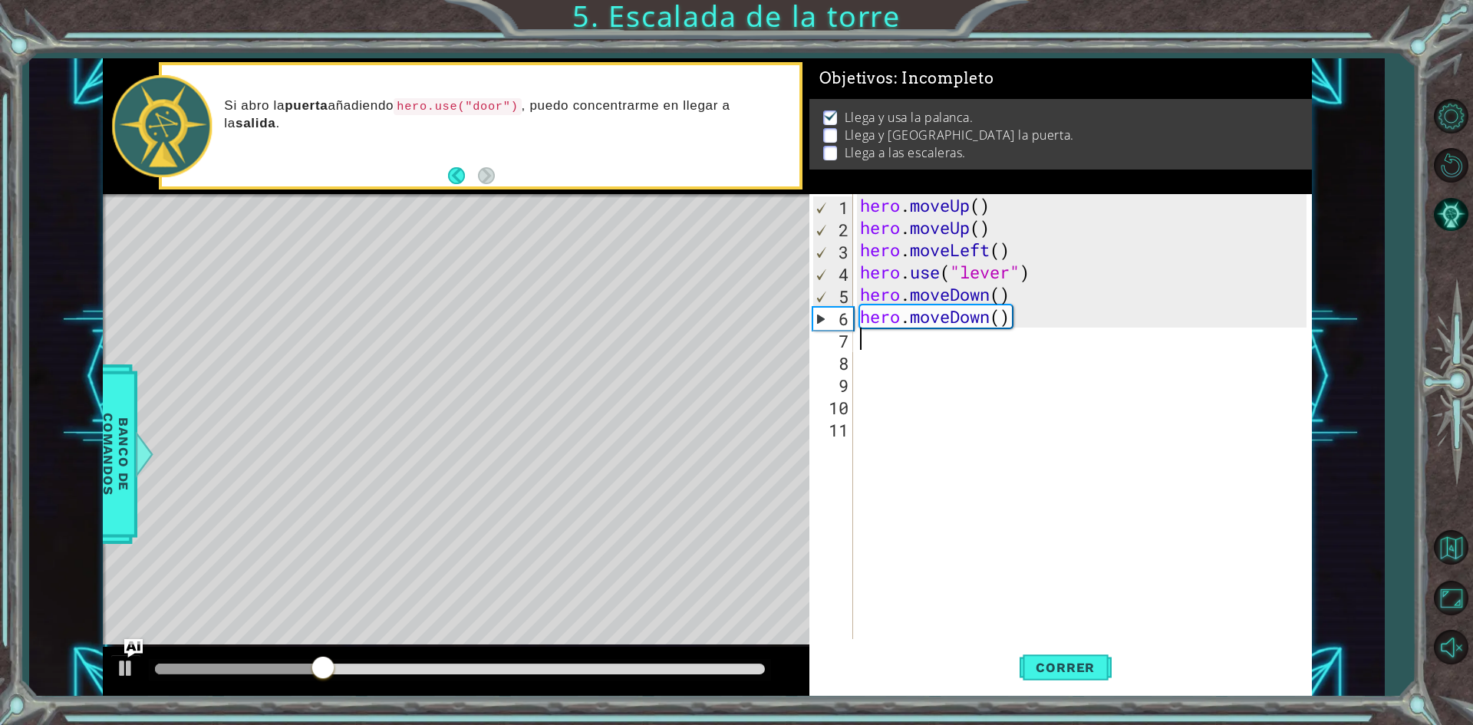
click at [1035, 324] on div "hero . moveUp ( ) hero . moveUp ( ) hero . moveLeft ( ) hero . use ( "lever" ) …" at bounding box center [1085, 438] width 457 height 489
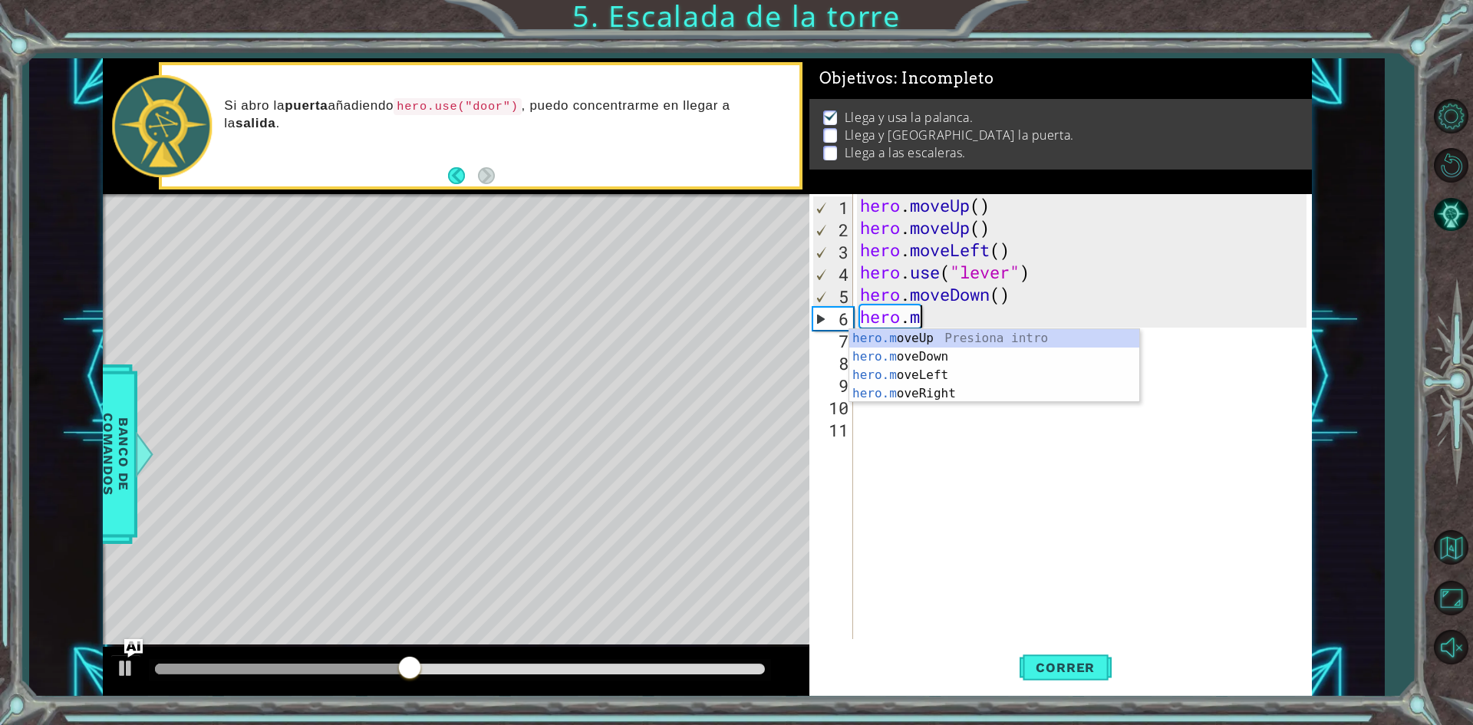
type textarea "hero."
click at [950, 383] on div "hero. moveUp Presiona intro hero. moveDown Presiona intro hero. moveLeft Presio…" at bounding box center [994, 393] width 290 height 129
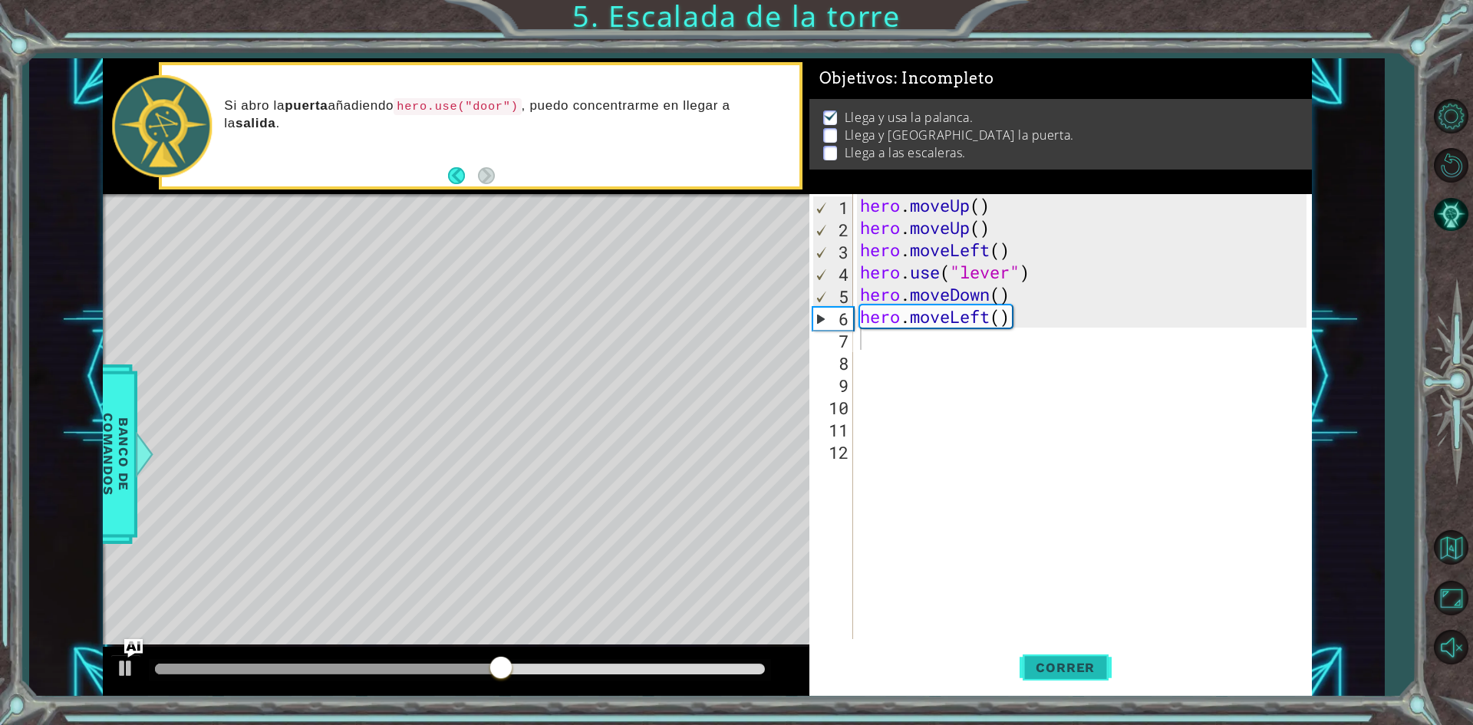
click at [1068, 668] on span "Correr" at bounding box center [1065, 667] width 90 height 15
click at [996, 318] on div "hero . moveUp ( ) hero . moveUp ( ) hero . moveLeft ( ) hero . use ( "lever" ) …" at bounding box center [1085, 438] width 457 height 489
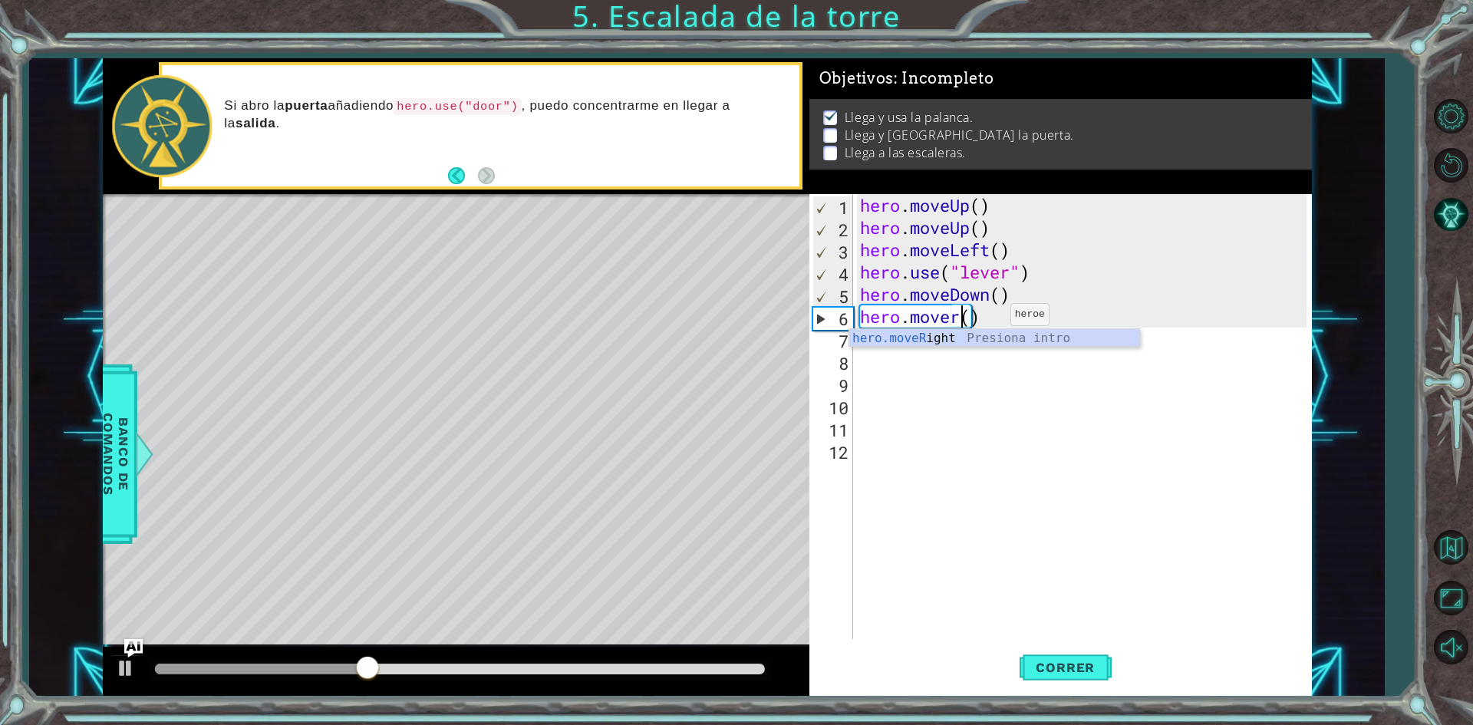
scroll to position [0, 5]
click at [966, 342] on div "hero.moveRi ght Presiona intro" at bounding box center [994, 356] width 290 height 55
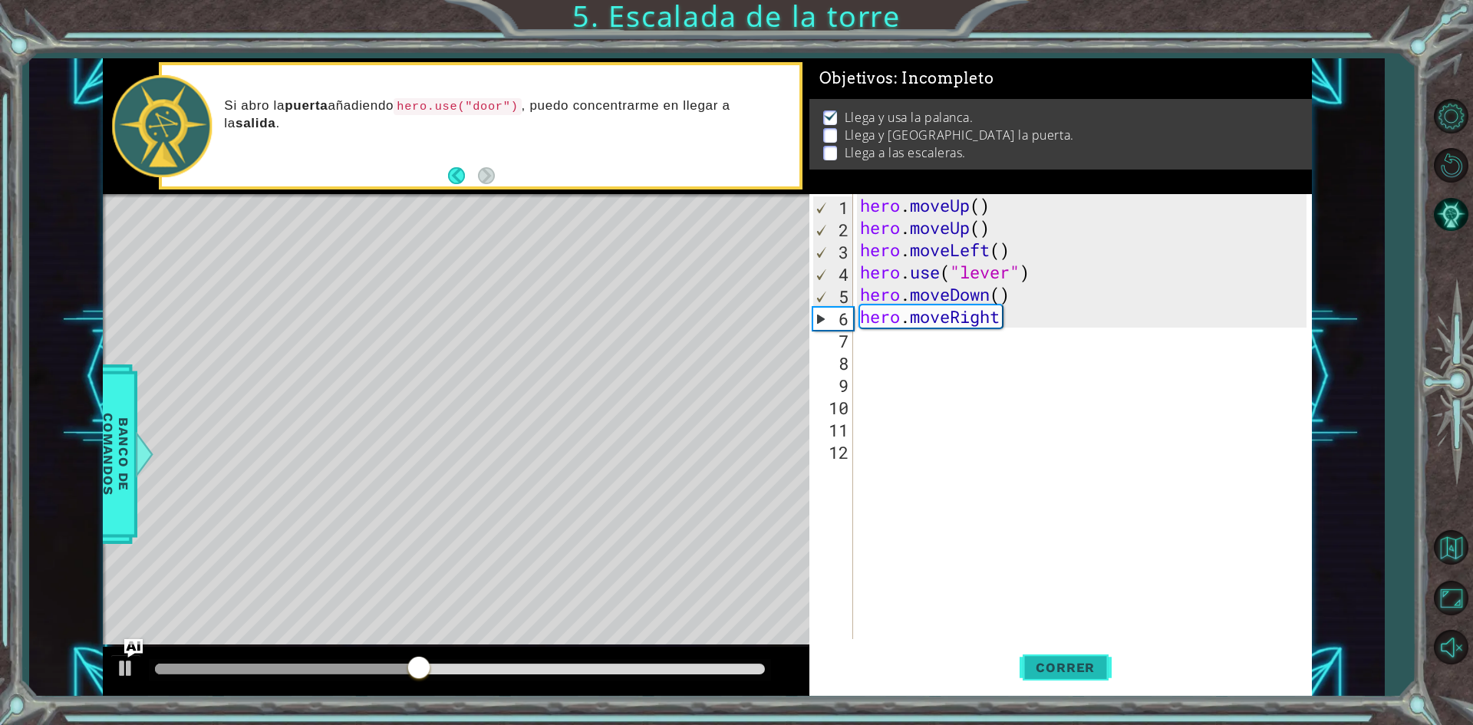
click at [1069, 667] on span "Correr" at bounding box center [1065, 667] width 90 height 15
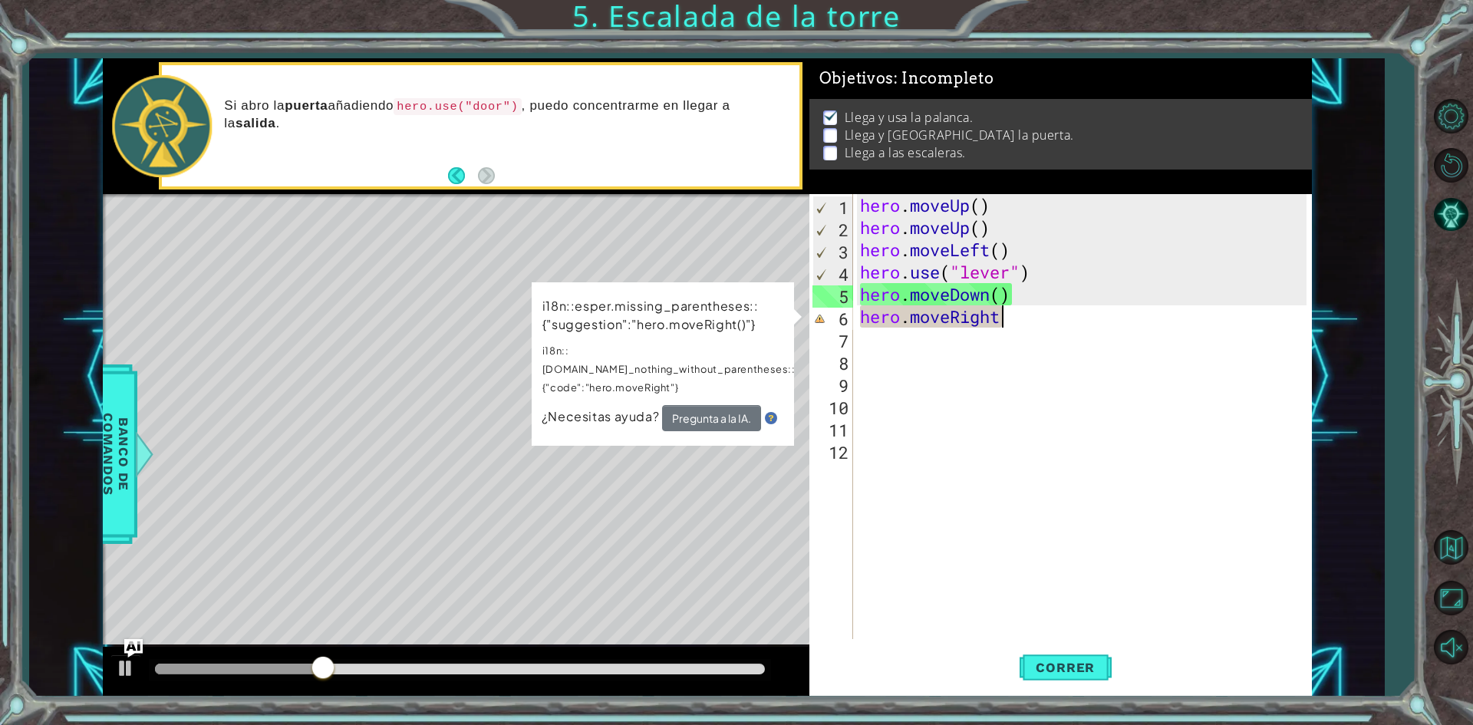
scroll to position [0, 6]
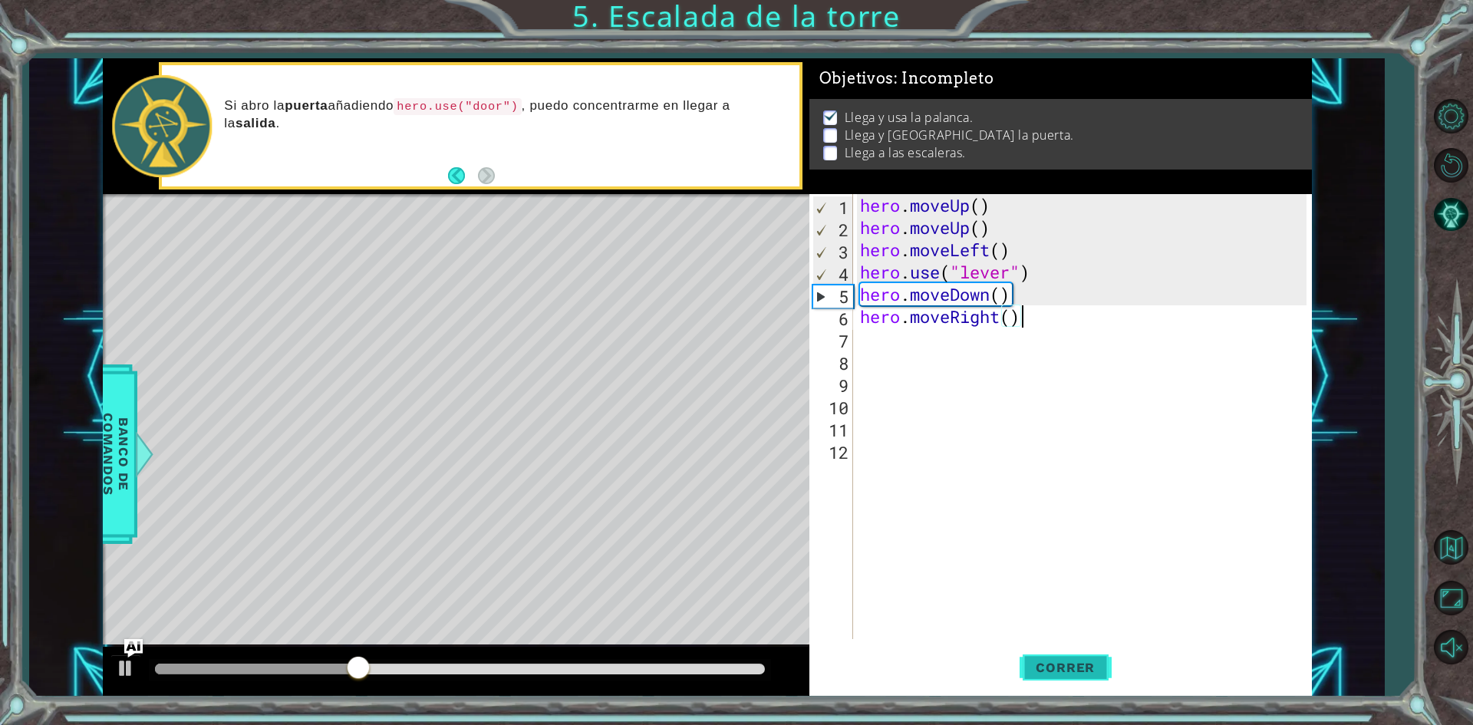
type textarea "hero.moveRight()"
click at [1076, 659] on button "Correr" at bounding box center [1066, 668] width 92 height 50
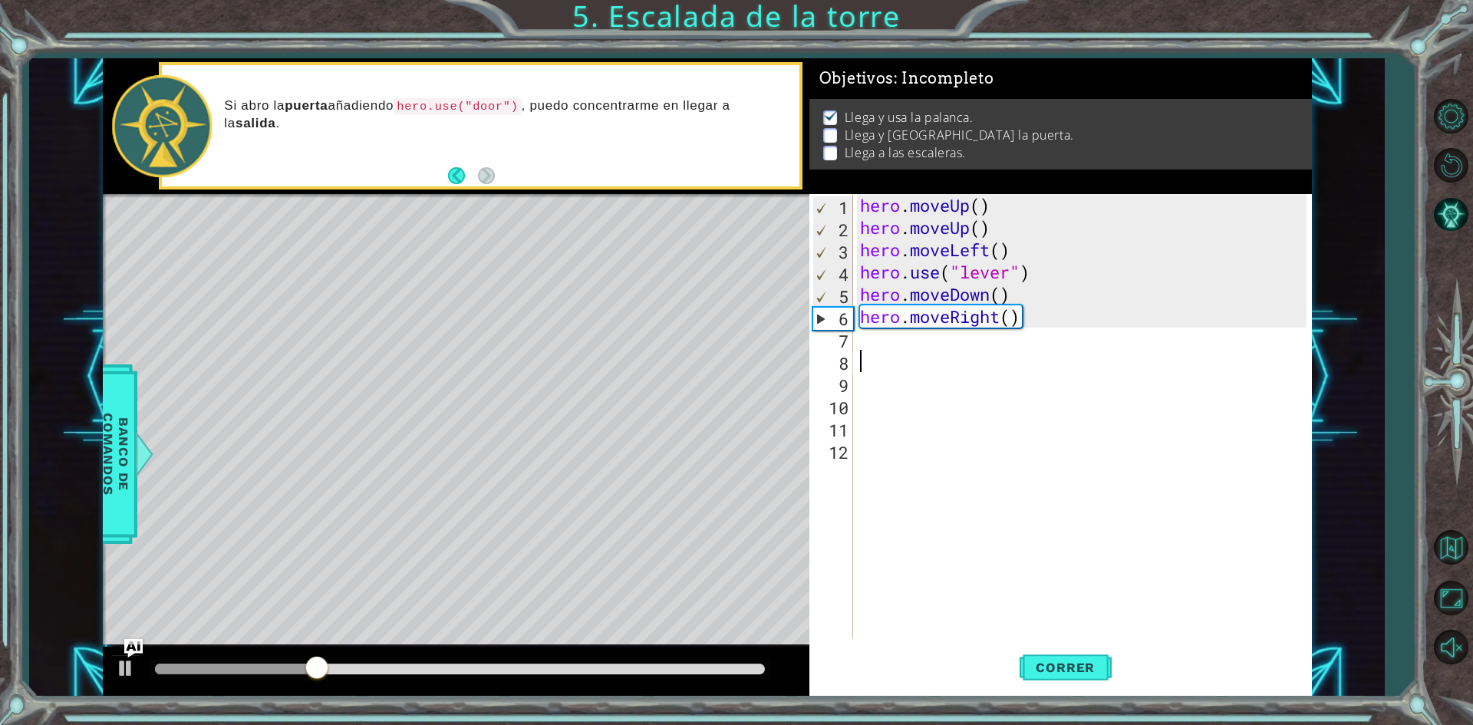
click at [916, 351] on div "hero . moveUp ( ) hero . moveUp ( ) hero . moveLeft ( ) hero . use ( "lever" ) …" at bounding box center [1085, 438] width 457 height 489
click at [892, 343] on div "hero . moveUp ( ) hero . moveUp ( ) hero . moveLeft ( ) hero . use ( "lever" ) …" at bounding box center [1085, 438] width 457 height 489
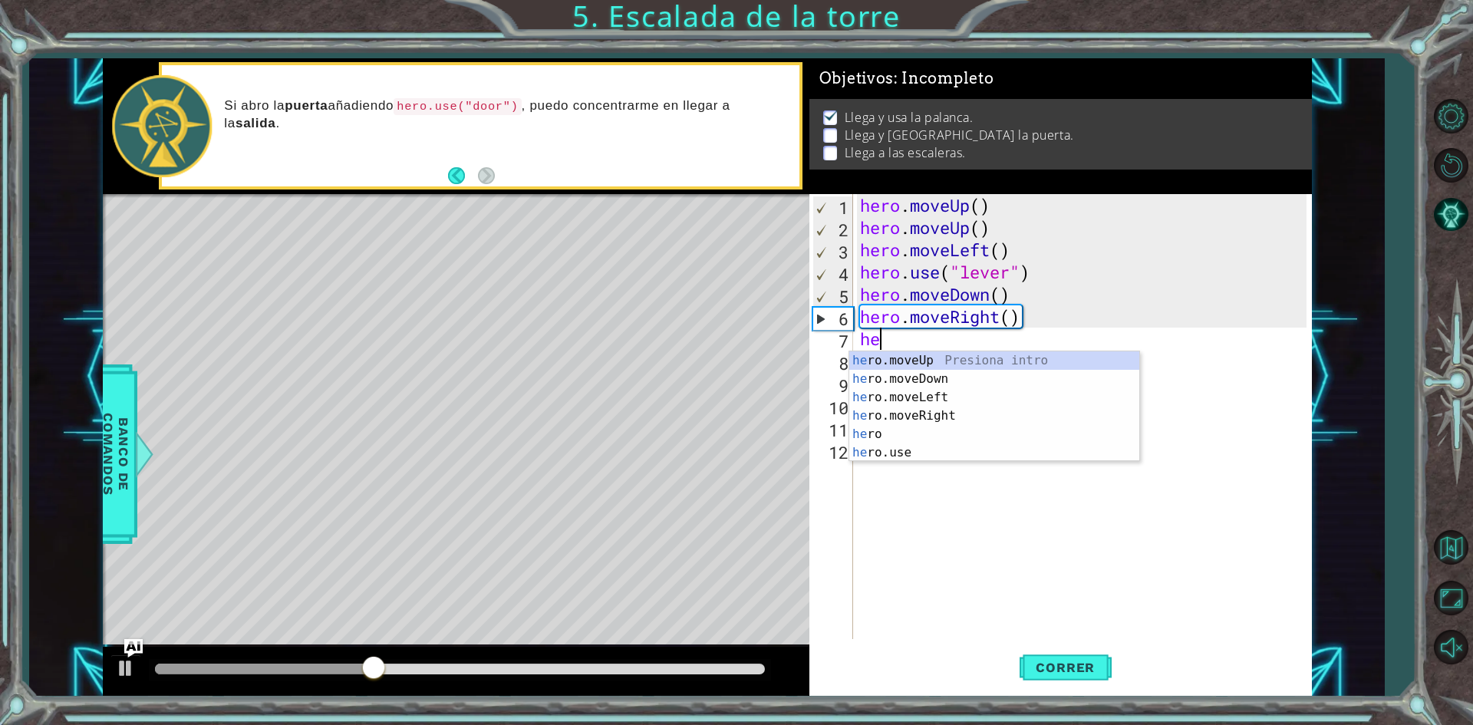
type textarea "hero"
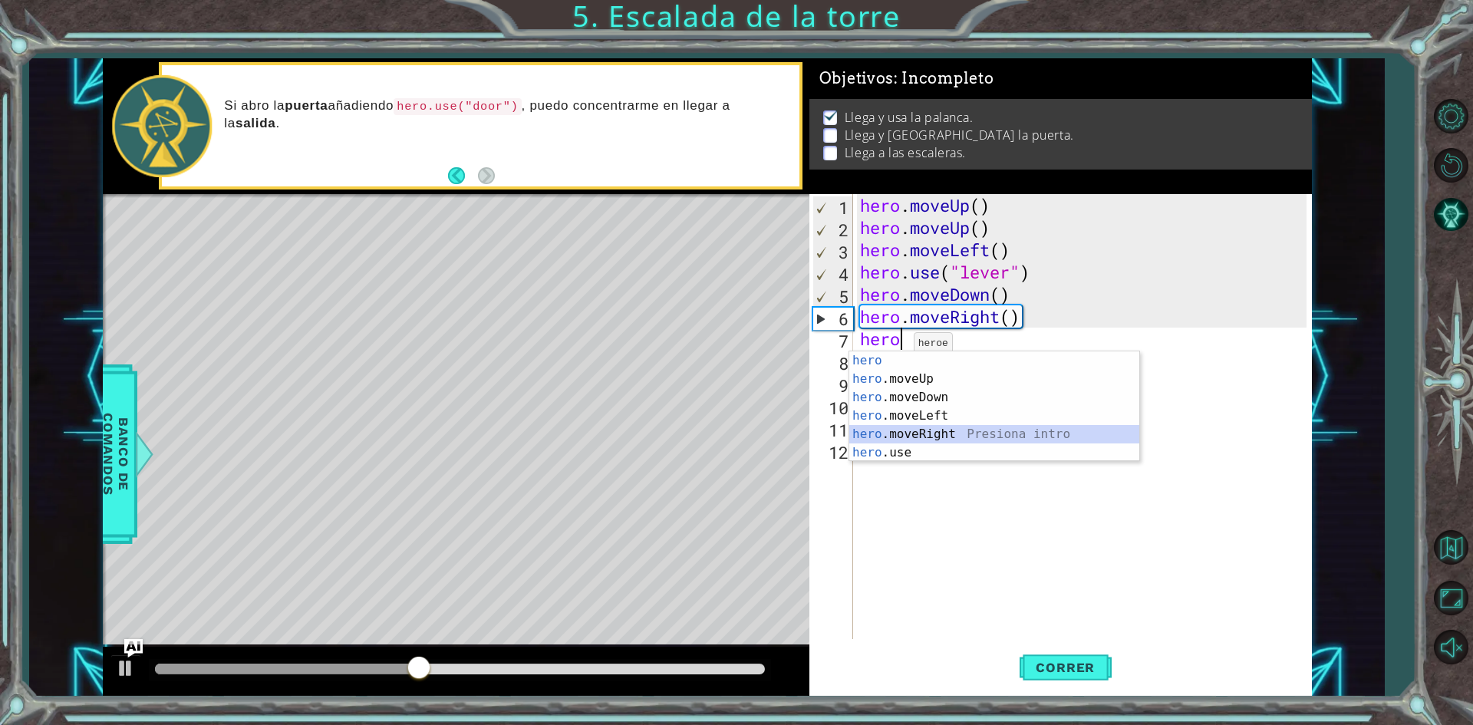
click at [943, 438] on div "hero Presiona intro hero .moveUp Presiona intro hero .moveDown Presiona intro h…" at bounding box center [994, 424] width 290 height 147
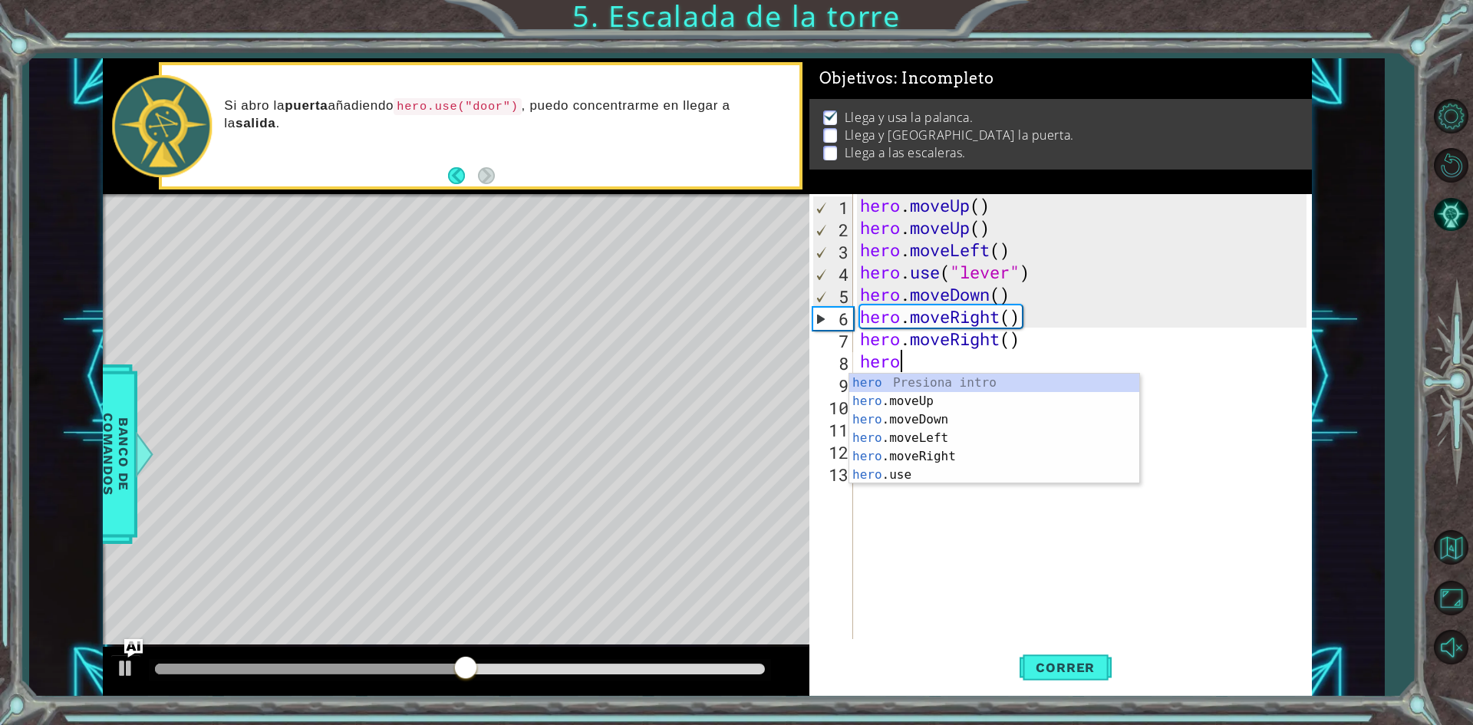
type textarea "hero"
click at [949, 401] on div "hero Presiona intro hero .moveUp Presiona intro hero .moveDown Presiona intro h…" at bounding box center [994, 447] width 290 height 147
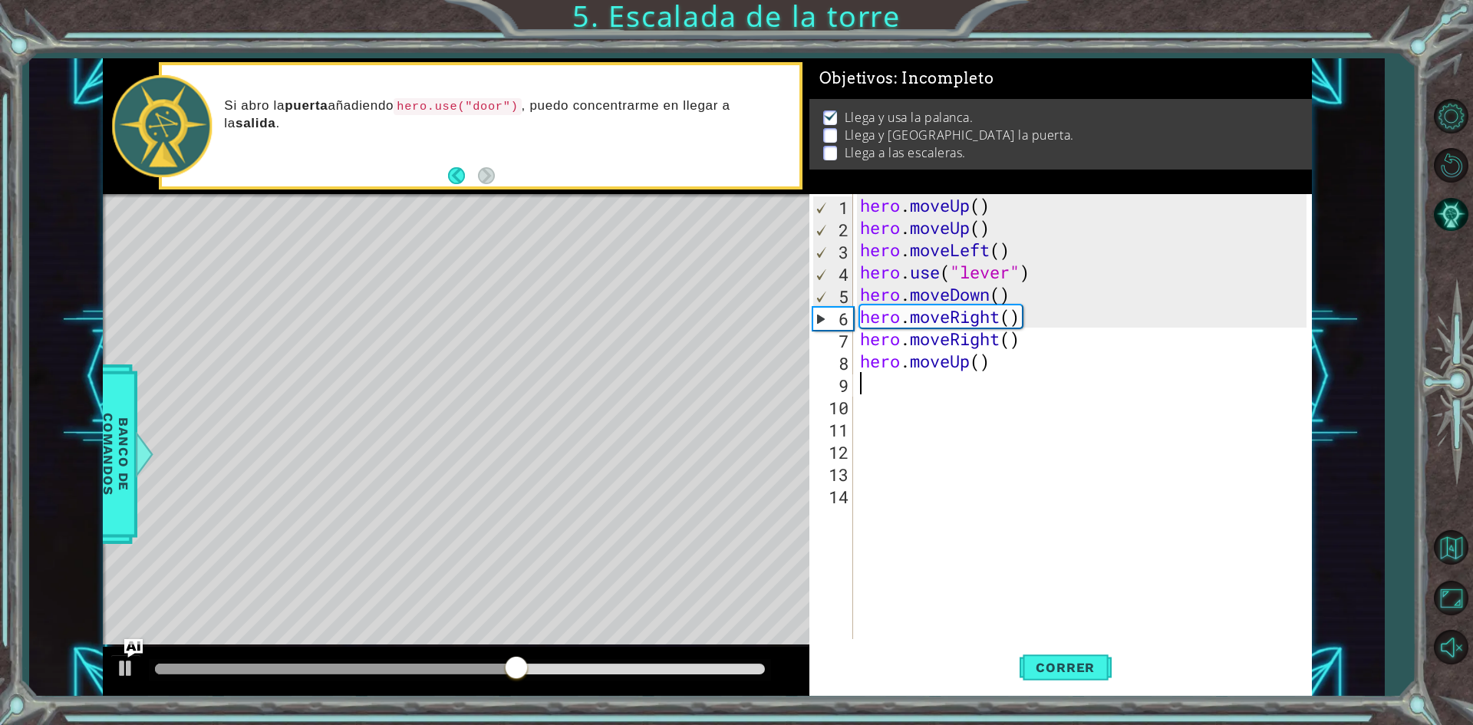
scroll to position [0, 0]
type textarea "hero"
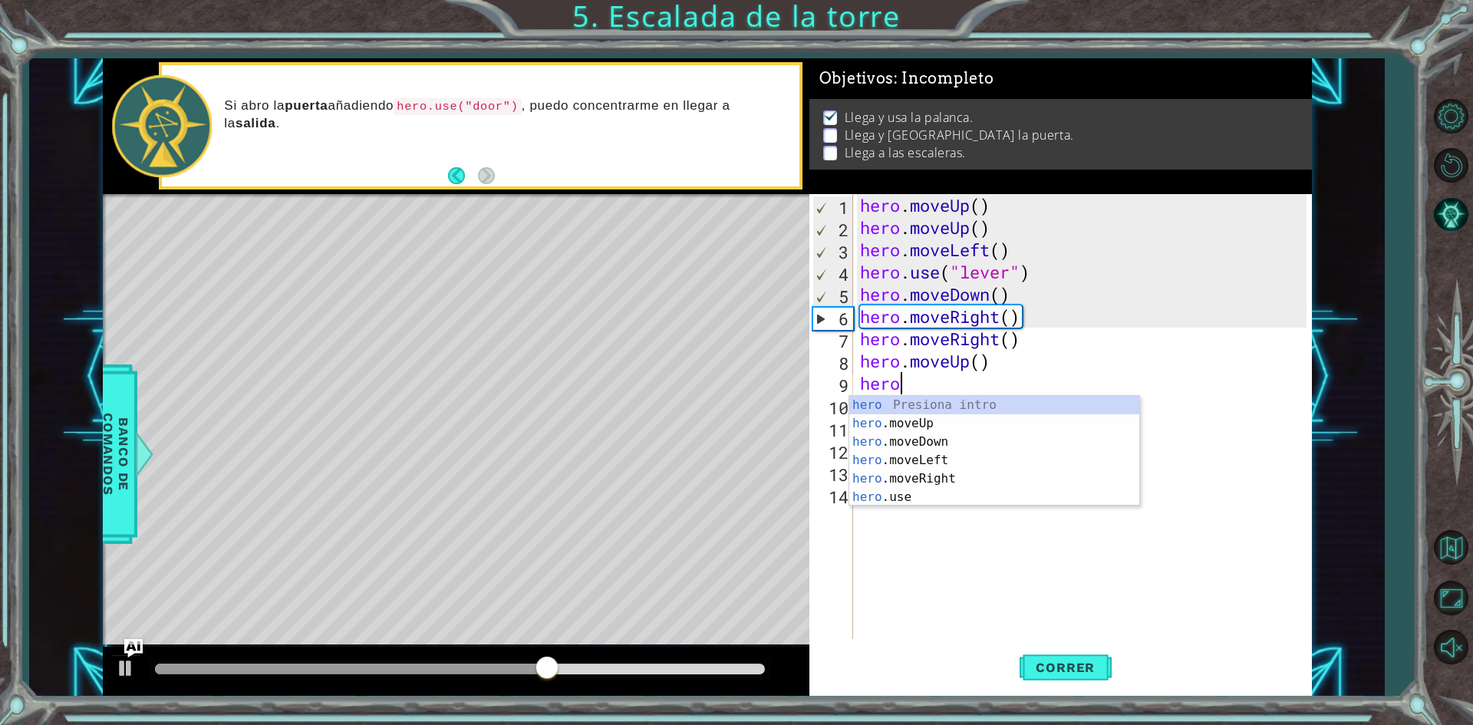
scroll to position [0, 1]
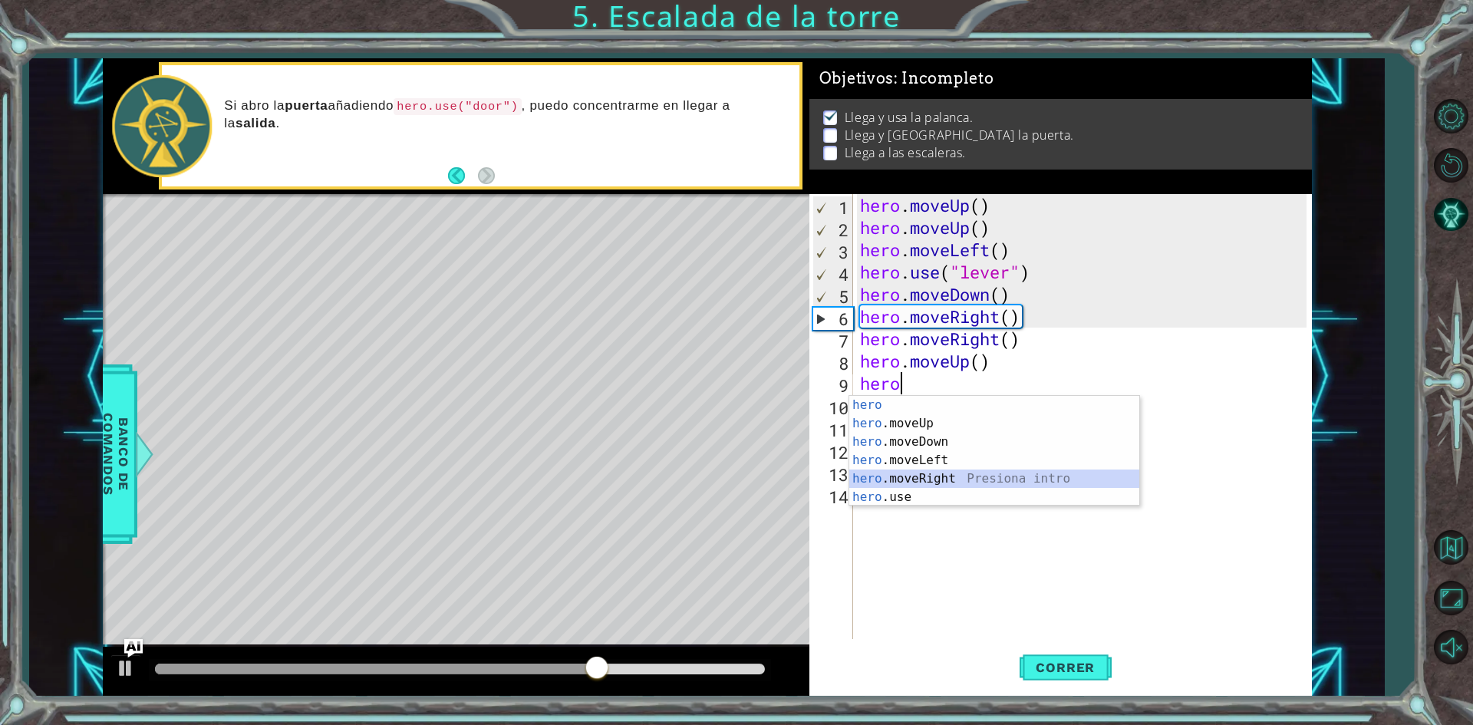
click at [904, 474] on div "hero Presiona intro hero .moveUp Presiona intro hero .moveDown Presiona intro h…" at bounding box center [994, 469] width 290 height 147
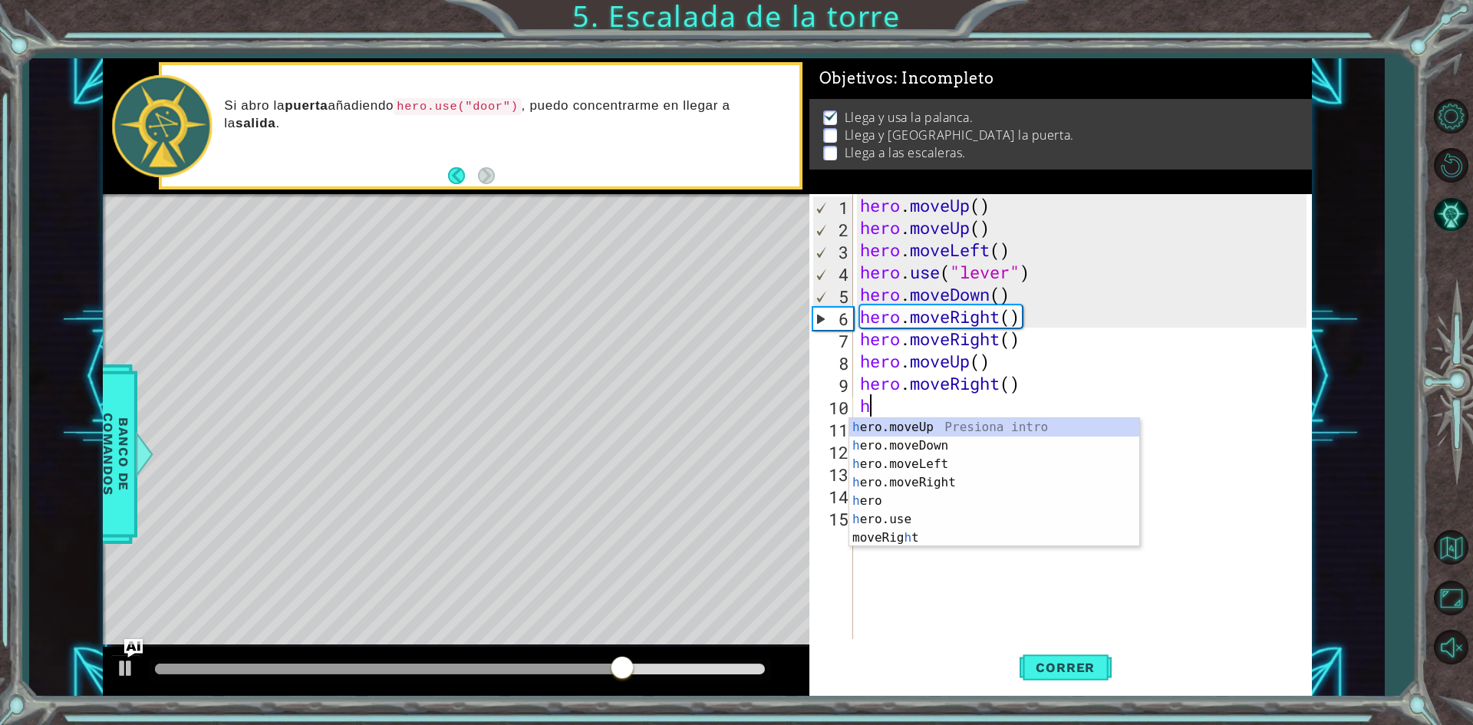
type textarea "her"
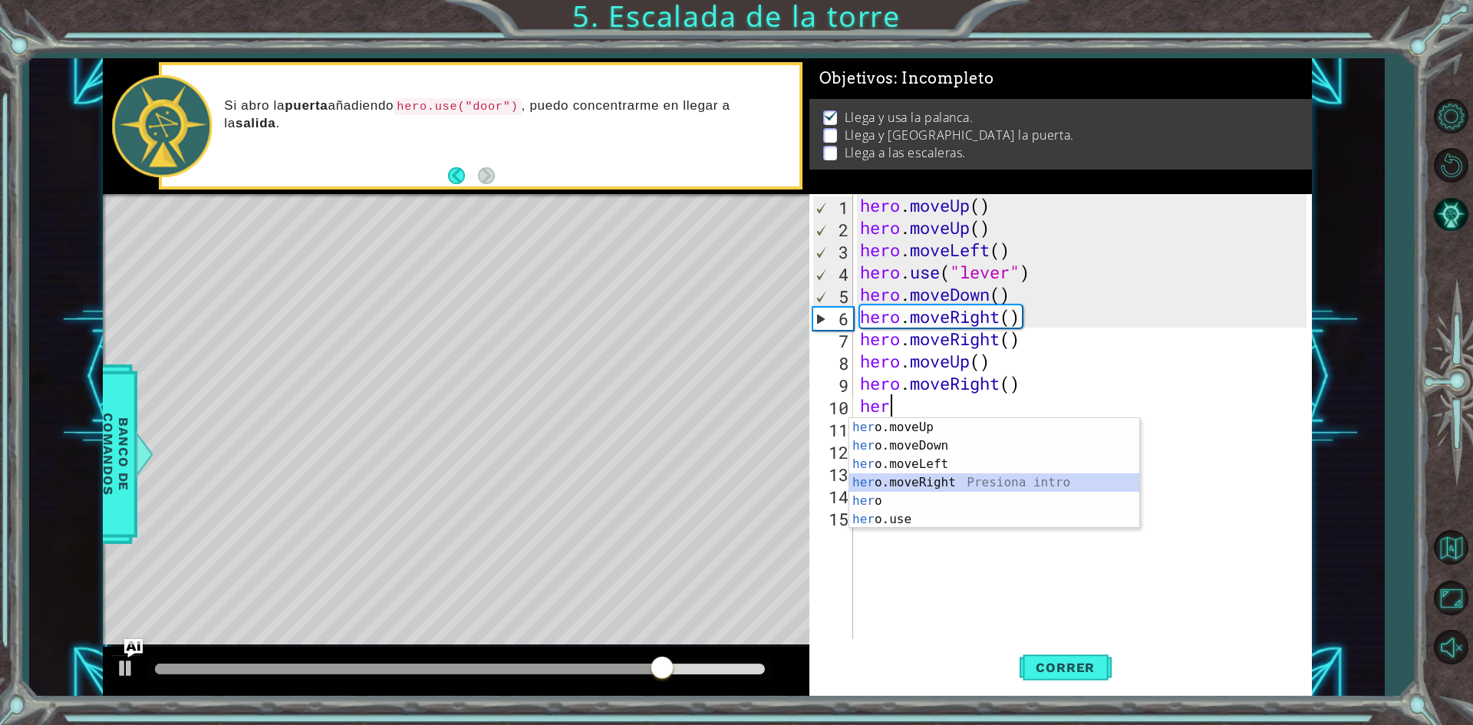
click at [937, 475] on div "her o.moveUp Presiona intro her o.moveDown Presiona intro her o.moveLeft Presio…" at bounding box center [994, 491] width 290 height 147
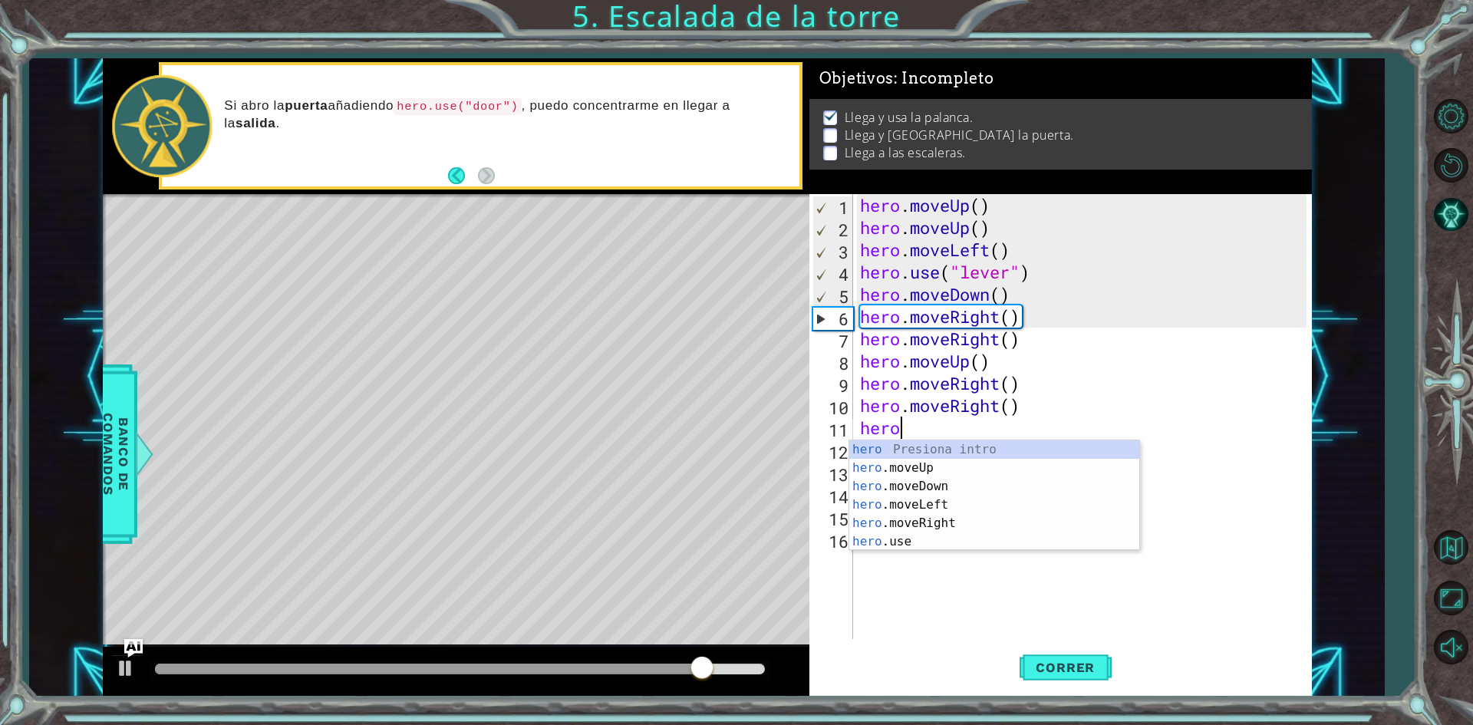
scroll to position [0, 1]
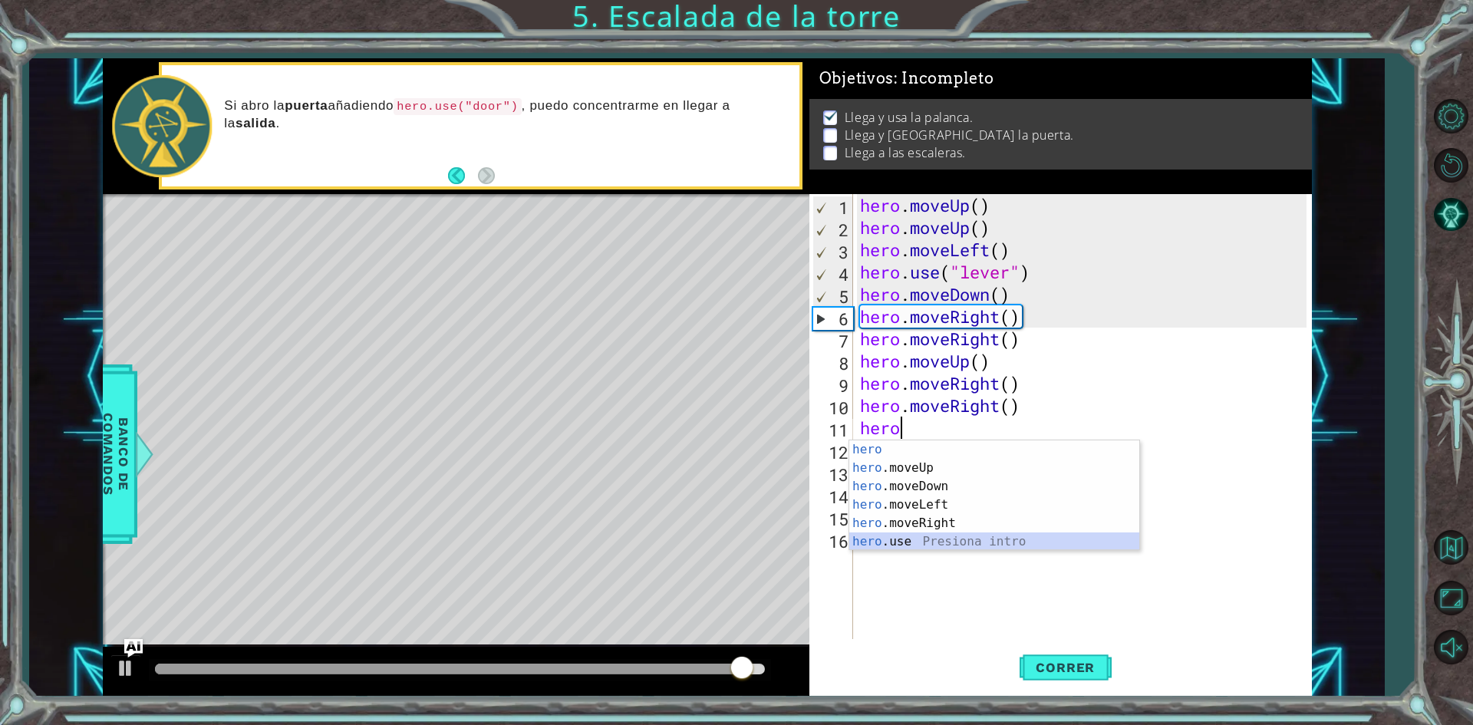
click at [894, 542] on div "hero Presiona intro hero .moveUp Presiona intro hero .moveDown Presiona intro h…" at bounding box center [994, 513] width 290 height 147
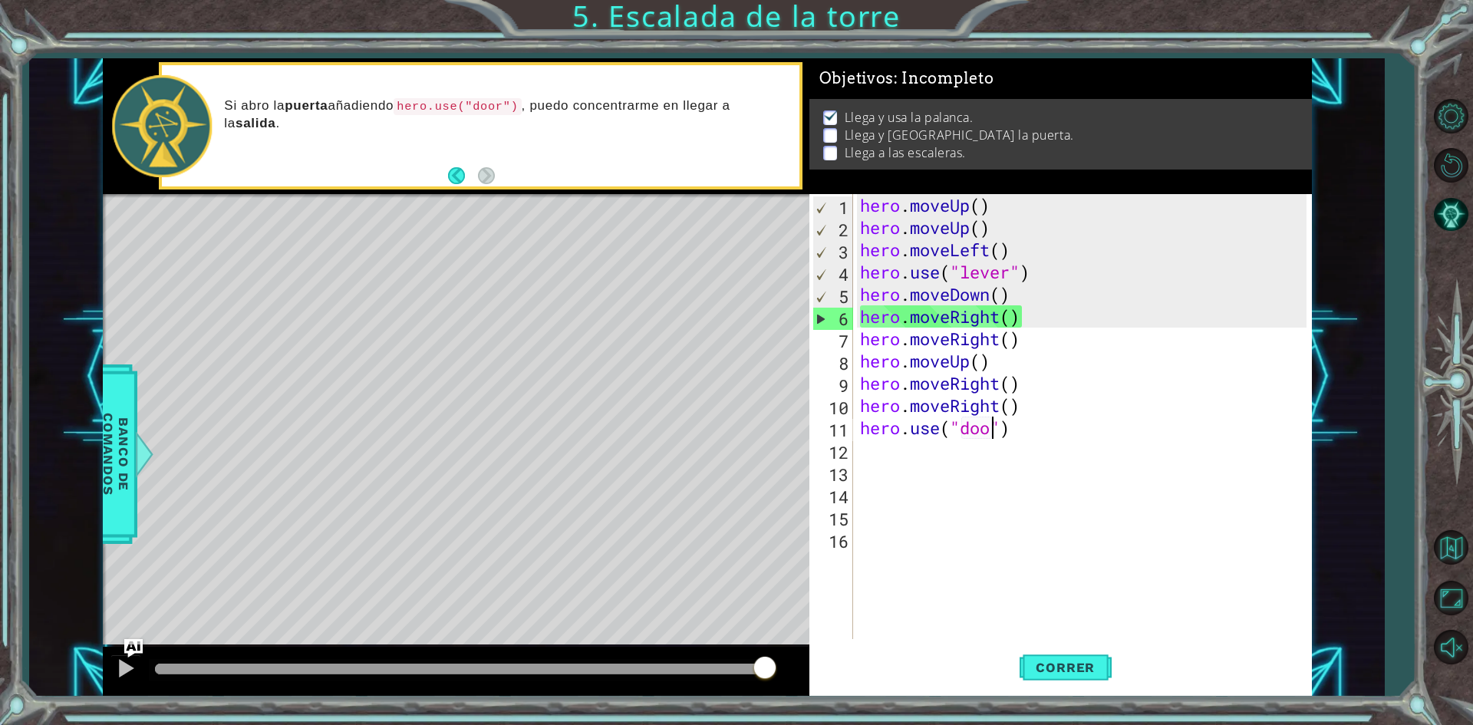
scroll to position [0, 6]
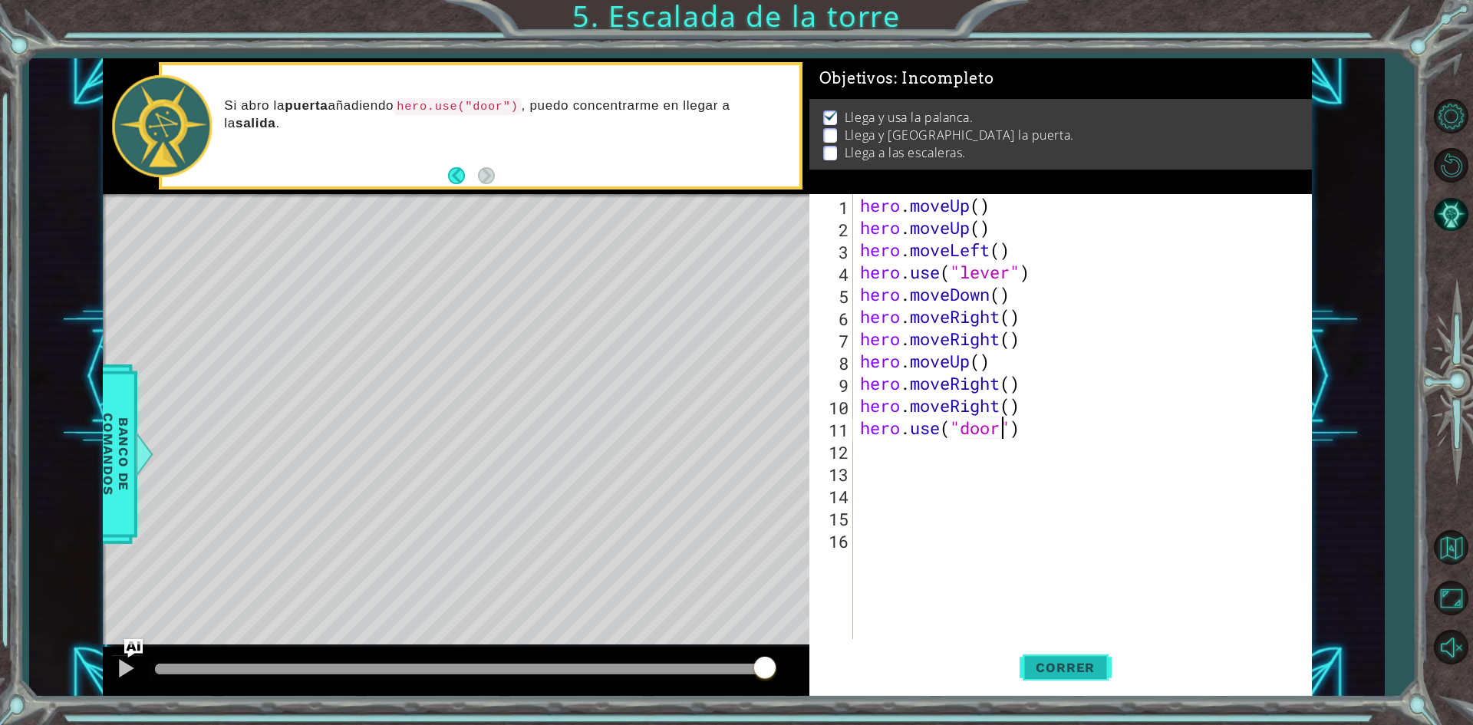
type textarea "hero.use("door")"
click at [1069, 660] on span "Correr" at bounding box center [1065, 667] width 90 height 15
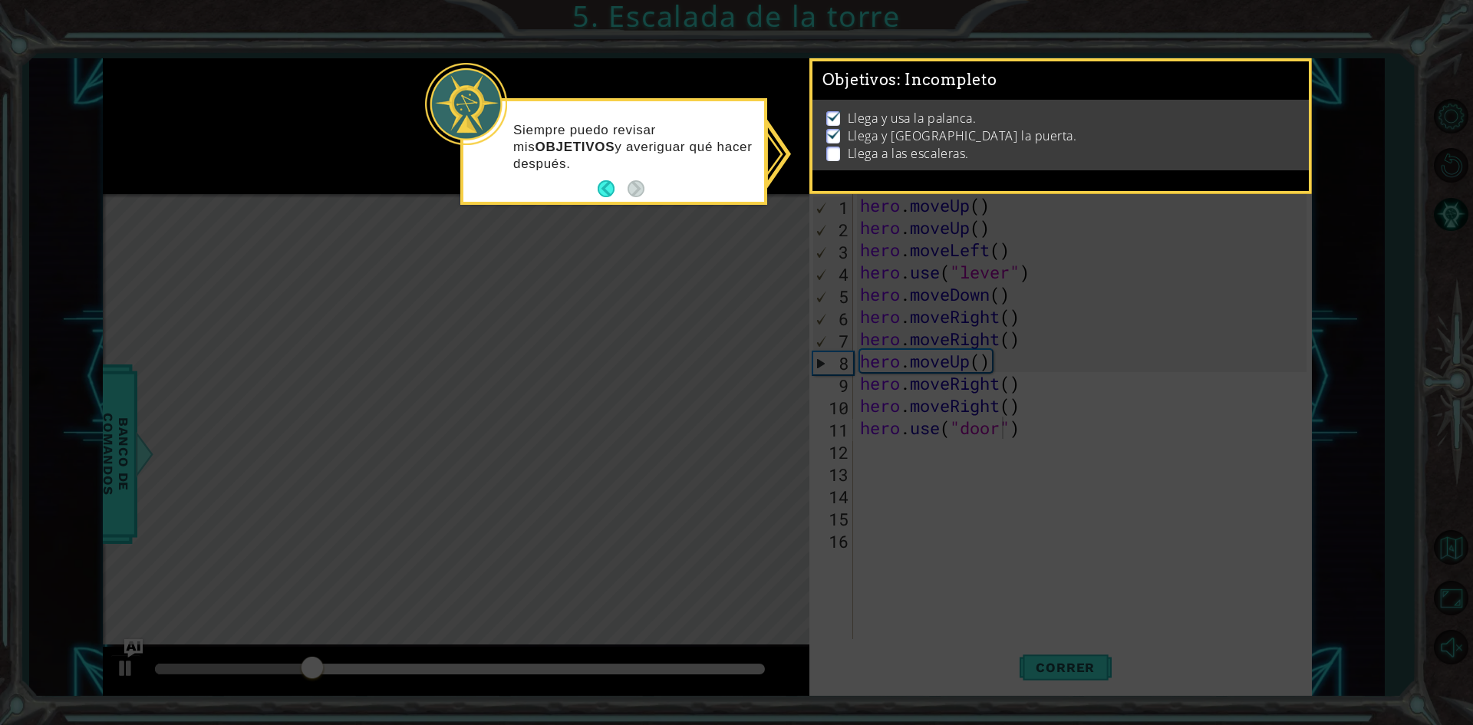
click at [842, 152] on li "Llega a las escaleras." at bounding box center [1062, 154] width 473 height 18
click at [603, 183] on button "Back" at bounding box center [613, 188] width 30 height 17
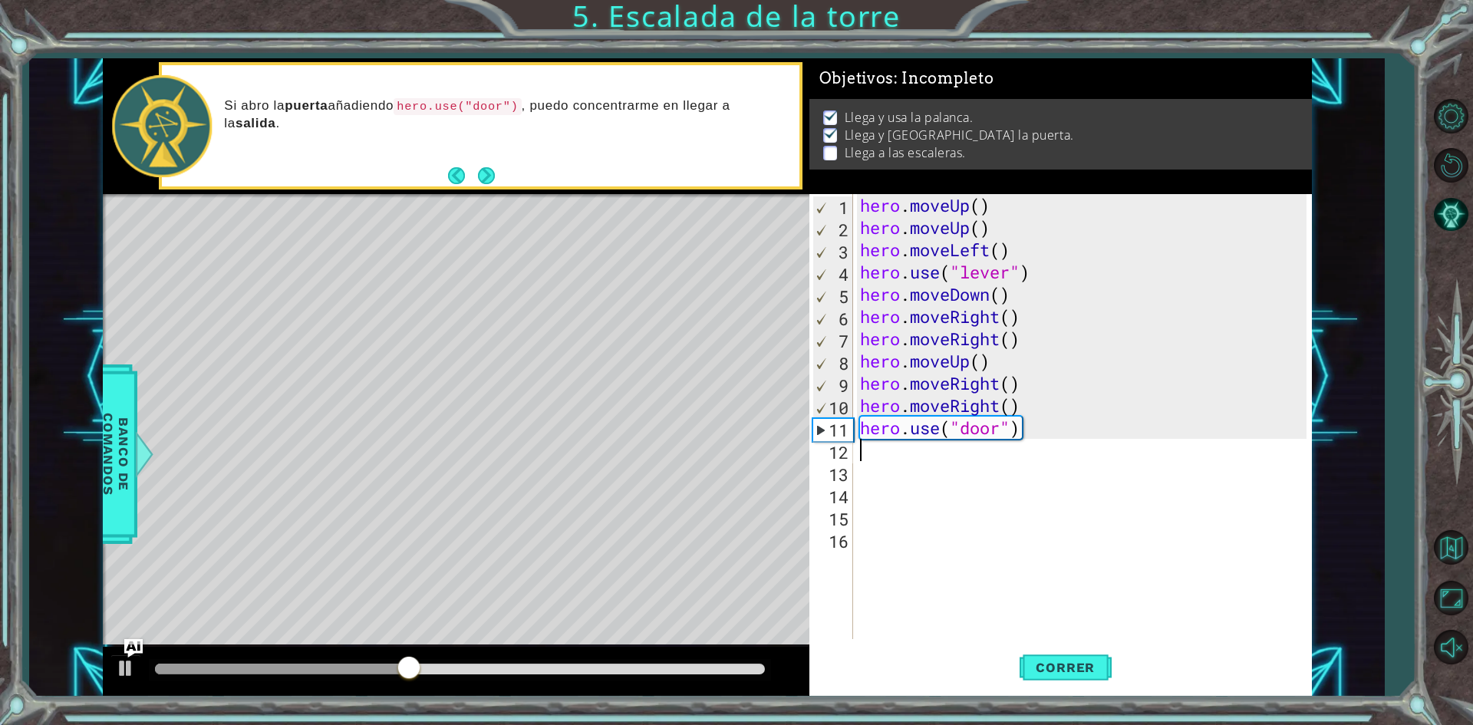
click at [912, 460] on div "hero . moveUp ( ) hero . moveUp ( ) hero . moveLeft ( ) hero . use ( "lever" ) …" at bounding box center [1085, 438] width 457 height 489
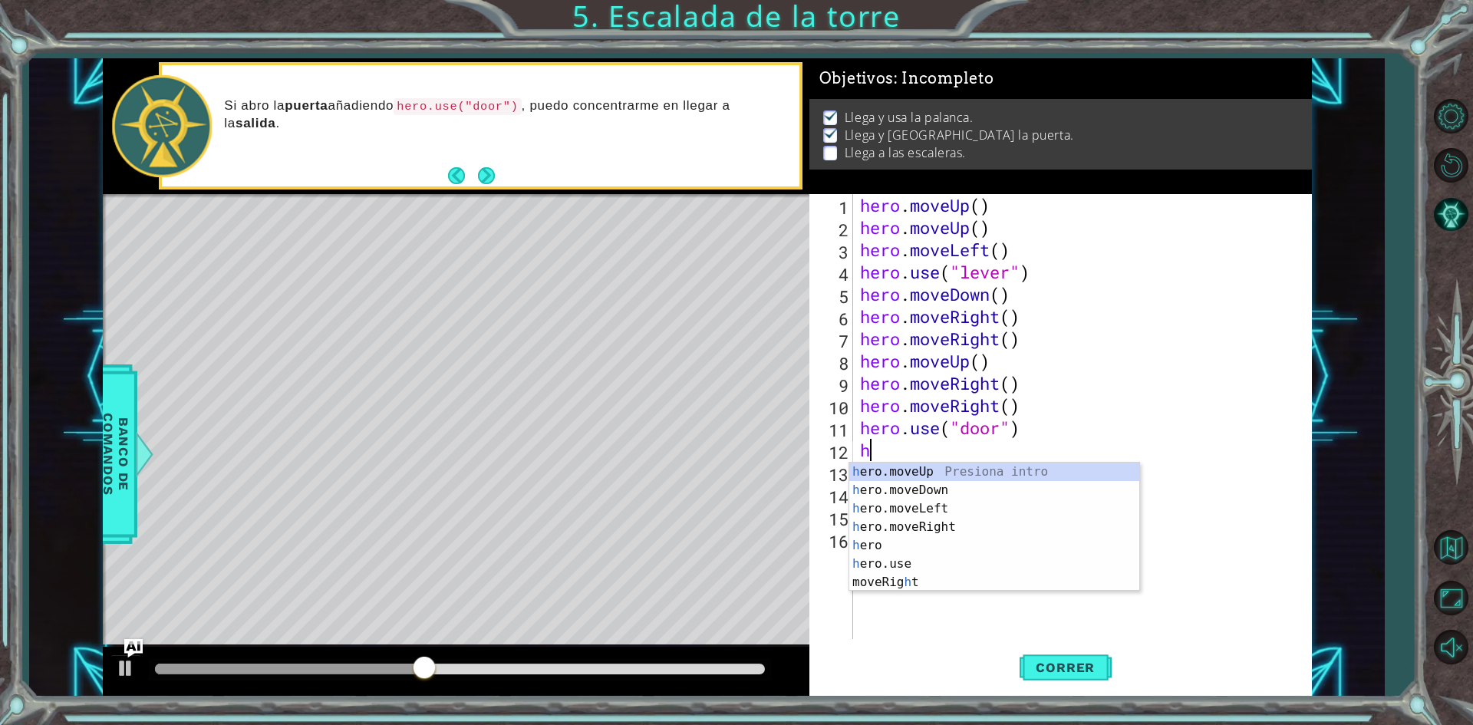
type textarea "hero"
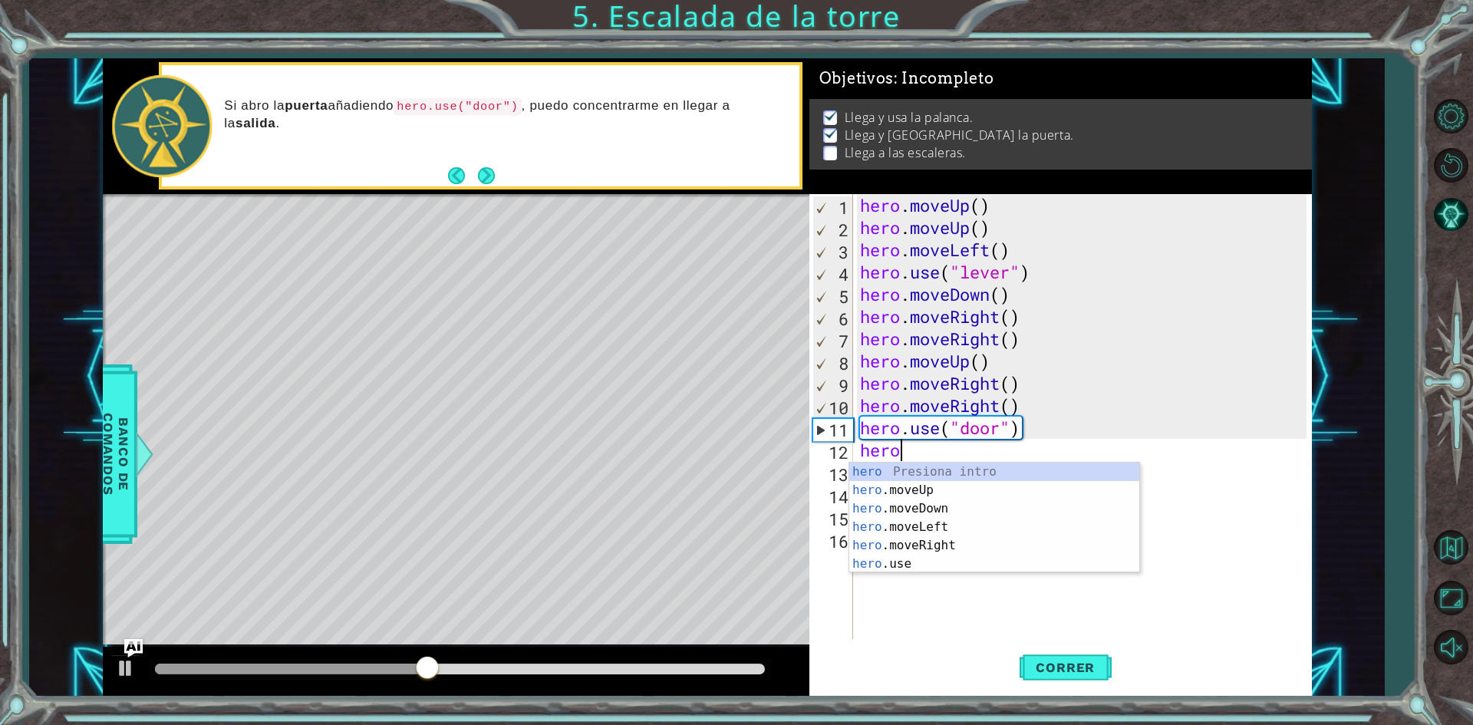
scroll to position [0, 1]
click at [925, 483] on div "hero Presiona intro hero .moveUp Presiona intro hero .moveDown Presiona intro h…" at bounding box center [994, 536] width 290 height 147
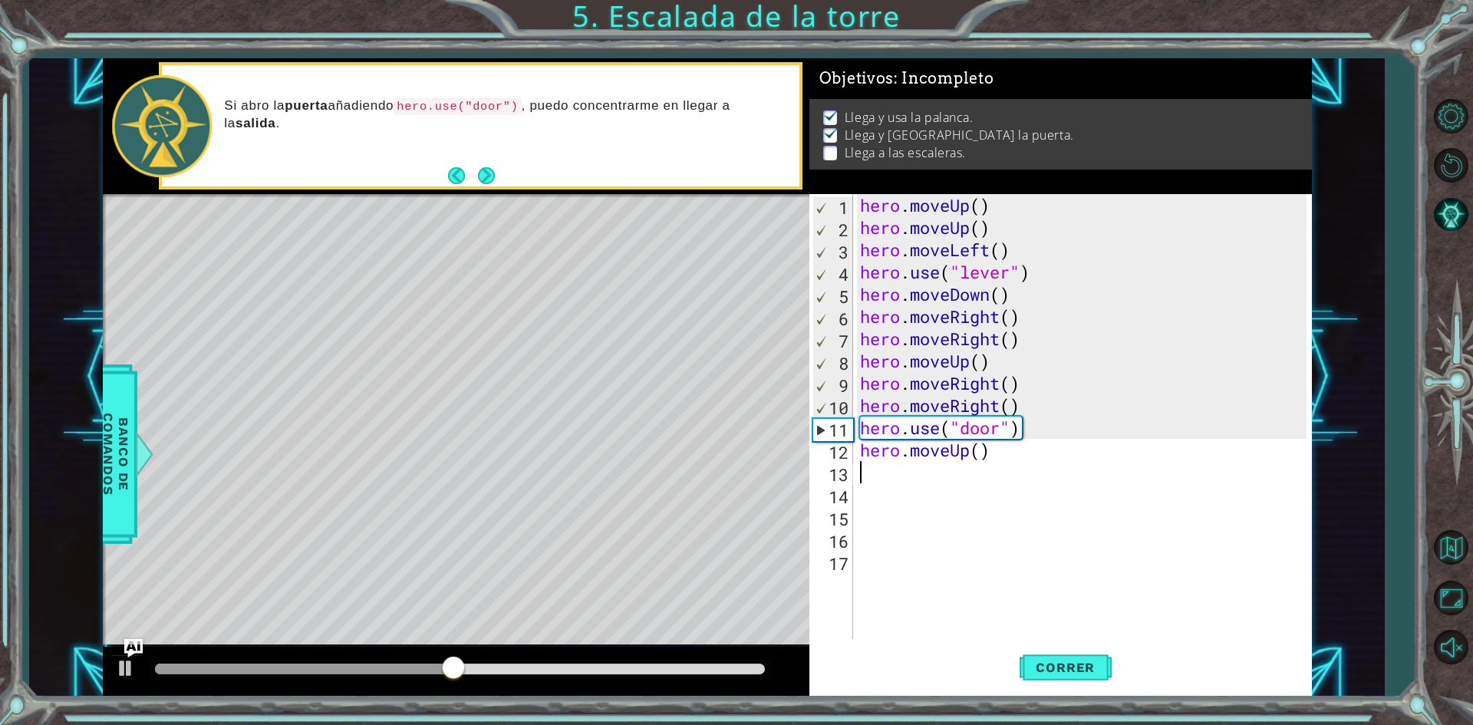
scroll to position [0, 0]
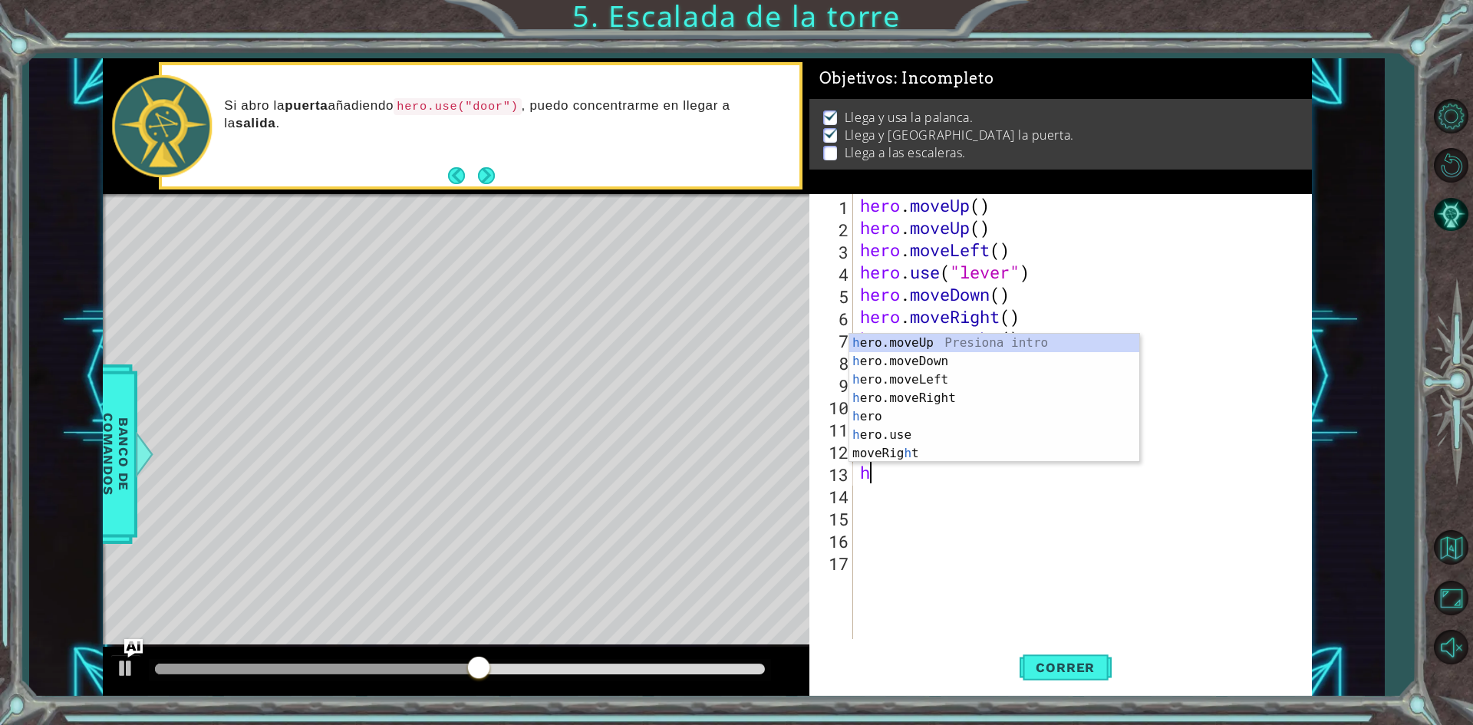
type textarea "hero"
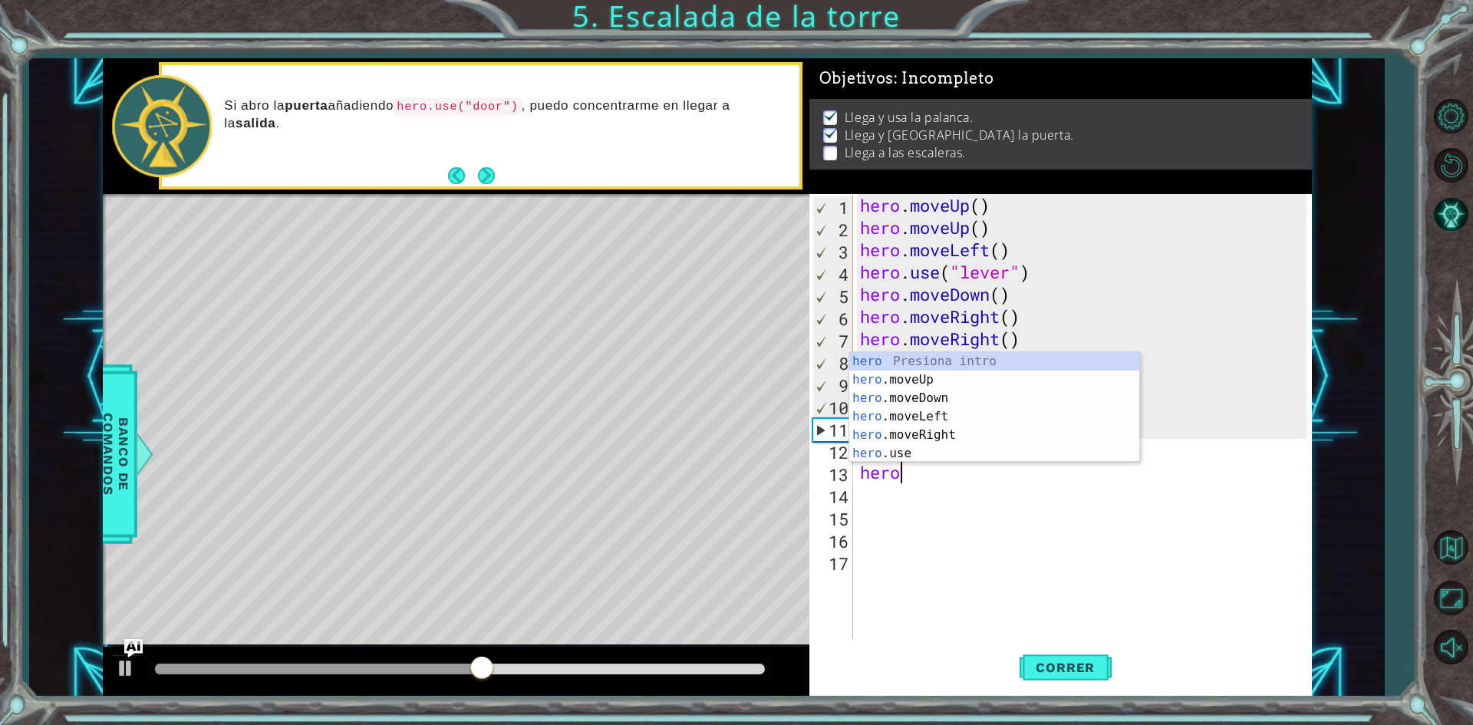
scroll to position [0, 1]
click at [925, 374] on div "hero Presiona intro hero .moveUp Presiona intro hero .moveDown Presiona intro h…" at bounding box center [994, 425] width 290 height 147
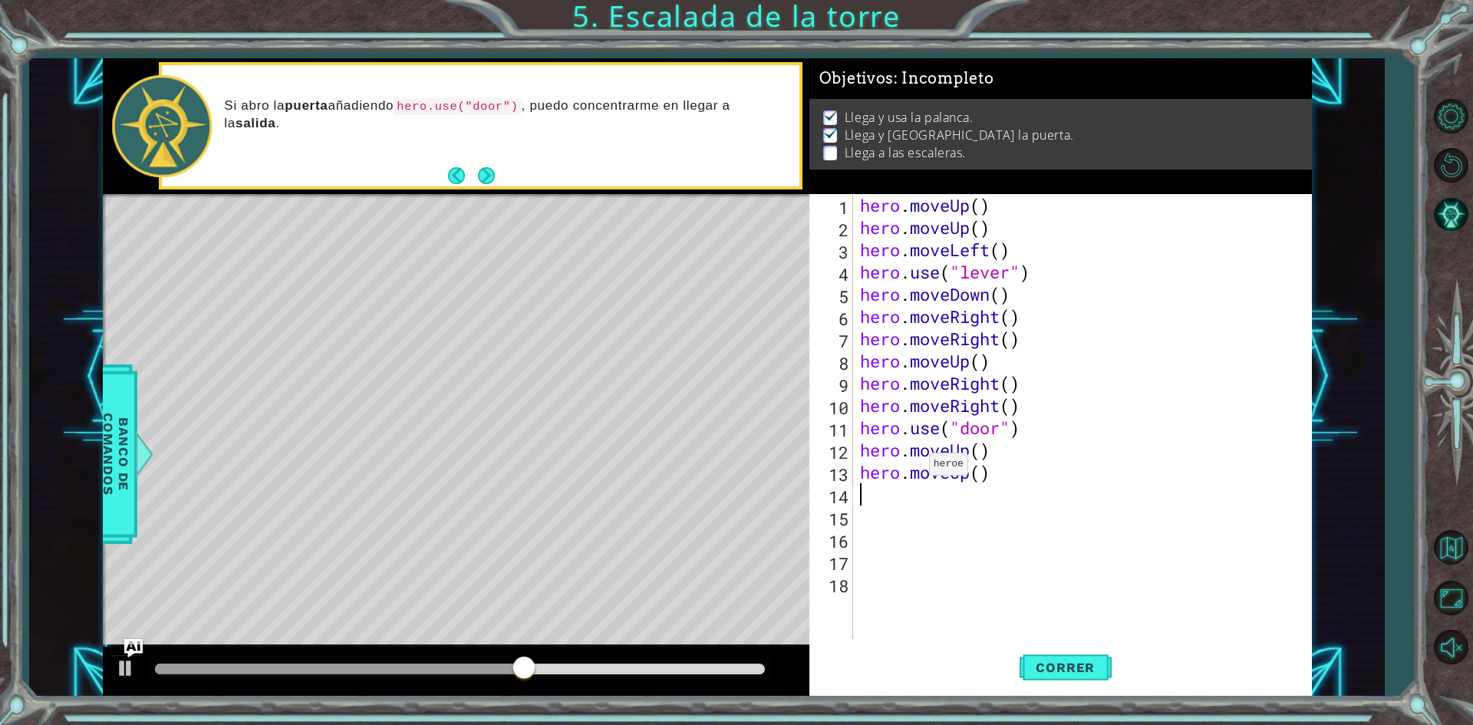
scroll to position [0, 0]
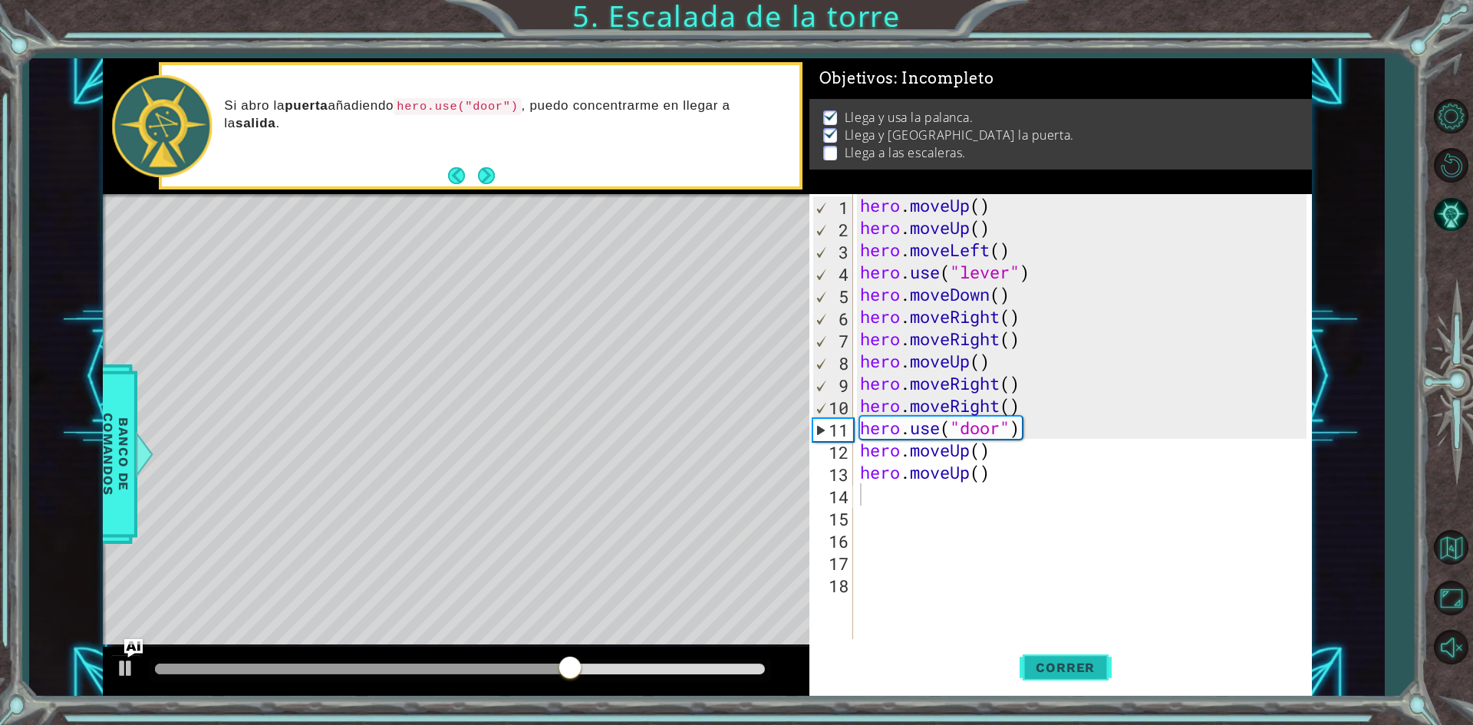
click at [1085, 671] on span "Correr" at bounding box center [1065, 667] width 90 height 15
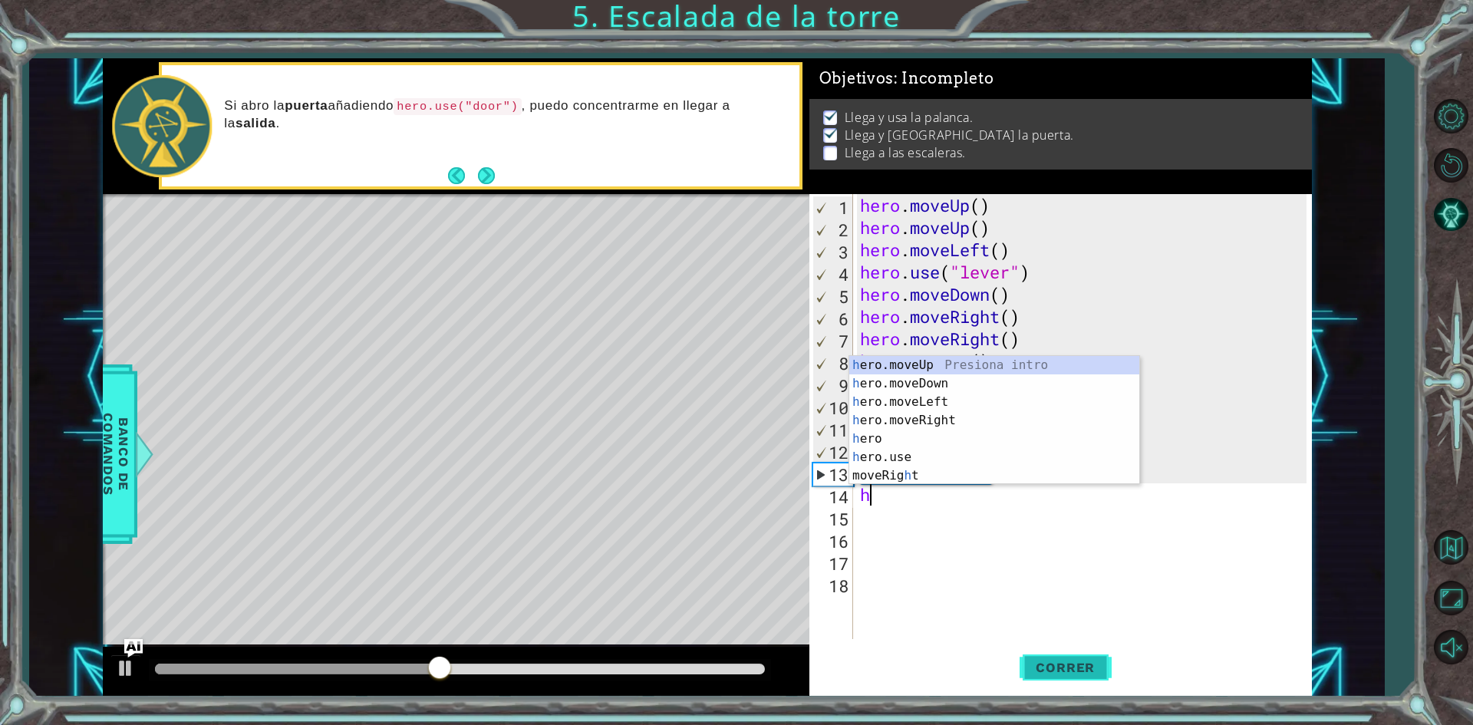
type textarea "hero"
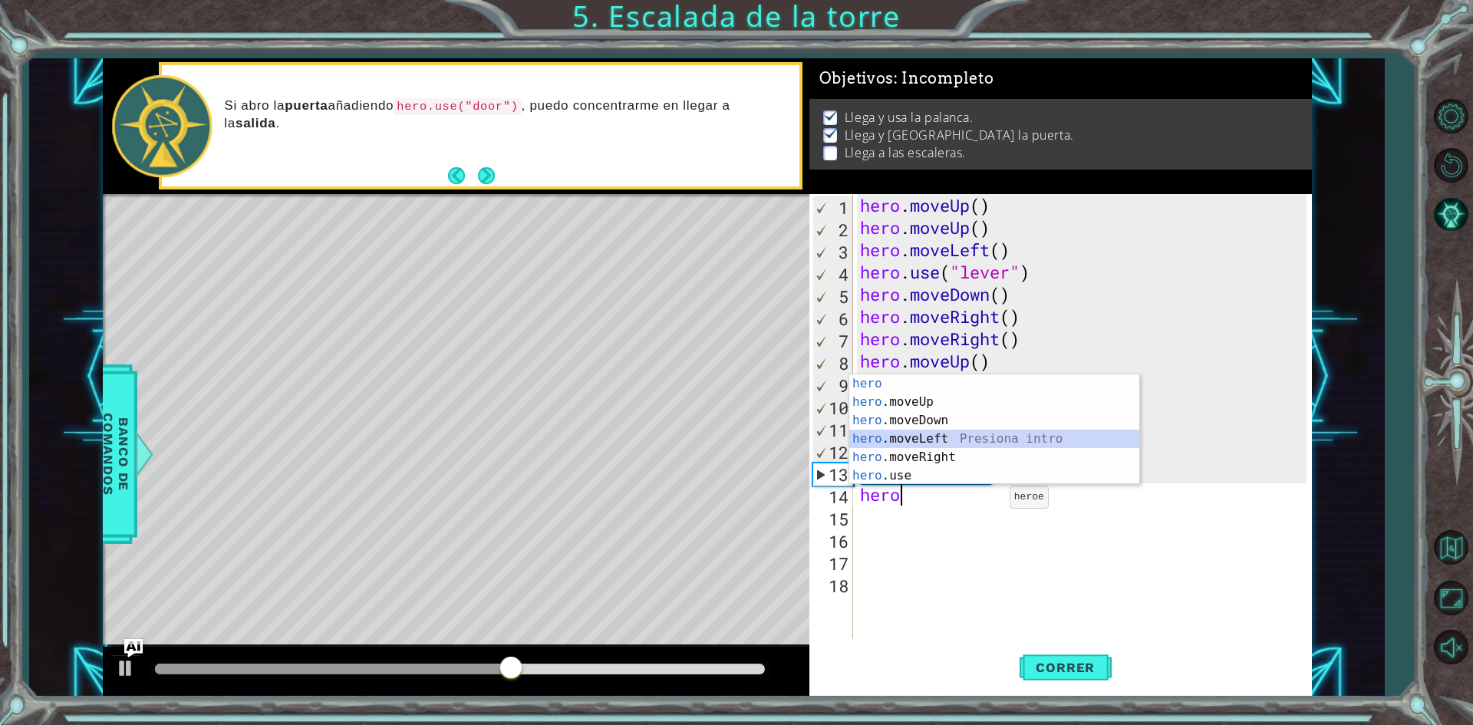
click at [954, 436] on div "hero Presiona intro hero .moveUp Presiona intro hero .moveDown Presiona intro h…" at bounding box center [994, 447] width 290 height 147
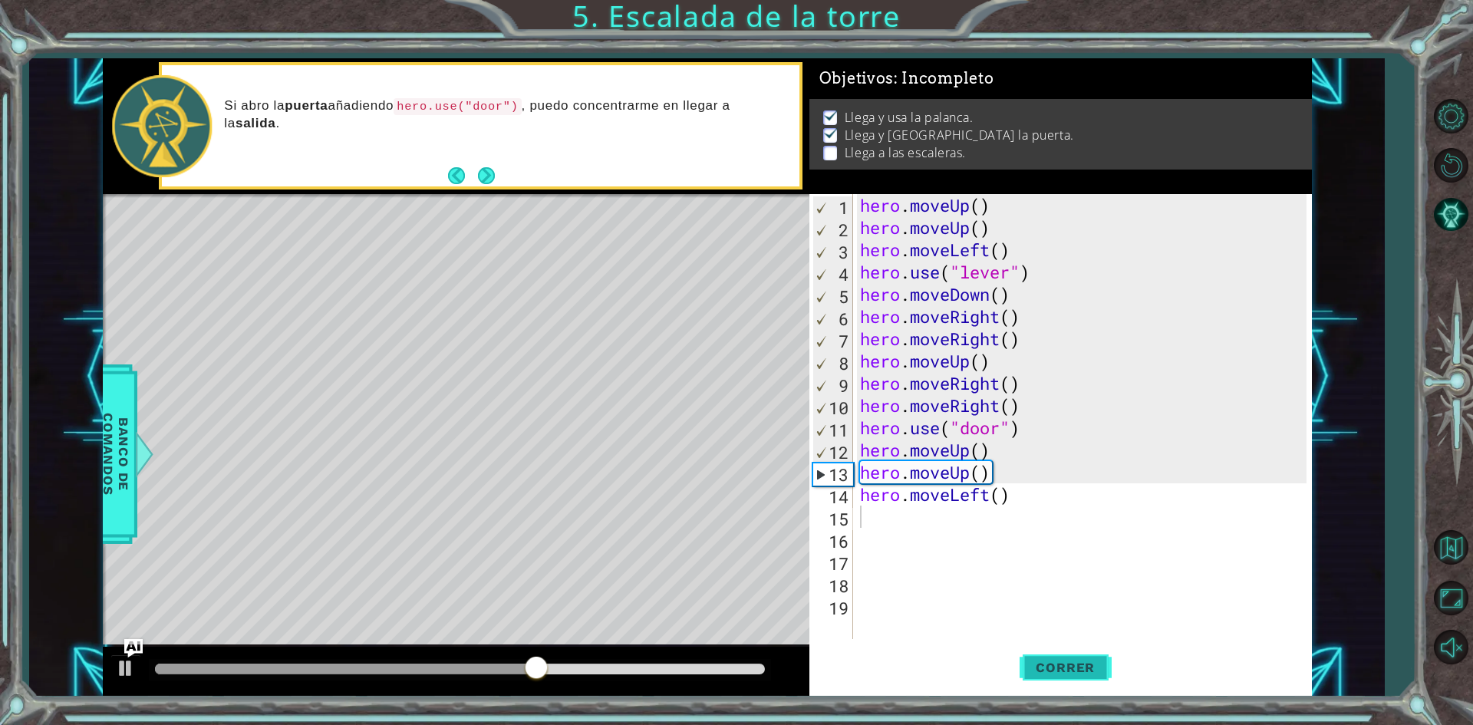
click at [1053, 665] on span "Correr" at bounding box center [1065, 667] width 90 height 15
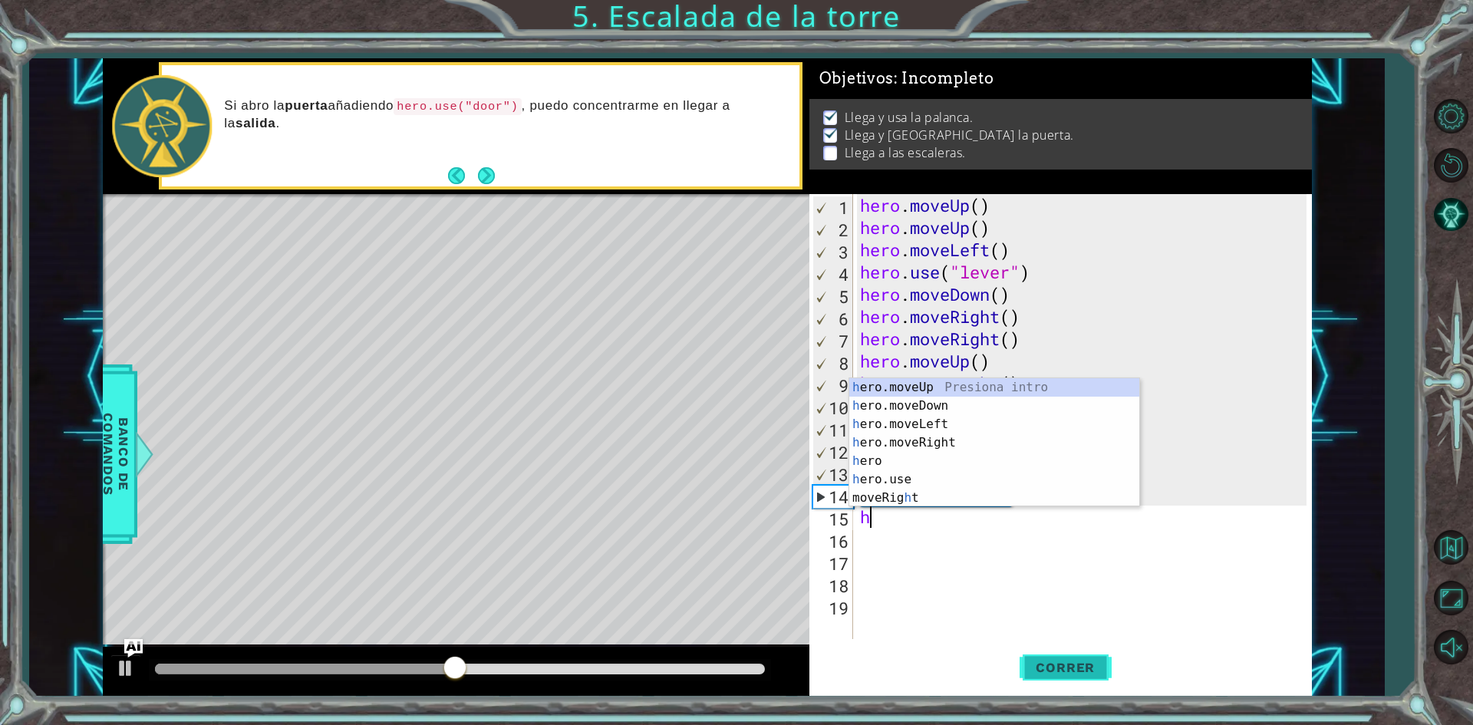
type textarea "hero"
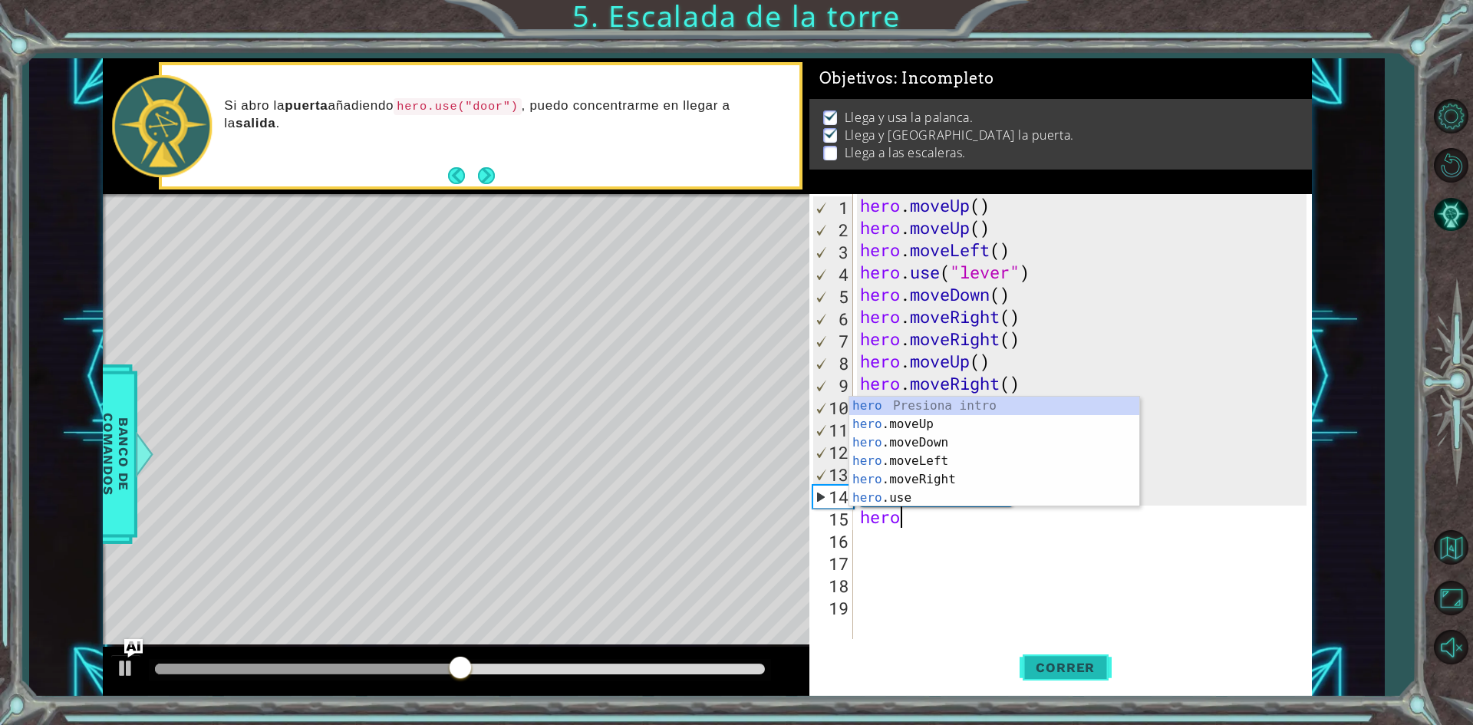
scroll to position [0, 1]
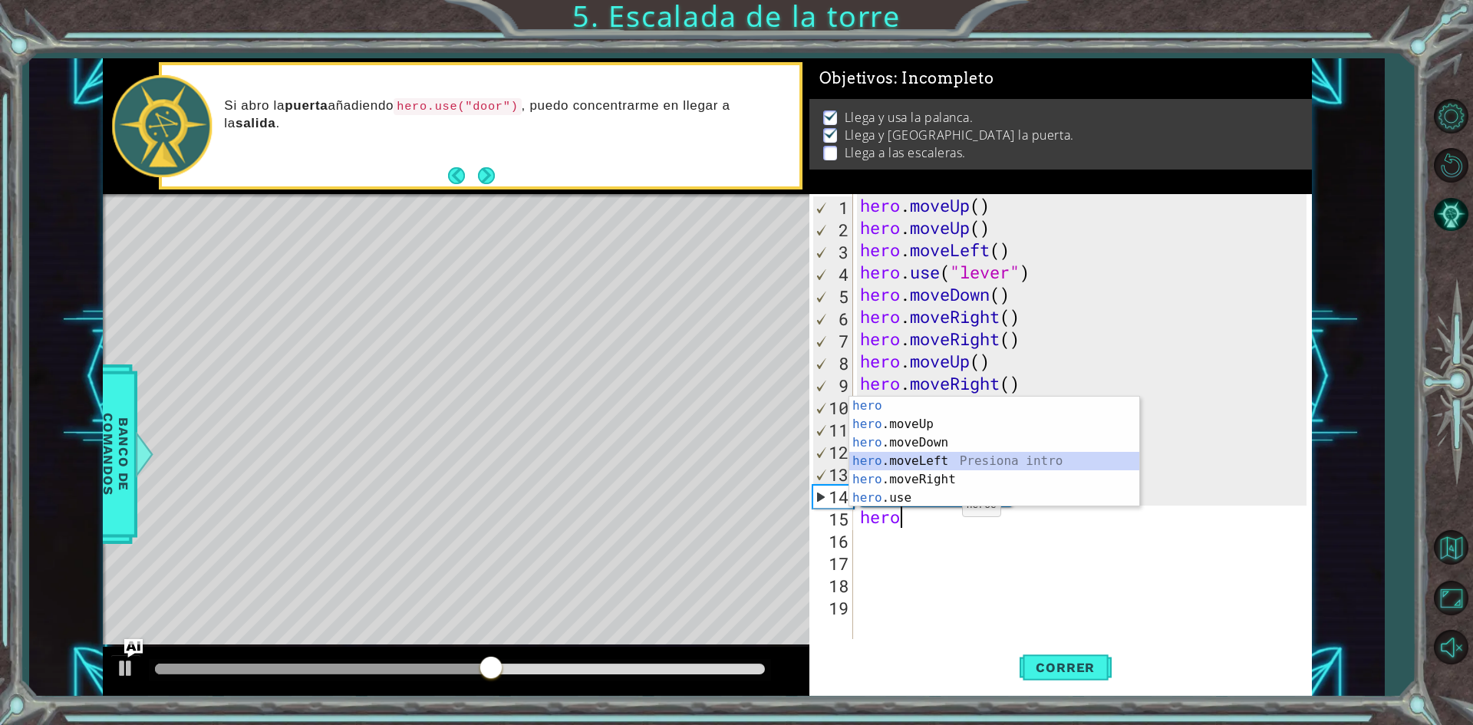
click at [917, 457] on div "hero Presiona intro hero .moveUp Presiona intro hero .moveDown Presiona intro h…" at bounding box center [994, 470] width 290 height 147
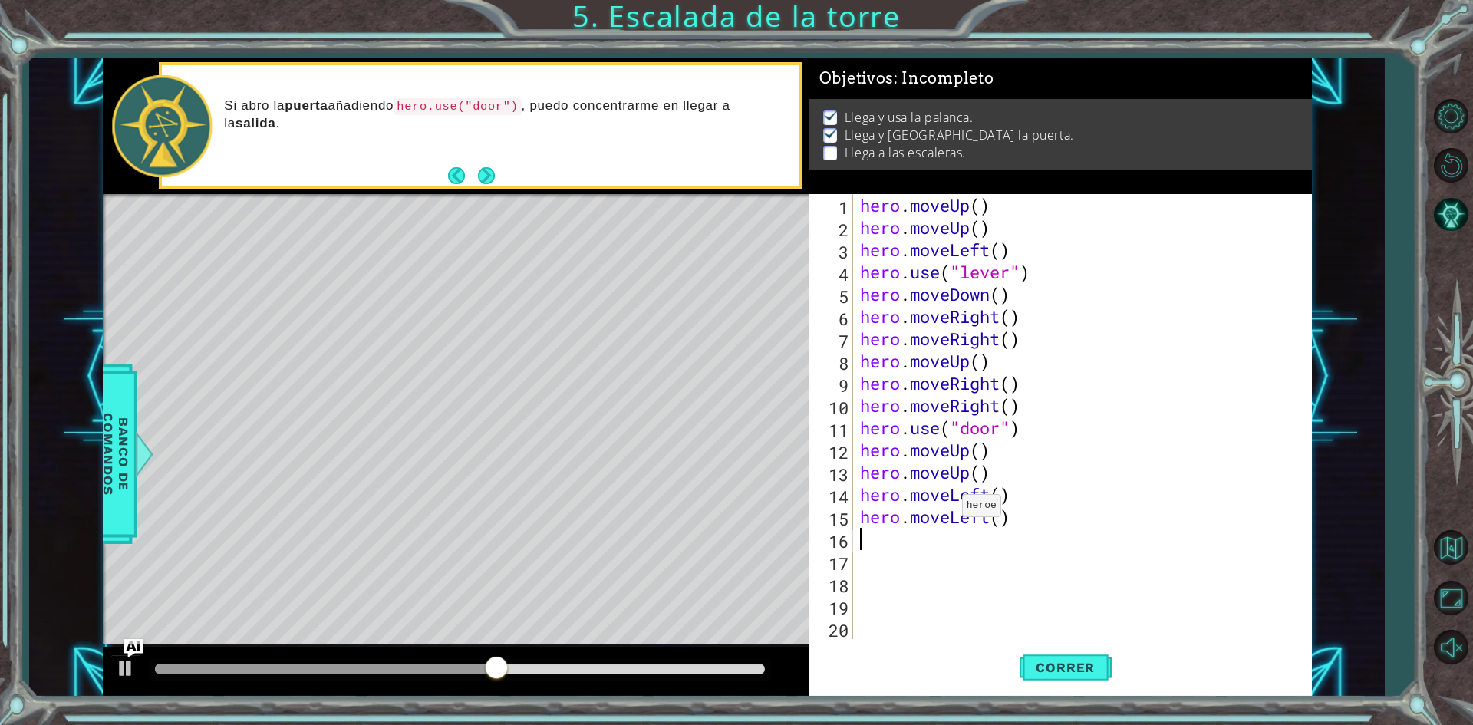
scroll to position [0, 0]
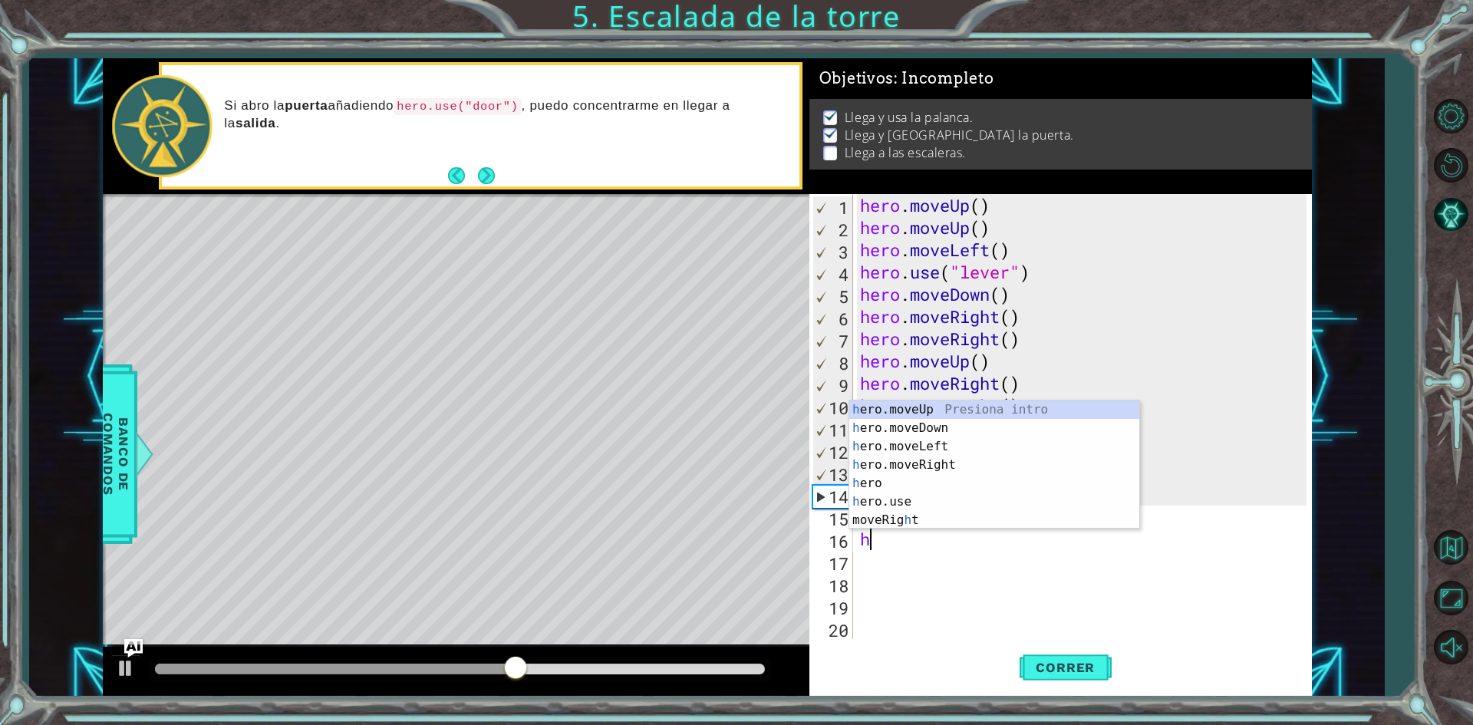
type textarea "hero"
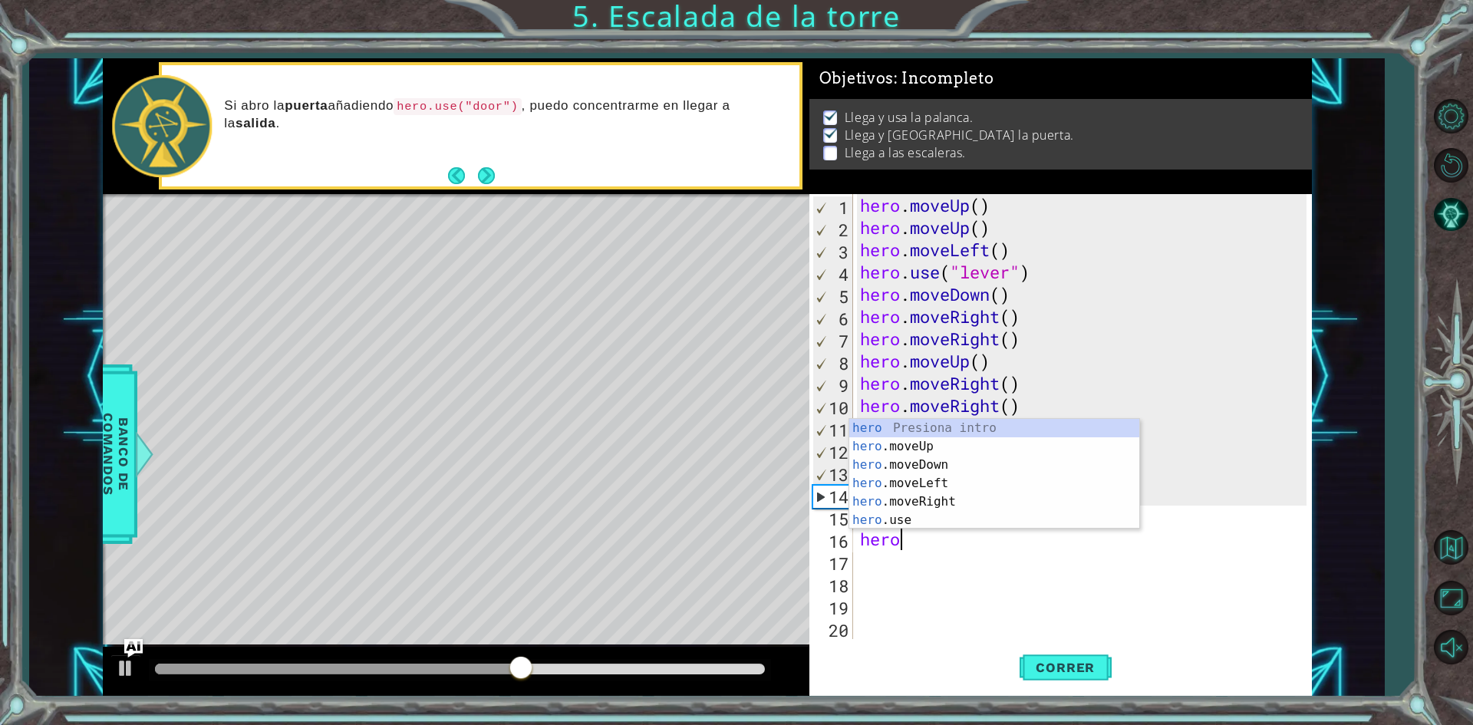
scroll to position [0, 1]
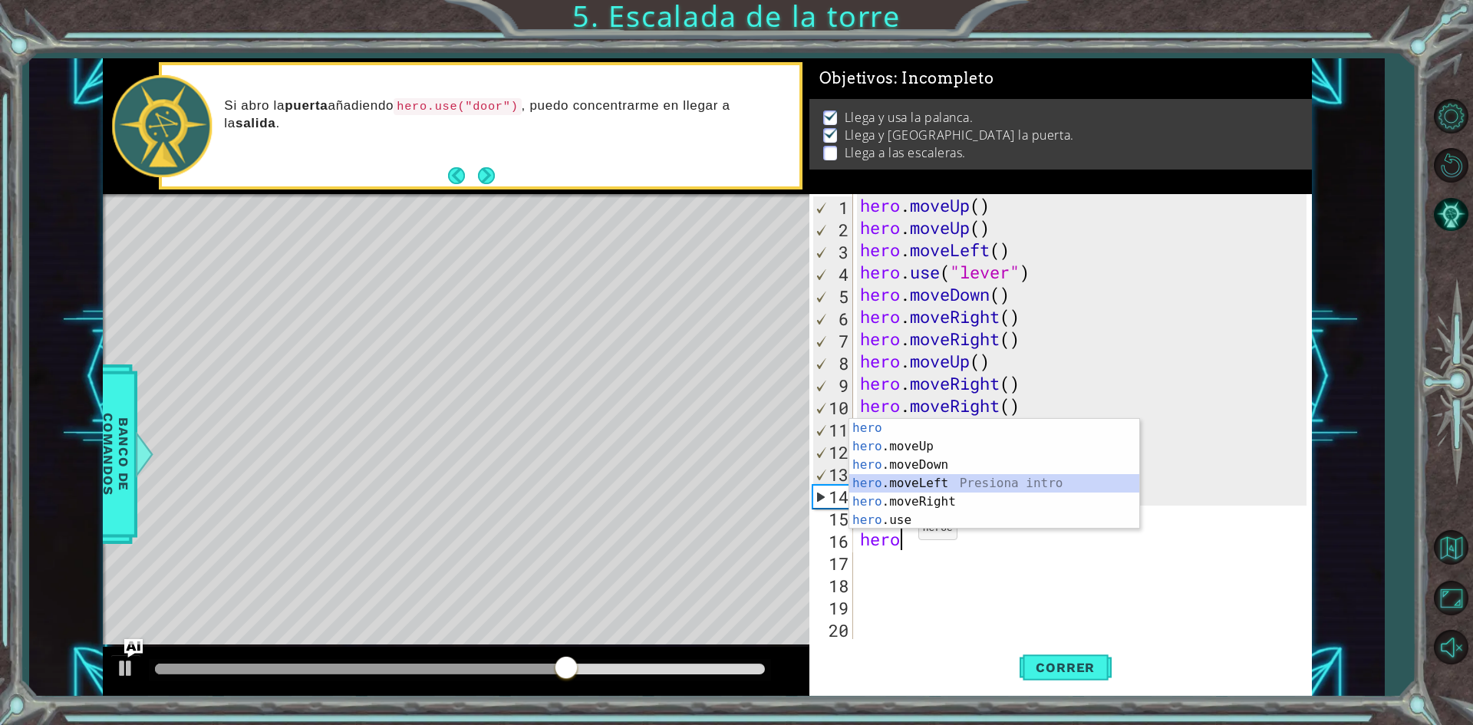
click at [912, 482] on div "hero Presiona intro hero .moveUp Presiona intro hero .moveDown Presiona intro h…" at bounding box center [994, 492] width 290 height 147
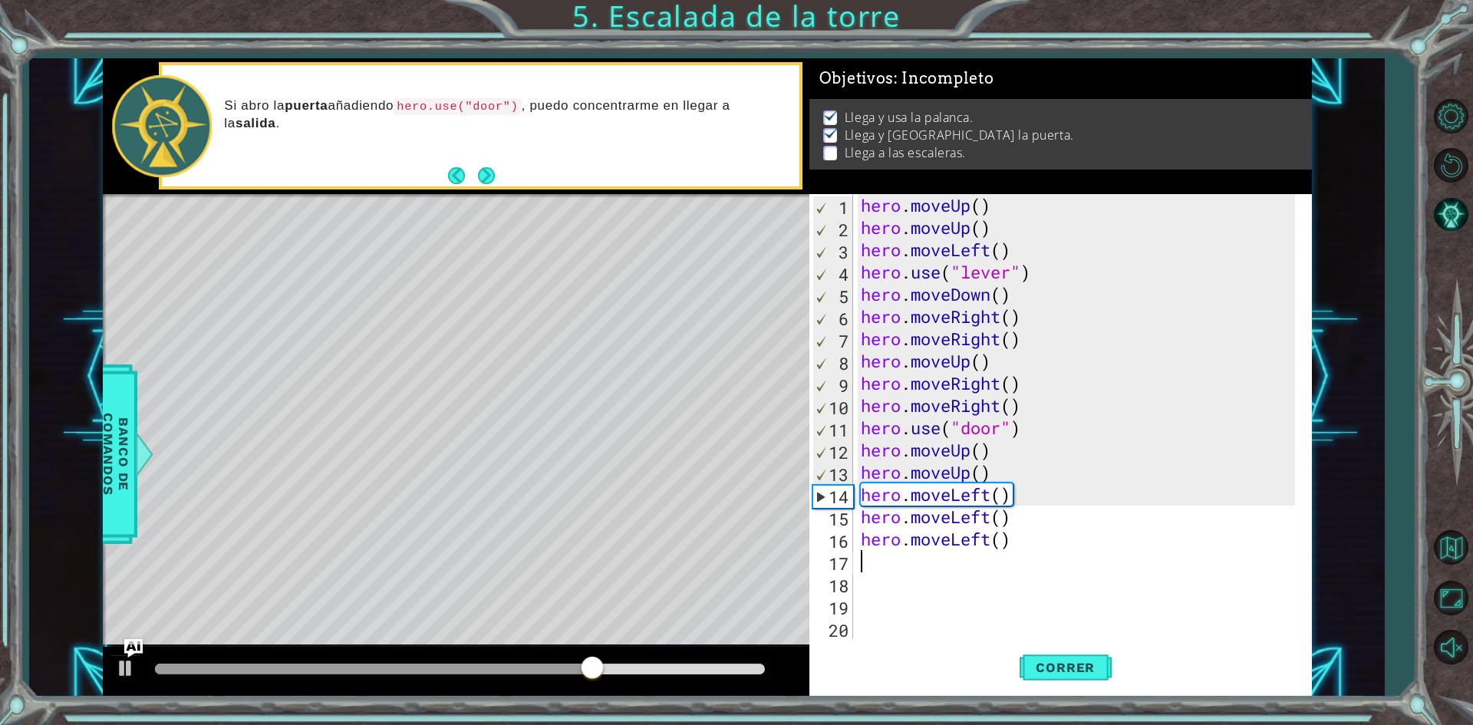
type textarea "her"
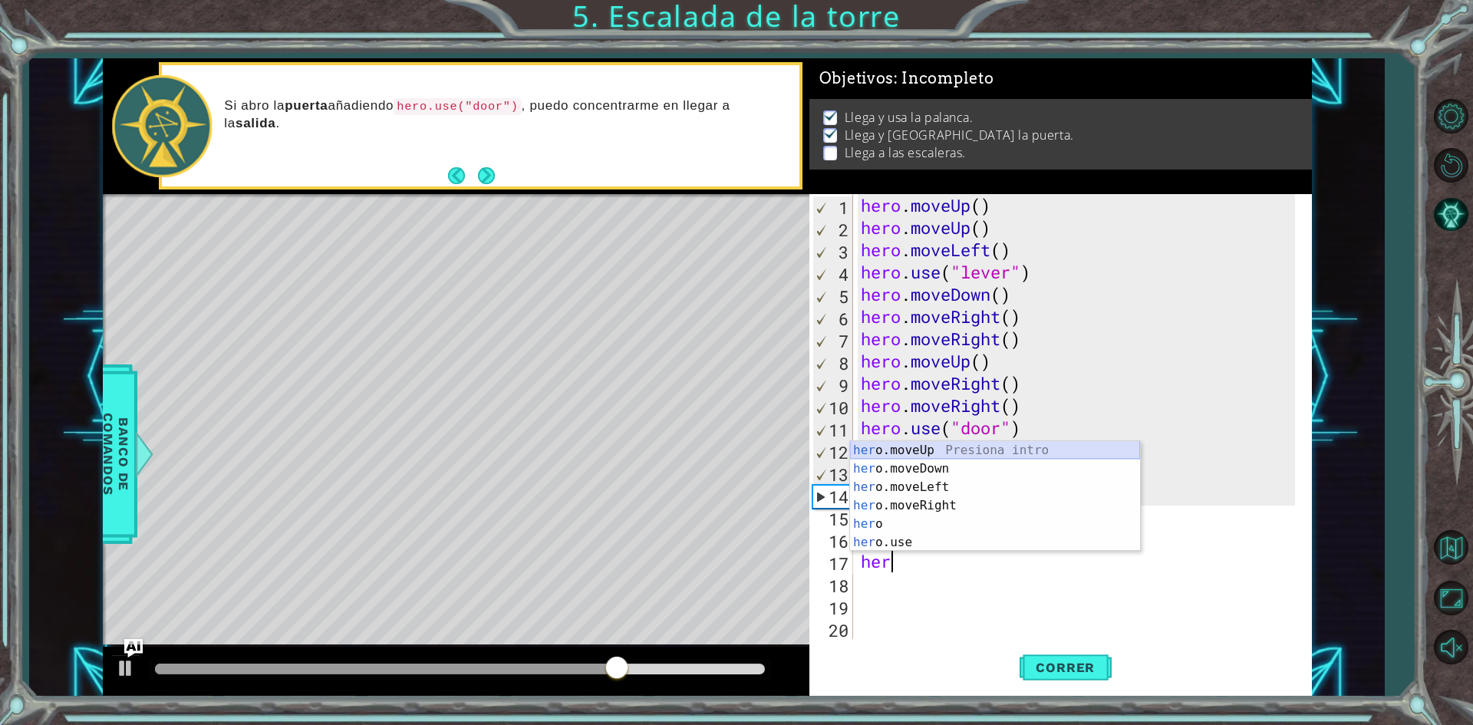
click at [916, 446] on div "her o.moveUp Presiona intro her o.moveDown Presiona intro her o.moveLeft Presio…" at bounding box center [995, 514] width 290 height 147
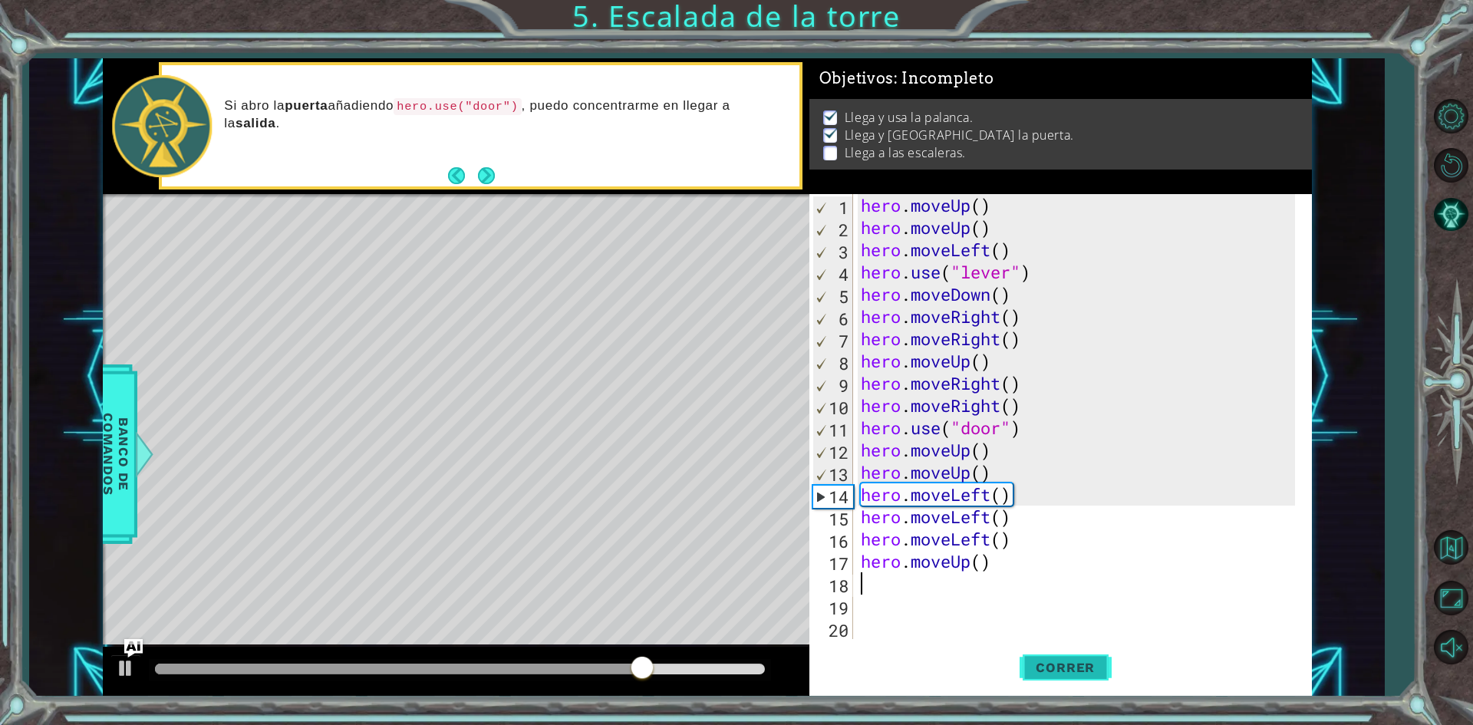
click at [1080, 660] on span "Correr" at bounding box center [1065, 667] width 90 height 15
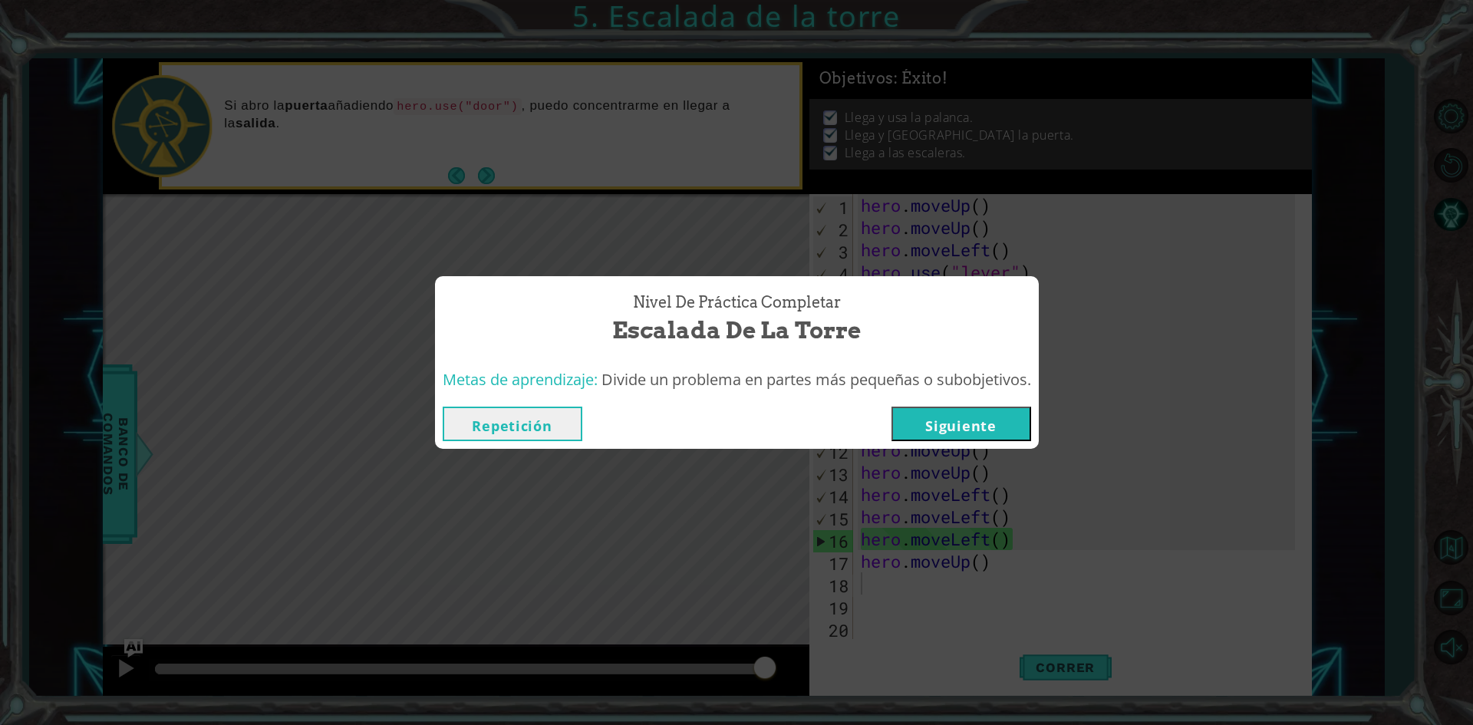
click at [987, 416] on button "Siguiente" at bounding box center [961, 424] width 140 height 35
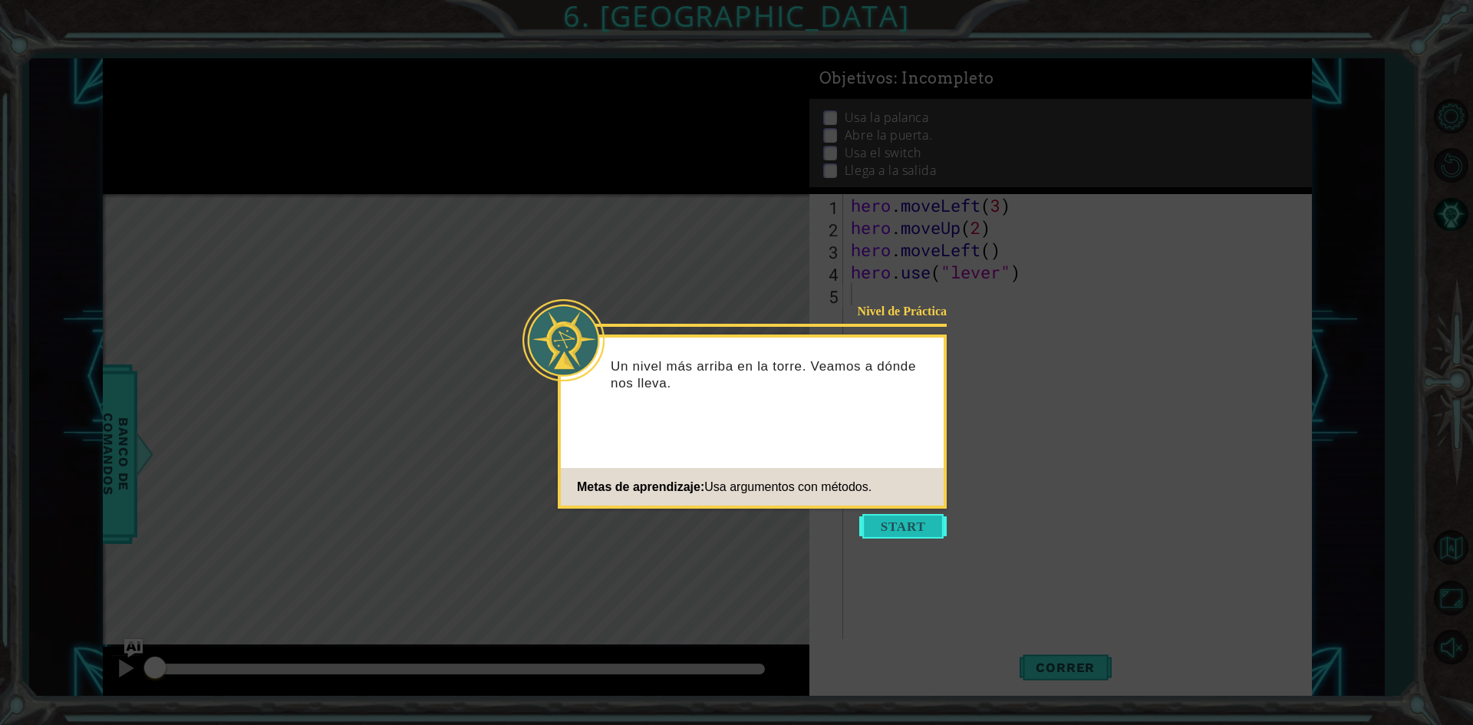
click at [908, 532] on button "Start" at bounding box center [902, 526] width 87 height 25
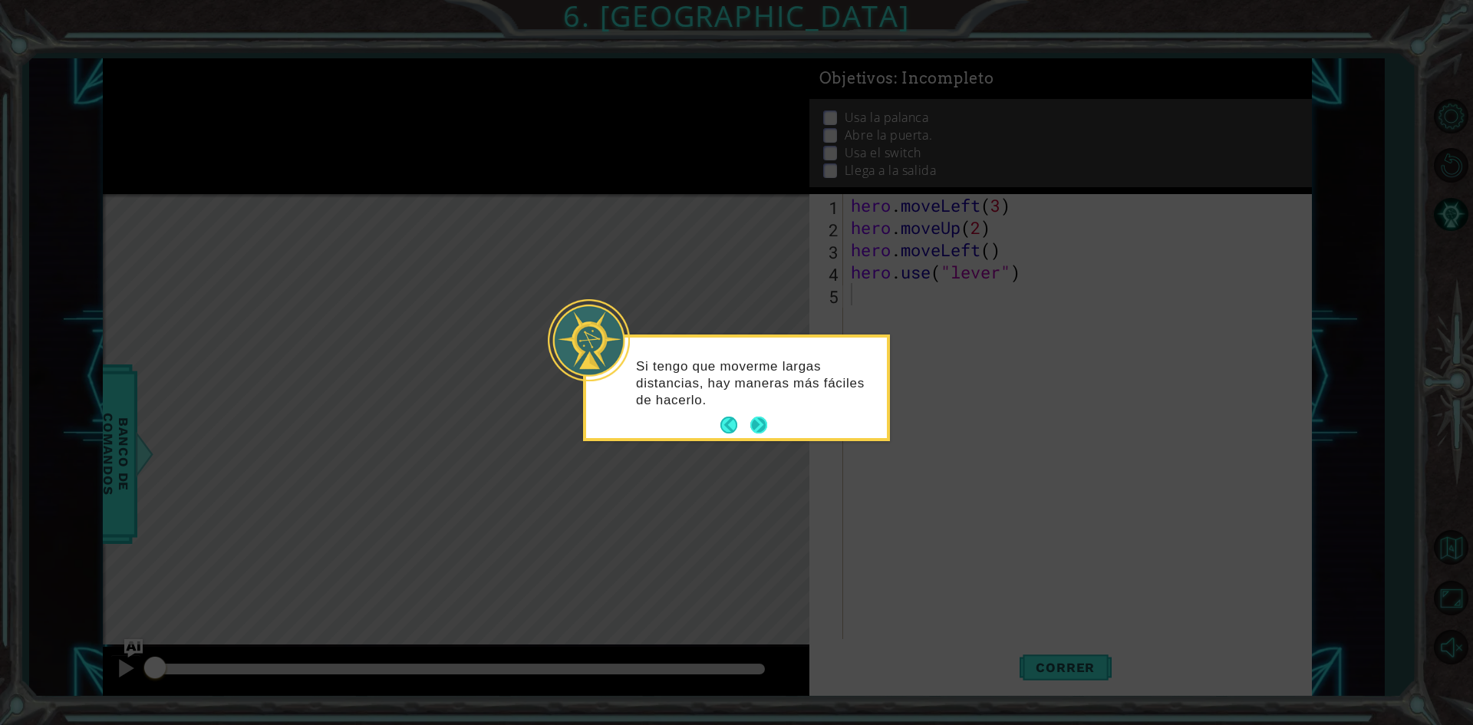
click at [750, 422] on button "Next" at bounding box center [758, 425] width 17 height 17
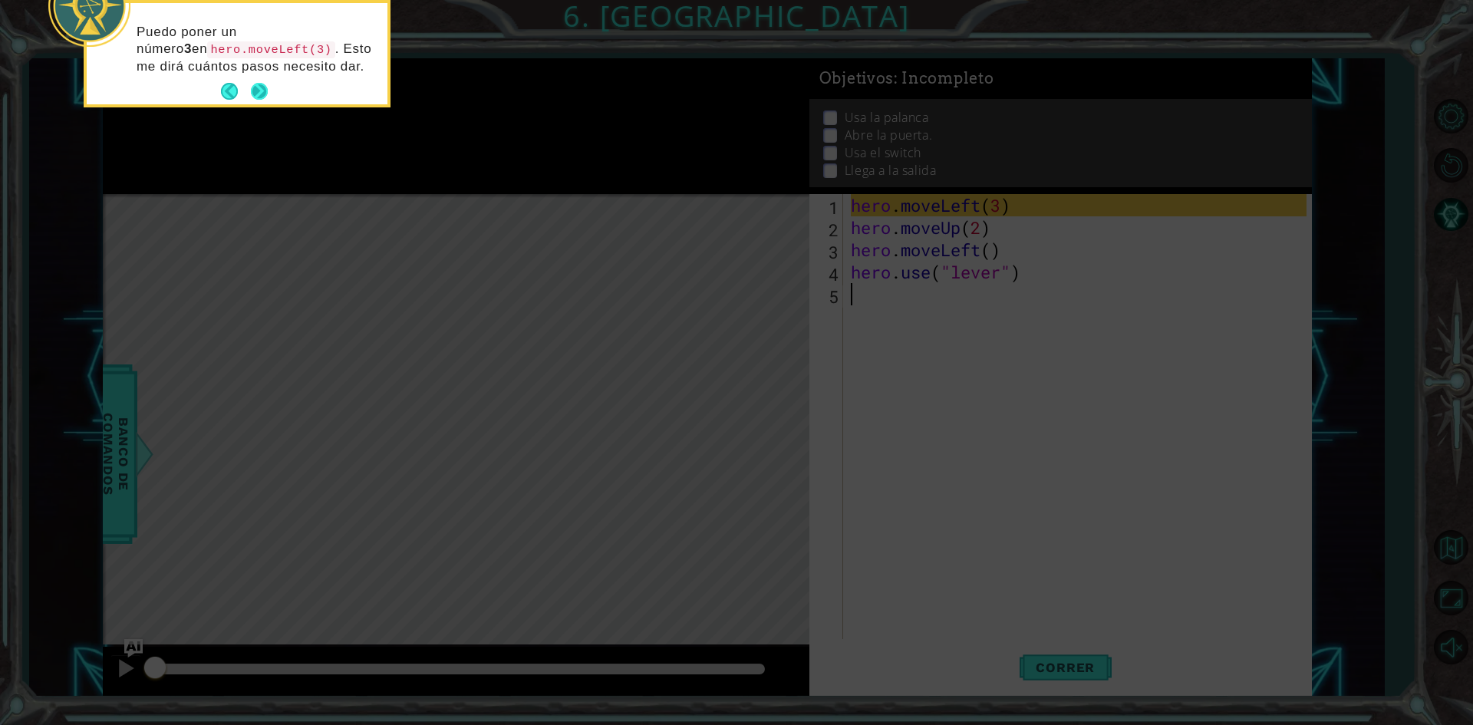
click at [262, 89] on button "Next" at bounding box center [259, 91] width 17 height 17
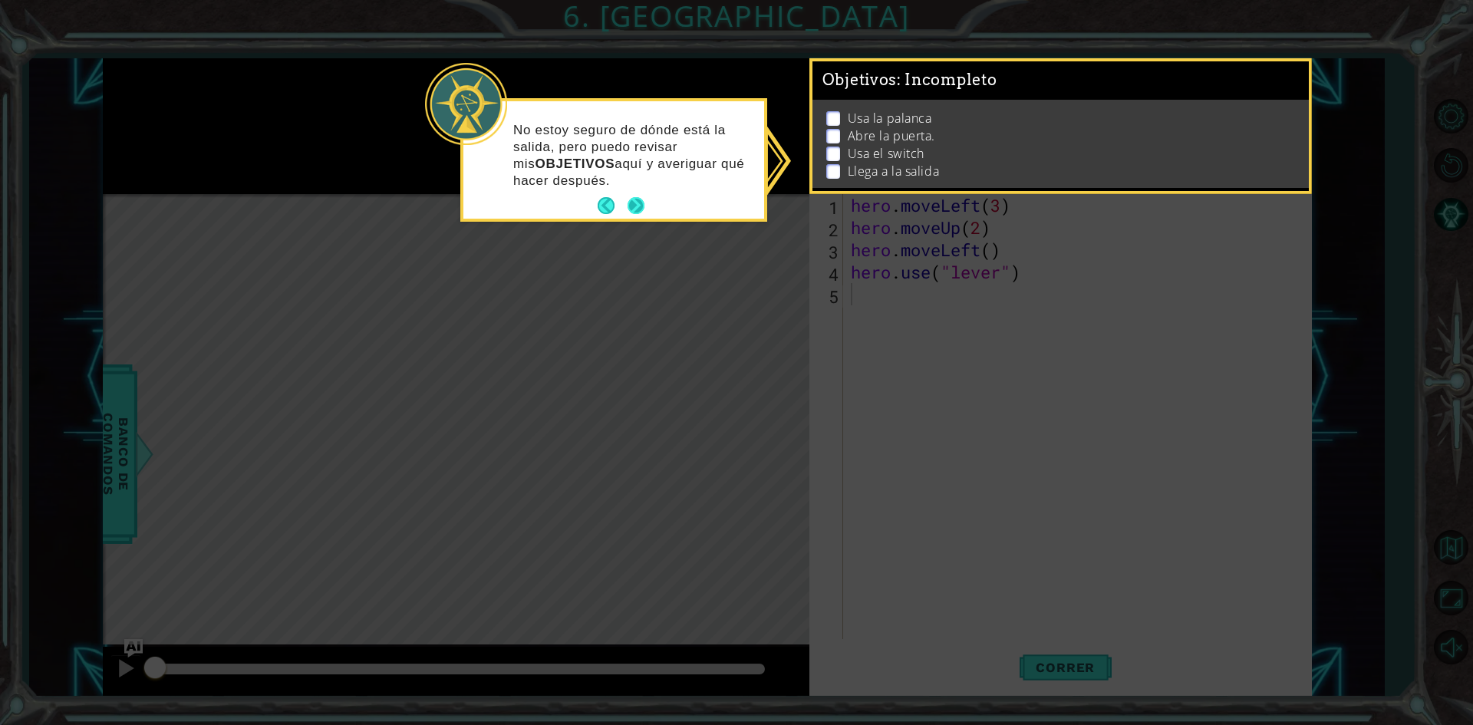
click at [634, 204] on button "Next" at bounding box center [636, 205] width 17 height 17
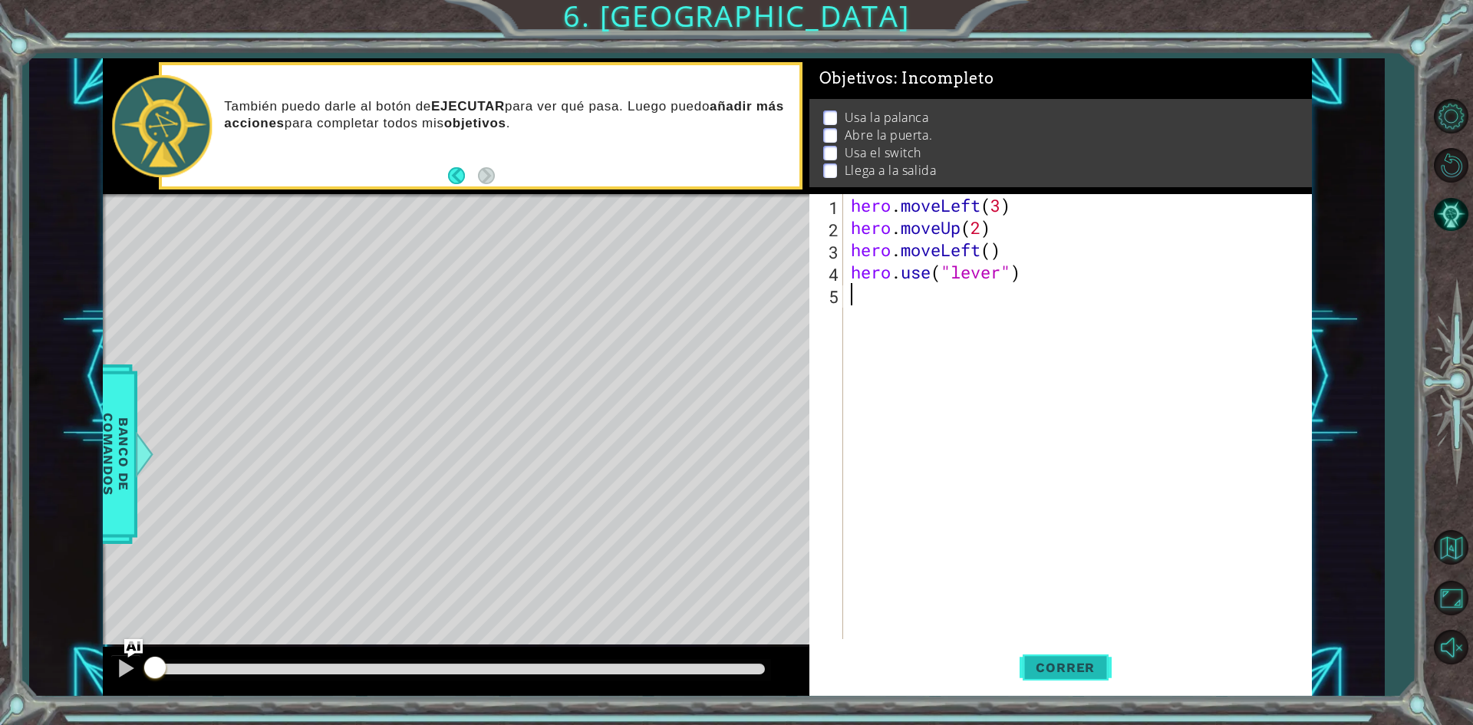
click at [1070, 672] on span "Correr" at bounding box center [1065, 667] width 90 height 15
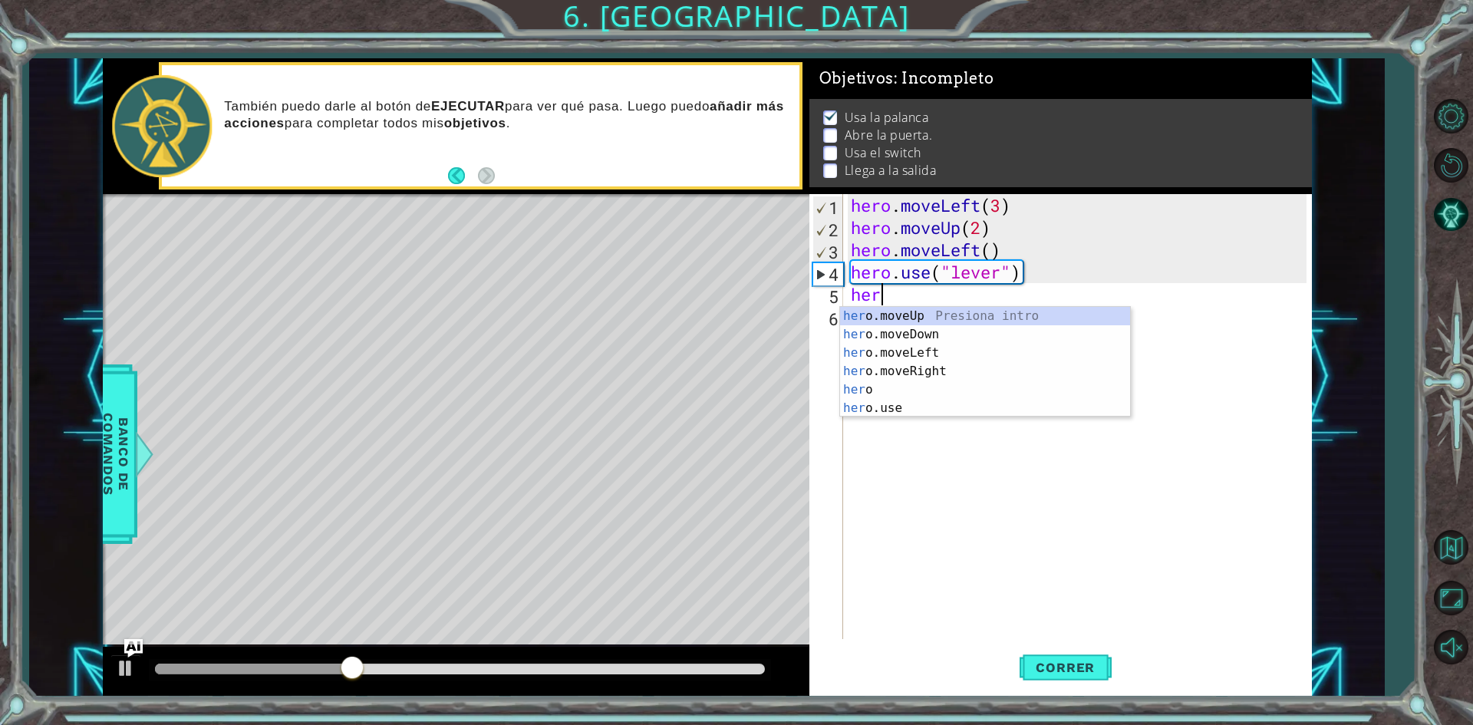
scroll to position [0, 1]
click at [923, 367] on div "hero Presiona intro hero .moveUp Presiona intro hero .moveDown Presiona intro h…" at bounding box center [985, 380] width 290 height 147
type textarea "hero.moveLeft(1)"
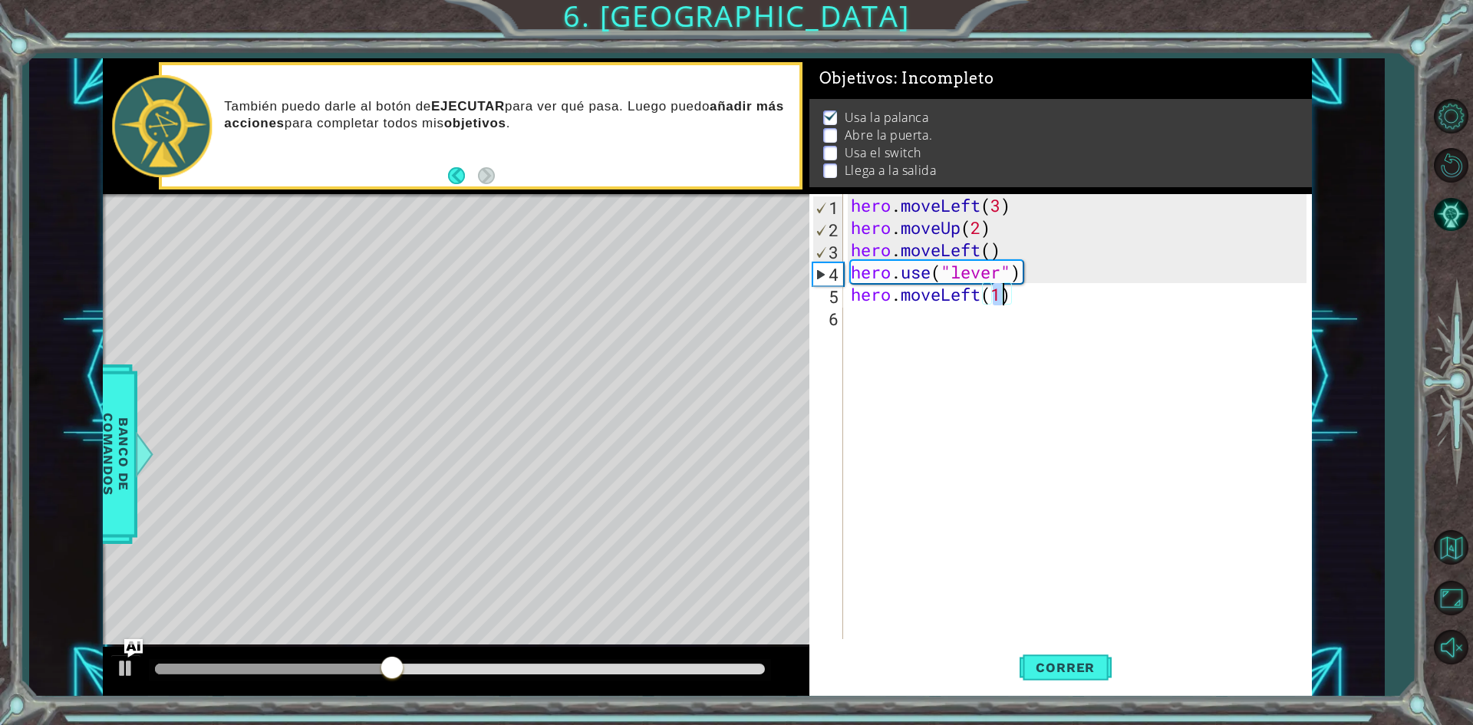
click at [898, 332] on div "hero . moveLeft ( 3 ) hero . moveUp ( 2 ) hero . moveLeft ( ) hero . use ( "lev…" at bounding box center [1081, 438] width 466 height 489
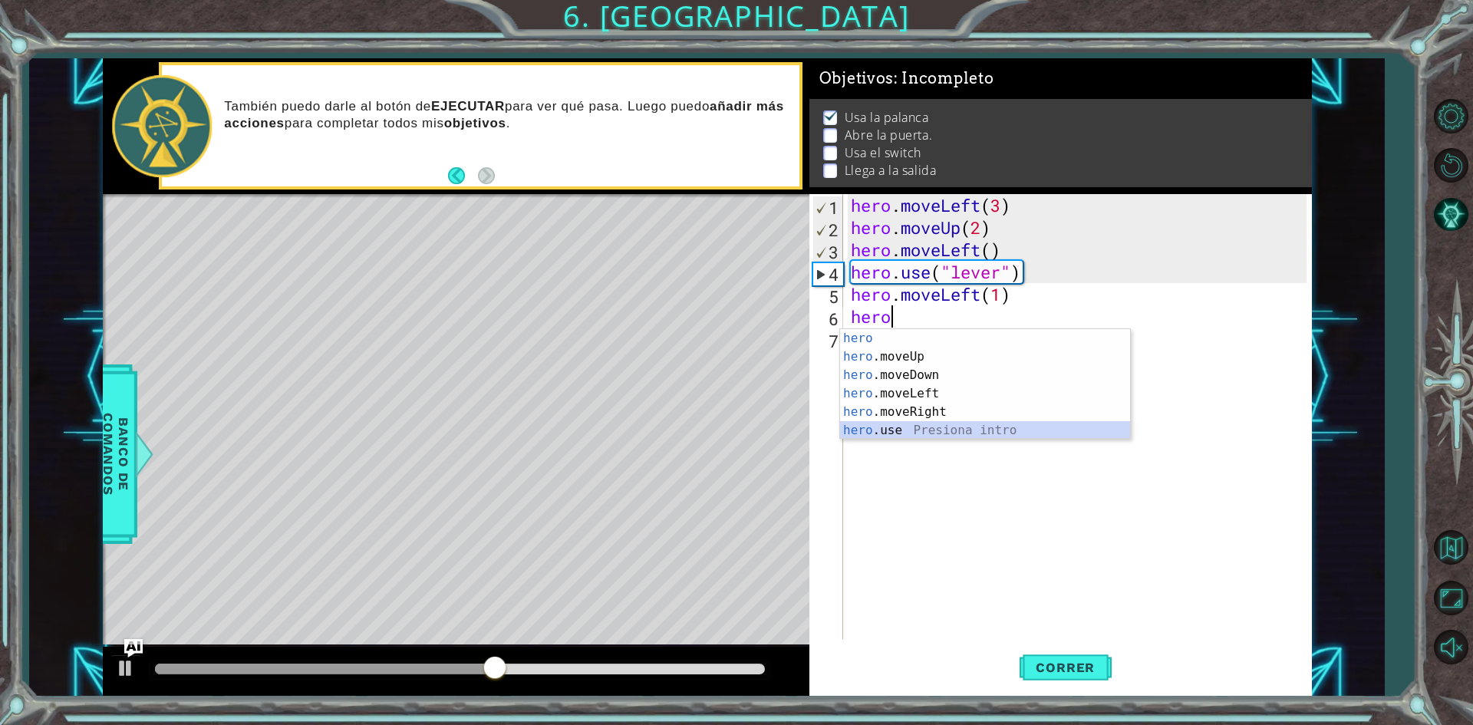
click at [899, 430] on div "hero Presiona intro hero .moveUp Presiona intro hero .moveDown Presiona intro h…" at bounding box center [985, 402] width 290 height 147
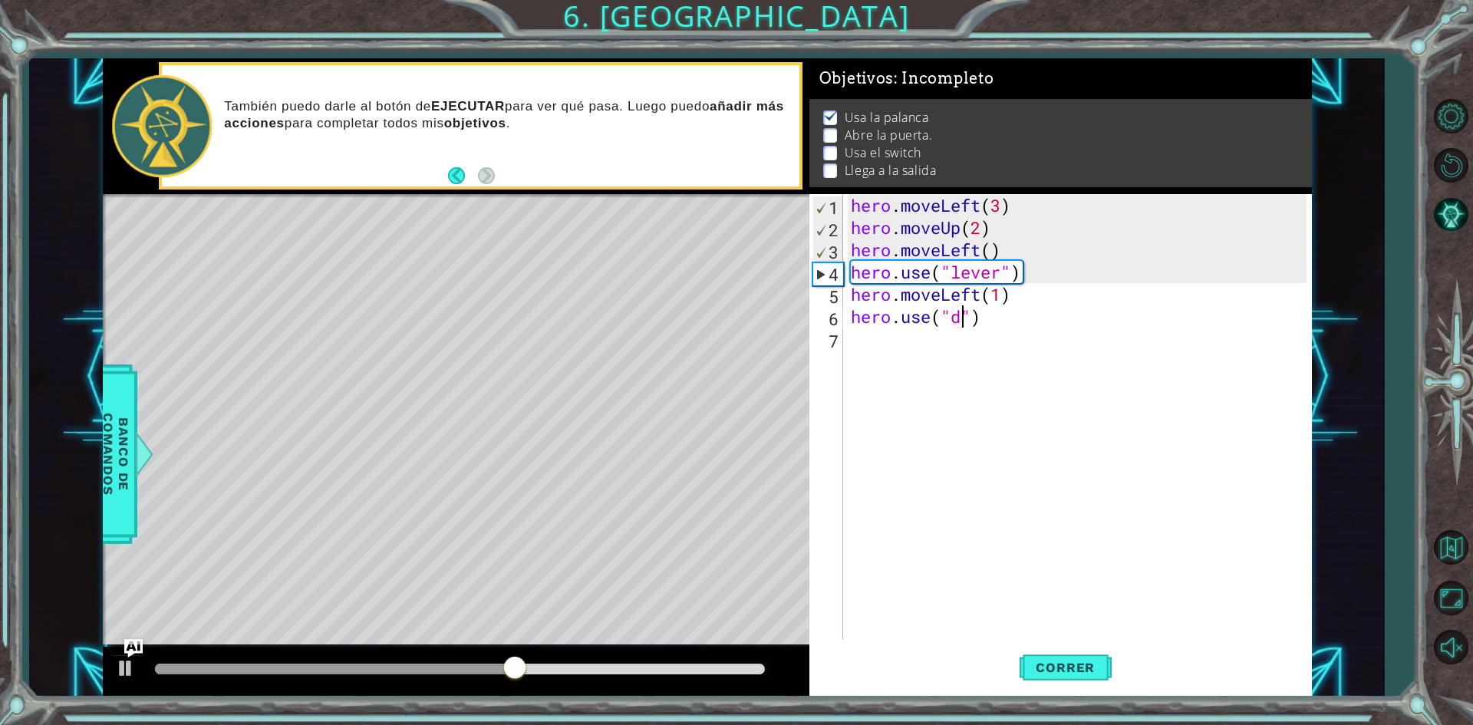
type textarea "hero.use("door")"
click at [884, 342] on div "hero . moveLeft ( 3 ) hero . moveUp ( 2 ) hero . moveLeft ( ) hero . use ( "lev…" at bounding box center [1081, 438] width 466 height 489
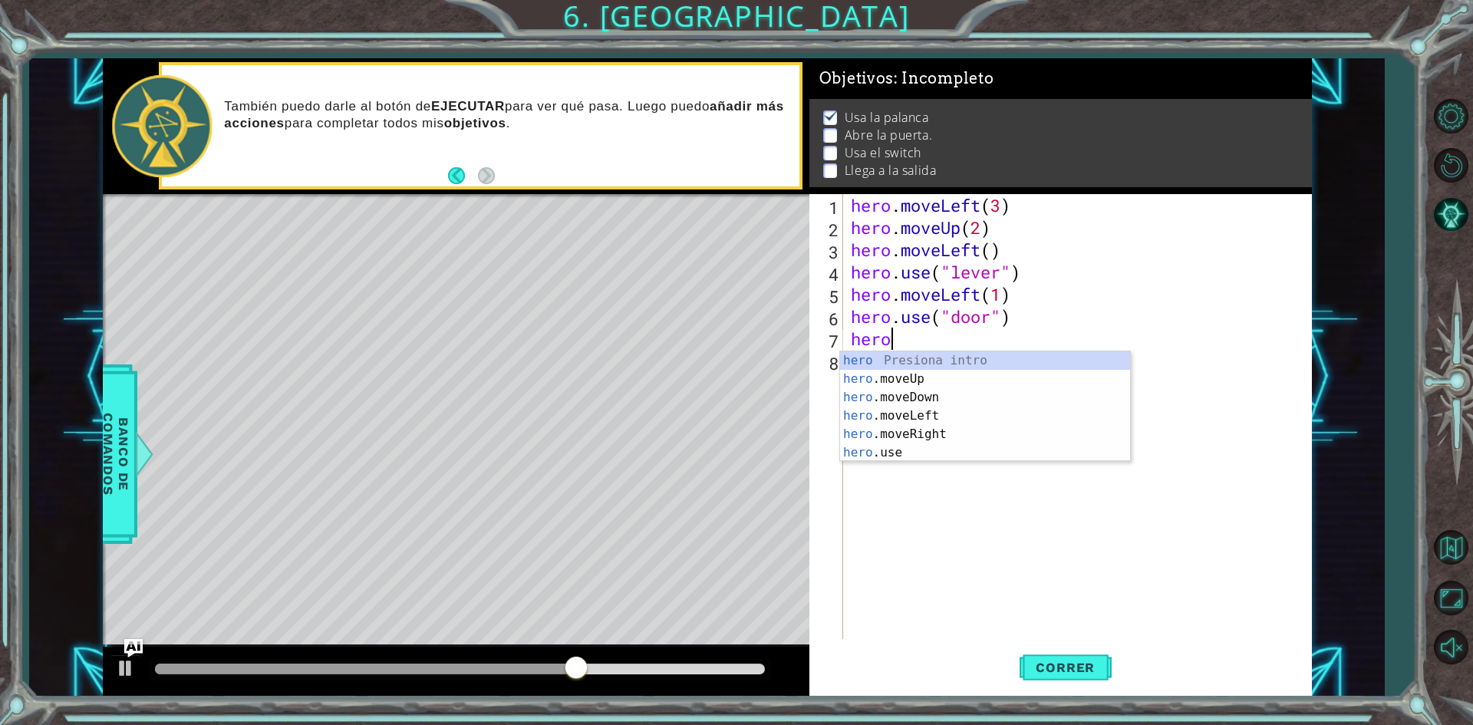
scroll to position [0, 1]
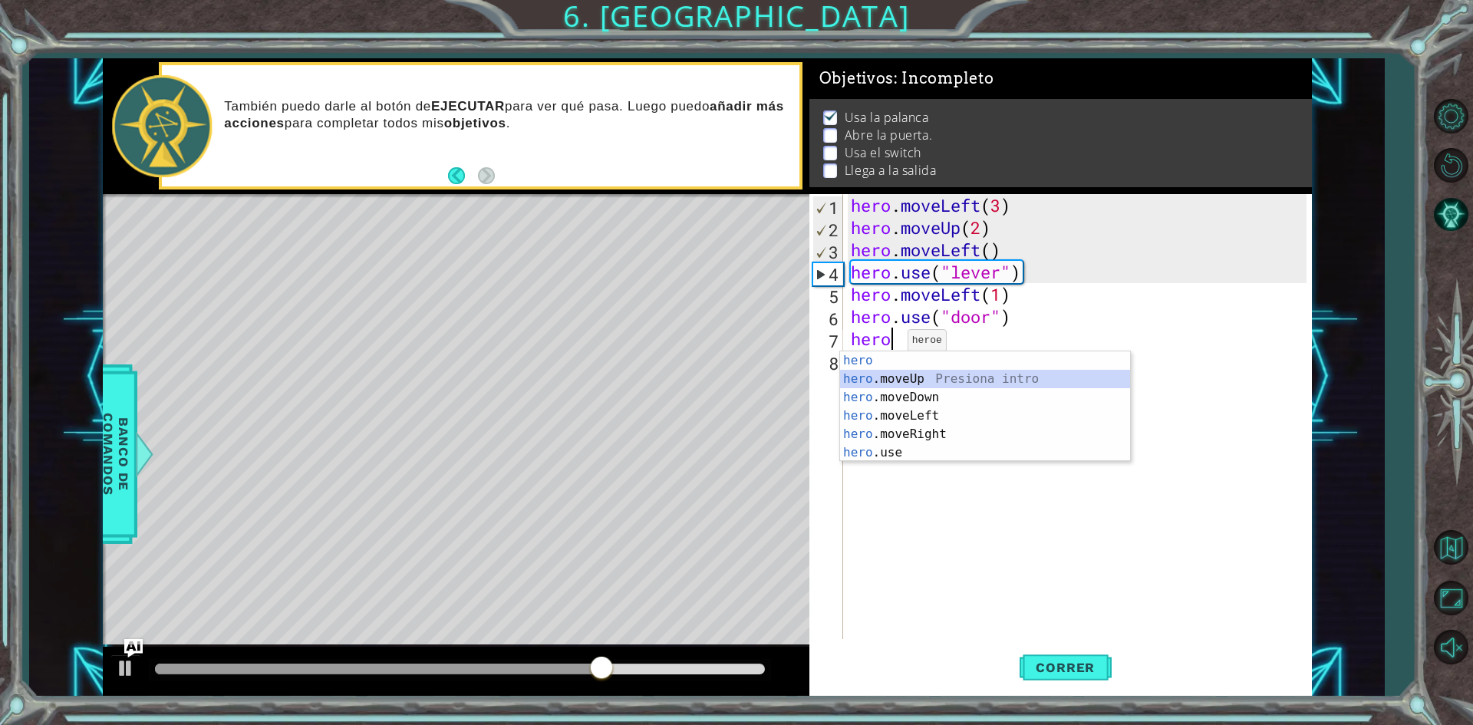
click at [921, 374] on div "hero Presiona intro hero .moveUp Presiona intro hero .moveDown Presiona intro h…" at bounding box center [985, 424] width 290 height 147
type textarea "hero.moveUp(1)"
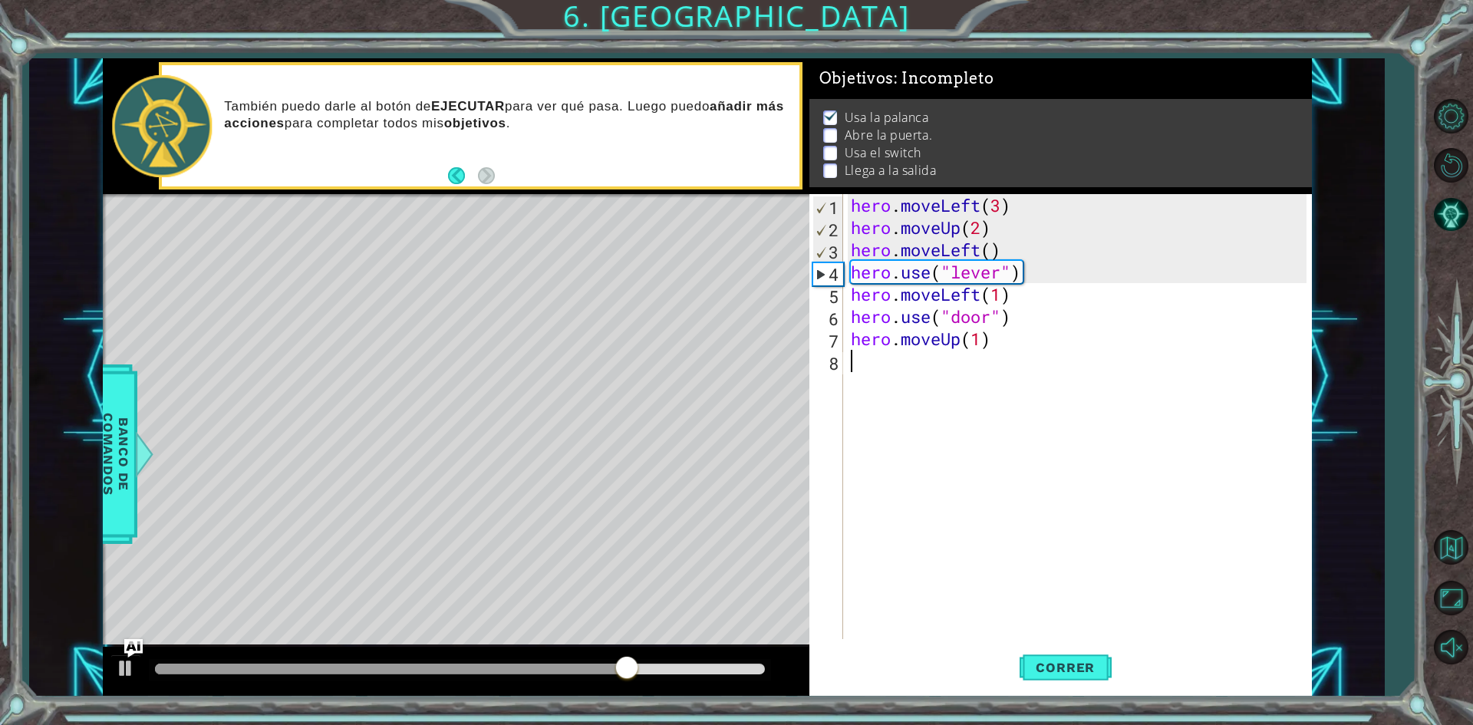
click at [889, 380] on div "hero . moveLeft ( 3 ) hero . moveUp ( 2 ) hero . moveLeft ( ) hero . use ( "lev…" at bounding box center [1081, 438] width 466 height 489
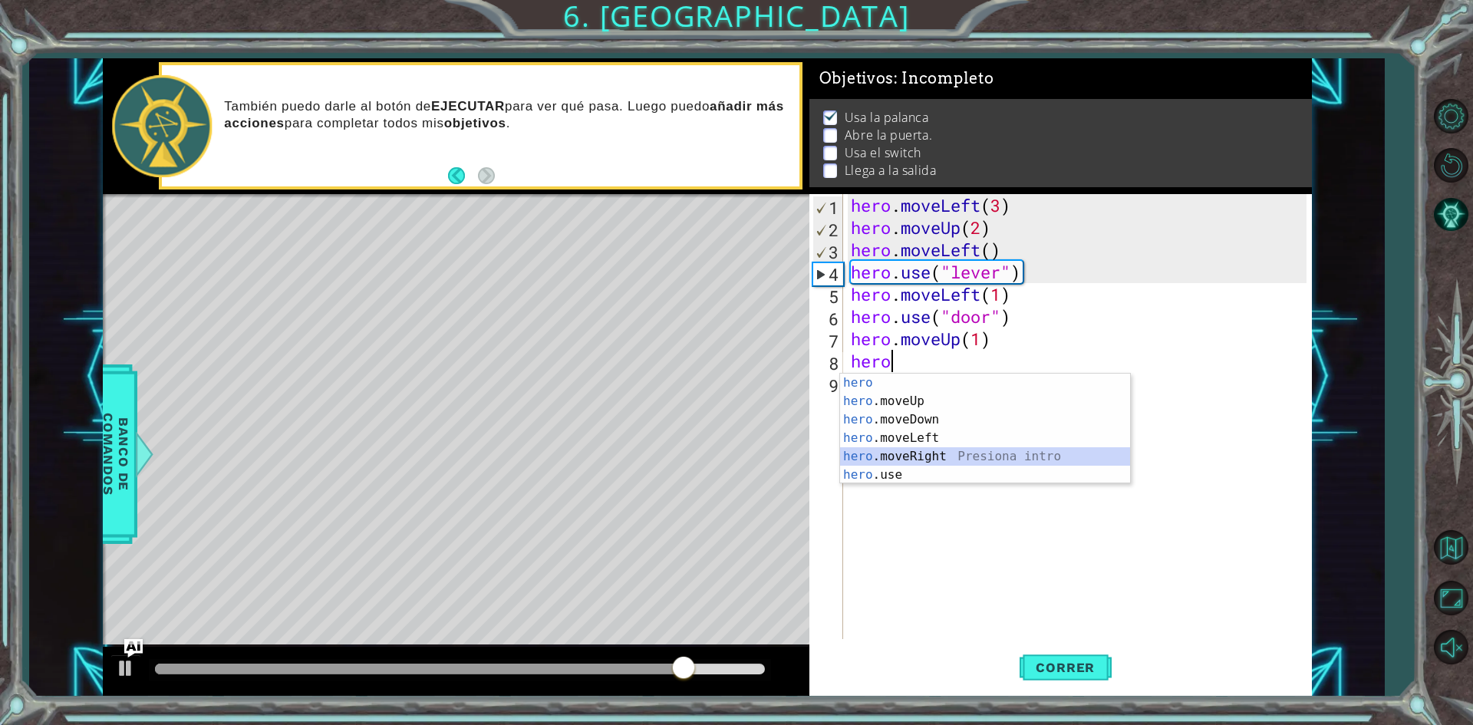
click at [923, 451] on div "hero Presiona intro hero .moveUp Presiona intro hero .moveDown Presiona intro h…" at bounding box center [985, 447] width 290 height 147
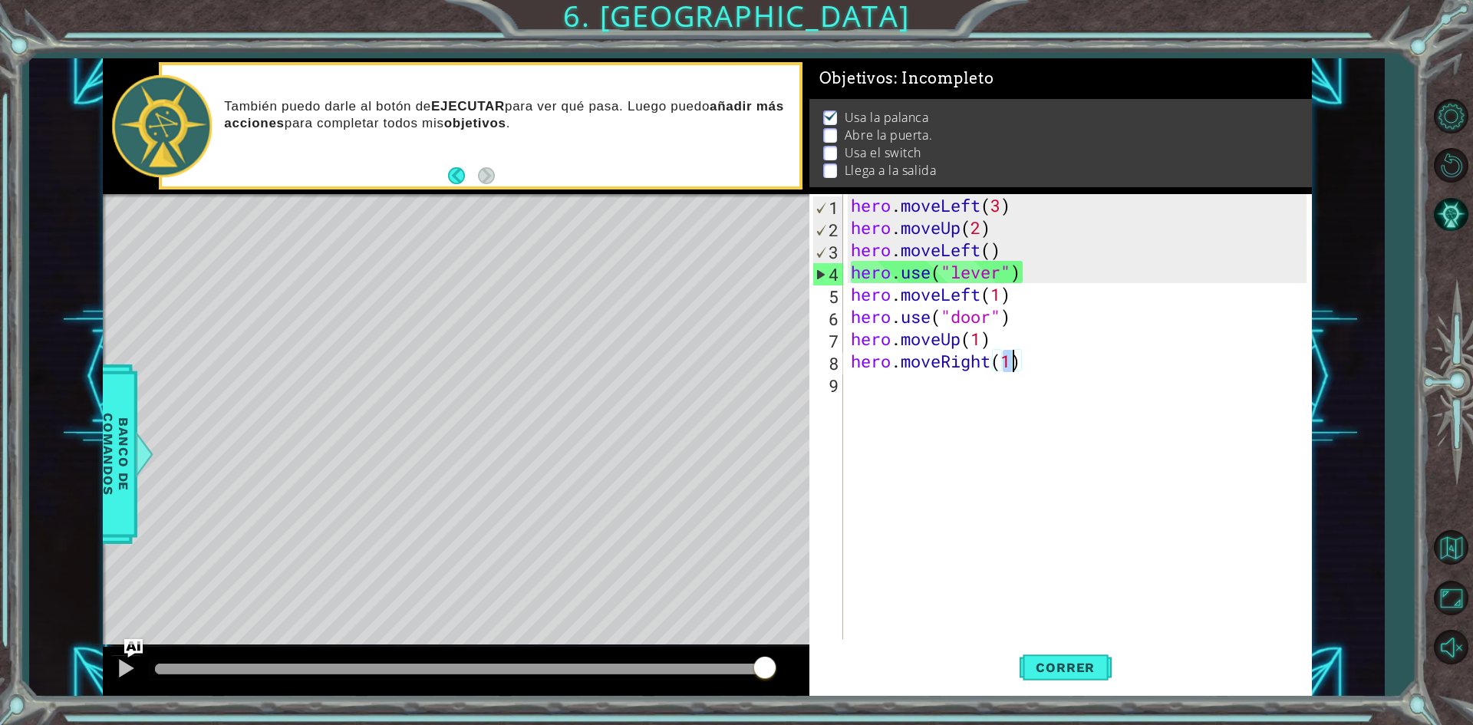
type textarea "hero.moveRight(2)"
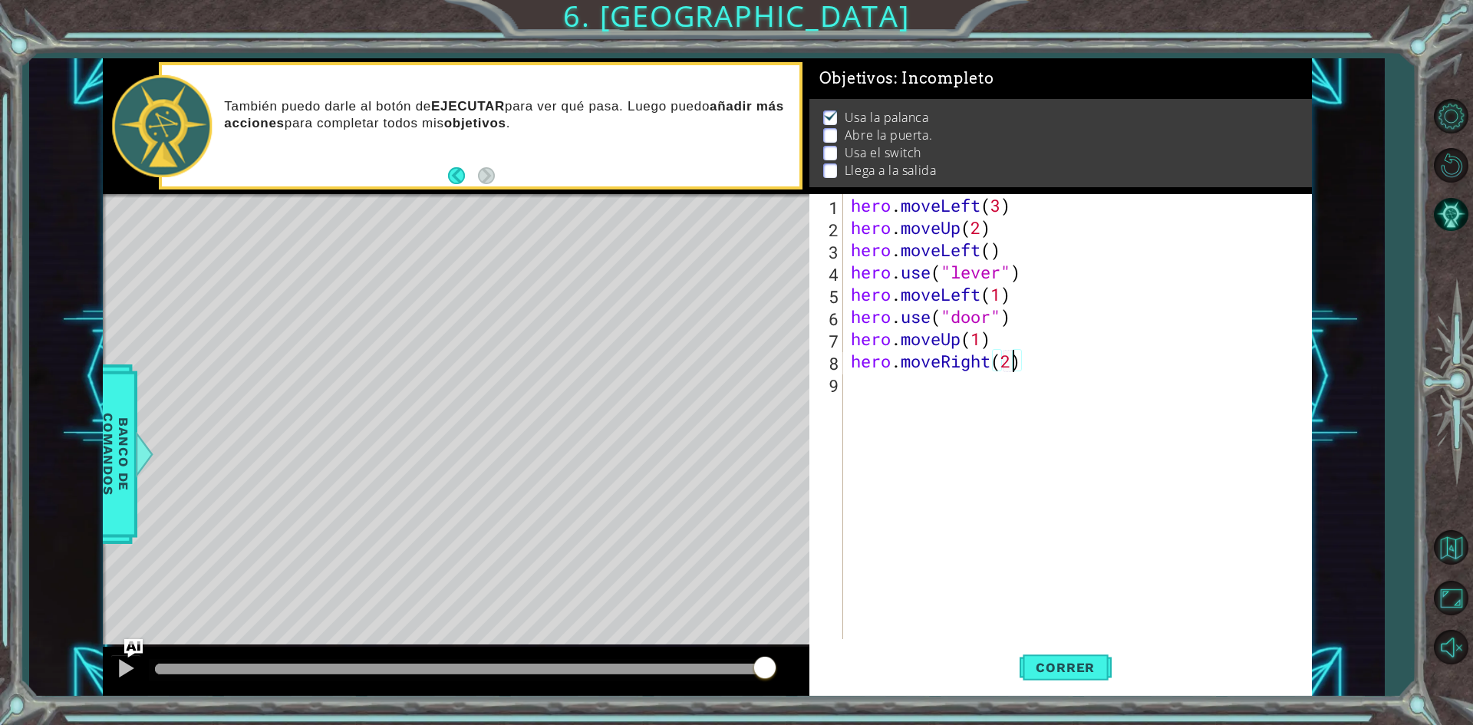
click at [938, 394] on div "hero . moveLeft ( 3 ) hero . moveUp ( 2 ) hero . moveLeft ( ) hero . use ( "lev…" at bounding box center [1081, 438] width 466 height 489
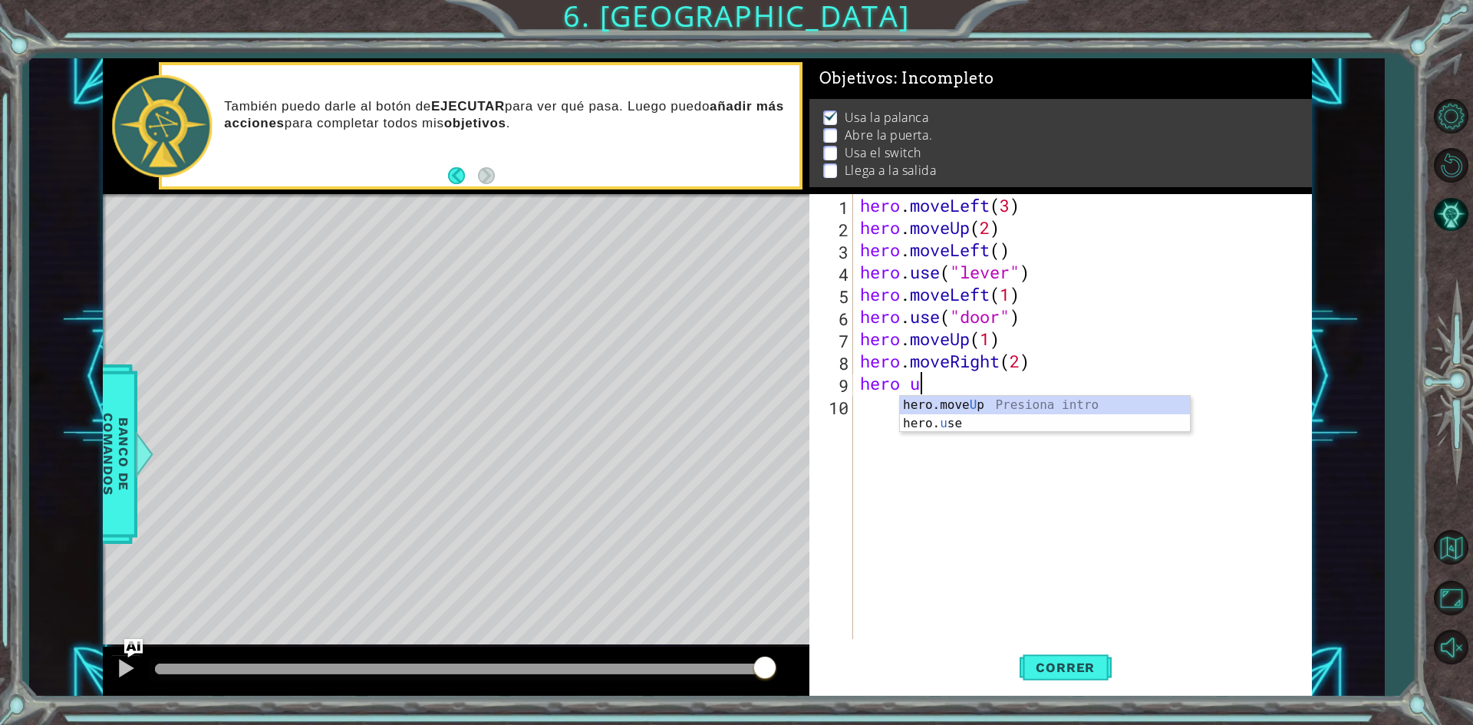
scroll to position [0, 2]
click at [981, 420] on div "hero.move U p Presiona intro hero. u se Presiona intro" at bounding box center [1045, 433] width 290 height 74
type textarea "hero.use("lever")"
click at [891, 404] on div "hero . moveLeft ( 3 ) hero . moveUp ( 2 ) hero . moveLeft ( ) hero . use ( "lev…" at bounding box center [1085, 438] width 457 height 489
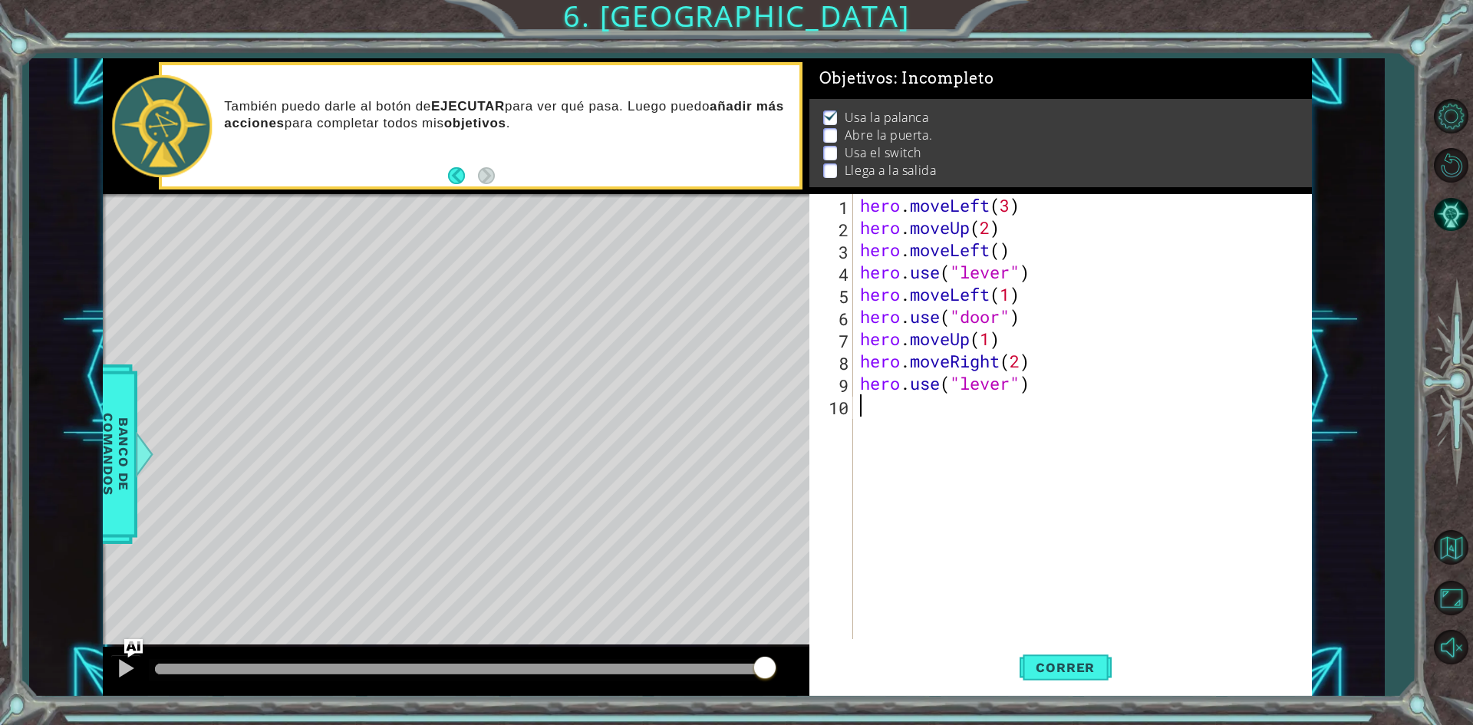
scroll to position [0, 0]
click at [1036, 665] on span "Correr" at bounding box center [1065, 667] width 90 height 15
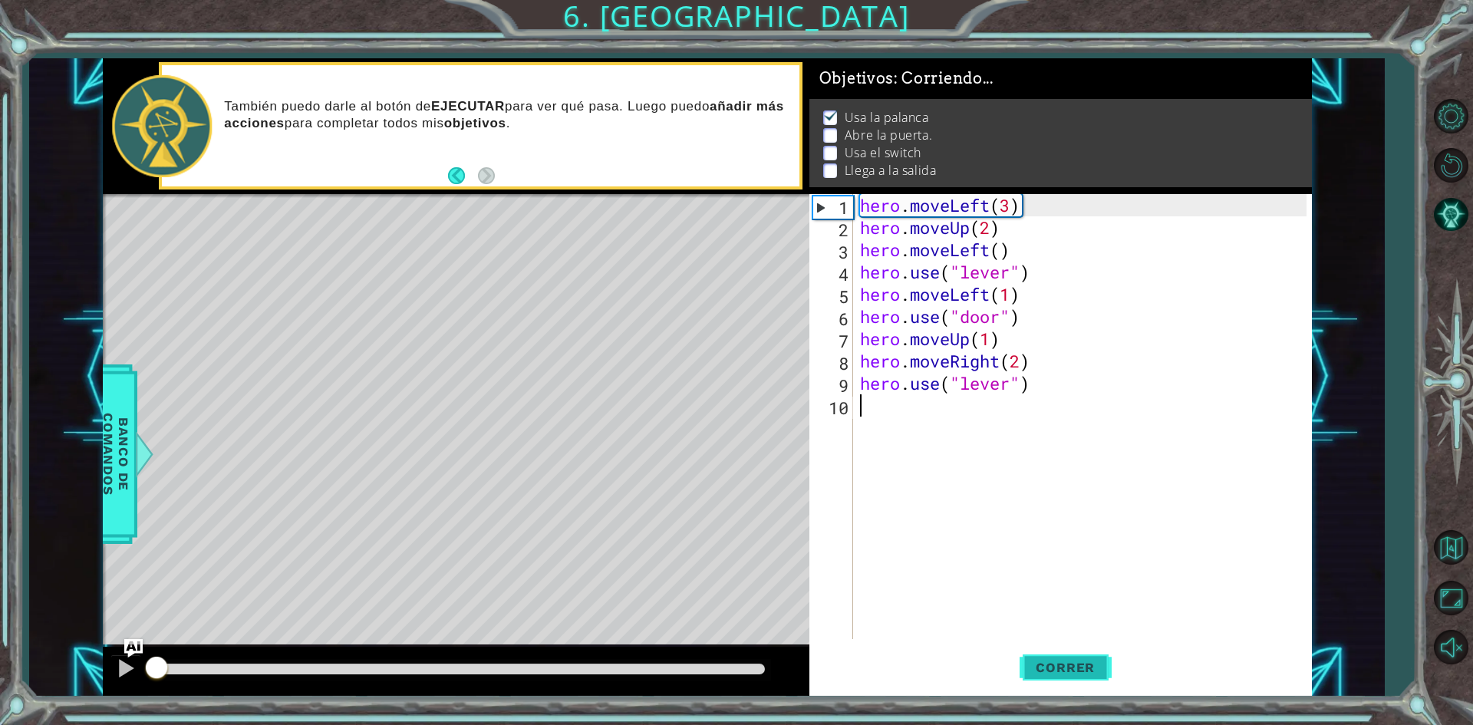
click at [1036, 665] on span "Correr" at bounding box center [1065, 667] width 90 height 15
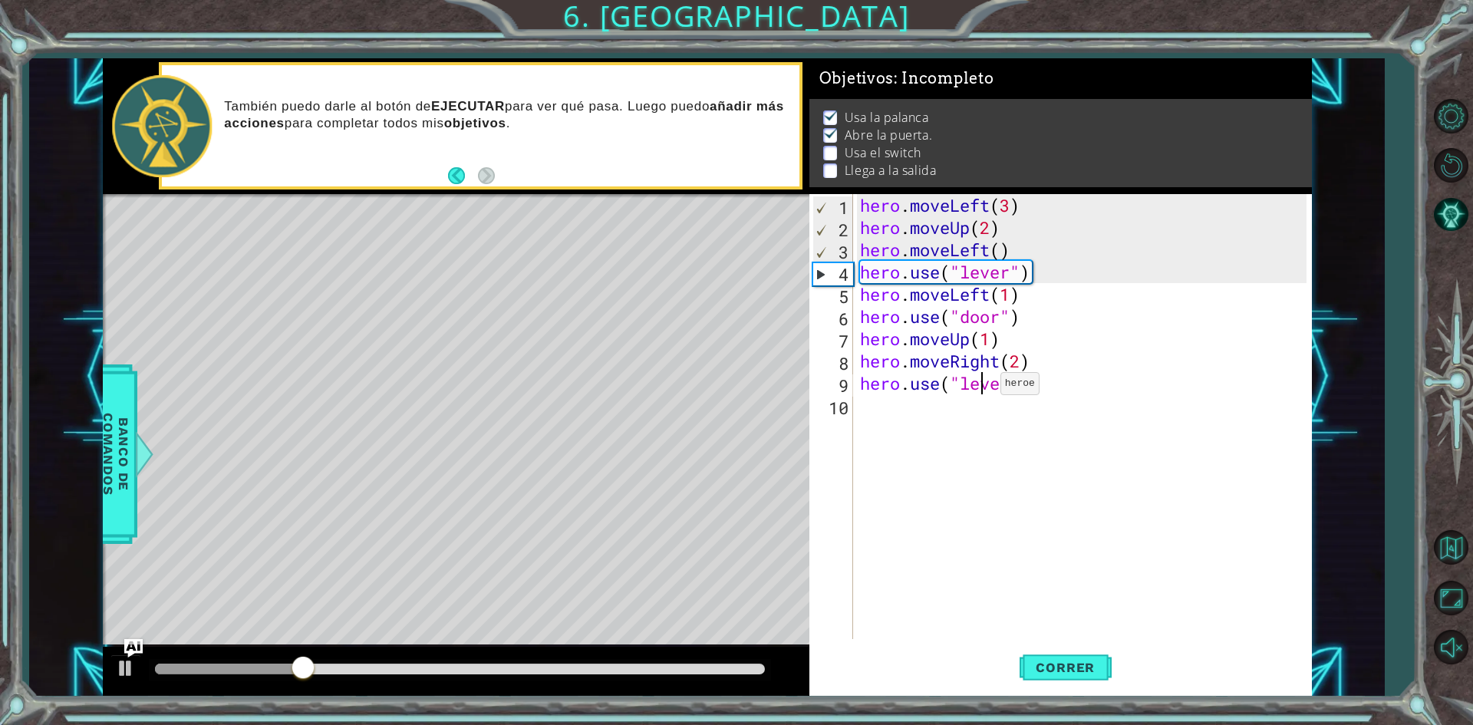
click at [987, 387] on div "hero . moveLeft ( 3 ) hero . moveUp ( 2 ) hero . moveLeft ( ) hero . use ( "lev…" at bounding box center [1085, 438] width 457 height 489
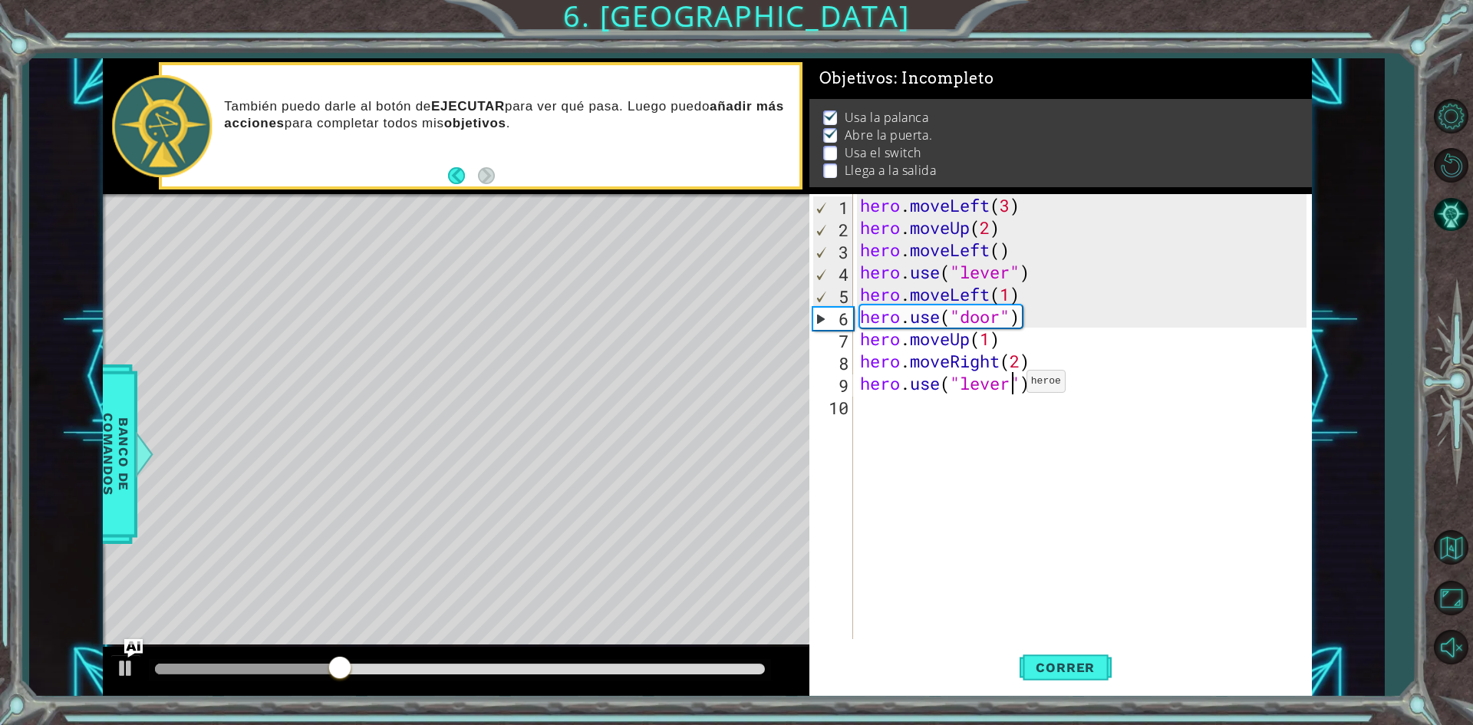
click at [1013, 385] on div "hero . moveLeft ( 3 ) hero . moveUp ( 2 ) hero . moveLeft ( ) hero . use ( "lev…" at bounding box center [1085, 438] width 457 height 489
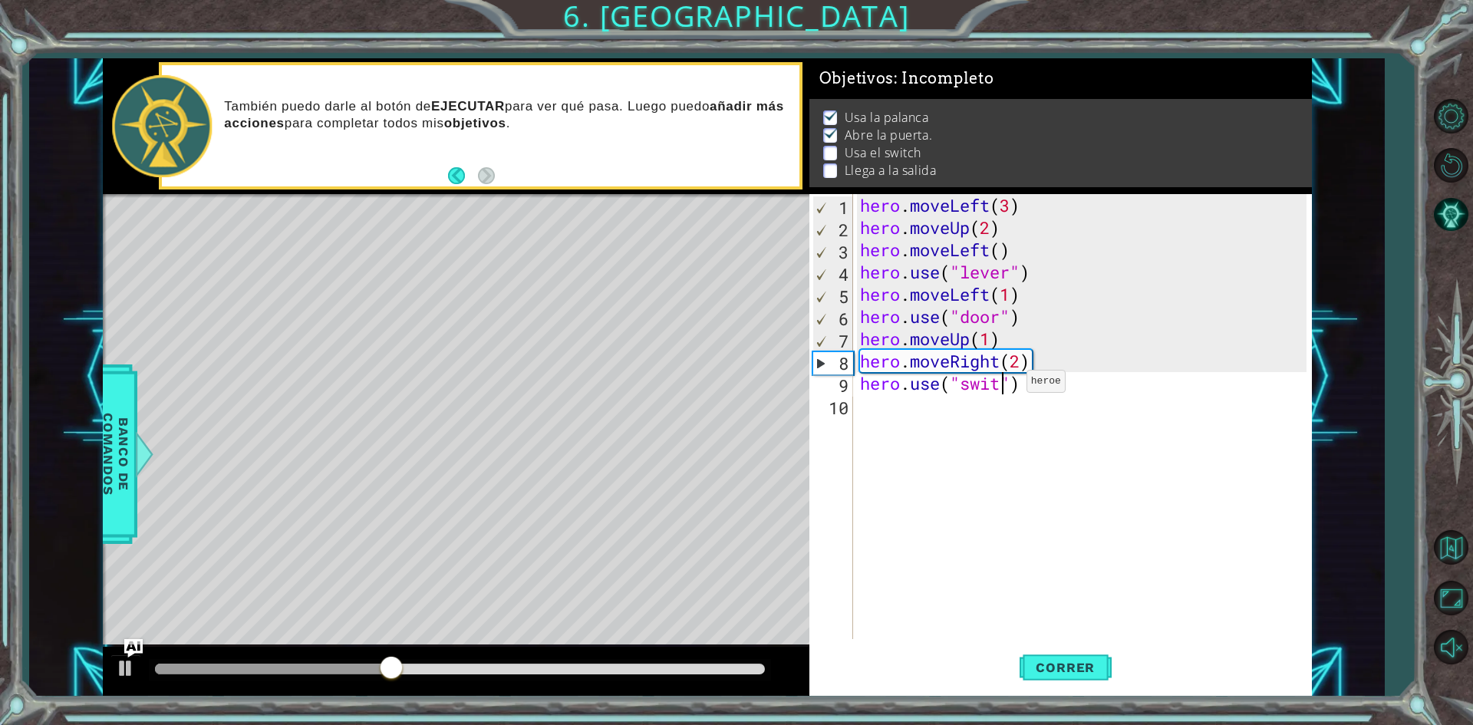
scroll to position [0, 7]
type textarea "hero.use("switch")"
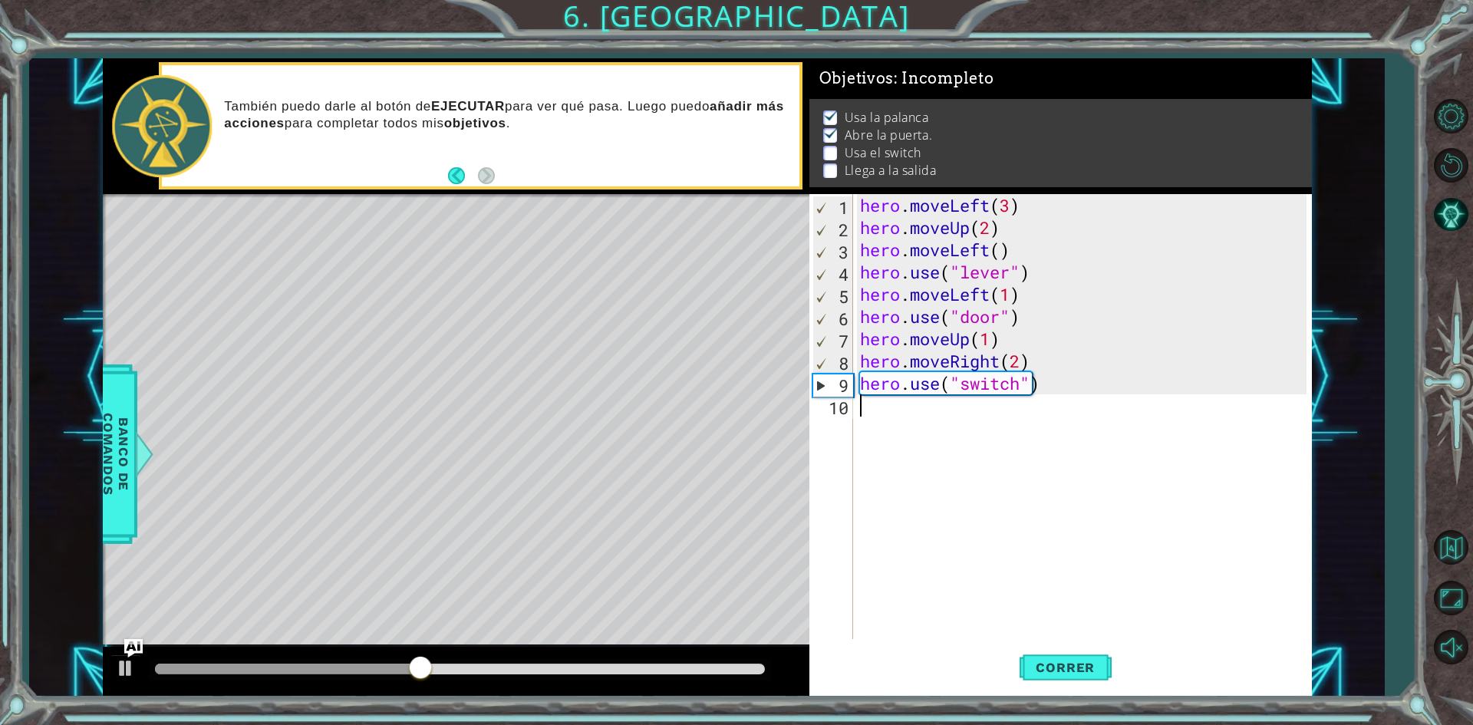
click at [1032, 502] on div "hero . moveLeft ( 3 ) hero . moveUp ( 2 ) hero . moveLeft ( ) hero . use ( "lev…" at bounding box center [1085, 438] width 457 height 489
click at [1013, 298] on div "hero . moveLeft ( 3 ) hero . moveUp ( 2 ) hero . moveLeft ( ) hero . use ( "lev…" at bounding box center [1085, 438] width 457 height 489
click at [991, 342] on div "hero . moveLeft ( 3 ) hero . moveUp ( 2 ) hero . moveLeft ( ) hero . use ( "lev…" at bounding box center [1085, 438] width 457 height 489
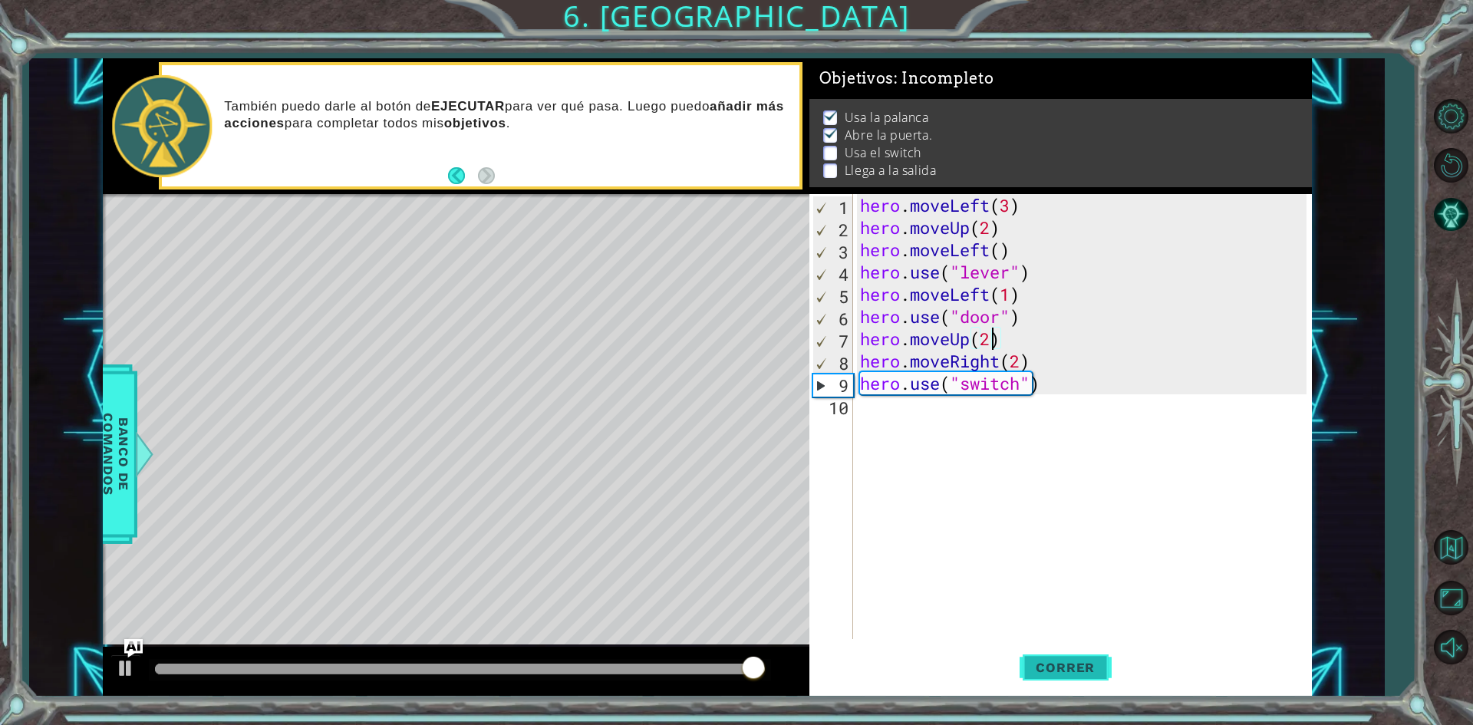
type textarea "hero.moveUp(2)"
click at [1069, 656] on button "Correr" at bounding box center [1066, 668] width 92 height 50
click at [934, 420] on div "hero . moveLeft ( 3 ) hero . moveUp ( 2 ) hero . moveLeft ( ) hero . use ( "lev…" at bounding box center [1085, 438] width 457 height 489
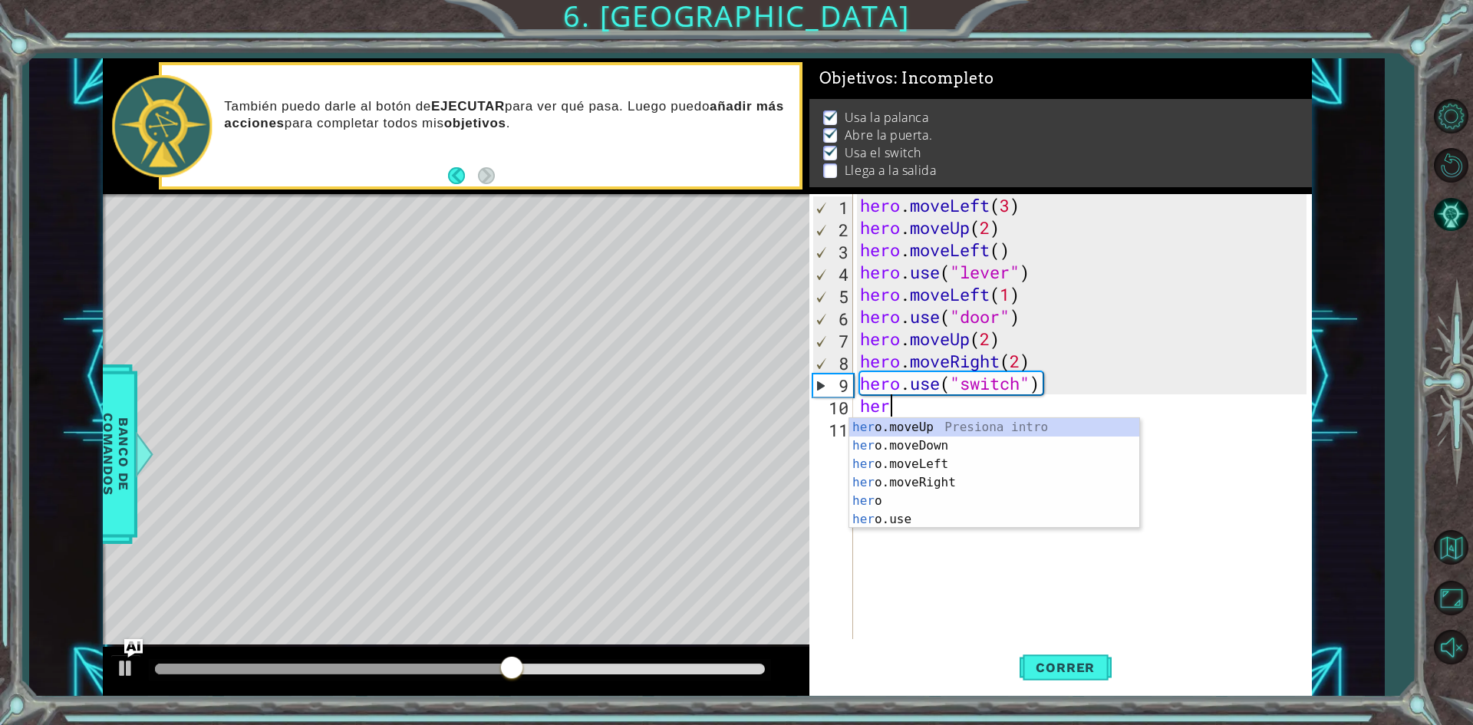
scroll to position [0, 1]
click at [940, 502] on div "hero Presiona intro hero .moveUp Presiona intro hero .moveDown Presiona intro h…" at bounding box center [994, 491] width 290 height 147
type textarea "hero.moveRight(1)"
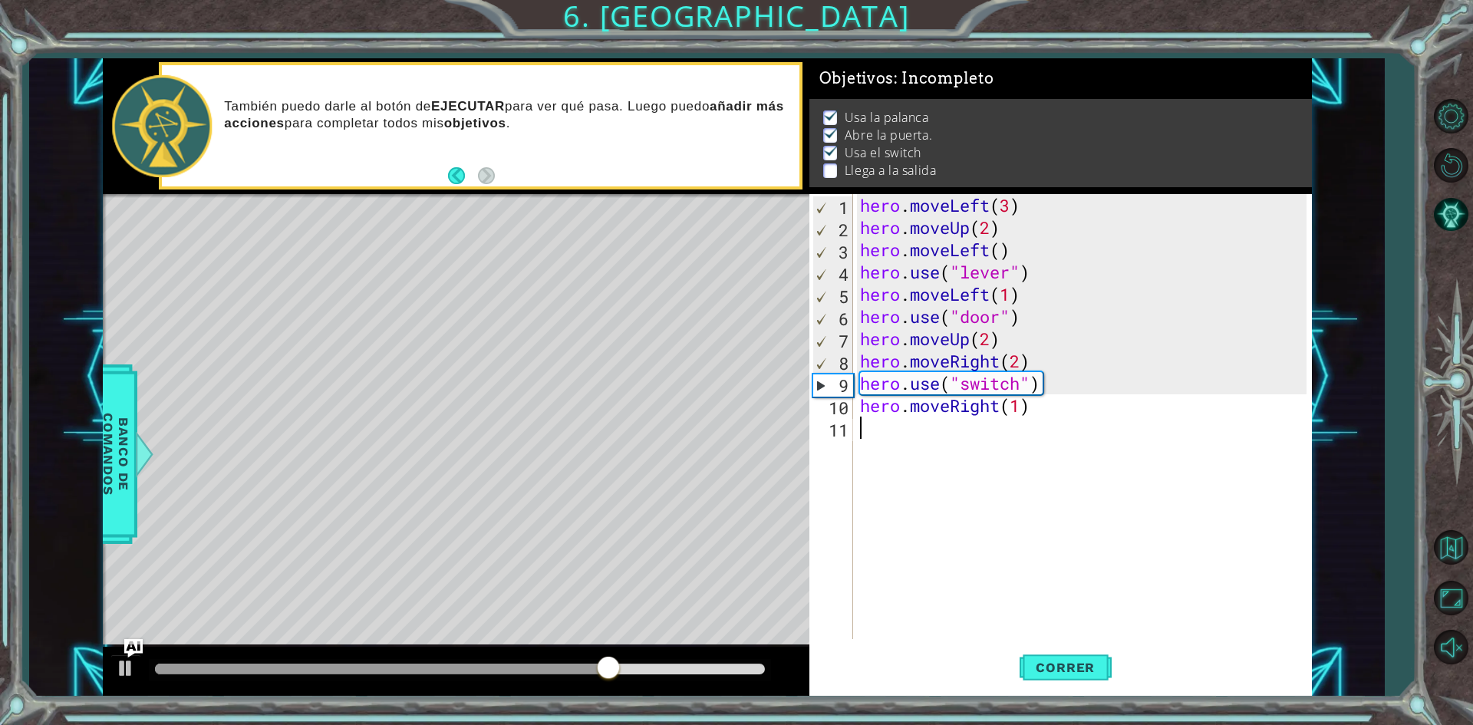
click at [928, 453] on div "hero . moveLeft ( 3 ) hero . moveUp ( 2 ) hero . moveLeft ( ) hero . use ( "lev…" at bounding box center [1085, 438] width 457 height 489
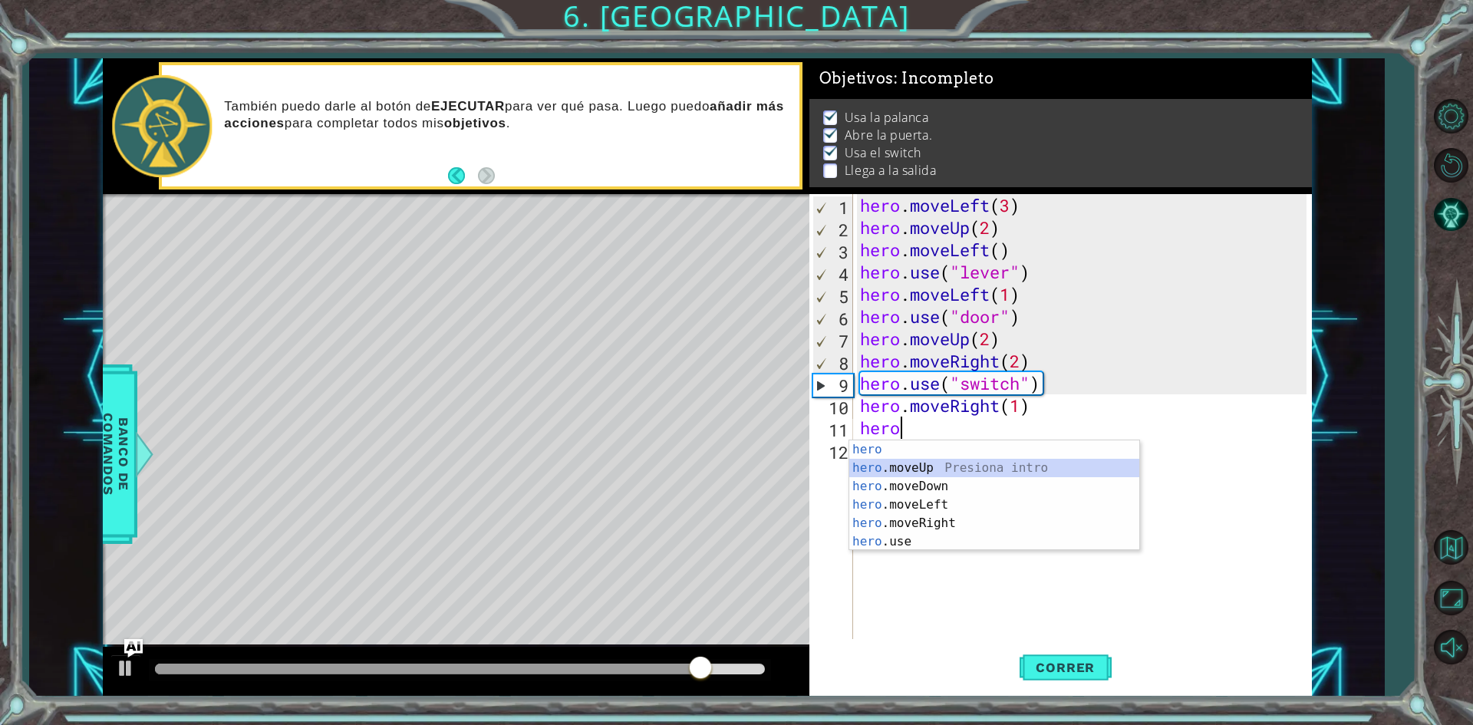
click at [945, 466] on div "hero Presiona intro hero .moveUp Presiona intro hero .moveDown Presiona intro h…" at bounding box center [994, 513] width 290 height 147
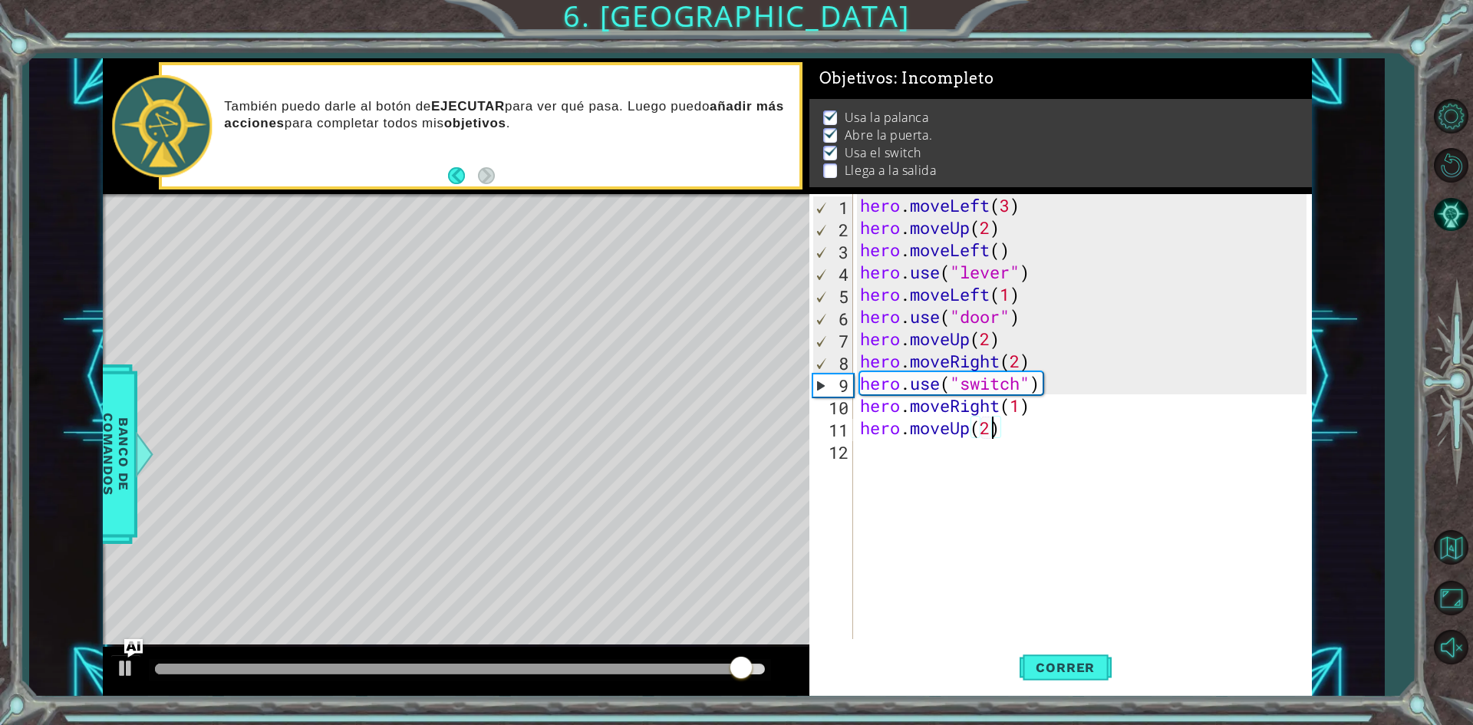
scroll to position [0, 5]
type textarea "hero.moveUp(2)"
click at [1074, 669] on span "Correr" at bounding box center [1065, 667] width 90 height 15
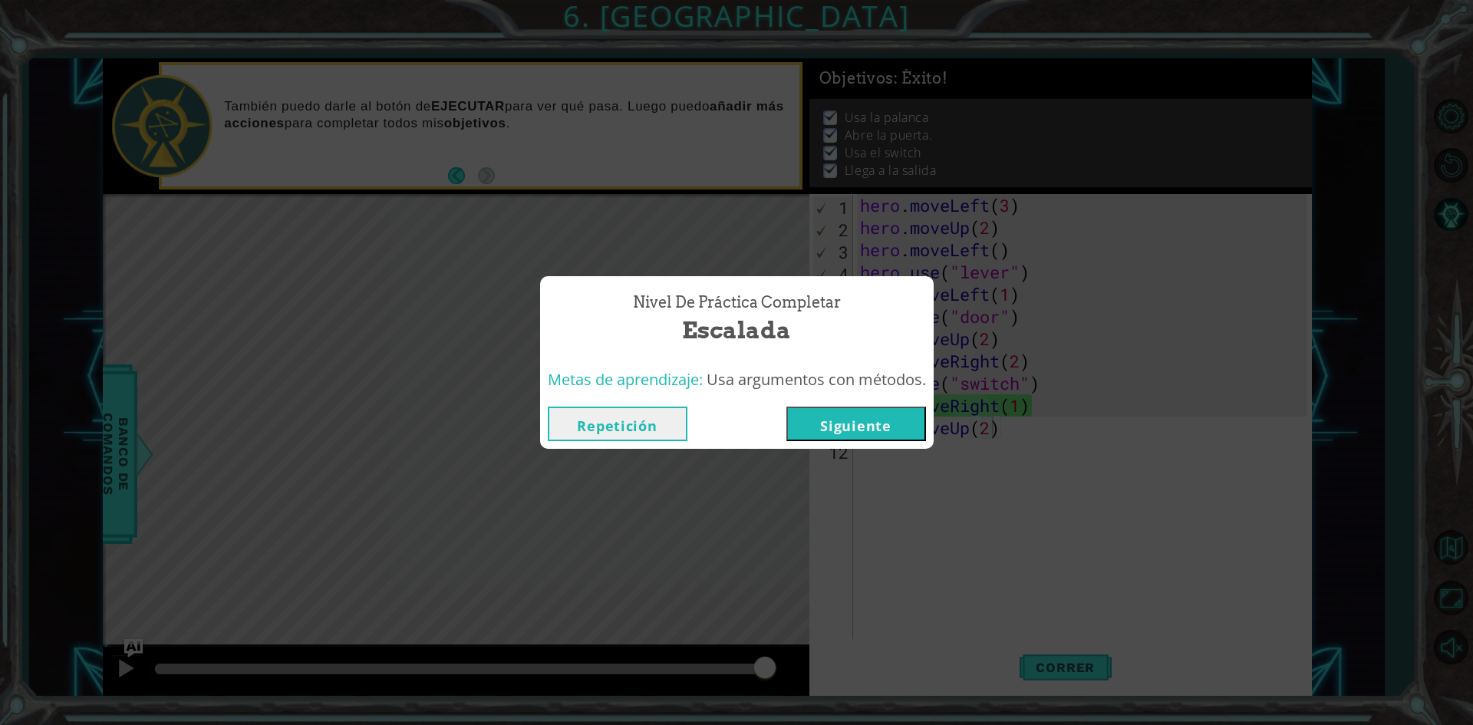
click at [868, 425] on button "Siguiente" at bounding box center [856, 424] width 140 height 35
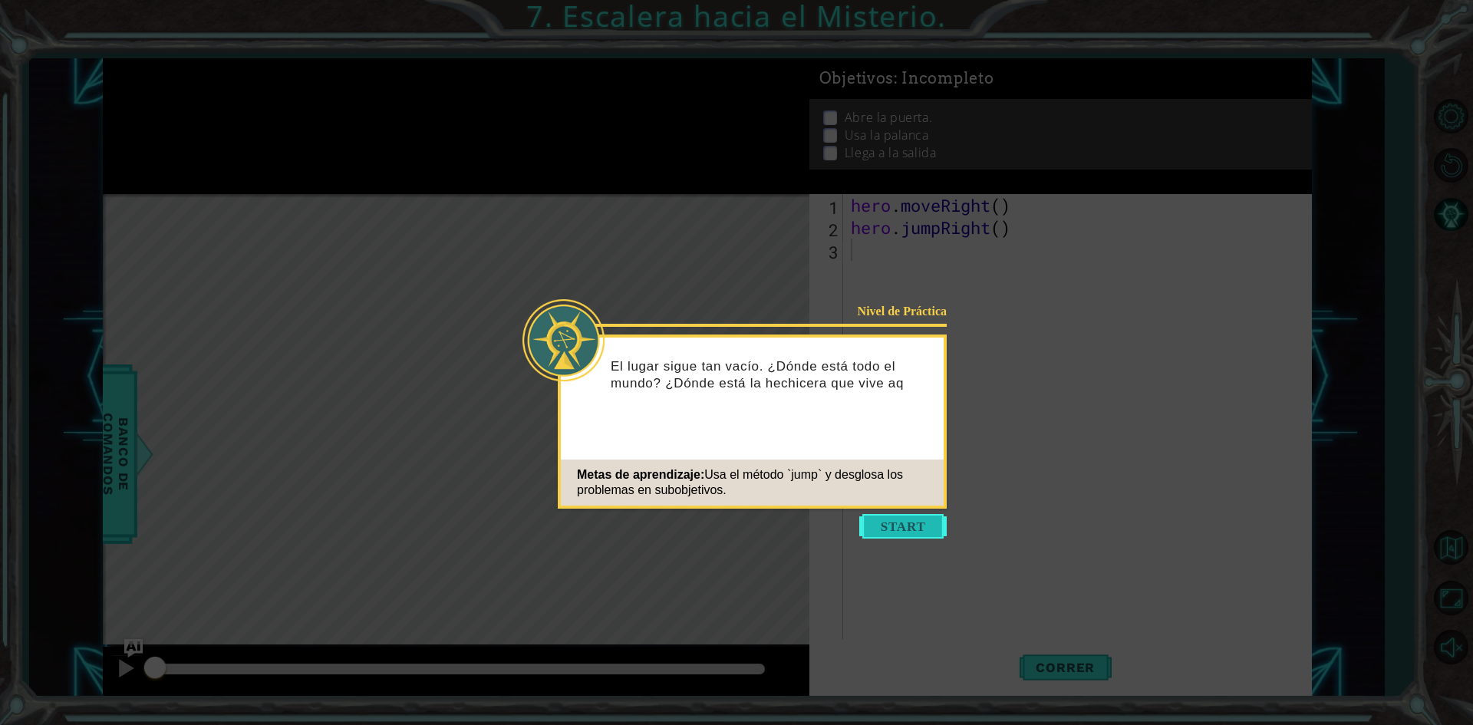
click at [899, 522] on button "Start" at bounding box center [902, 526] width 87 height 25
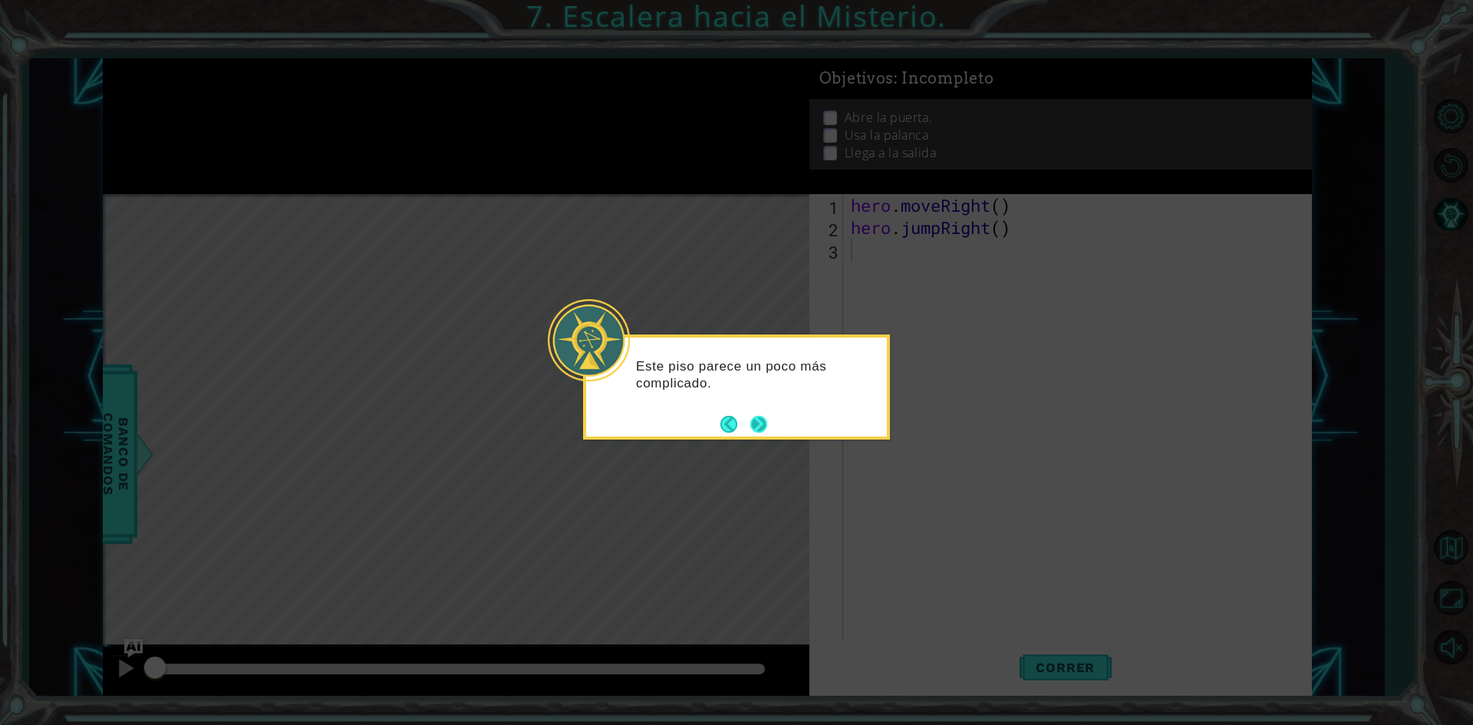
click at [759, 423] on button "Next" at bounding box center [758, 424] width 17 height 17
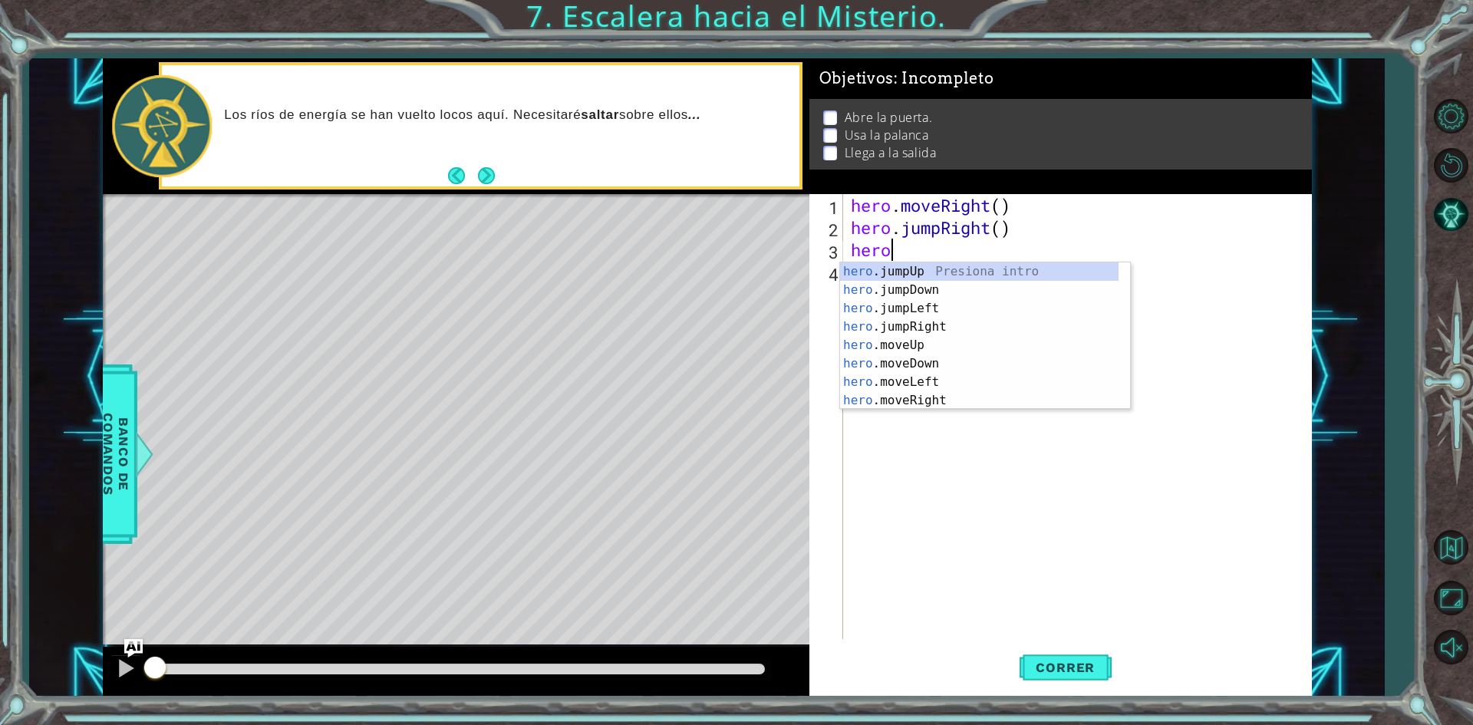
scroll to position [0, 1]
click at [936, 347] on div "hero .jumpUp Presiona intro hero .jumpDown Presiona intro hero .jumpLeft Presio…" at bounding box center [979, 354] width 278 height 184
type textarea "hero.moveUp(1)"
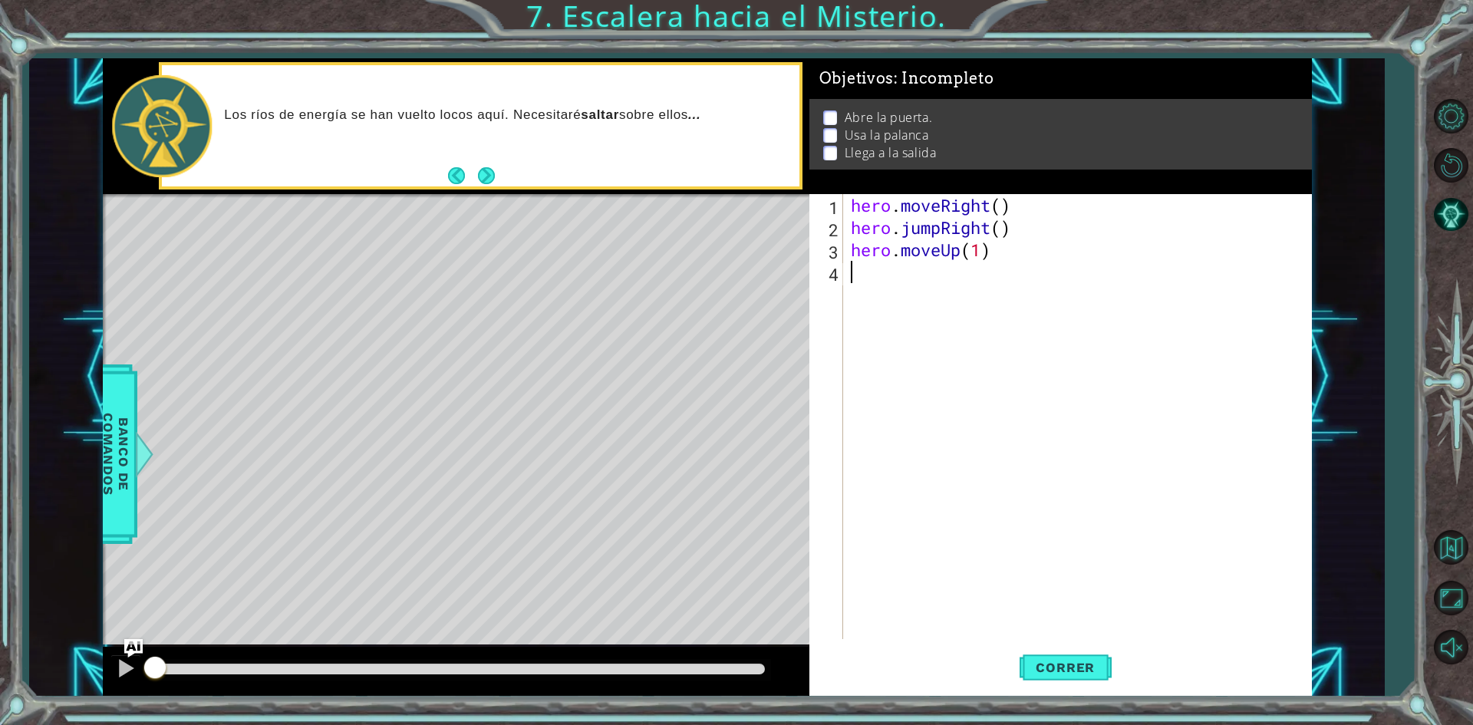
click at [901, 298] on div "hero . moveRight ( ) hero . jumpRight ( ) hero . moveUp ( 1 )" at bounding box center [1081, 438] width 466 height 489
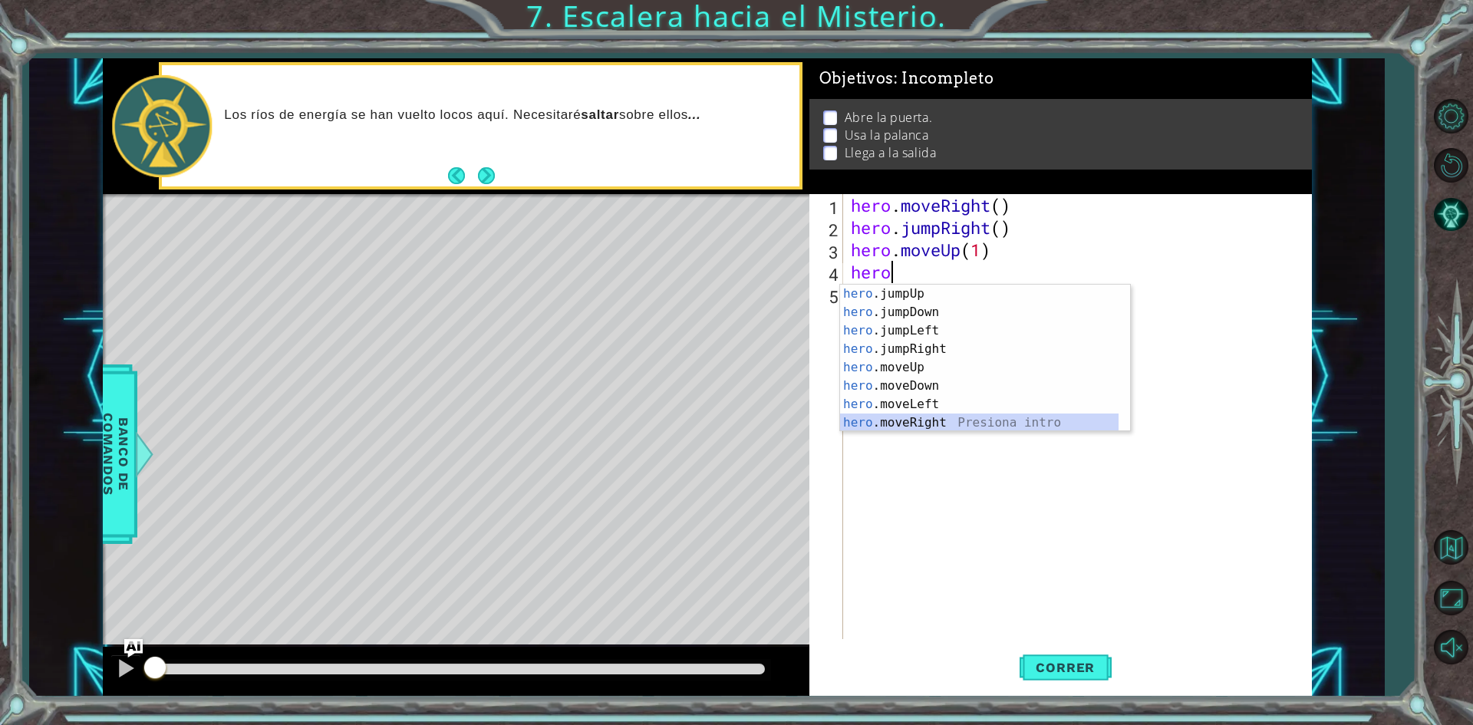
click at [934, 422] on div "hero .jumpUp Presiona intro hero .jumpDown Presiona intro hero .jumpLeft Presio…" at bounding box center [979, 377] width 278 height 184
type textarea "hero.moveRight(1)"
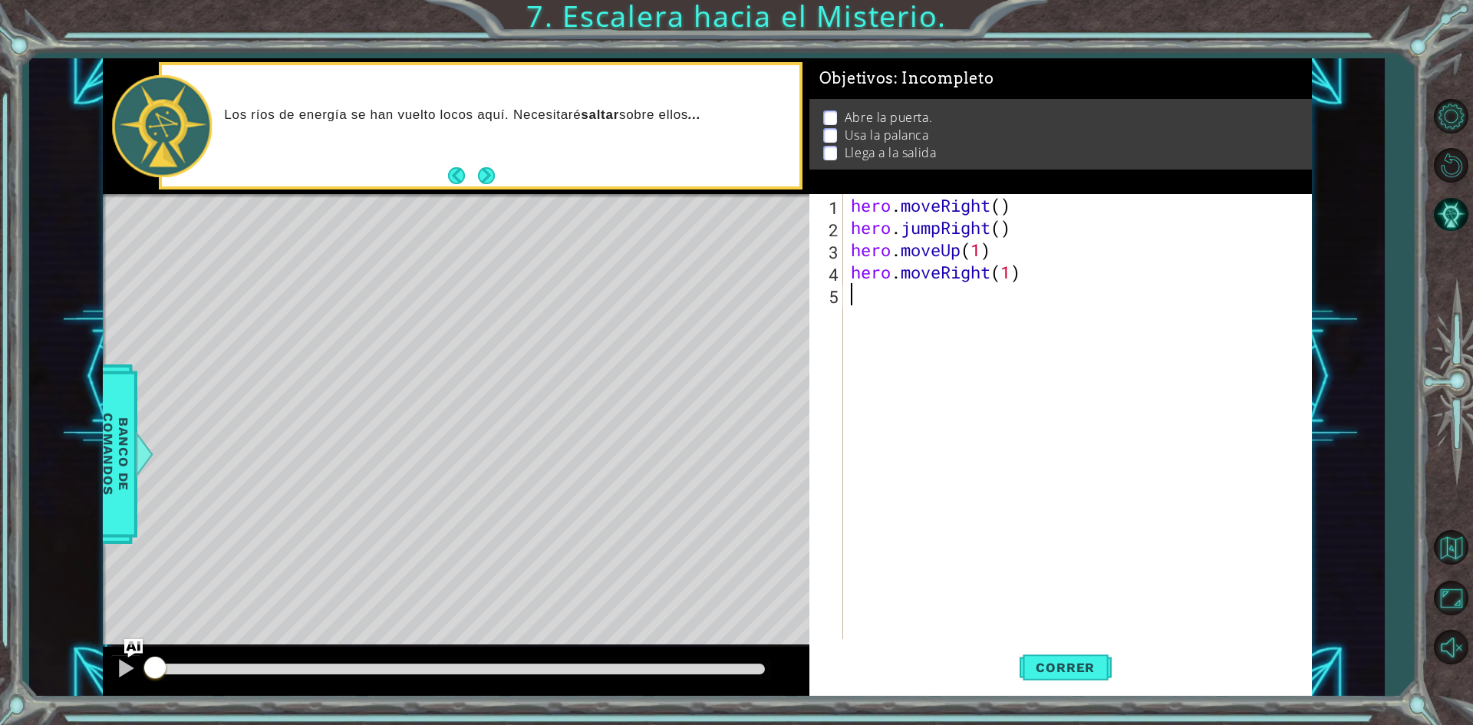
click at [906, 299] on div "hero . moveRight ( ) hero . jumpRight ( ) hero . moveUp ( 1 ) hero . moveRight …" at bounding box center [1081, 438] width 466 height 489
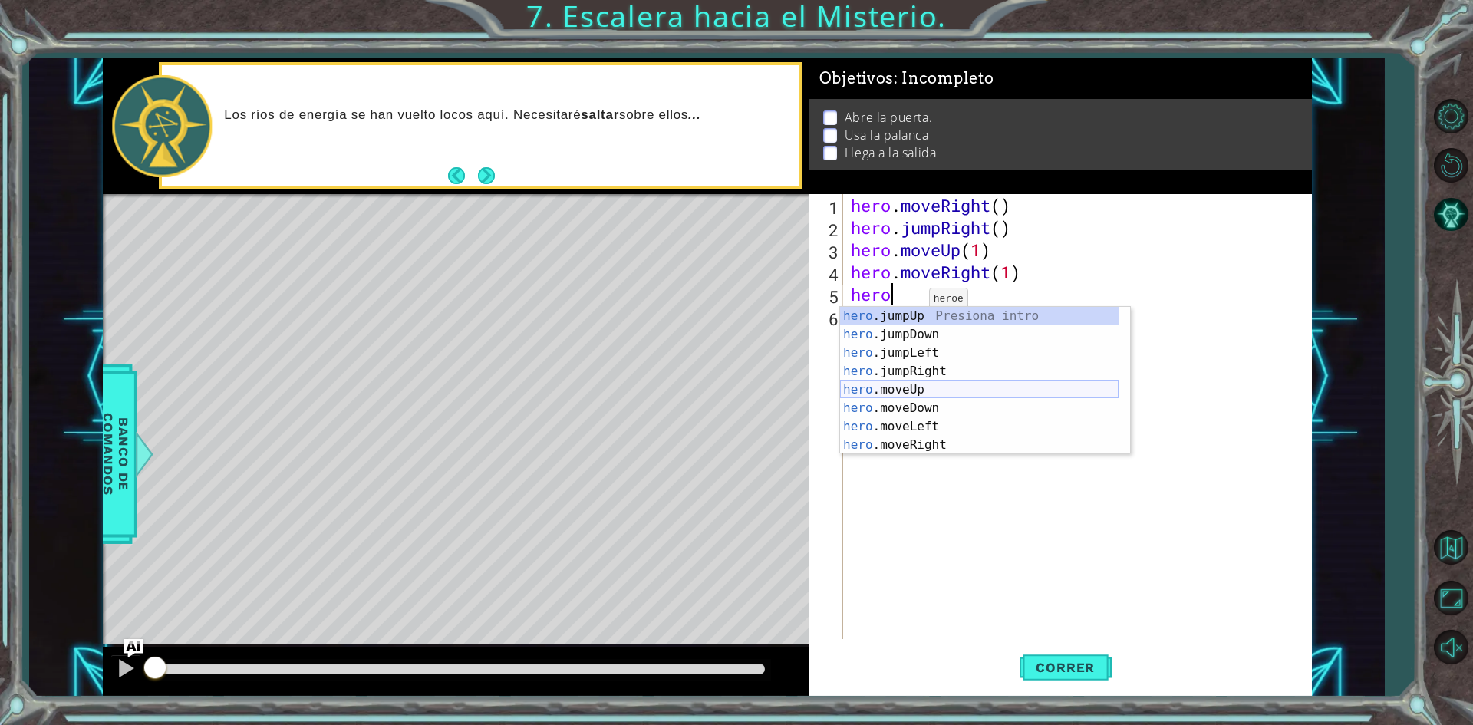
click at [920, 385] on div "hero .jumpUp Presiona intro hero .jumpDown Presiona intro hero .jumpLeft Presio…" at bounding box center [979, 399] width 278 height 184
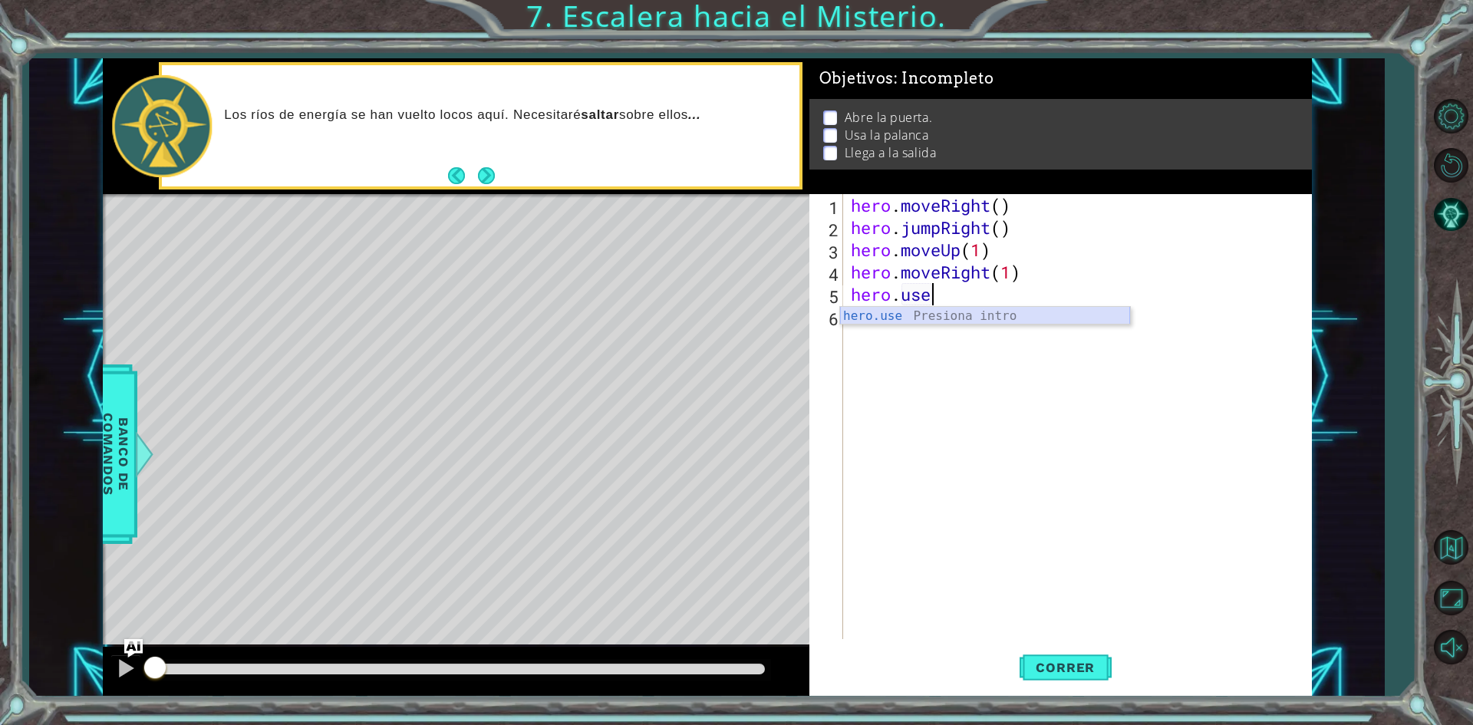
click at [948, 311] on div "hero.use Presiona intro" at bounding box center [985, 334] width 290 height 55
type textarea "hero.use("door")"
click at [911, 315] on div "hero . moveRight ( ) hero . jumpRight ( ) hero . moveUp ( 1 ) hero . moveRight …" at bounding box center [1081, 438] width 466 height 489
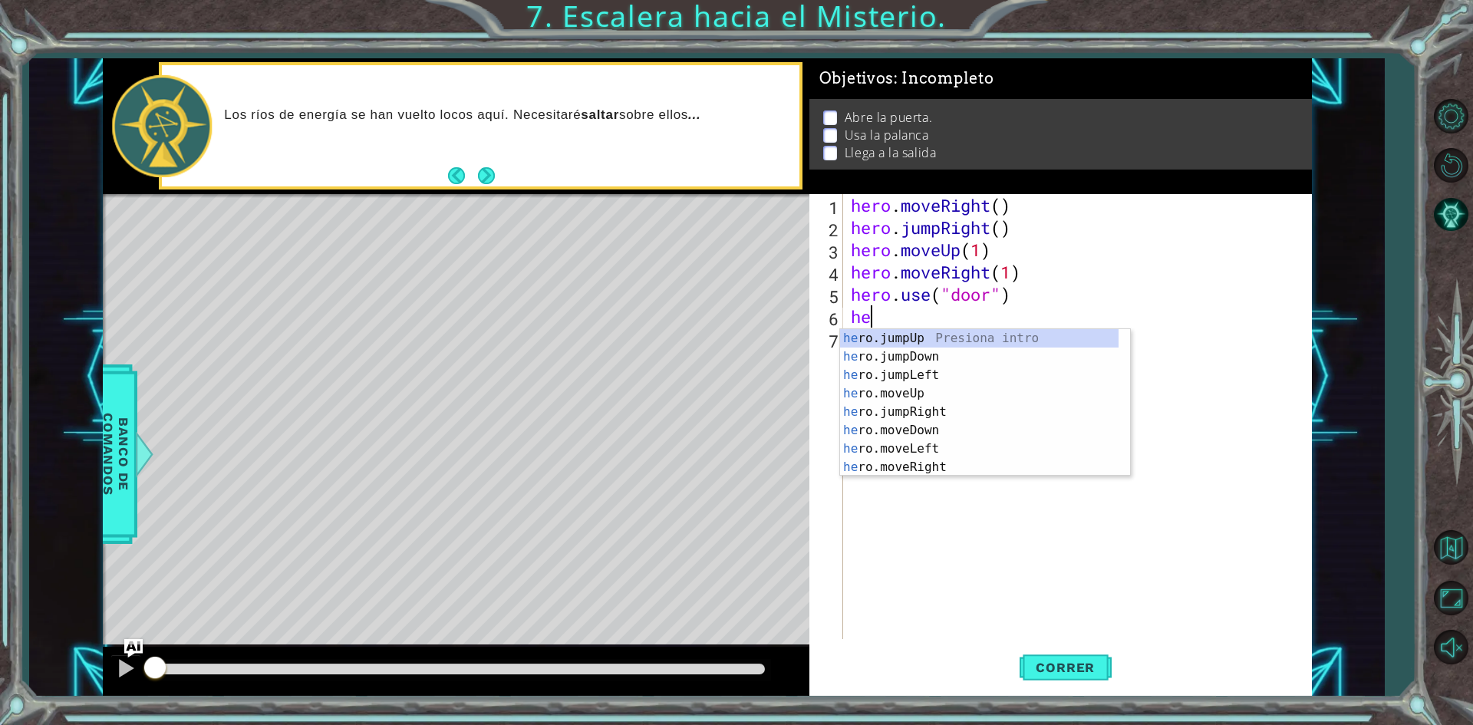
scroll to position [0, 1]
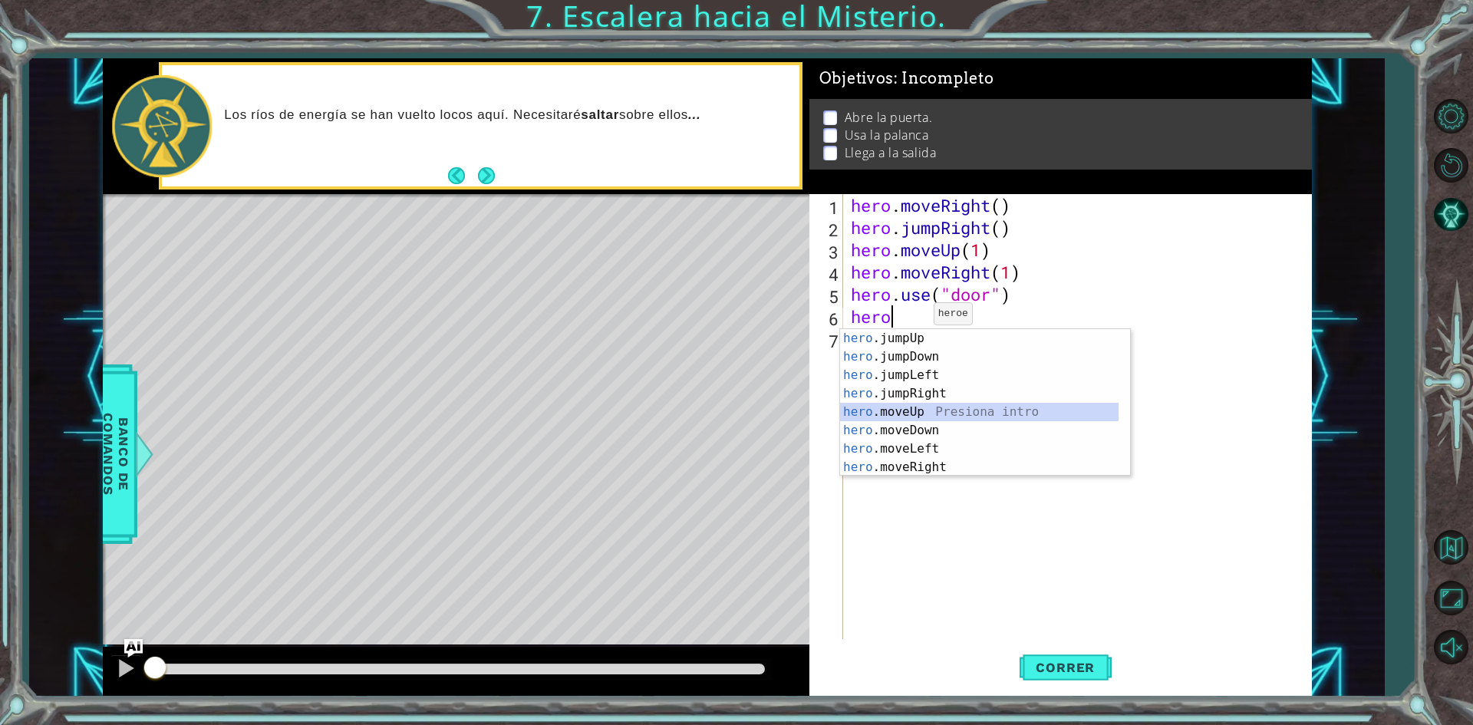
click at [944, 411] on div "hero .jumpUp Presiona intro hero .jumpDown Presiona intro hero .jumpLeft Presio…" at bounding box center [979, 421] width 278 height 184
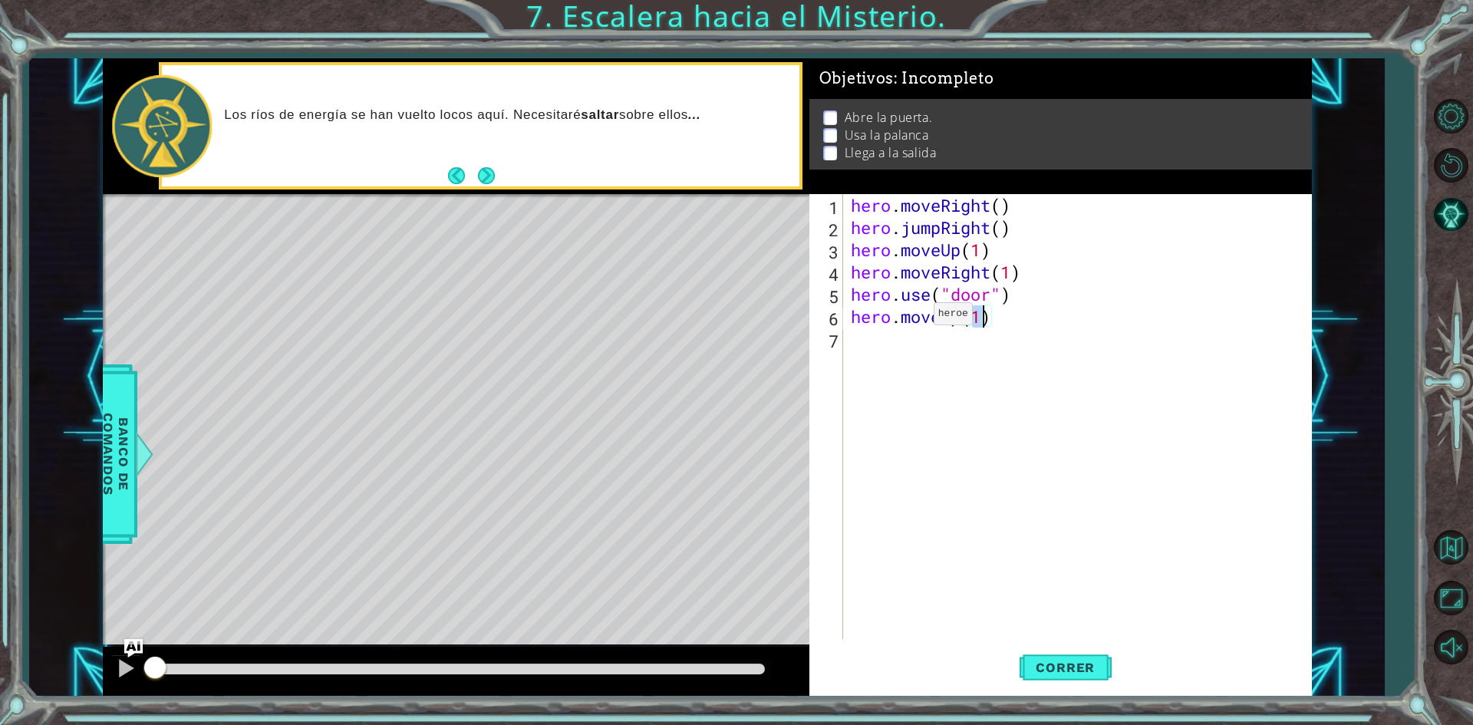
scroll to position [0, 5]
click at [1080, 678] on button "Correr" at bounding box center [1066, 668] width 92 height 50
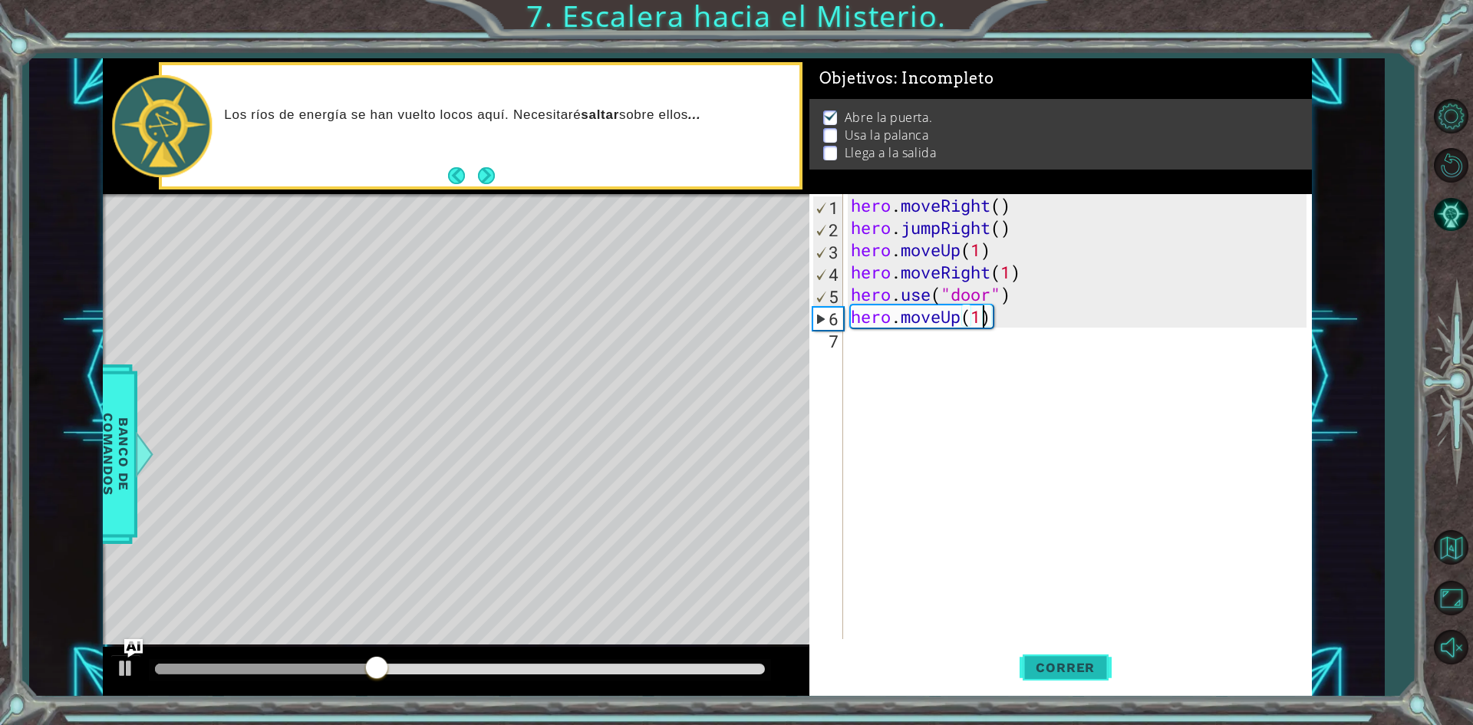
type textarea "hero.moveUp(2)"
click at [920, 367] on div "hero . moveRight ( ) hero . jumpRight ( ) hero . moveUp ( 1 ) hero . moveRight …" at bounding box center [1081, 438] width 466 height 489
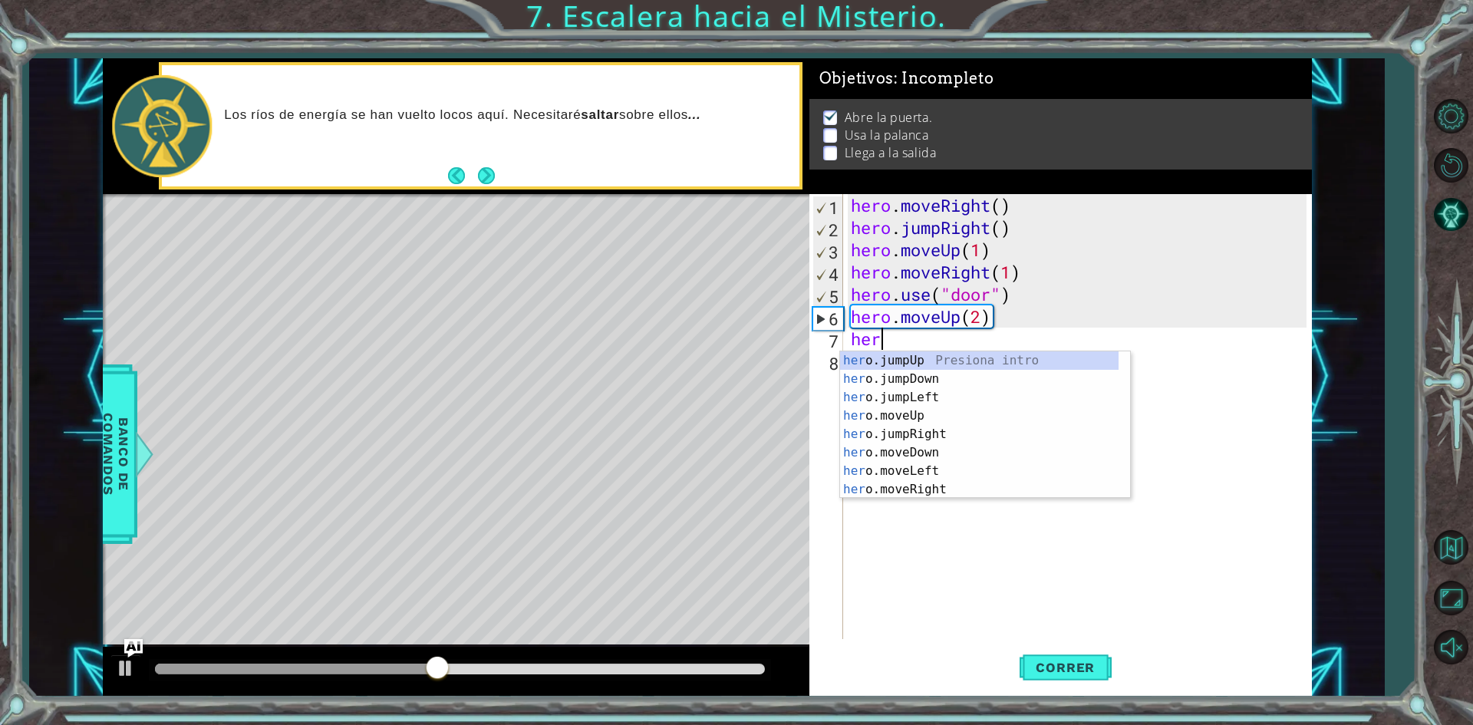
scroll to position [0, 1]
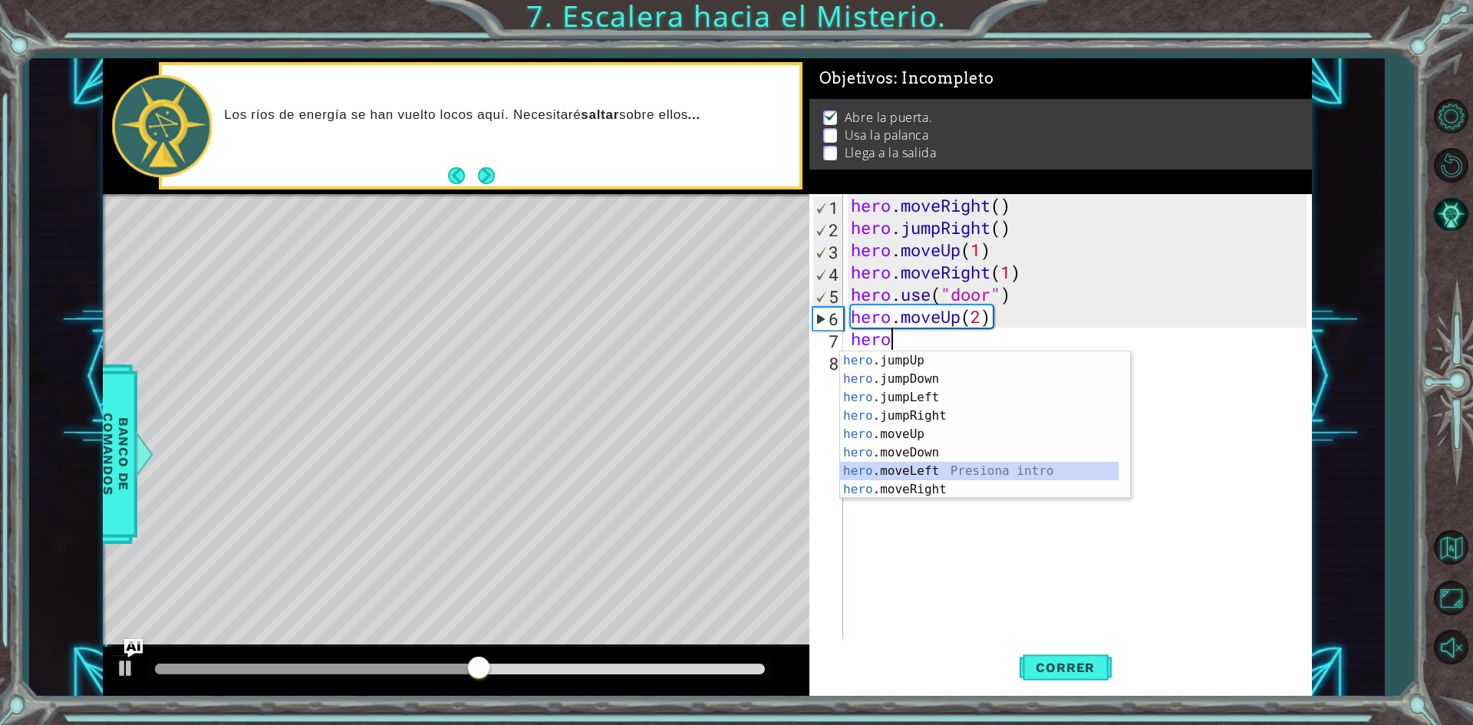
click at [946, 469] on div "hero .jumpUp Presiona intro hero .jumpDown Presiona intro hero .jumpLeft Presio…" at bounding box center [979, 443] width 278 height 184
type textarea "hero.moveLeft(1)"
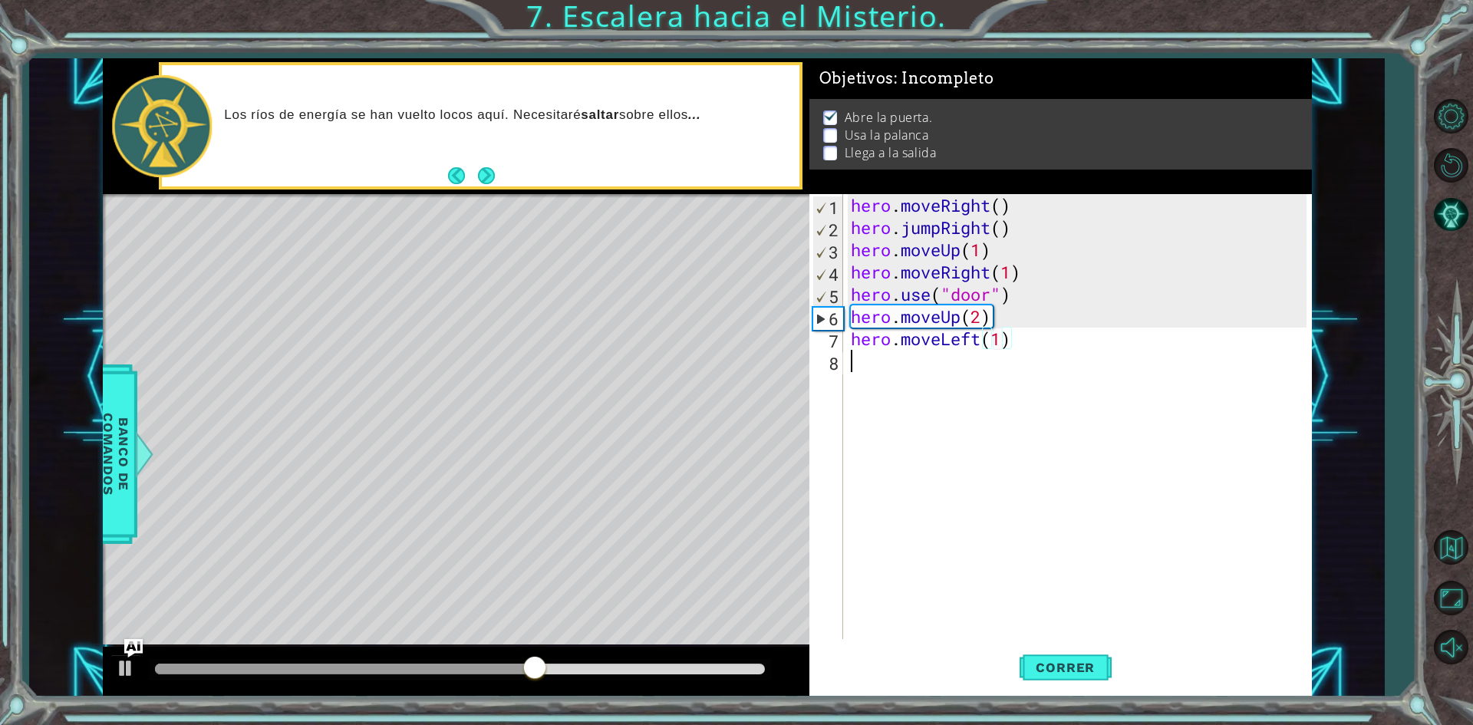
click at [911, 379] on div "hero . moveRight ( ) hero . jumpRight ( ) hero . moveUp ( 1 ) hero . moveRight …" at bounding box center [1081, 438] width 466 height 489
click at [911, 379] on div "hero.use Presiona intro" at bounding box center [985, 401] width 290 height 55
type textarea "hero.use("lever")"
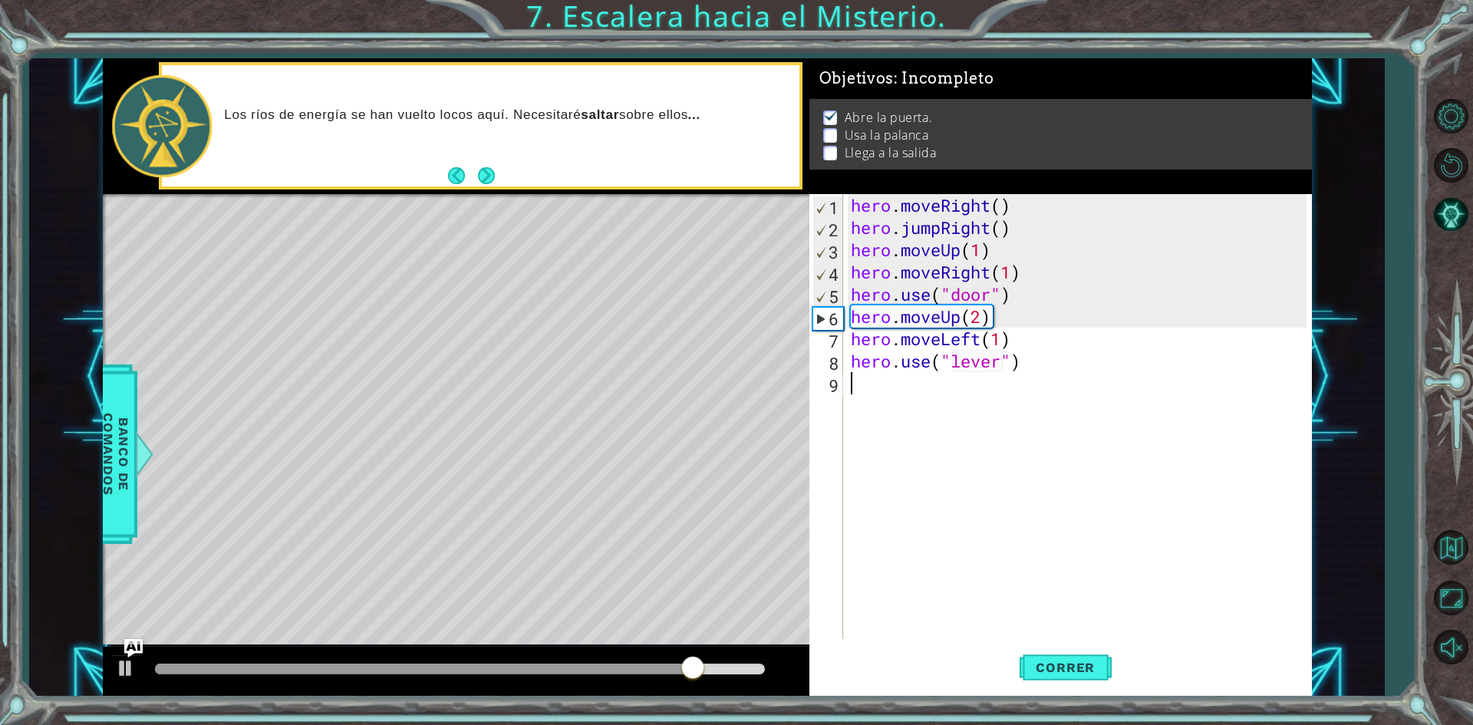
click at [911, 379] on div "hero . moveRight ( ) hero . jumpRight ( ) hero . moveUp ( 1 ) hero . moveRight …" at bounding box center [1081, 438] width 466 height 489
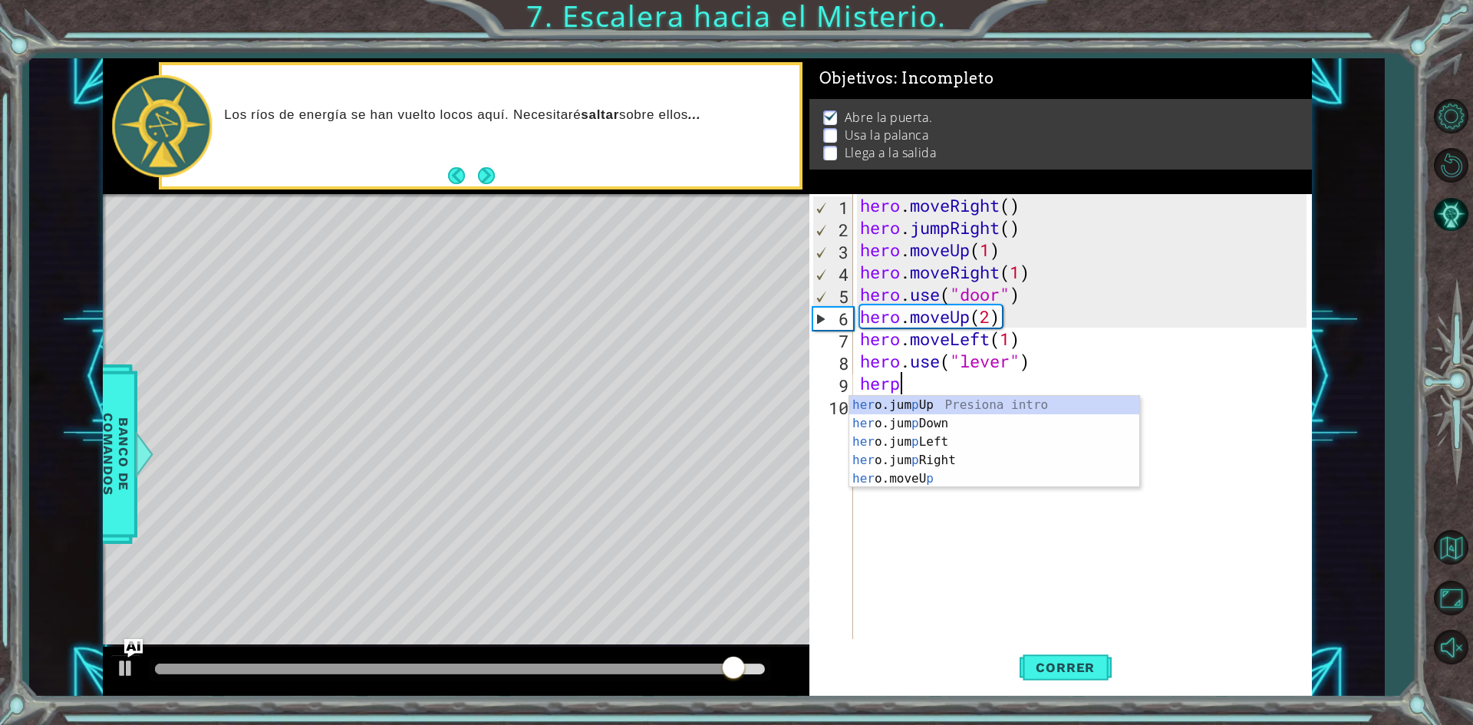
scroll to position [0, 1]
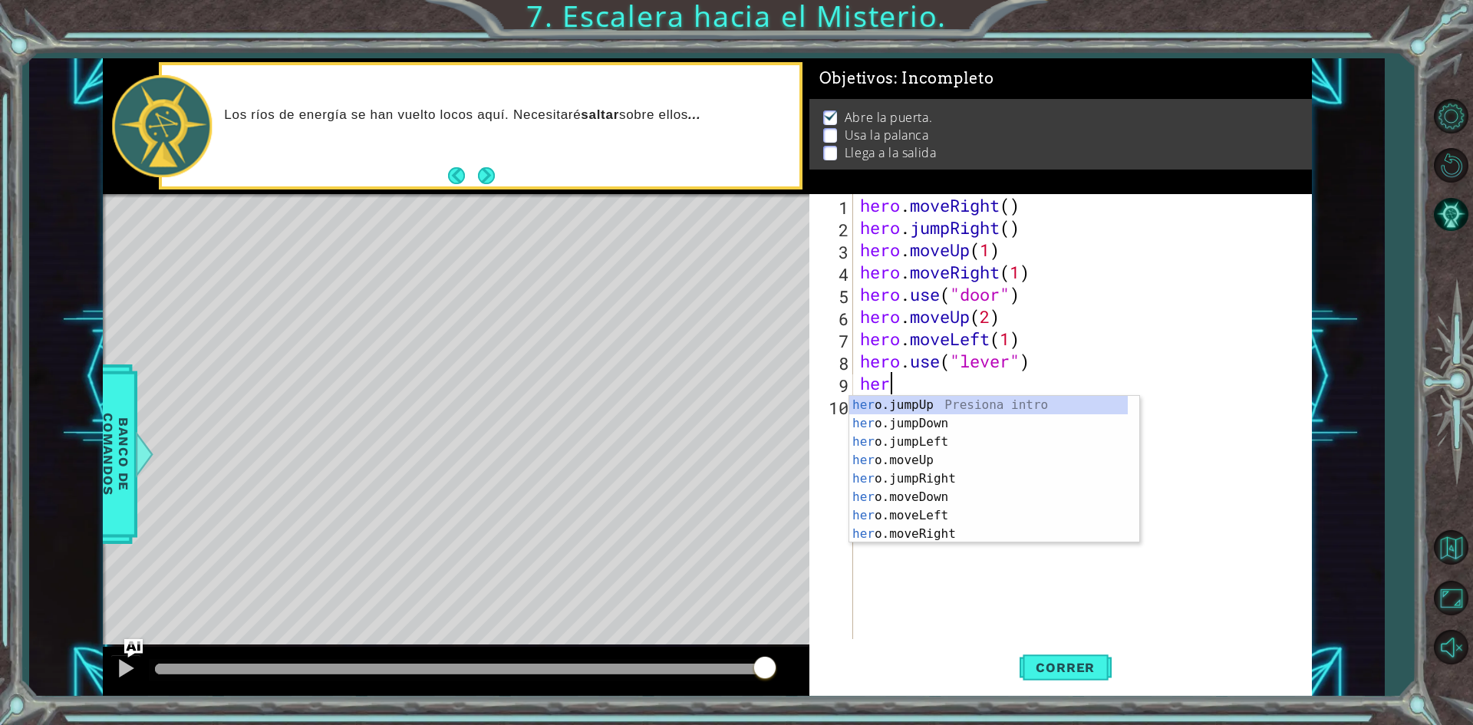
type textarea "hero"
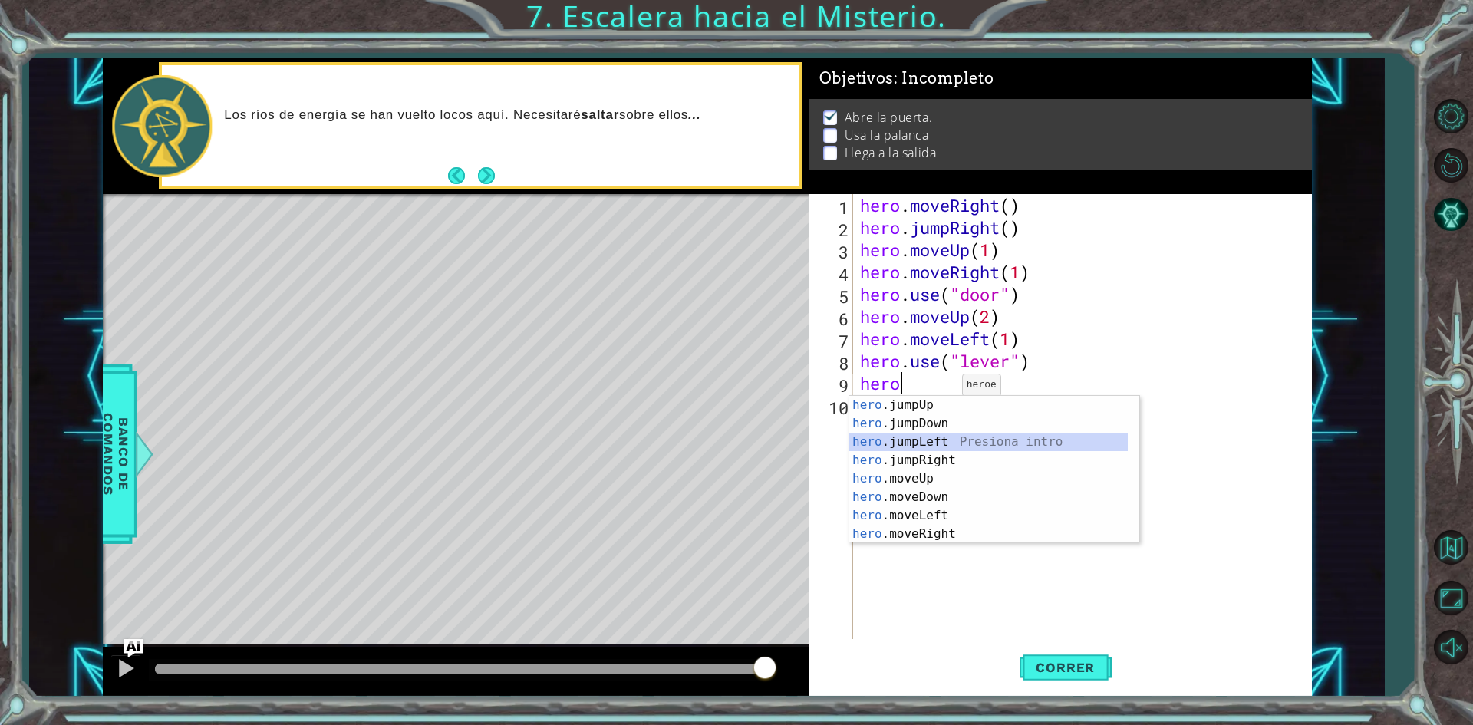
click at [932, 437] on div "hero .jumpUp Presiona intro hero .jumpDown Presiona intro hero .jumpLeft Presio…" at bounding box center [988, 488] width 278 height 184
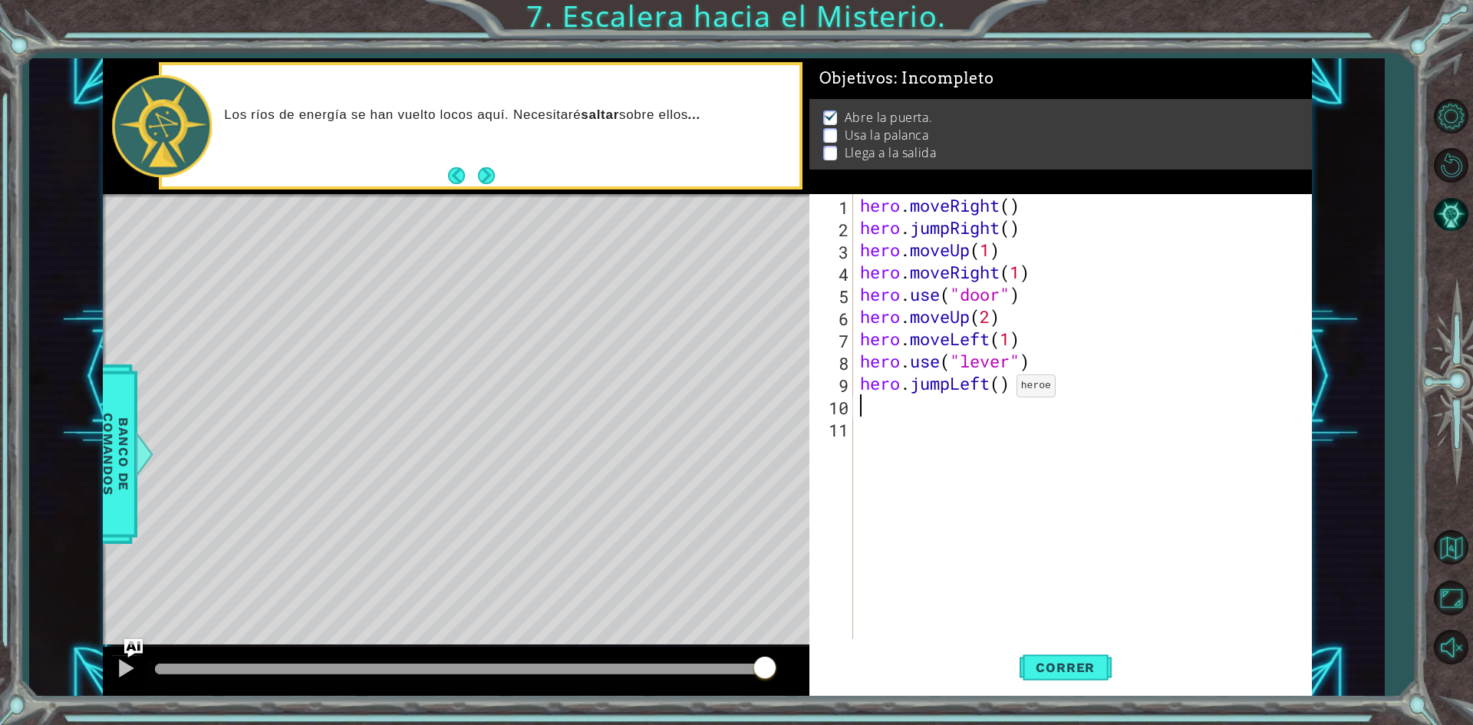
click at [1003, 390] on div "hero . moveRight ( ) hero . jumpRight ( ) hero . moveUp ( 1 ) hero . moveRight …" at bounding box center [1085, 438] width 457 height 489
type textarea "hero.jumpLeft(2)"
click at [920, 409] on div "hero . moveRight ( ) hero . jumpRight ( ) hero . moveUp ( 1 ) hero . moveRight …" at bounding box center [1085, 438] width 457 height 489
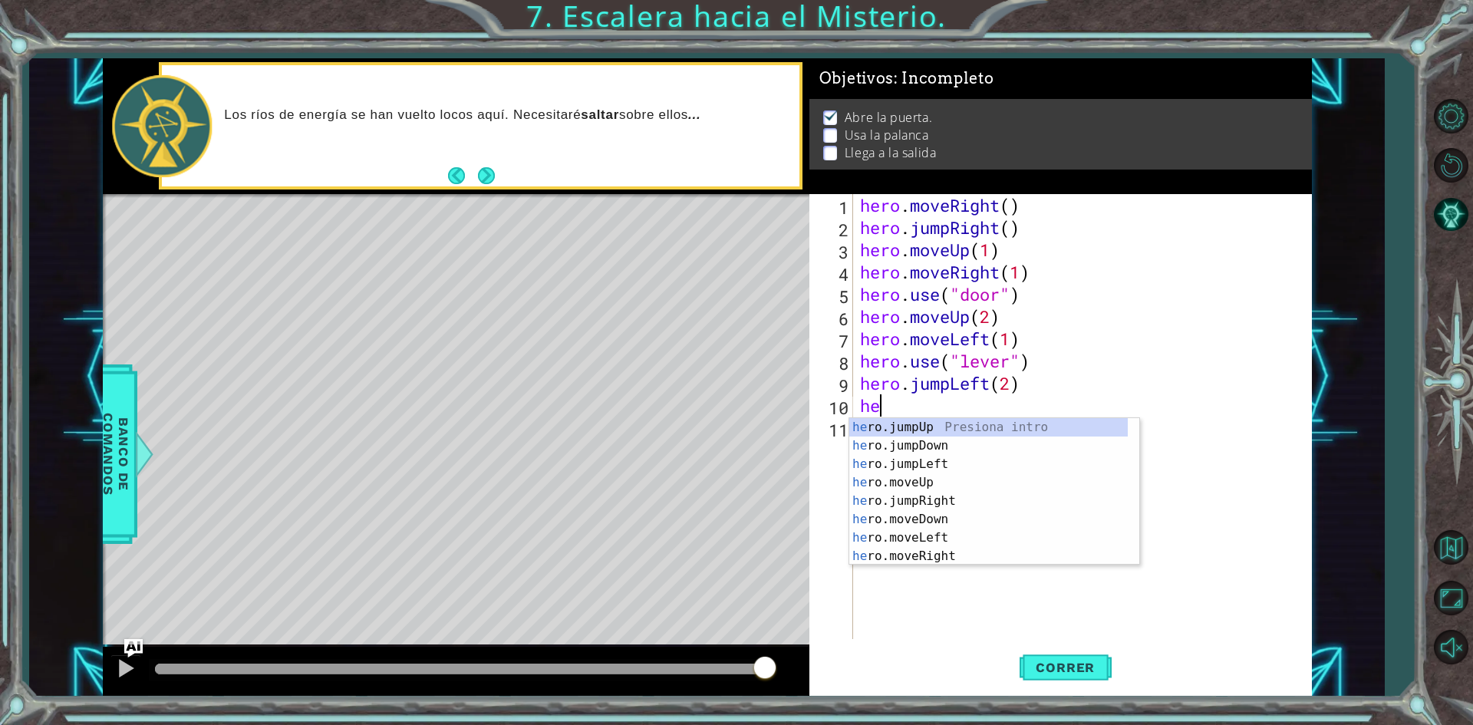
scroll to position [0, 1]
click at [931, 507] on div "hero .jumpUp Presiona intro hero .jumpDown Presiona intro hero .jumpLeft Presio…" at bounding box center [988, 510] width 278 height 184
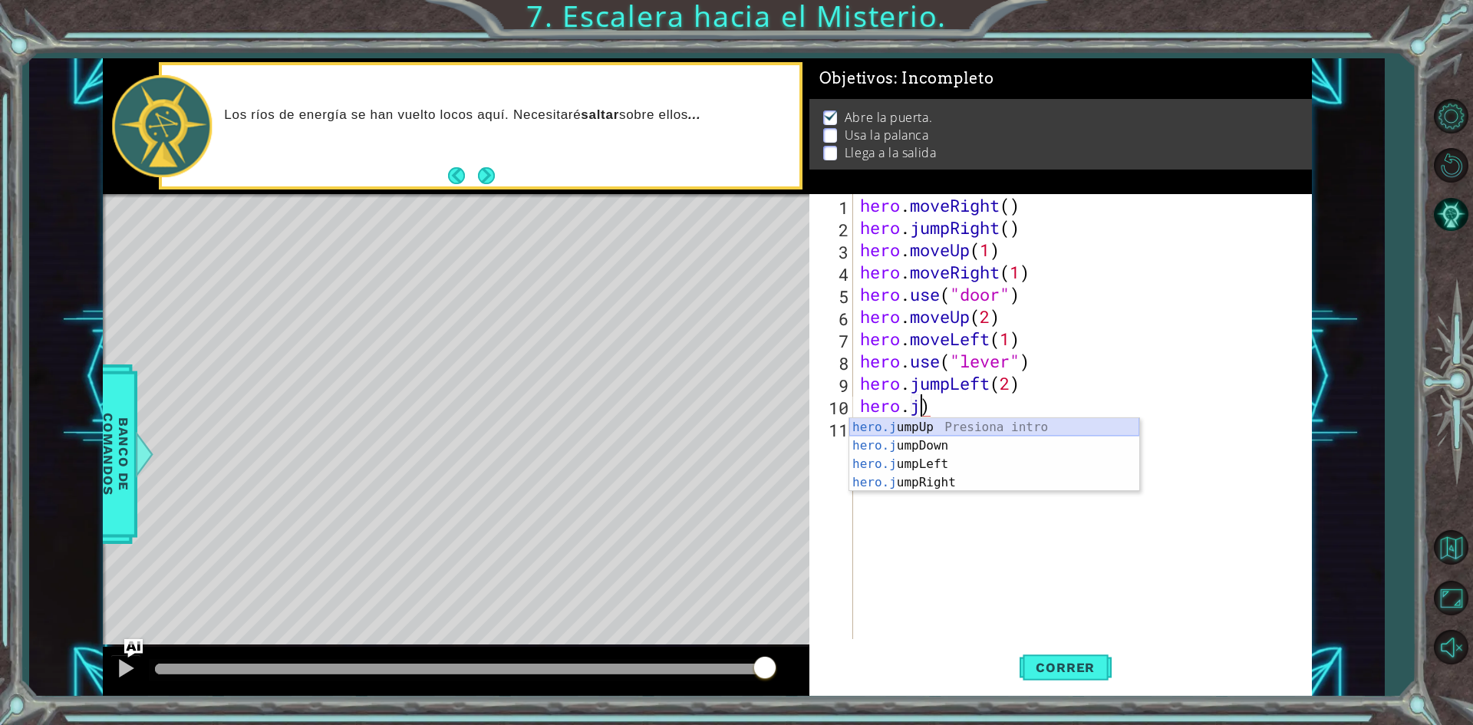
click at [960, 424] on div "hero.j umpUp Presiona intro hero.j umpDown Presiona intro hero.j umpLeft Presio…" at bounding box center [994, 473] width 290 height 110
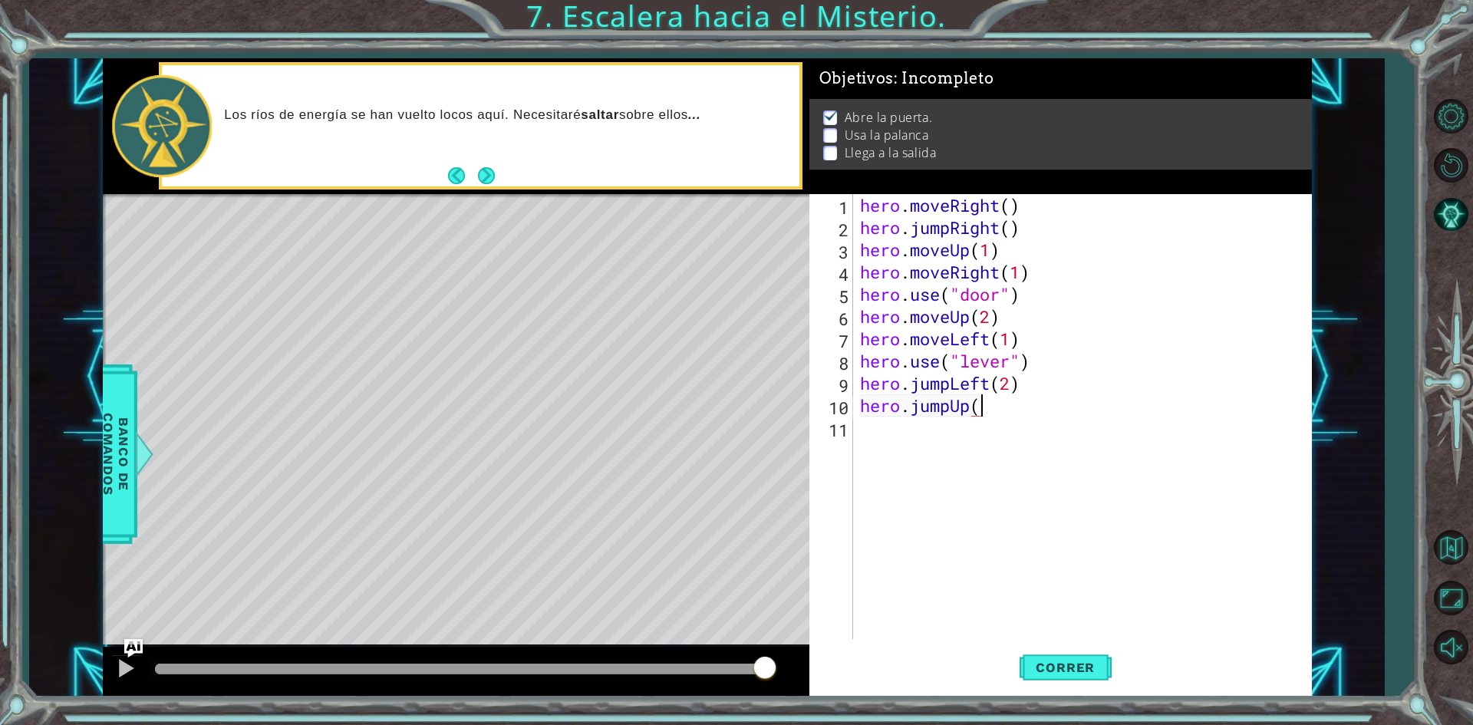
type textarea "hero.jumpUp"
click at [907, 425] on div "hero.jumpUp Presiona intro" at bounding box center [994, 445] width 290 height 55
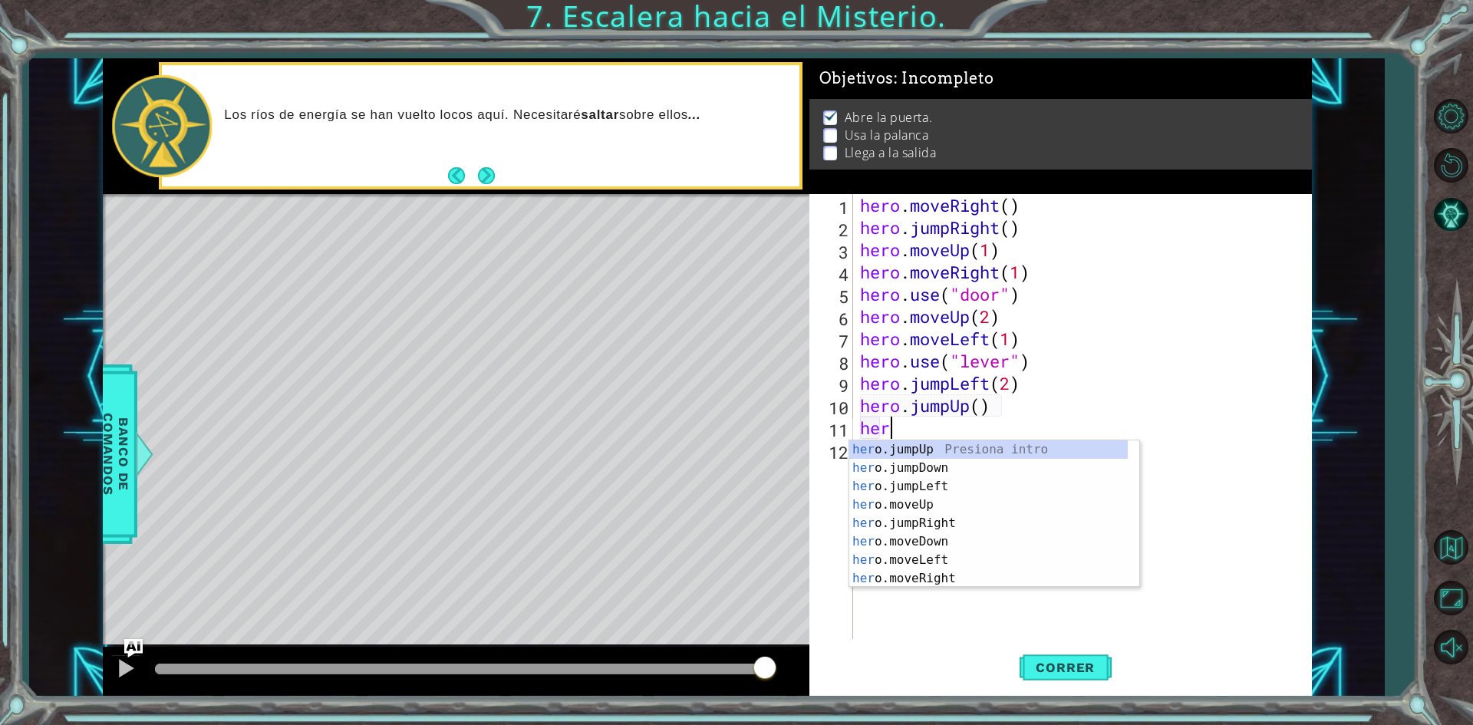
scroll to position [0, 1]
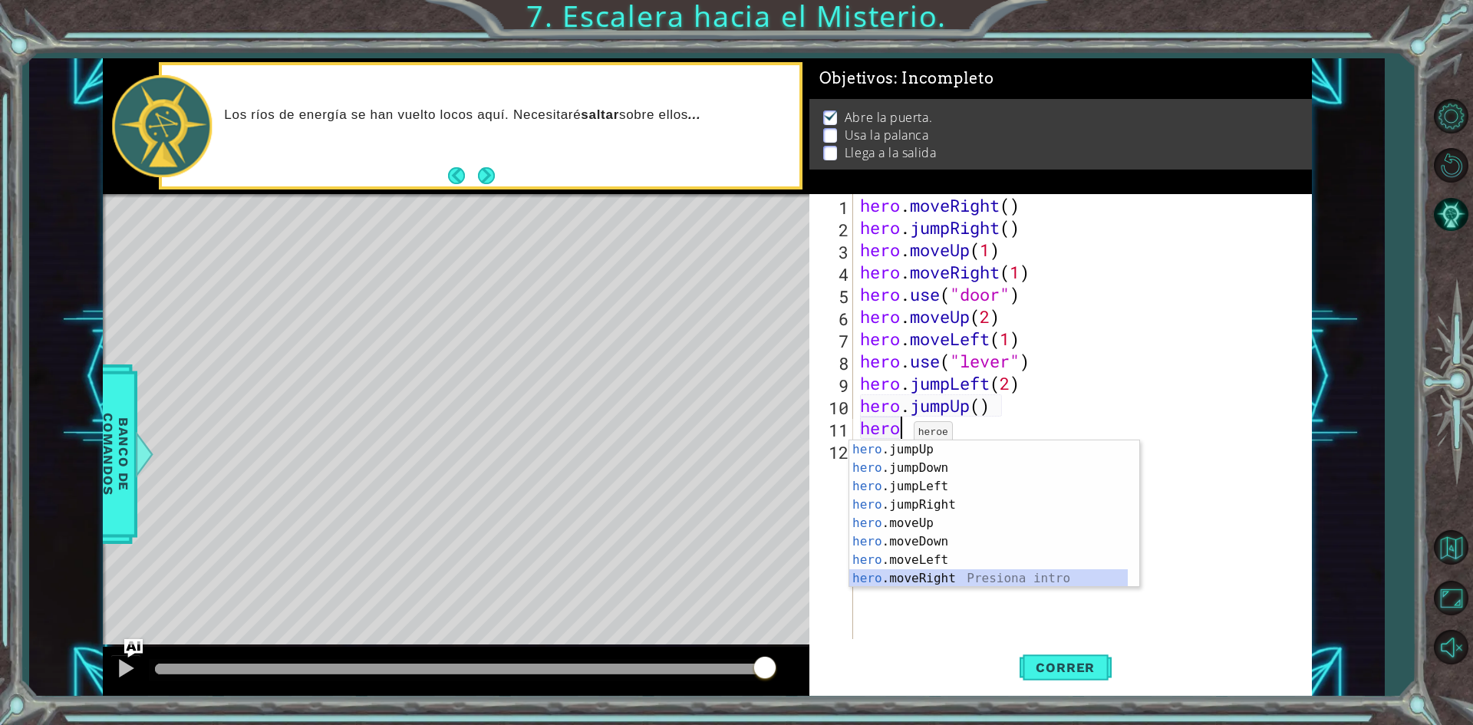
click at [934, 577] on div "hero .jumpUp Presiona intro hero .jumpDown Presiona intro hero .jumpLeft Presio…" at bounding box center [988, 532] width 278 height 184
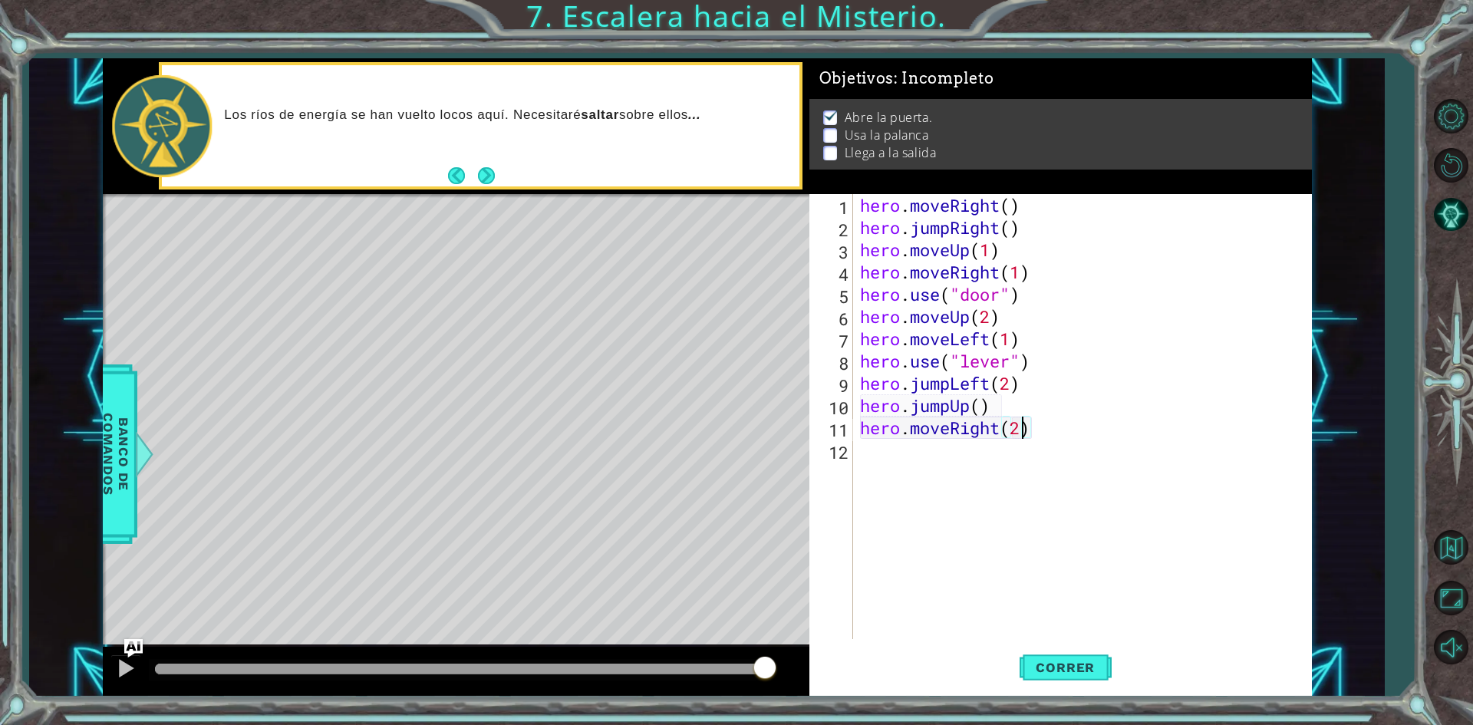
scroll to position [0, 7]
type textarea "hero.moveRight(2)"
click at [1074, 671] on span "Correr" at bounding box center [1065, 667] width 90 height 15
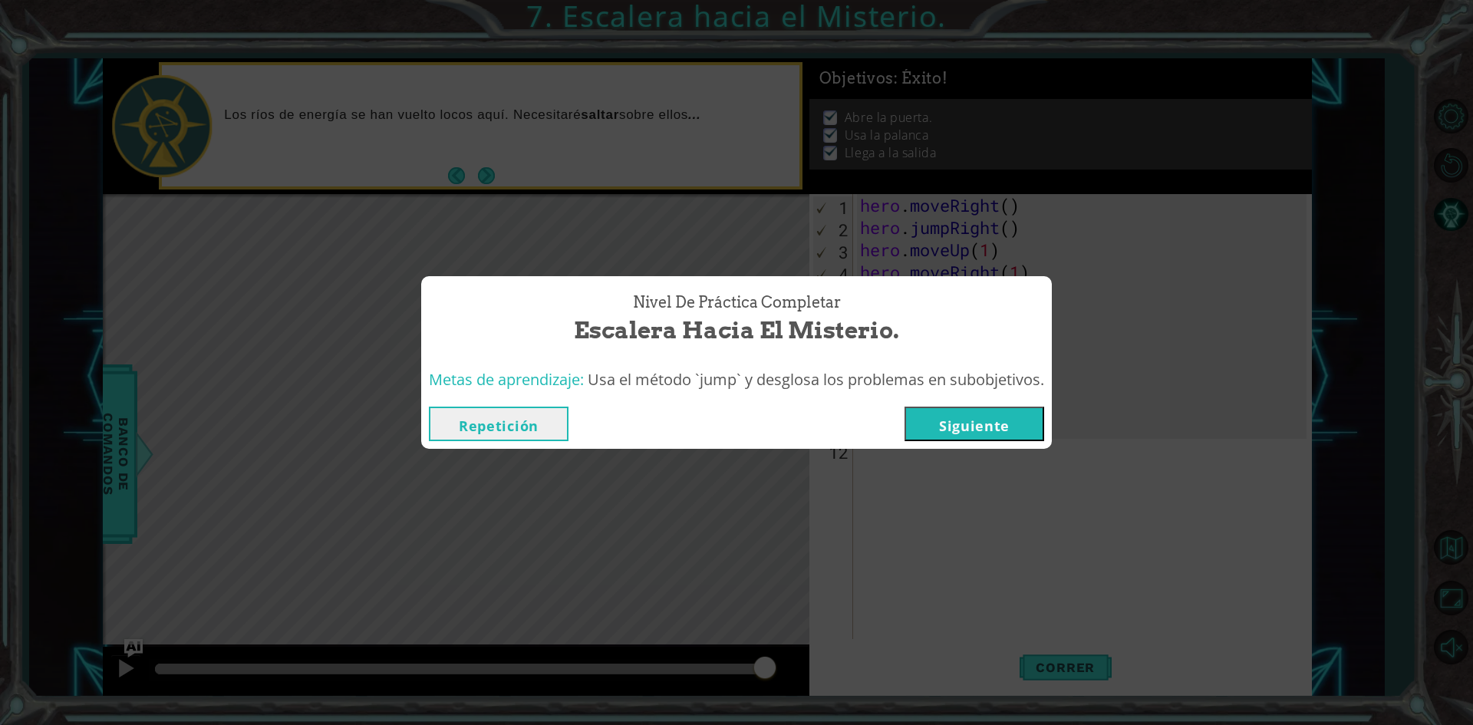
click at [989, 425] on button "Siguiente" at bounding box center [974, 424] width 140 height 35
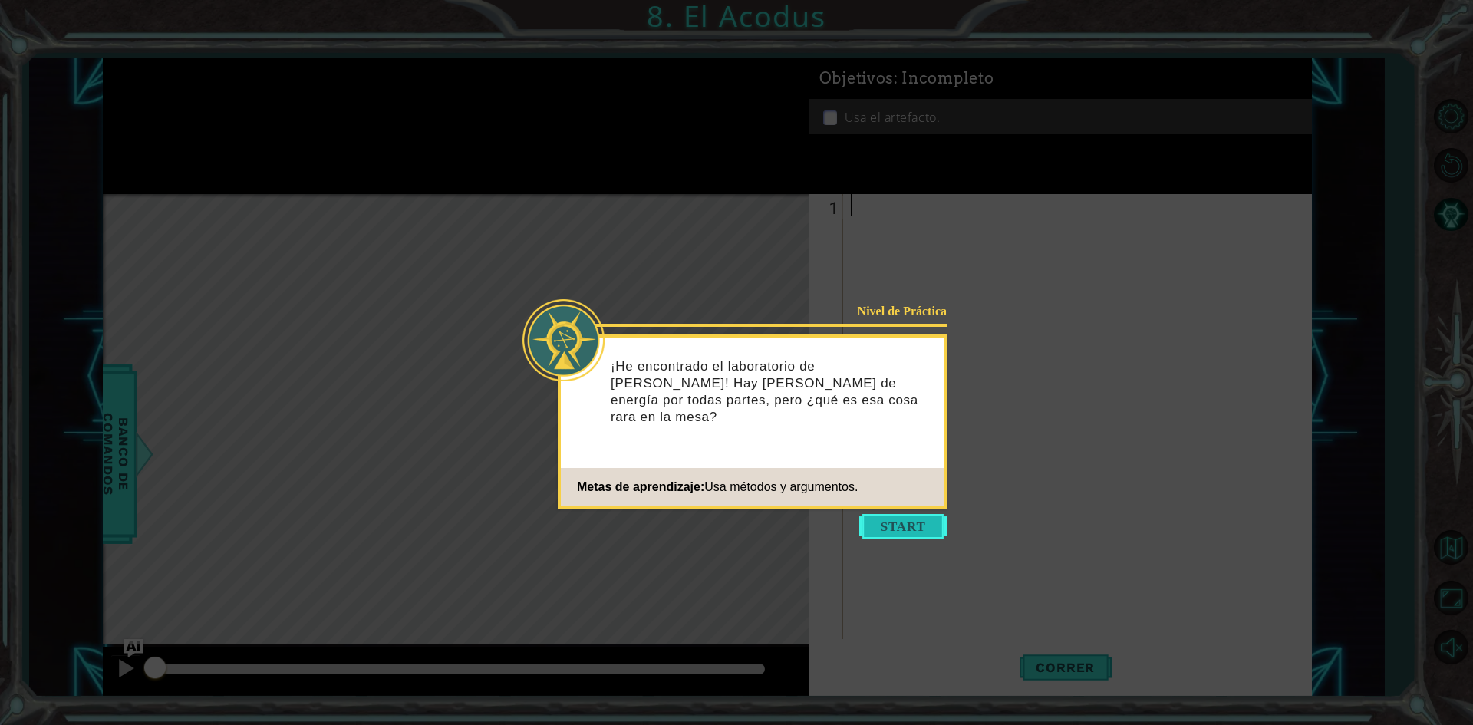
click at [914, 520] on button "Start" at bounding box center [902, 526] width 87 height 25
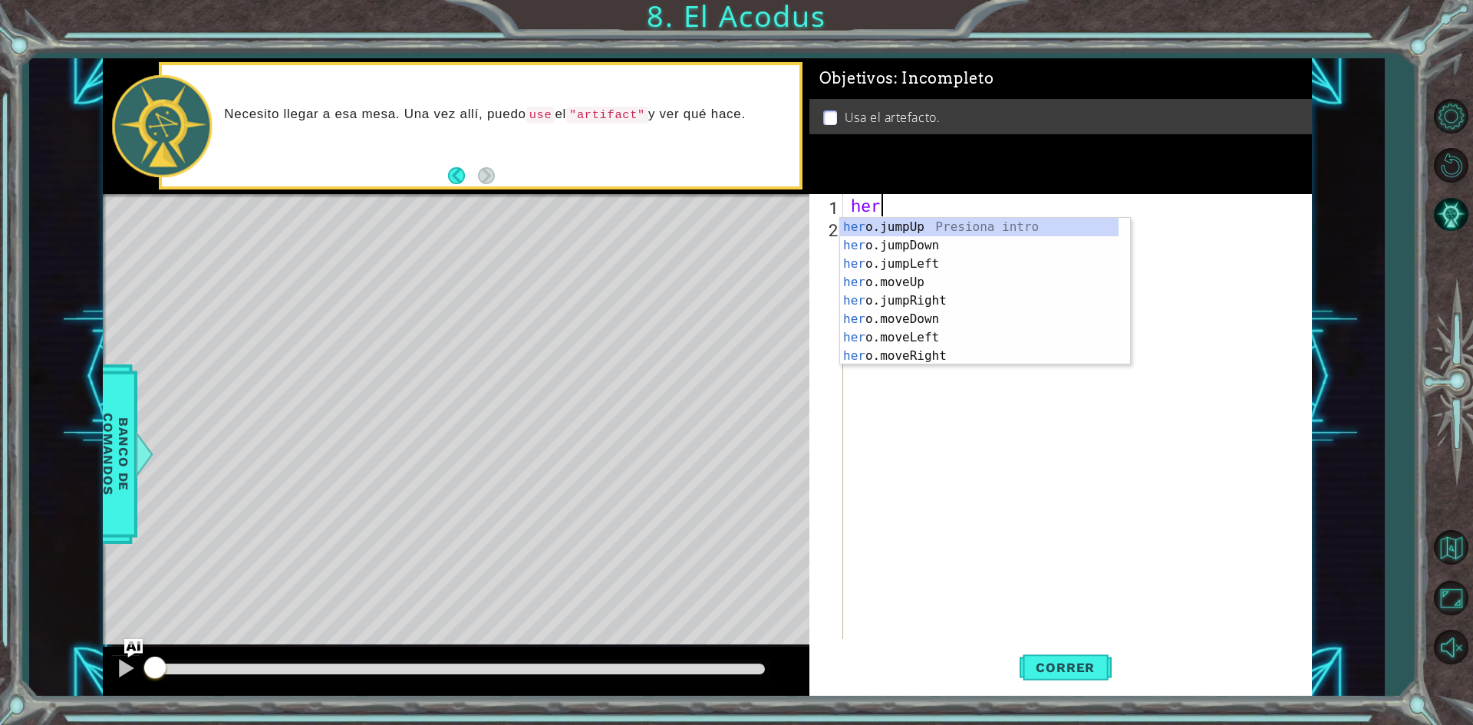
scroll to position [0, 1]
click at [949, 306] on div "hero .jumpUp Presiona intro hero .jumpDown Presiona intro hero .jumpLeft Presio…" at bounding box center [979, 310] width 278 height 184
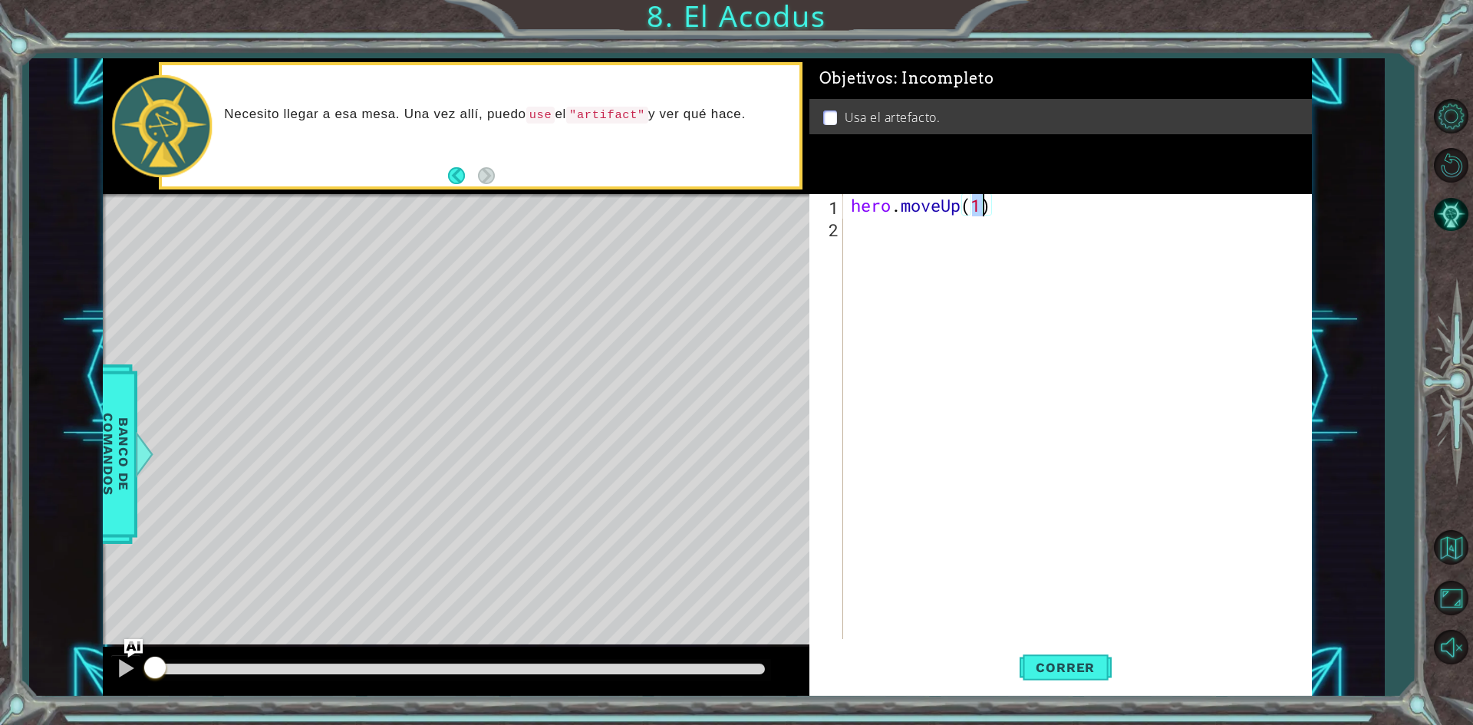
type textarea "hero.moveUp(2)"
click at [941, 239] on div "hero . moveUp ( 2 )" at bounding box center [1081, 438] width 466 height 489
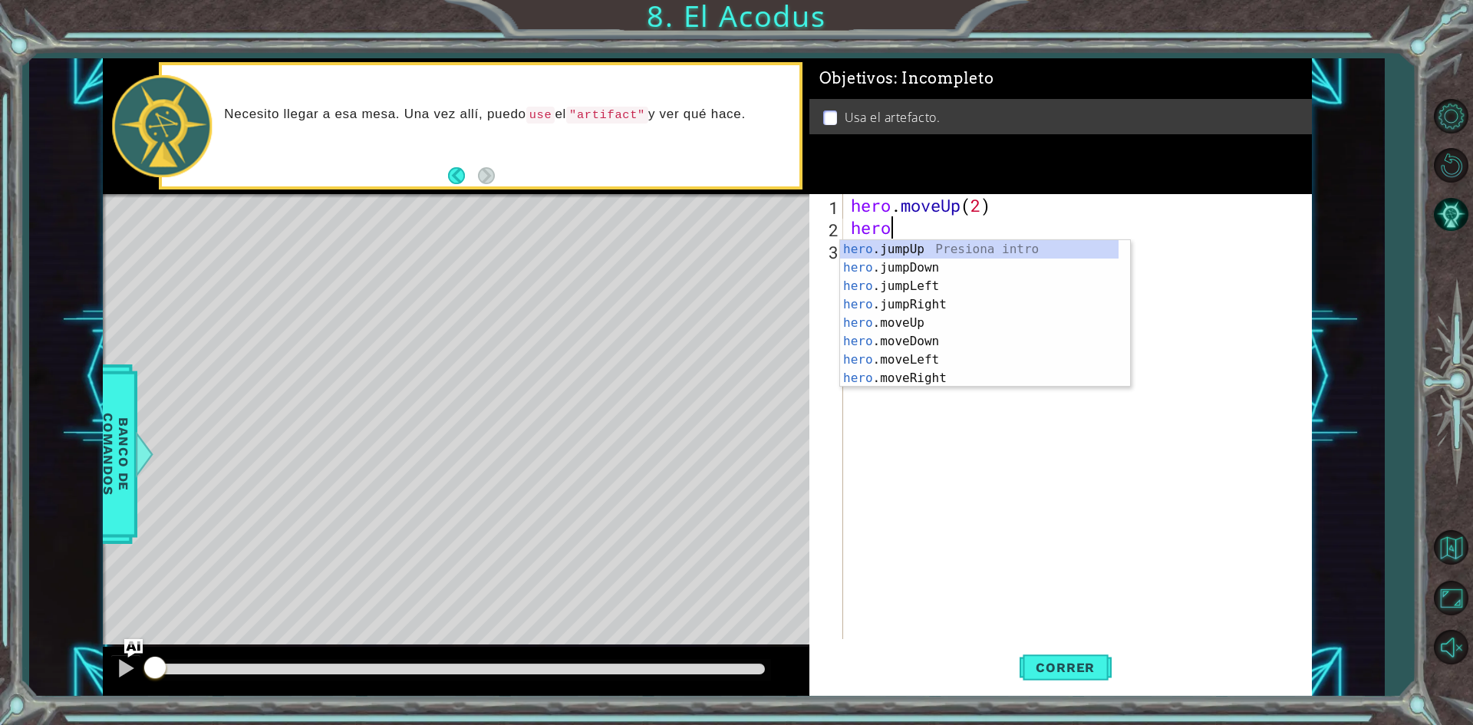
scroll to position [0, 1]
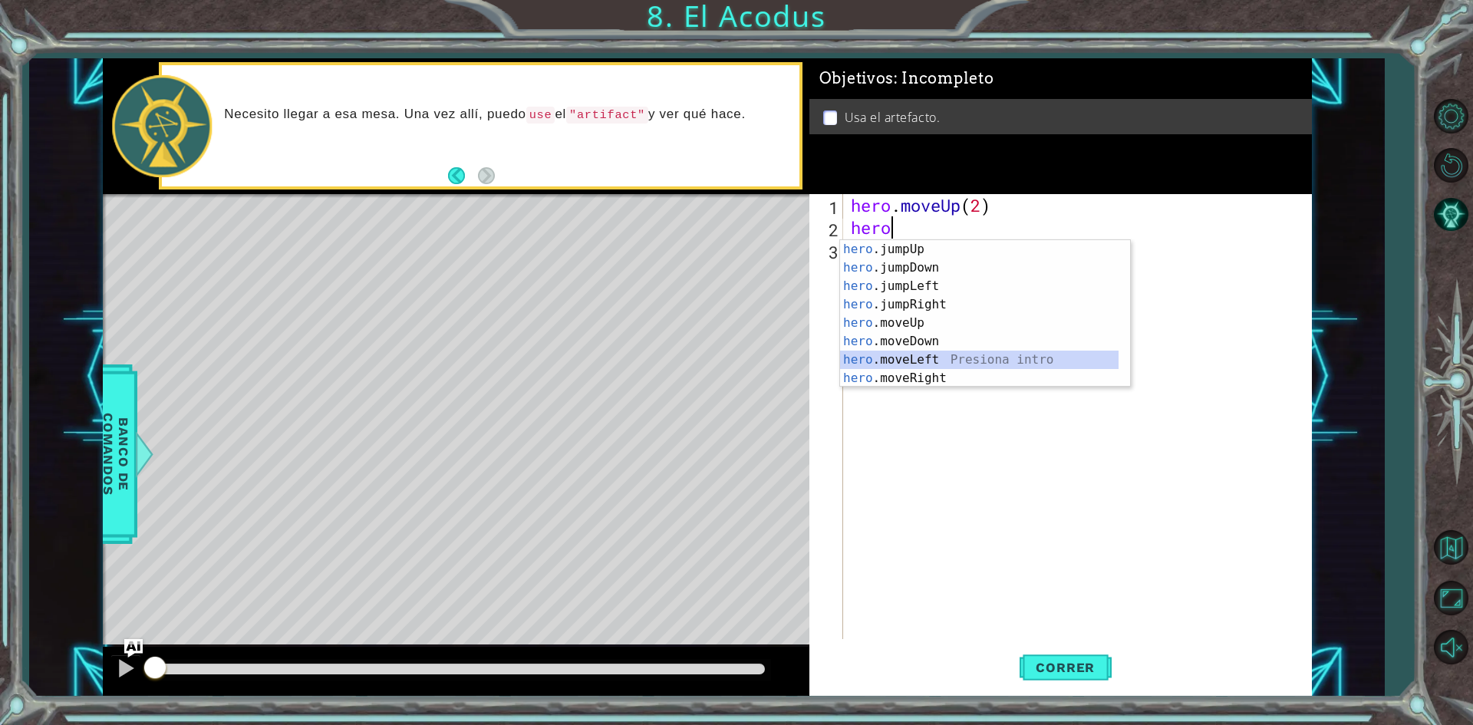
click at [938, 357] on div "hero .jumpUp Presiona intro hero .jumpDown Presiona intro hero .jumpLeft Presio…" at bounding box center [979, 332] width 278 height 184
type textarea "hero.moveLeft(1)"
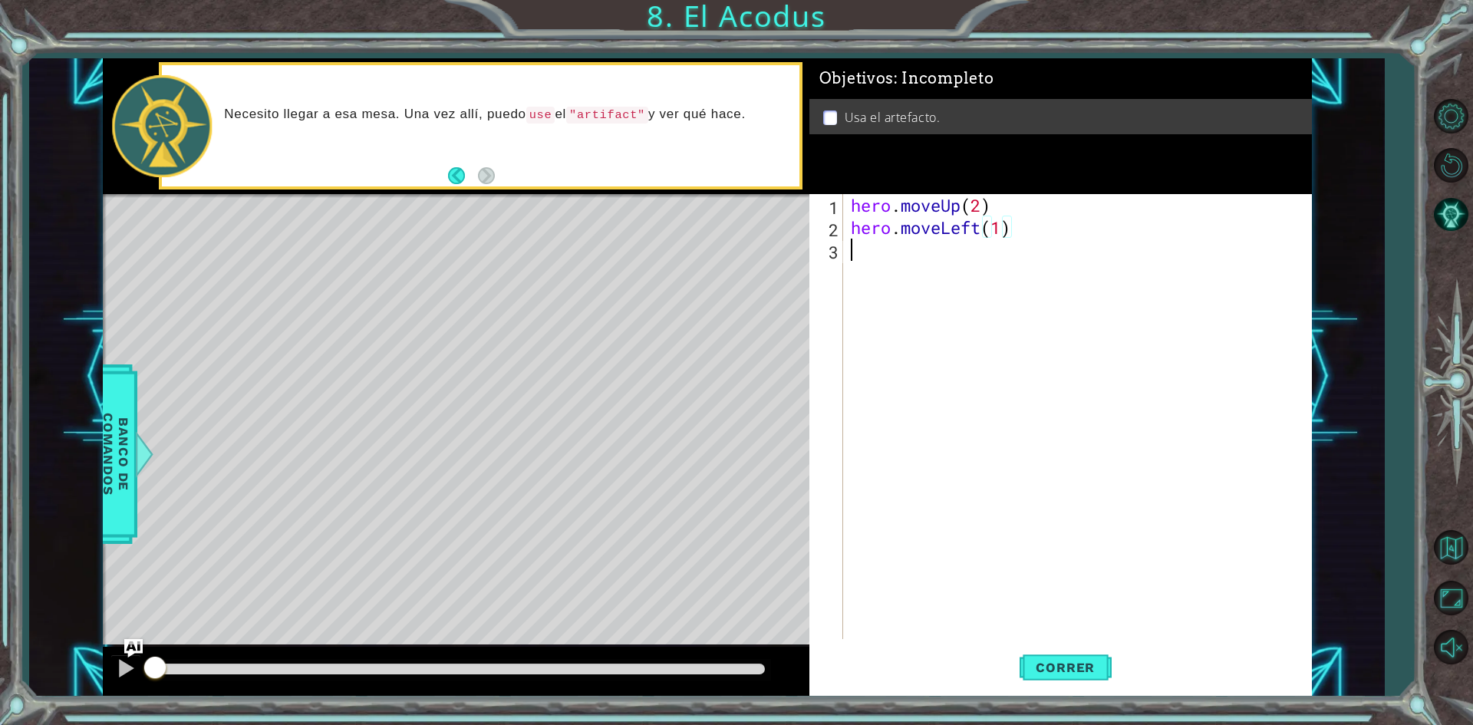
click at [948, 259] on div "hero . moveUp ( 2 ) hero . moveLeft ( 1 )" at bounding box center [1081, 438] width 466 height 489
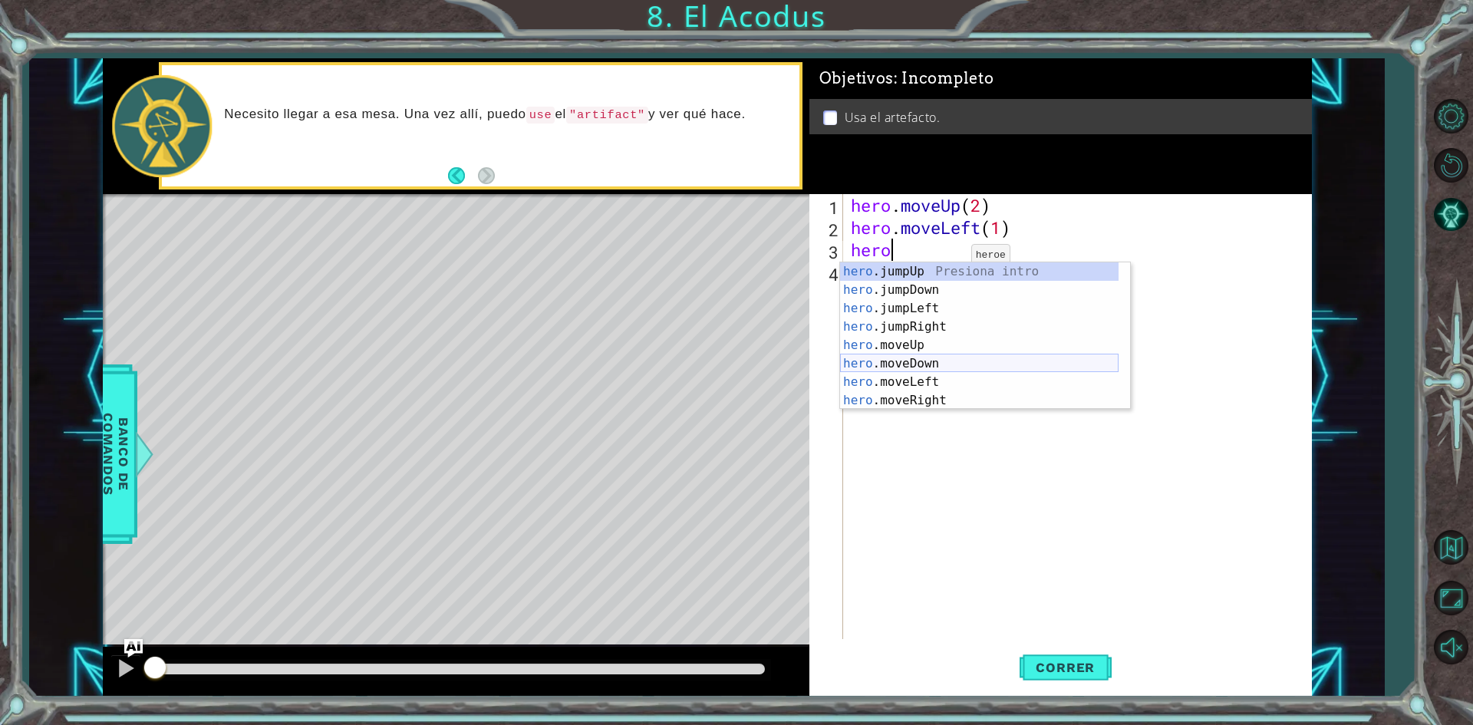
click at [936, 357] on div "hero .jumpUp Presiona intro hero .jumpDown Presiona intro hero .jumpLeft Presio…" at bounding box center [979, 354] width 278 height 184
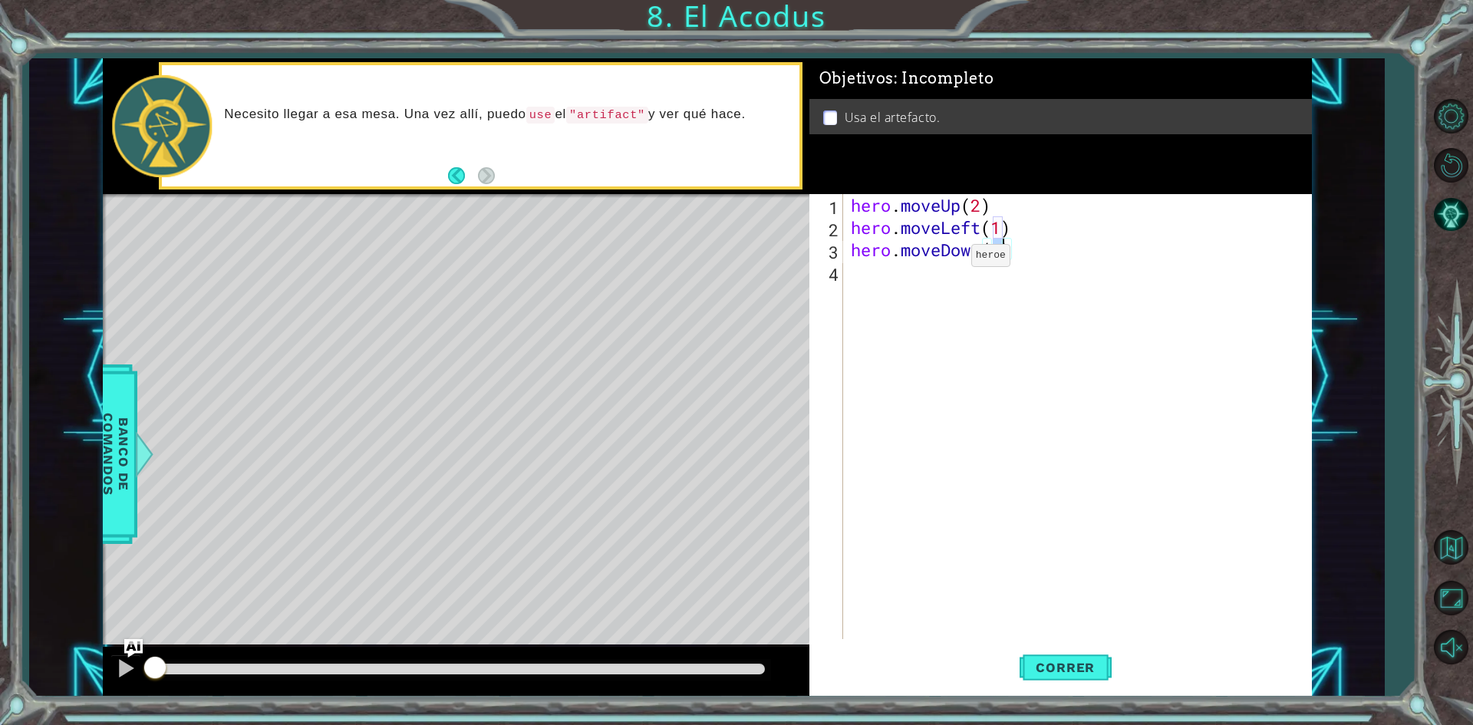
type textarea "hero.moveDown(2)"
click at [879, 270] on div "hero . moveUp ( 2 ) hero . moveLeft ( 1 ) hero . moveDown ( 2 )" at bounding box center [1081, 438] width 466 height 489
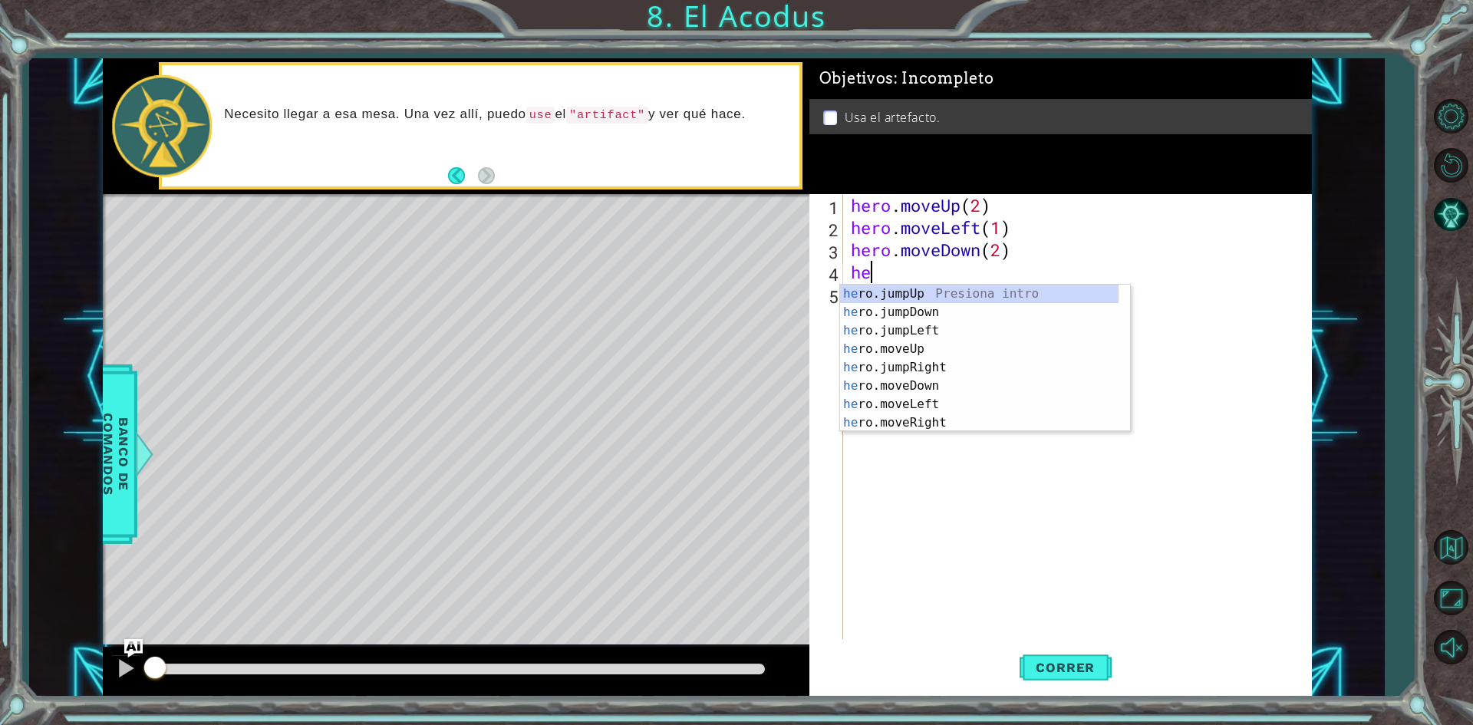
type textarea "hero"
click at [939, 336] on div "hero .jumpUp Presiona intro hero .jumpDown Presiona intro hero .jumpLeft Presio…" at bounding box center [979, 377] width 278 height 184
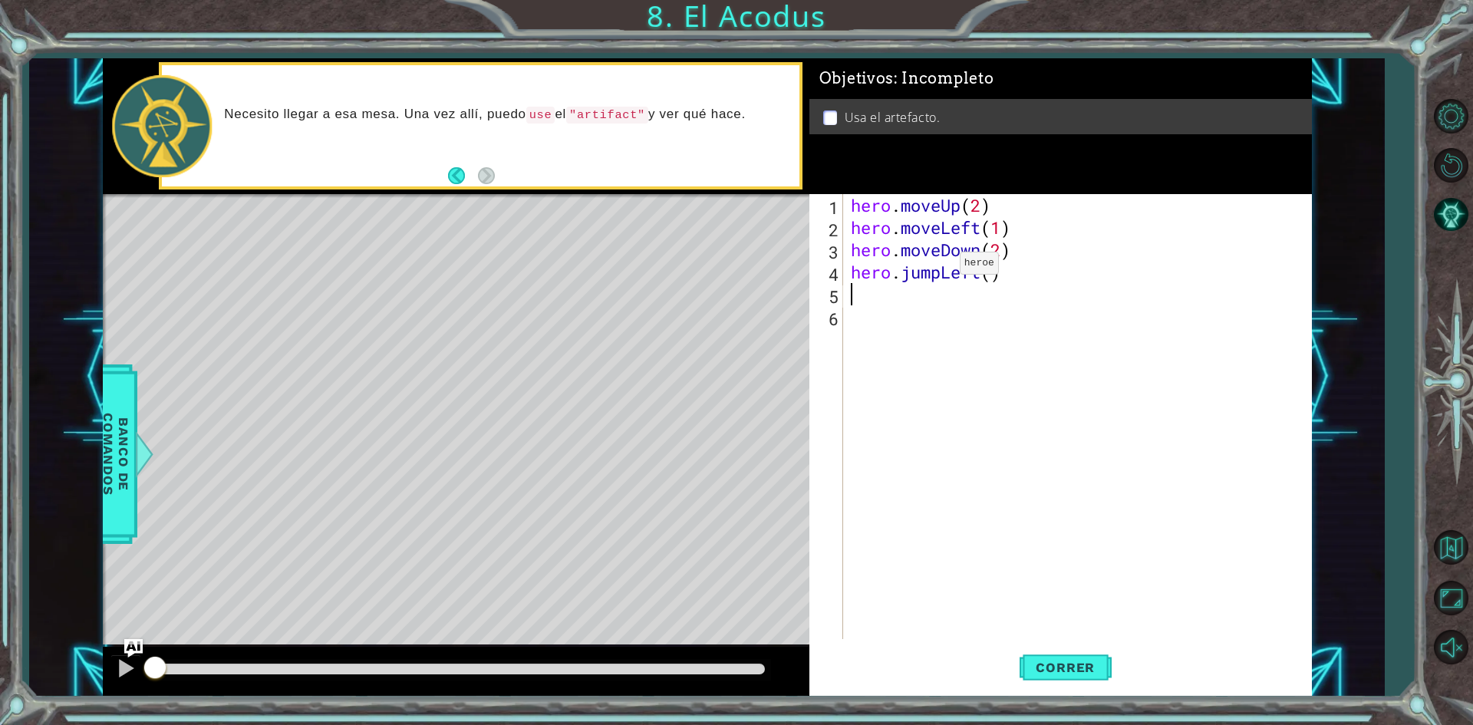
scroll to position [0, 0]
click at [1074, 670] on span "Correr" at bounding box center [1065, 667] width 90 height 15
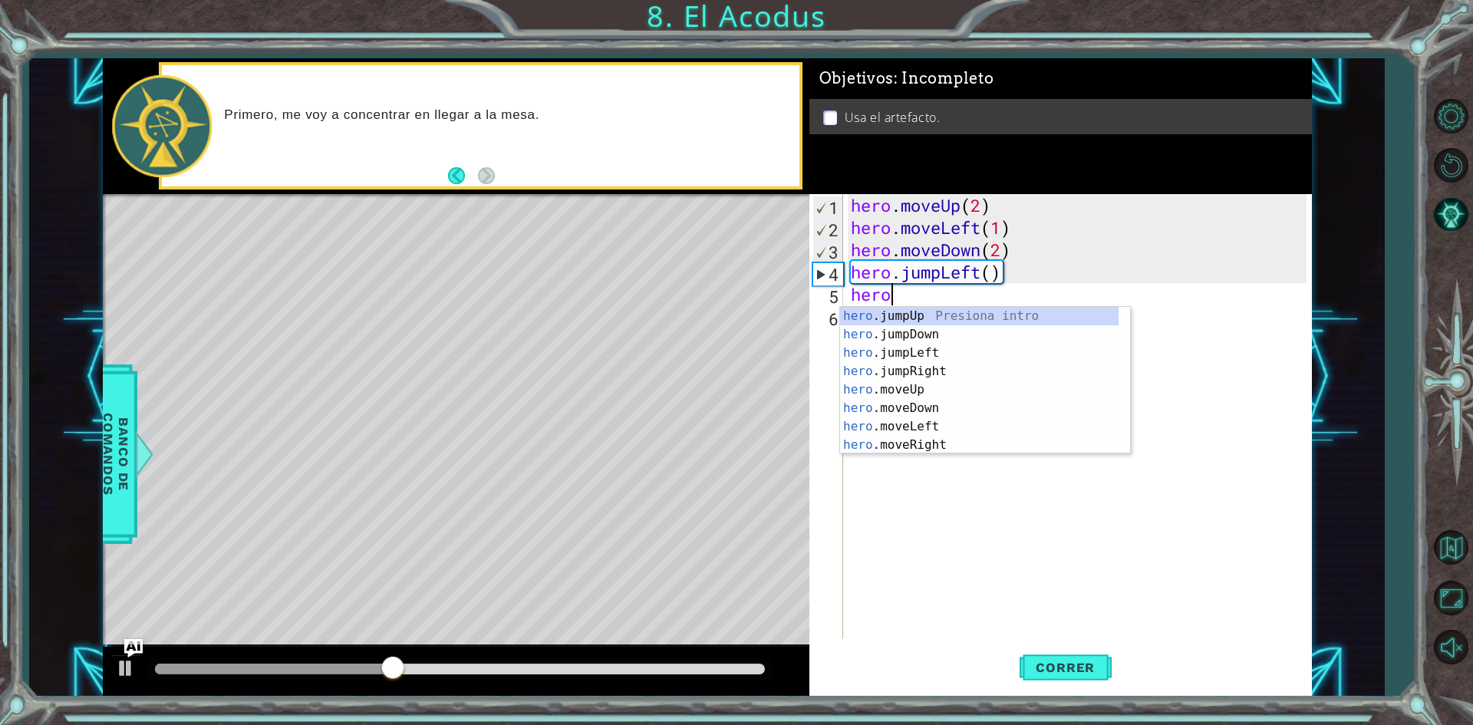
scroll to position [0, 1]
click at [908, 388] on div "hero .jumpUp Presiona intro hero .jumpDown Presiona intro hero .jumpLeft Presio…" at bounding box center [979, 399] width 278 height 184
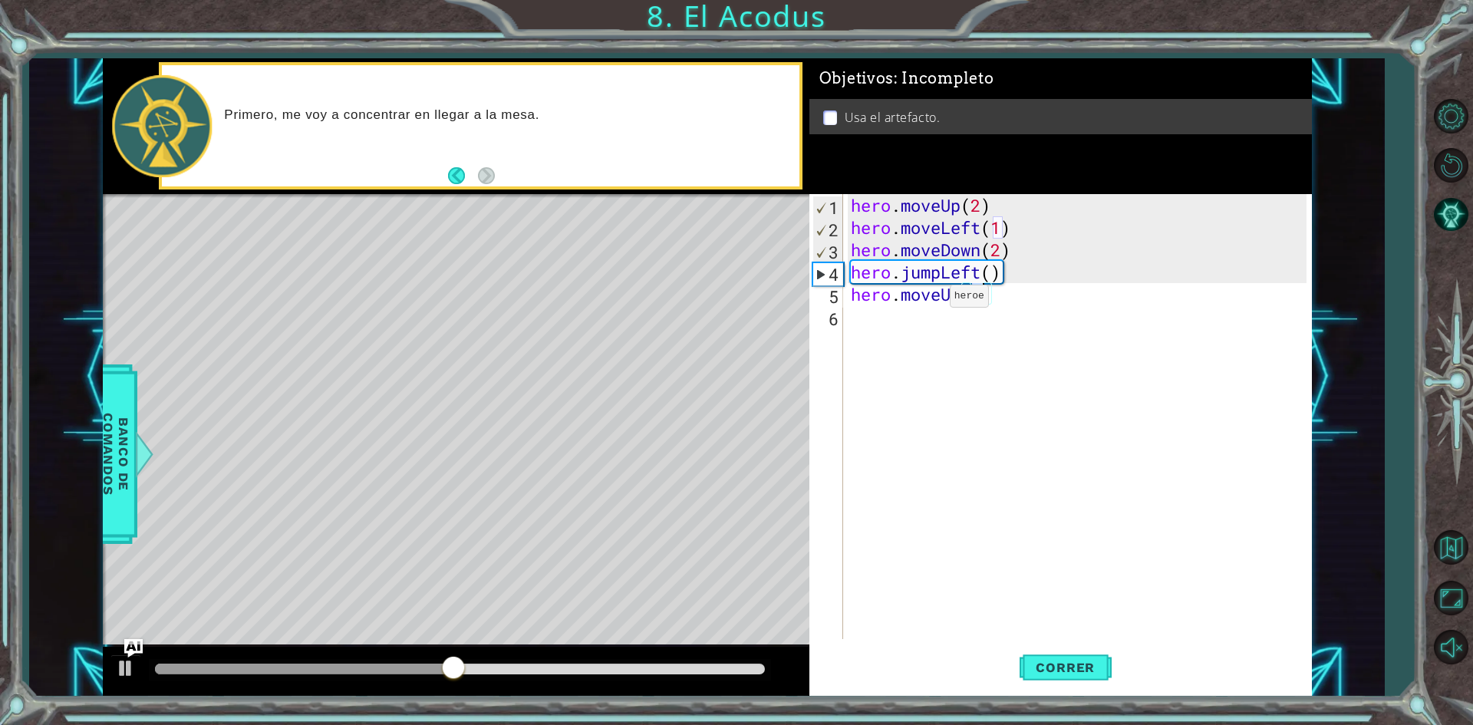
type textarea "hero.moveUp(2)"
click at [906, 328] on div "hero . moveUp ( 2 ) hero . moveLeft ( 1 ) hero . moveDown ( 2 ) hero . jumpLeft…" at bounding box center [1081, 438] width 466 height 489
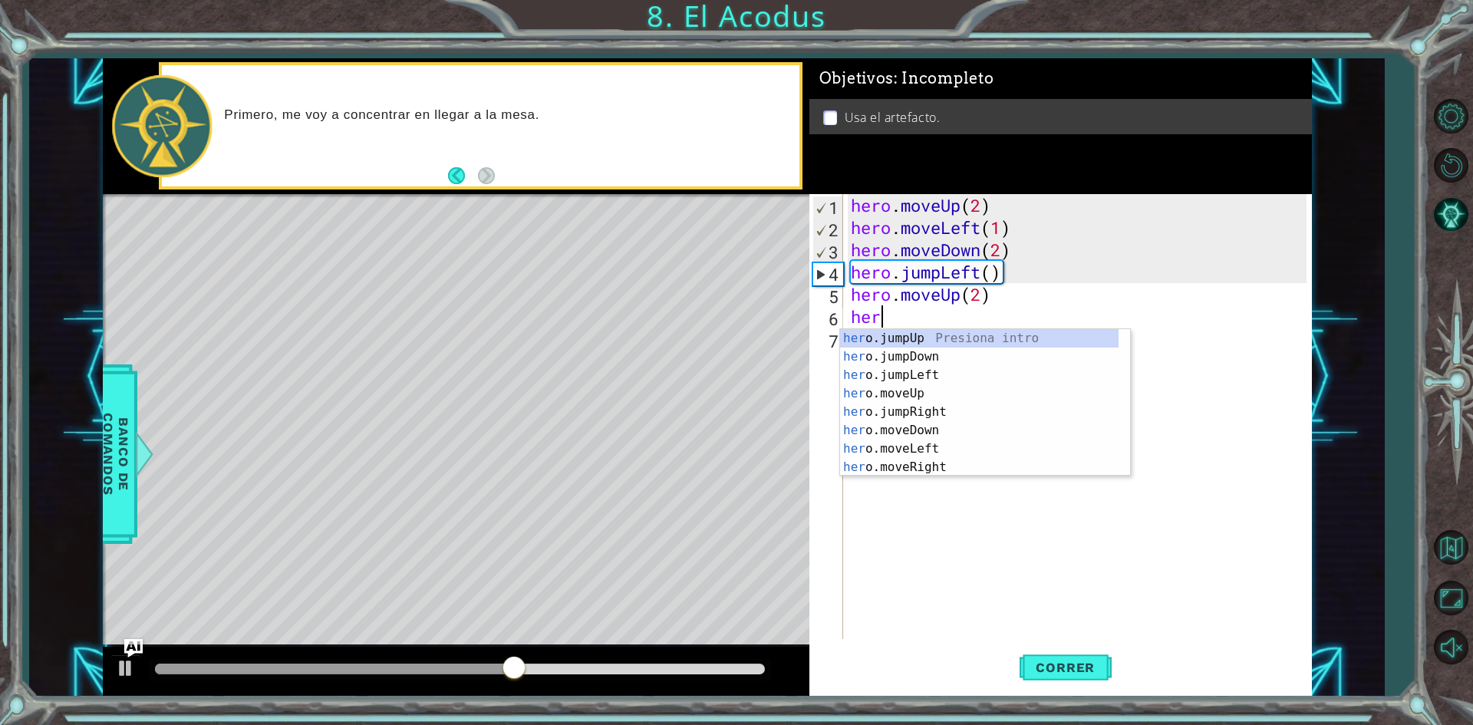
scroll to position [0, 1]
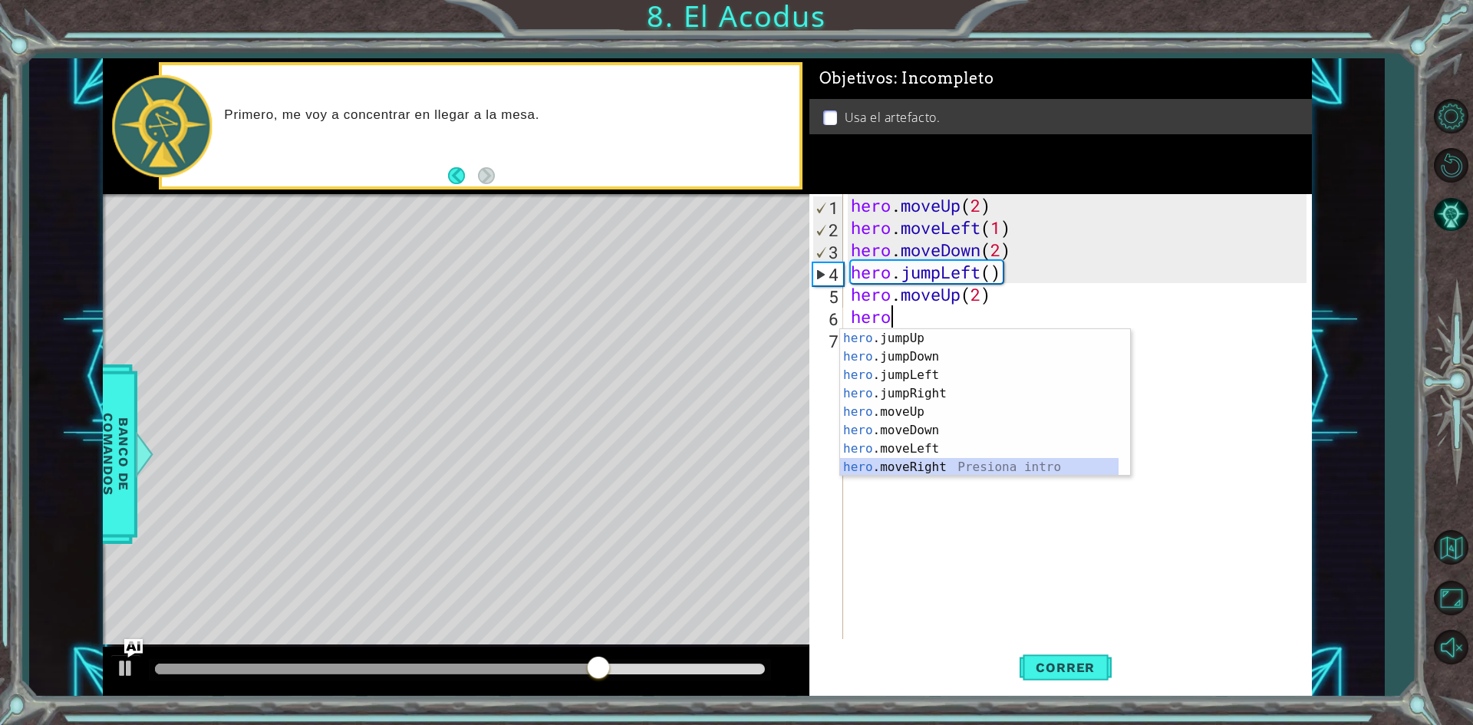
click at [928, 463] on div "hero .jumpUp Presiona intro hero .jumpDown Presiona intro hero .jumpLeft Presio…" at bounding box center [979, 421] width 278 height 184
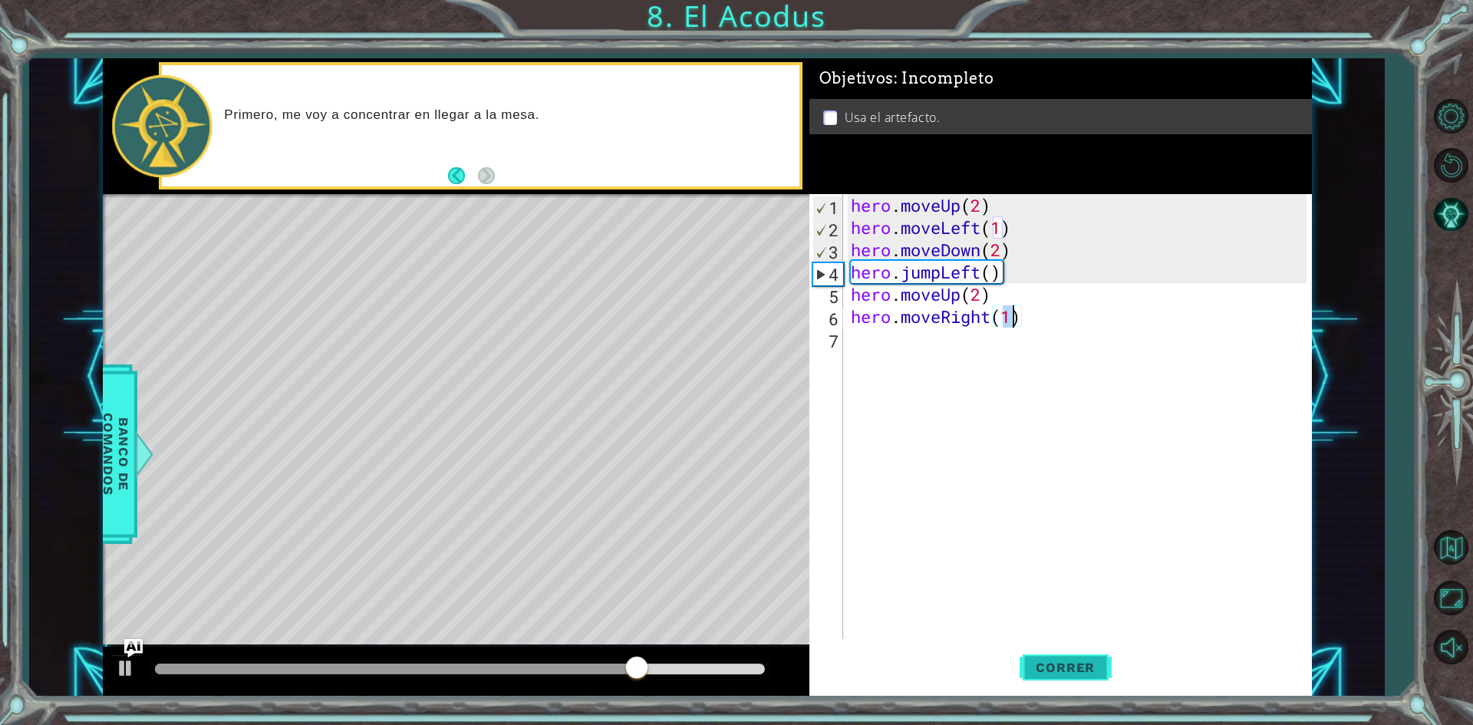
type textarea "hero.moveRight(1)"
click at [1059, 657] on button "Correr" at bounding box center [1066, 668] width 92 height 50
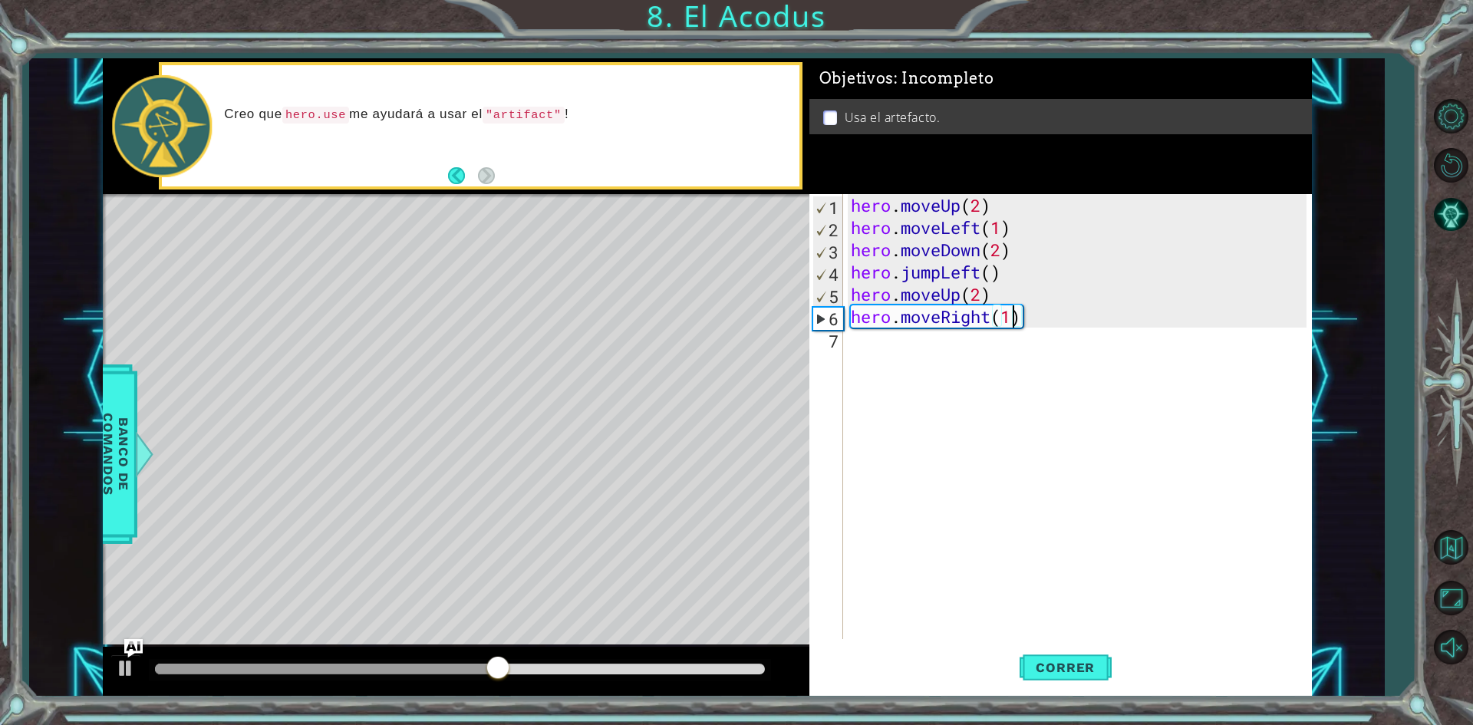
click at [950, 358] on div "hero . moveUp ( 2 ) hero . moveLeft ( 1 ) hero . moveDown ( 2 ) hero . jumpLeft…" at bounding box center [1081, 438] width 466 height 489
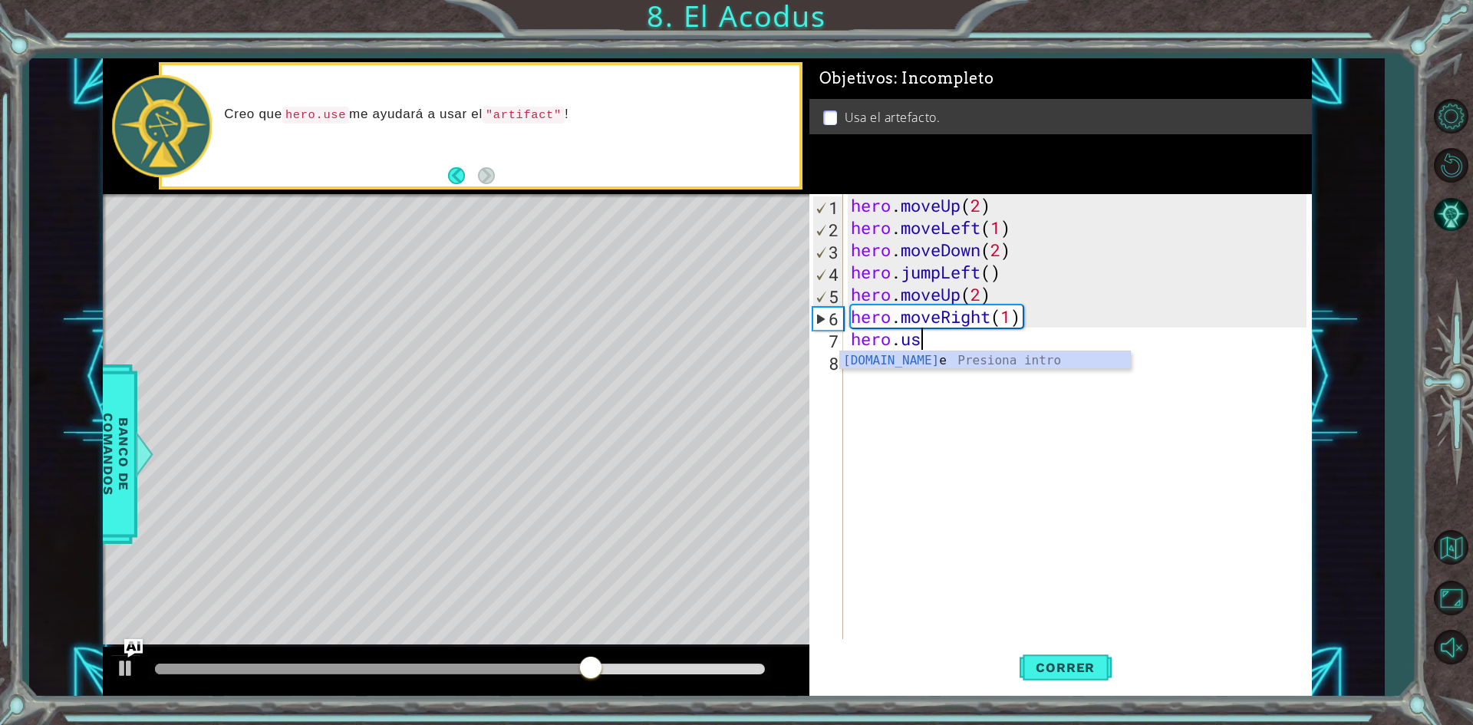
scroll to position [0, 2]
click at [950, 358] on div "hero.use Presiona intro" at bounding box center [985, 378] width 290 height 55
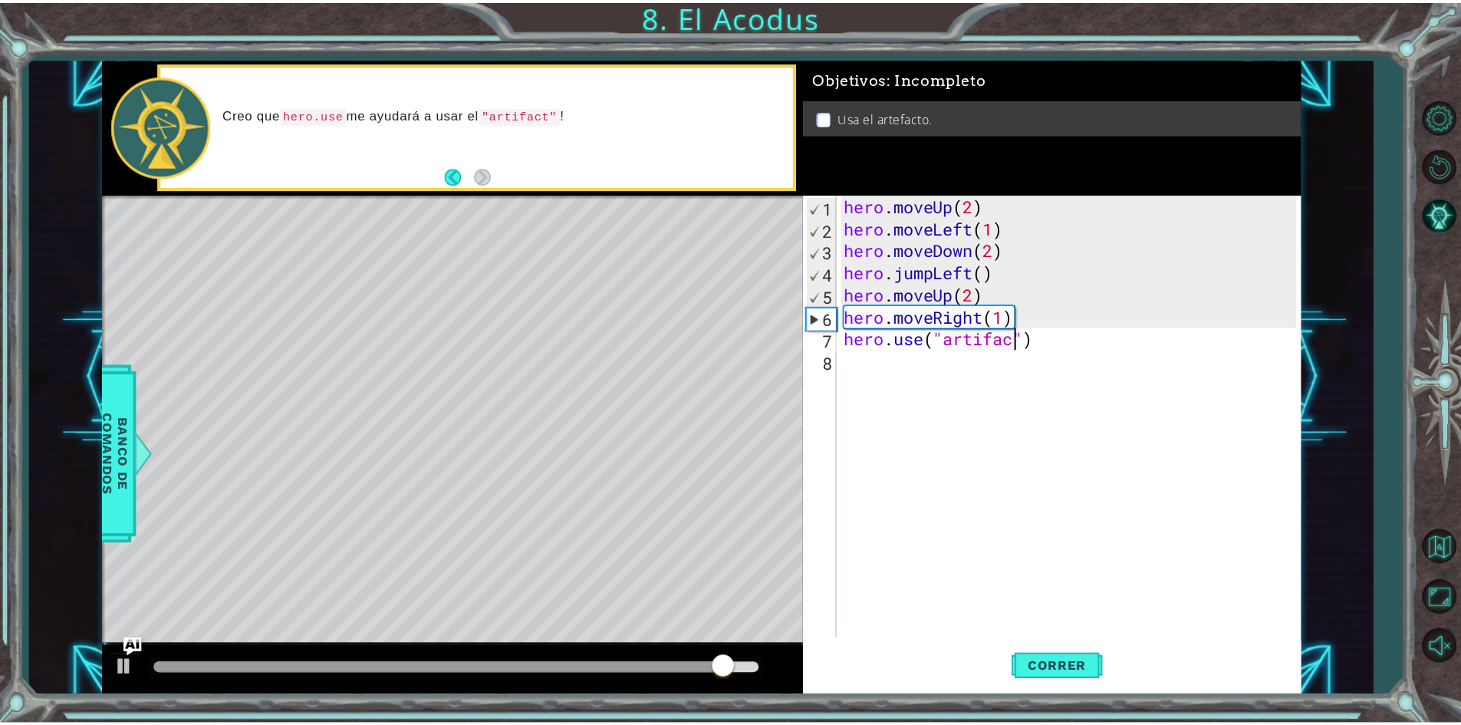
scroll to position [0, 8]
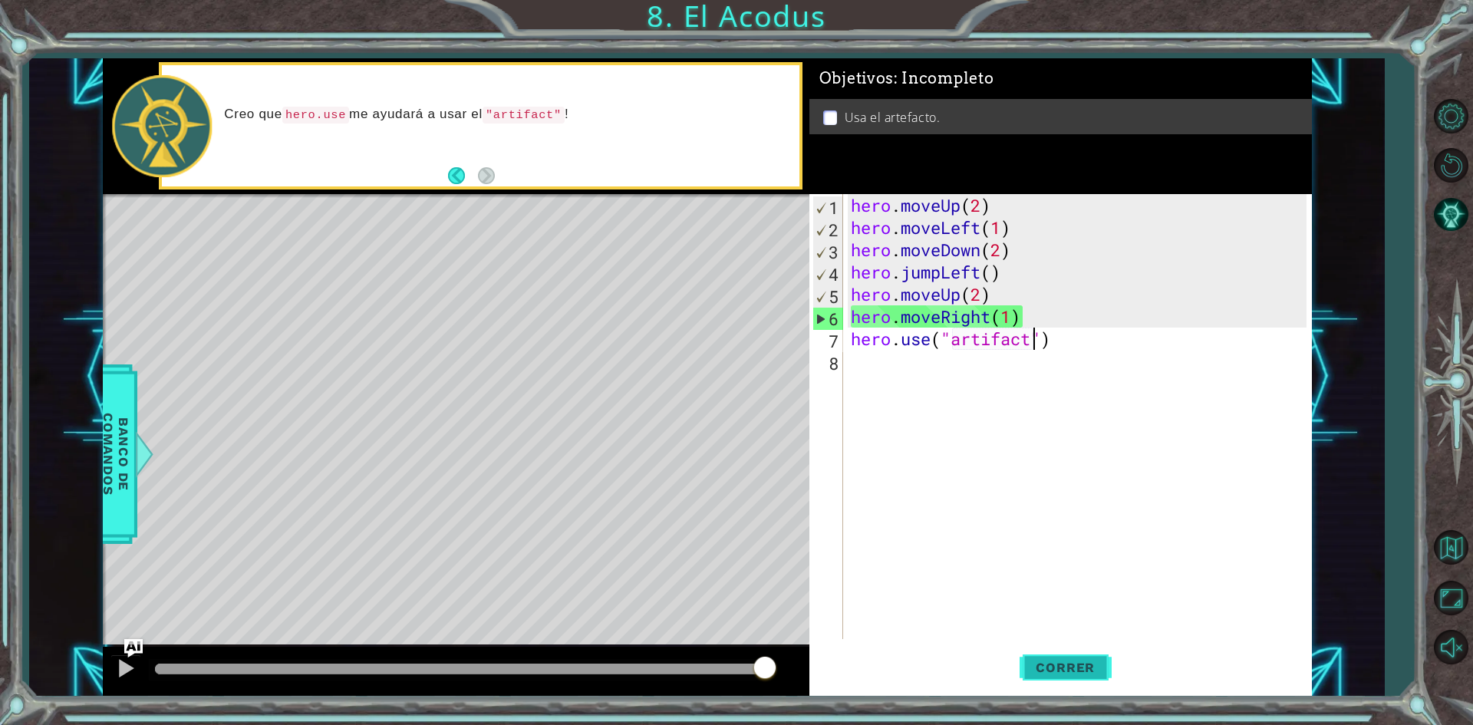
type textarea "hero.use("artifact")"
click at [1068, 674] on span "Correr" at bounding box center [1065, 667] width 90 height 15
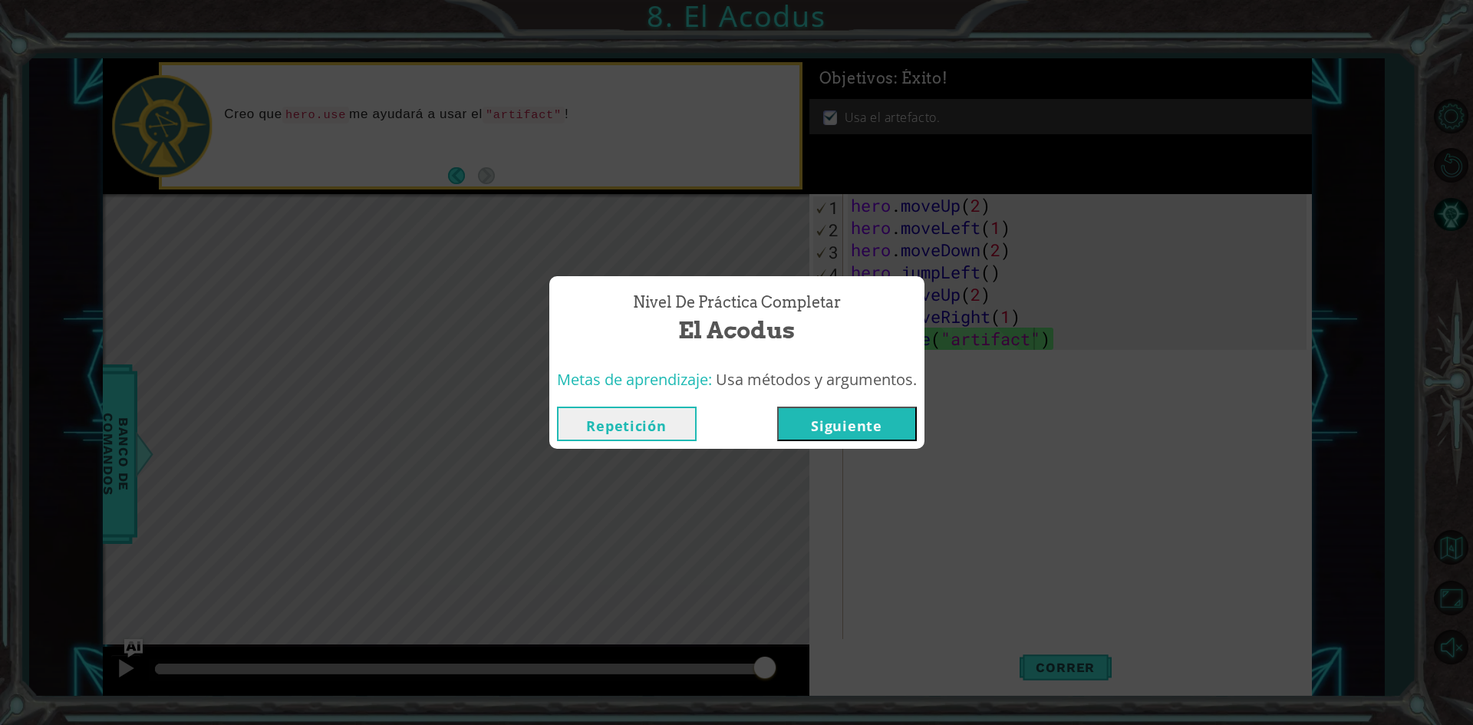
click at [822, 422] on button "Siguiente" at bounding box center [847, 424] width 140 height 35
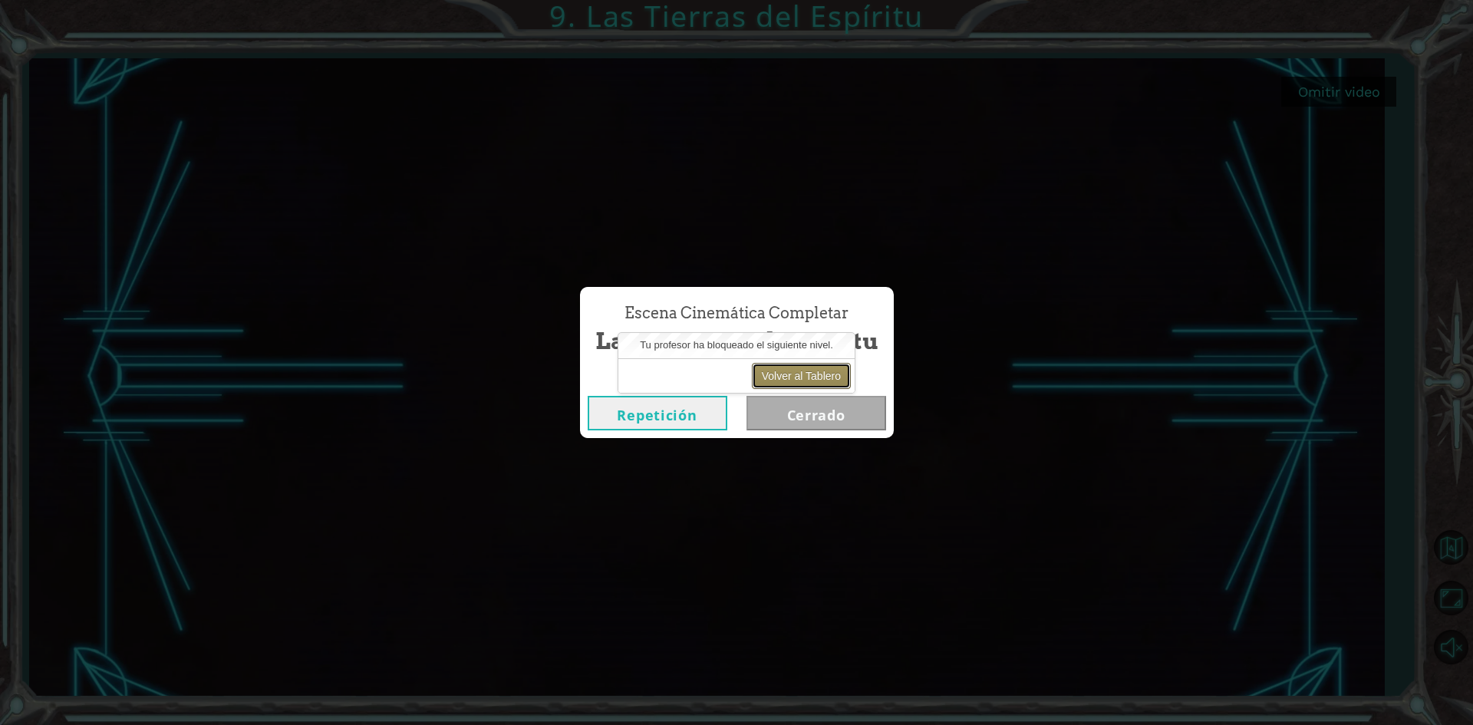
click at [796, 370] on button "Volver al Tablero" at bounding box center [801, 376] width 99 height 26
